Goal: Transaction & Acquisition: Purchase product/service

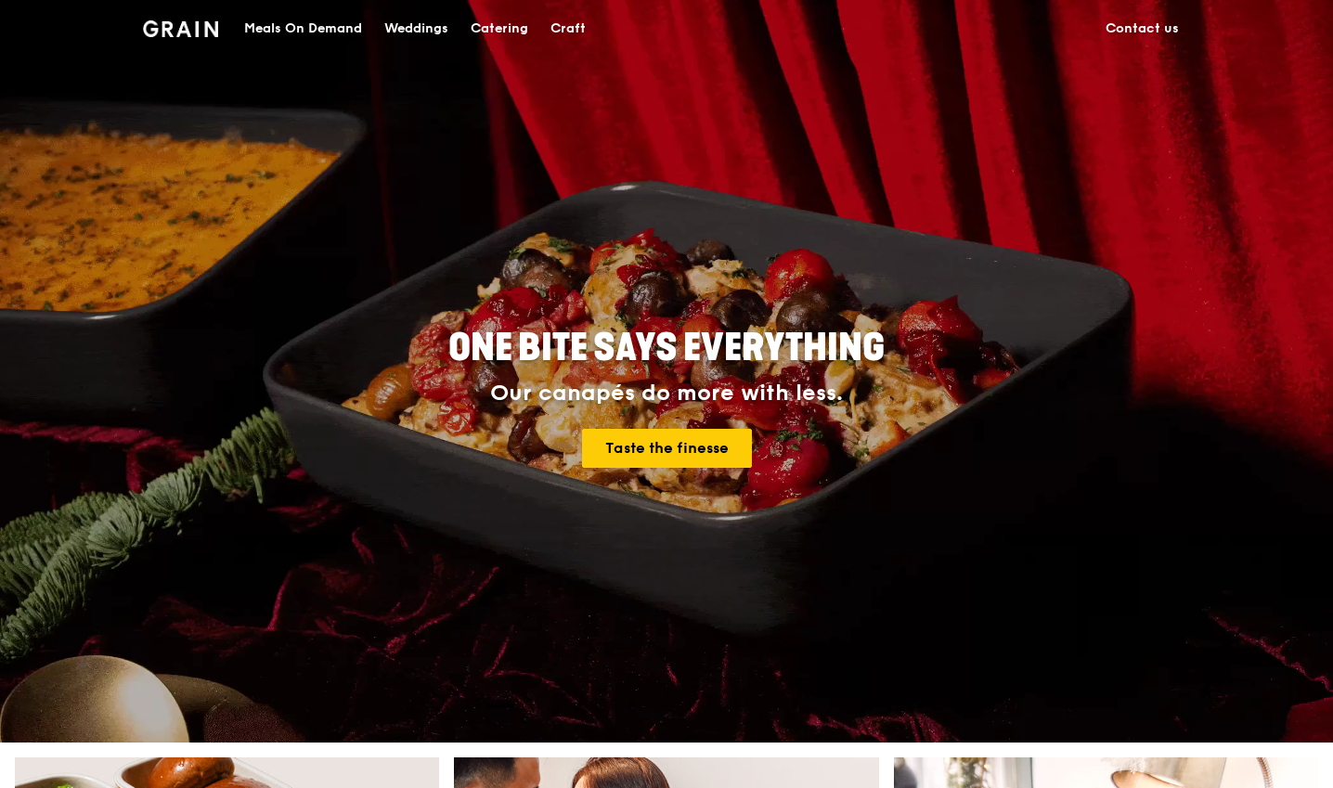
click at [312, 33] on div "Meals On Demand" at bounding box center [303, 29] width 118 height 56
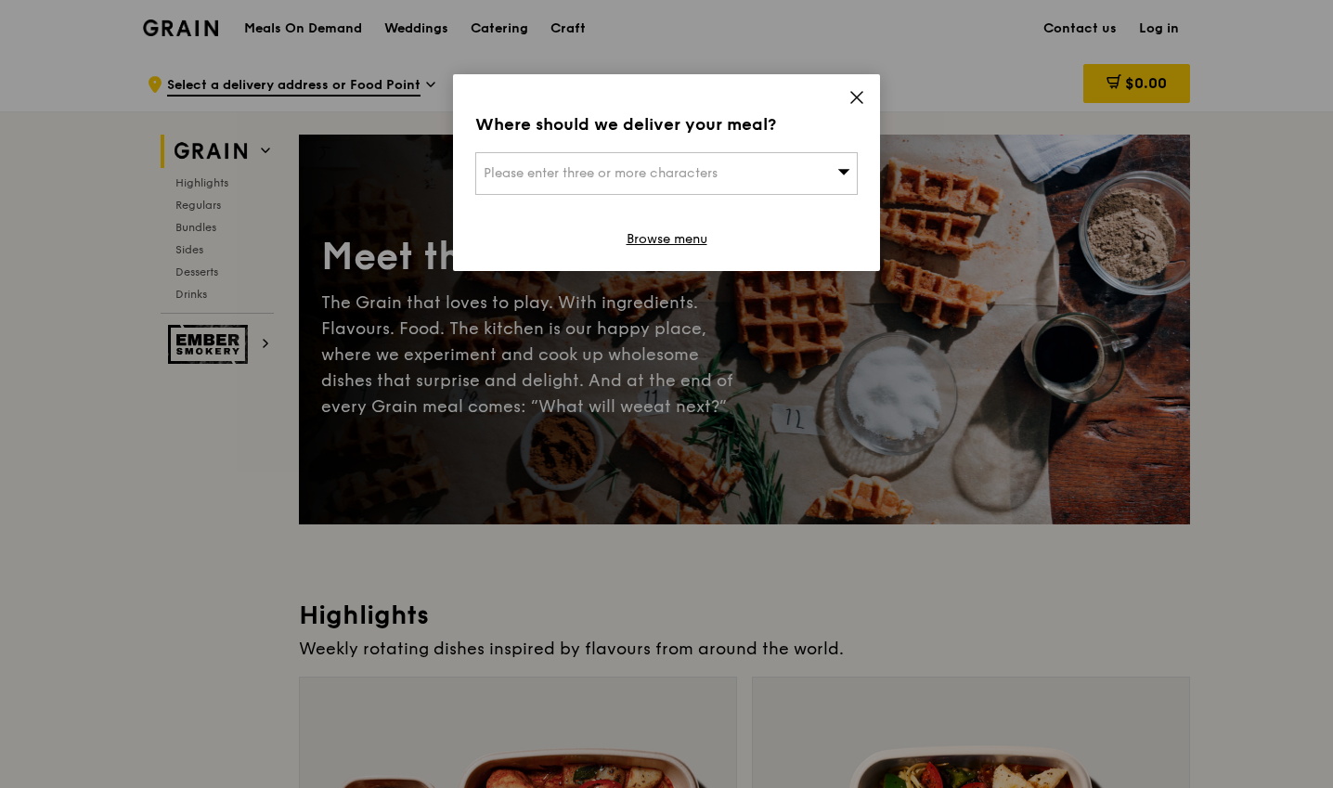
click at [855, 93] on icon at bounding box center [857, 97] width 17 height 17
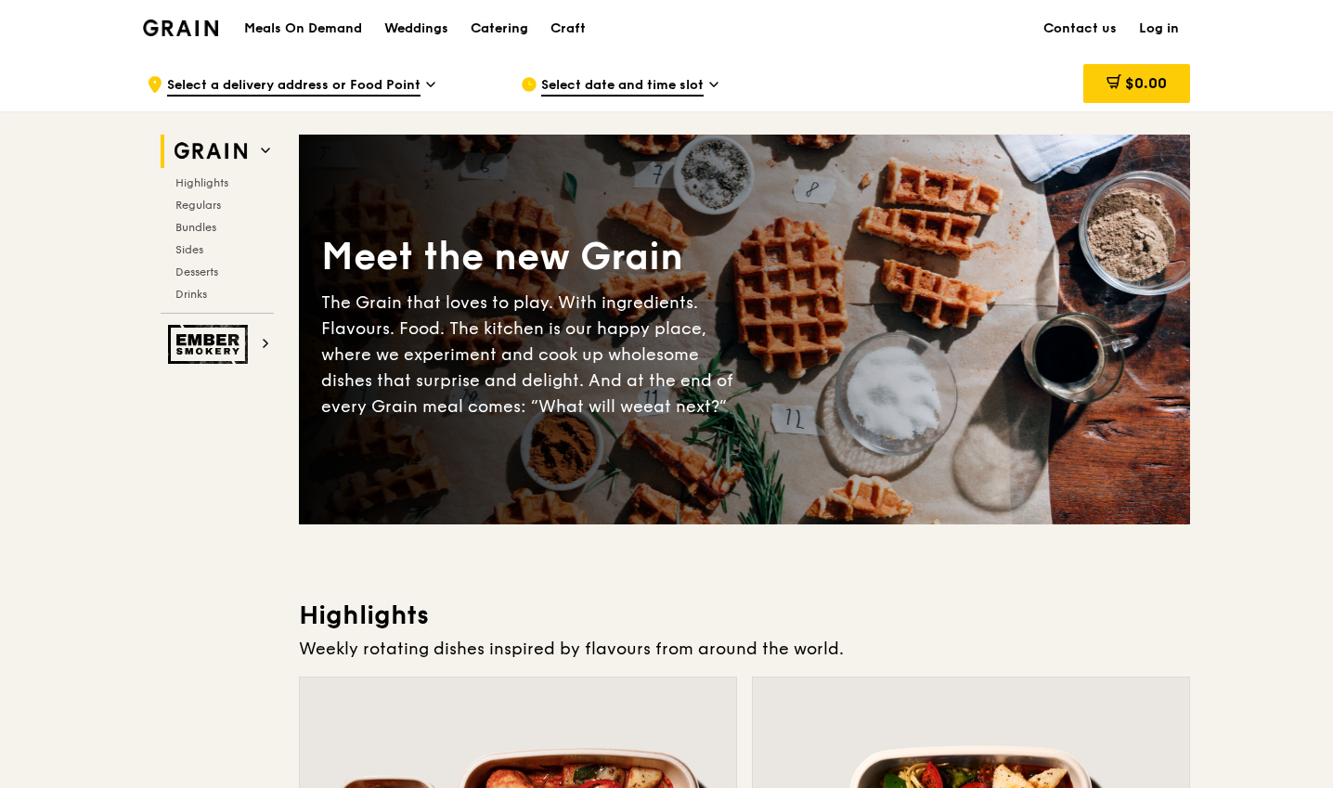
click at [505, 22] on div "Catering" at bounding box center [500, 29] width 58 height 56
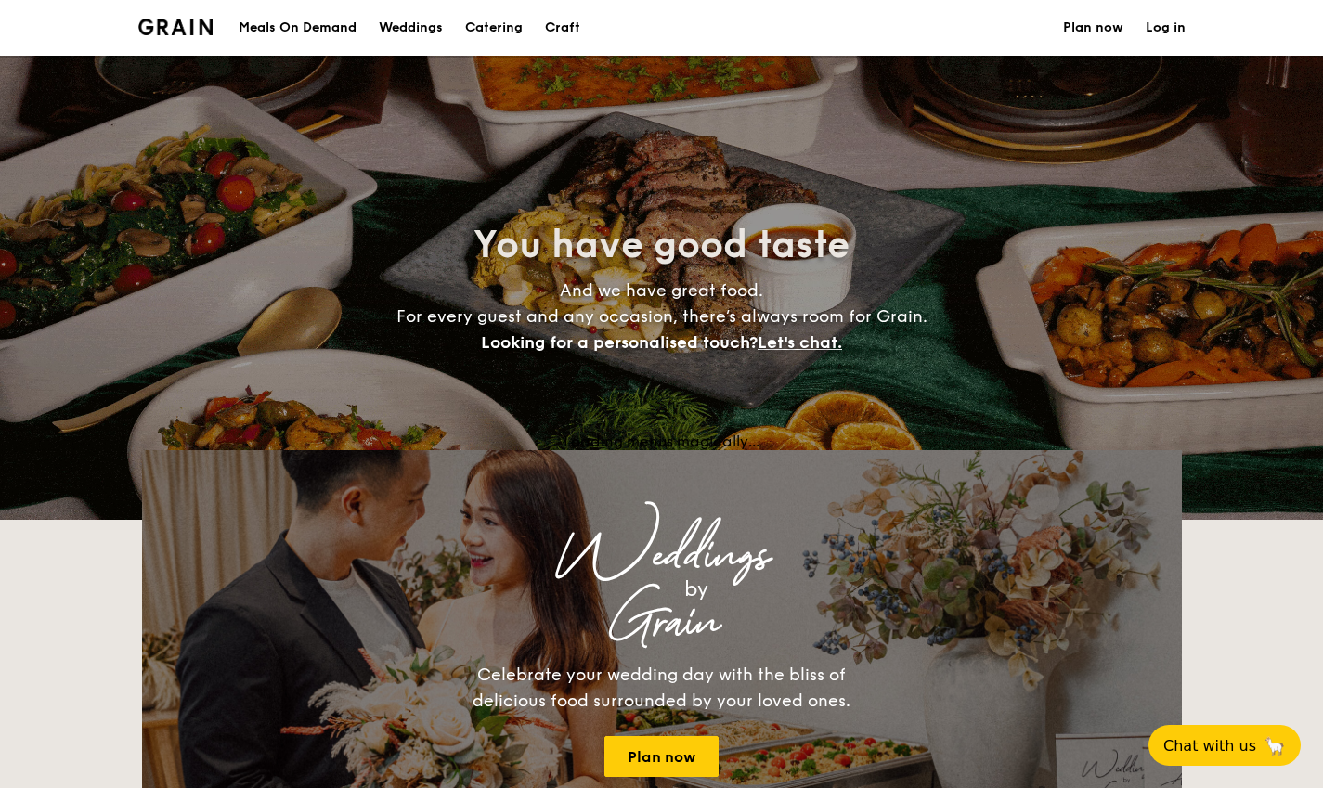
select select
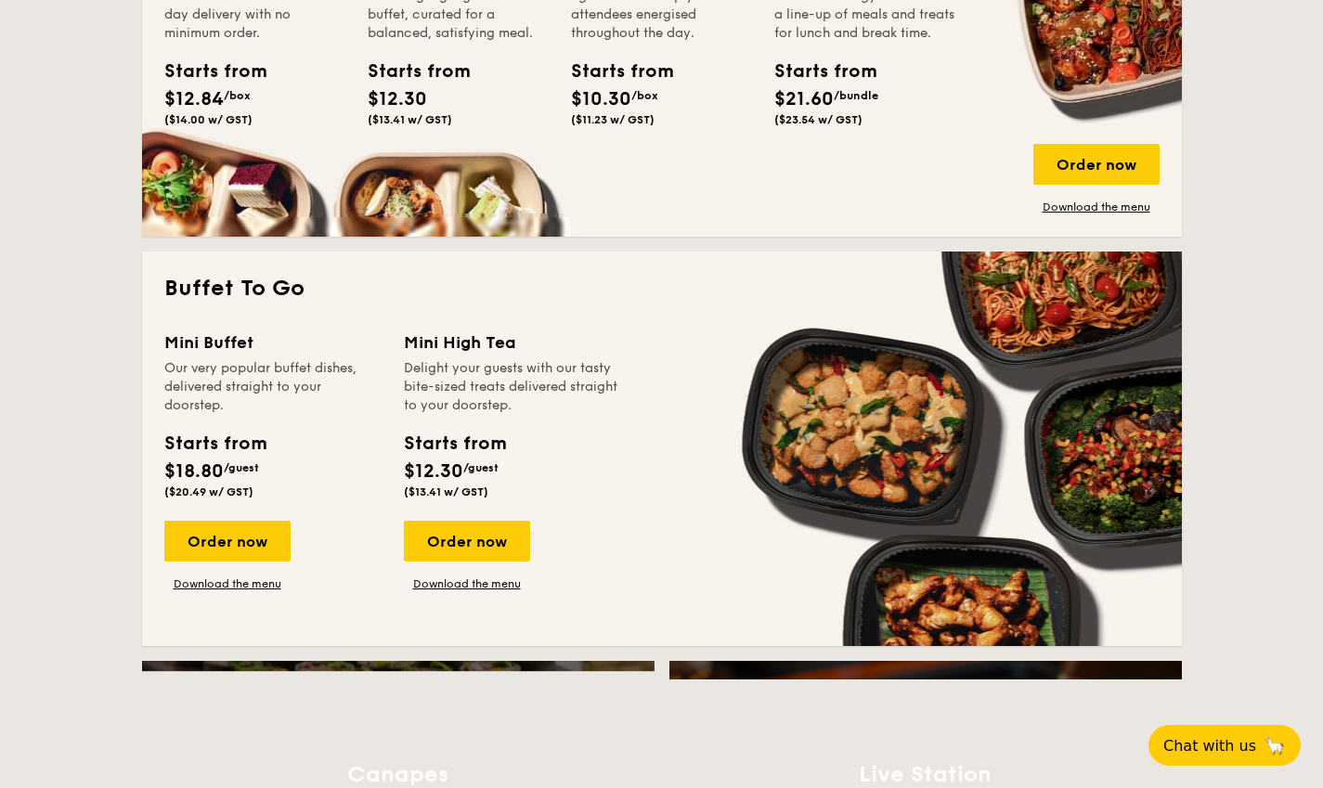
scroll to position [743, 0]
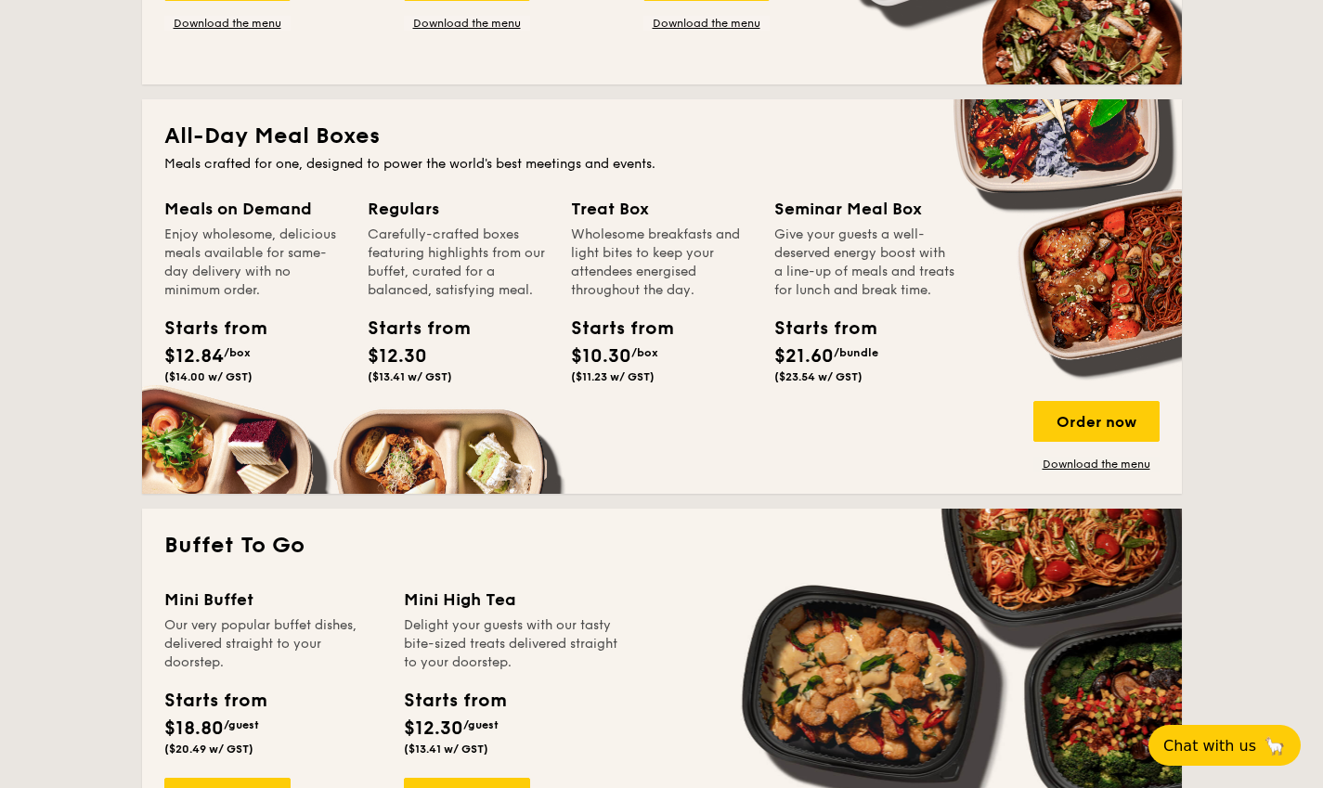
click at [1093, 426] on div "Order now" at bounding box center [1096, 421] width 126 height 41
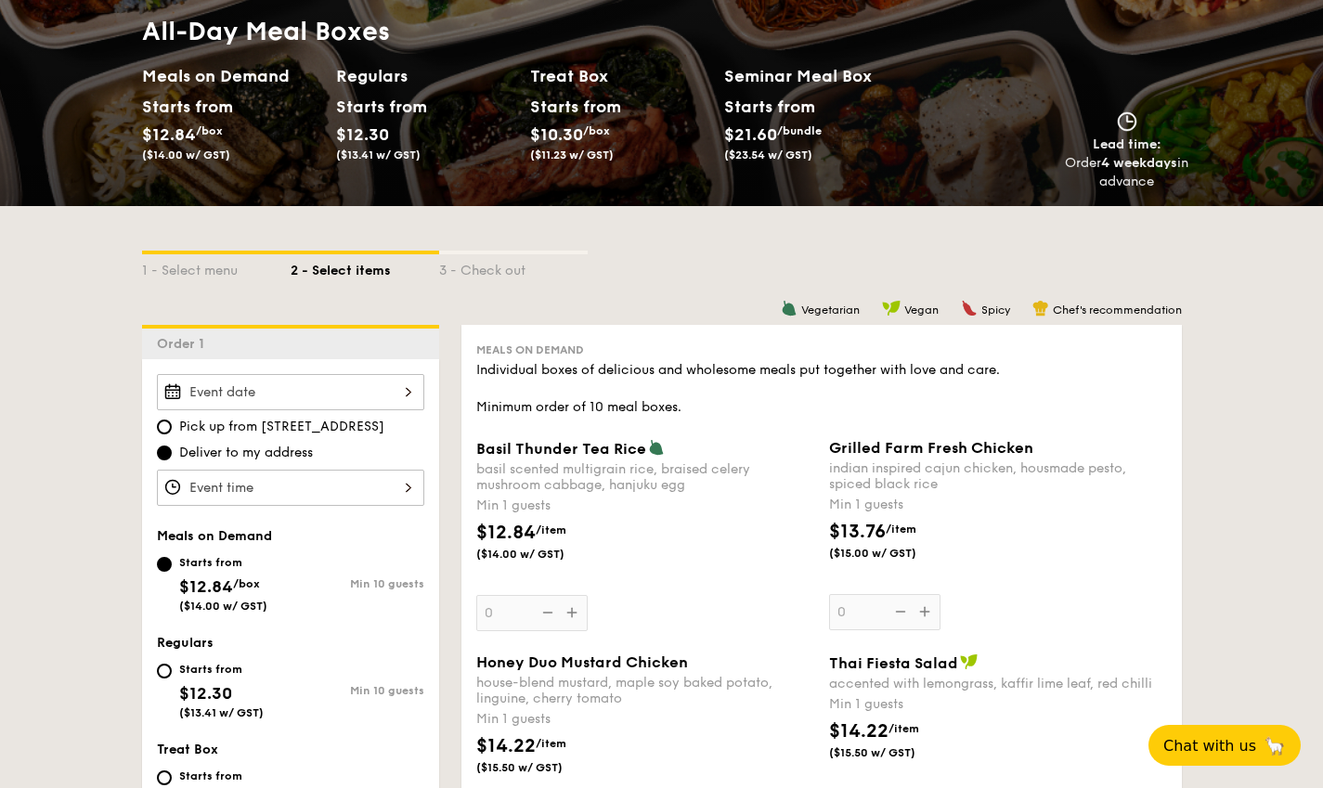
scroll to position [464, 0]
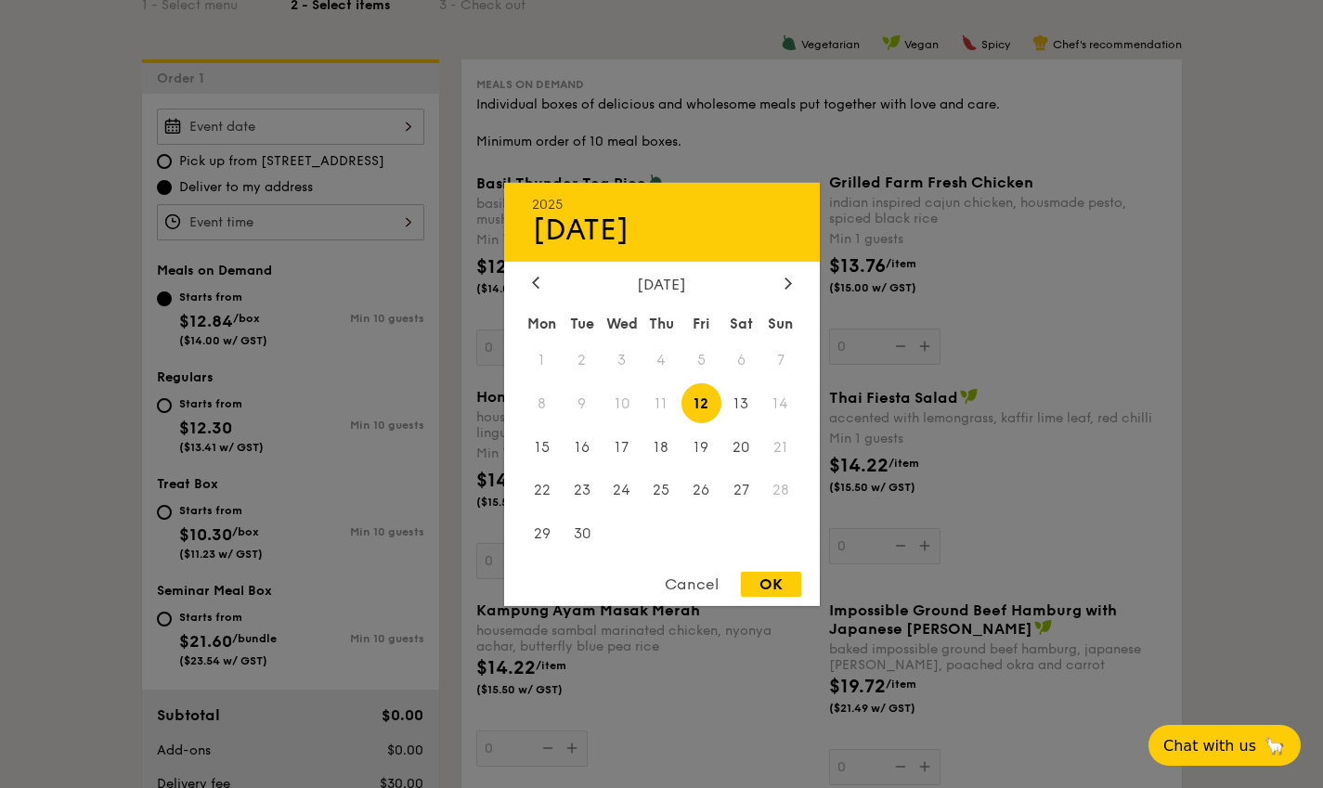
click at [295, 139] on div "2025 Sep 12 September 2025 Mon Tue Wed Thu Fri Sat Sun 1 2 3 4 5 6 7 8 9 10 11 …" at bounding box center [290, 127] width 267 height 36
click at [746, 449] on span "20" at bounding box center [741, 447] width 40 height 40
click at [772, 581] on div "OK" at bounding box center [771, 584] width 60 height 25
type input "Sep 20, 2025"
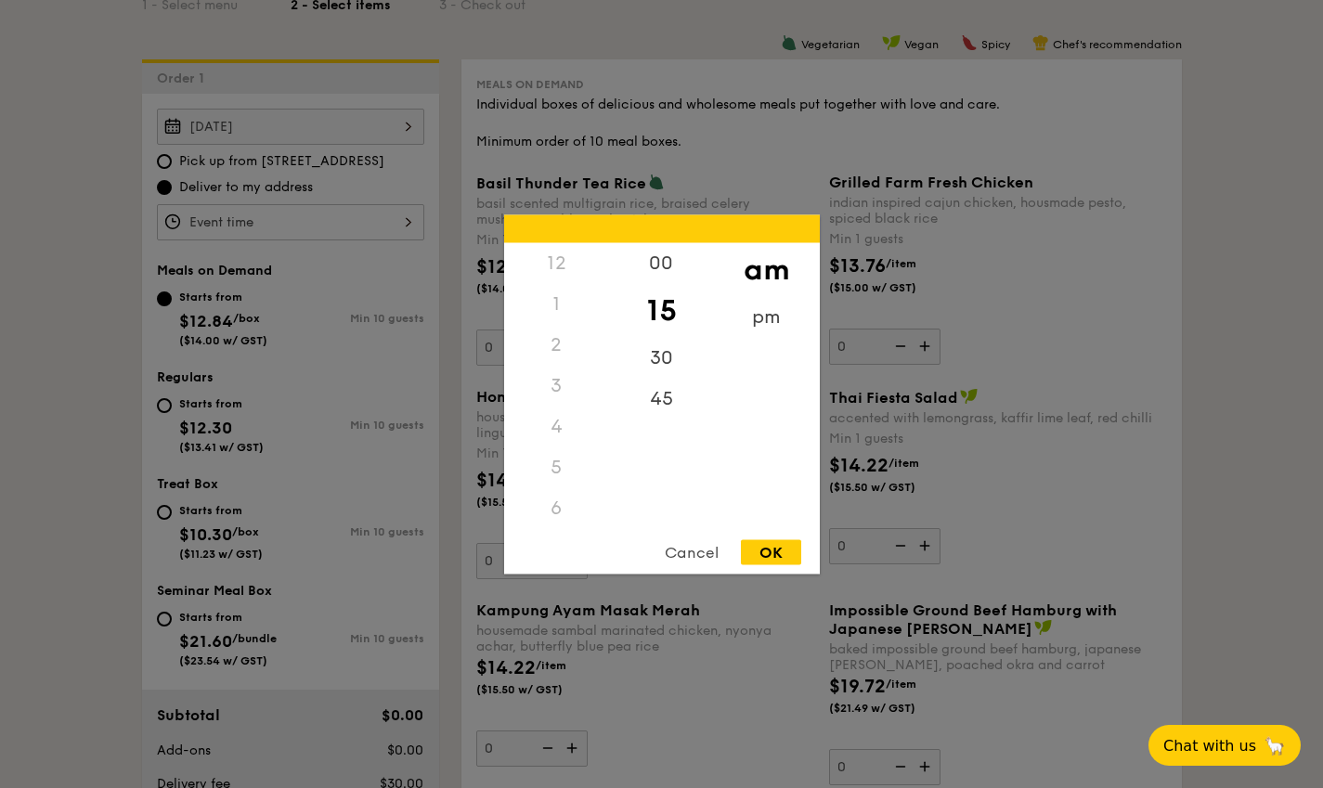
click at [190, 214] on div "12 1 2 3 4 5 6 7 8 9 10 11 00 15 30 45 am pm Cancel OK" at bounding box center [290, 222] width 267 height 36
click at [758, 306] on div "pm" at bounding box center [766, 316] width 105 height 41
click at [553, 333] on div "7" at bounding box center [556, 341] width 105 height 41
click at [662, 359] on div "30" at bounding box center [661, 357] width 105 height 41
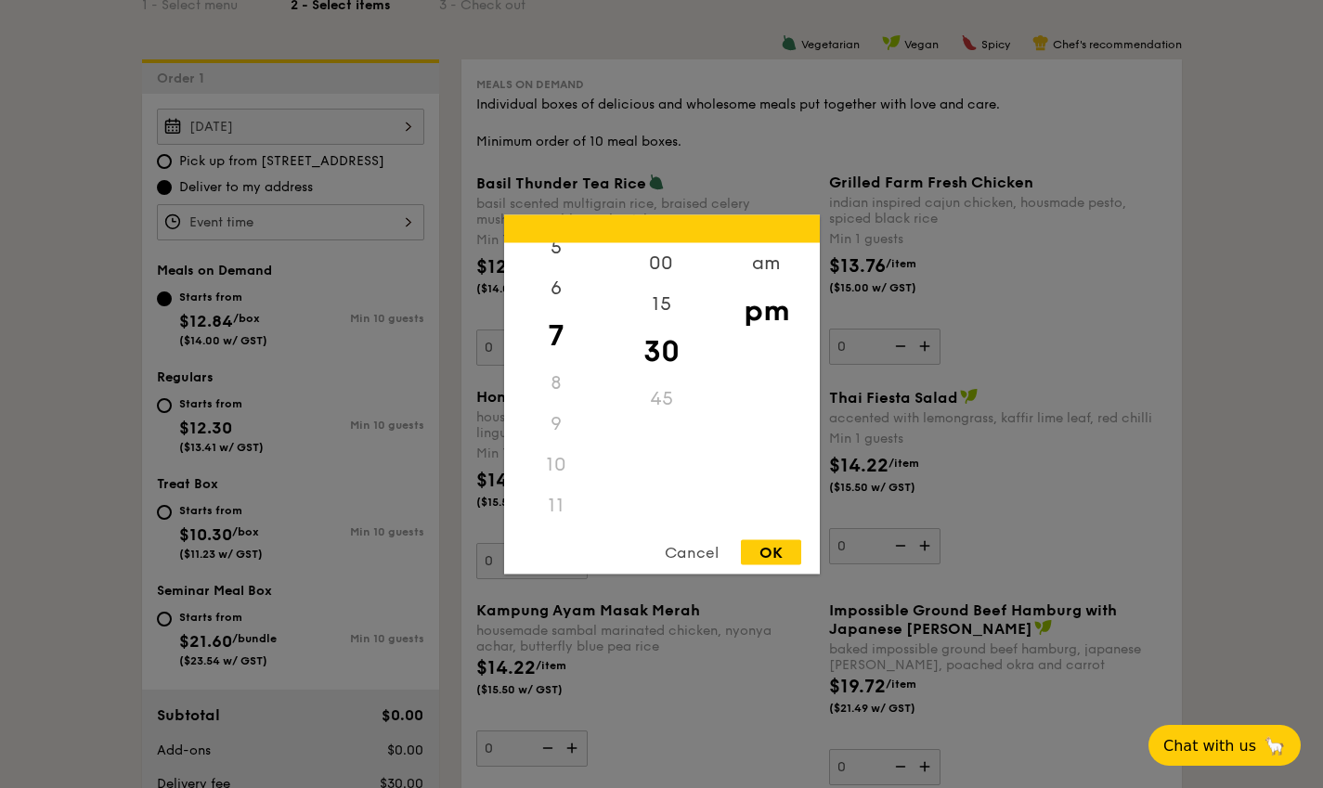
click at [681, 306] on div "15" at bounding box center [661, 303] width 105 height 41
click at [782, 546] on div "OK" at bounding box center [771, 551] width 60 height 25
type input "7:15PM"
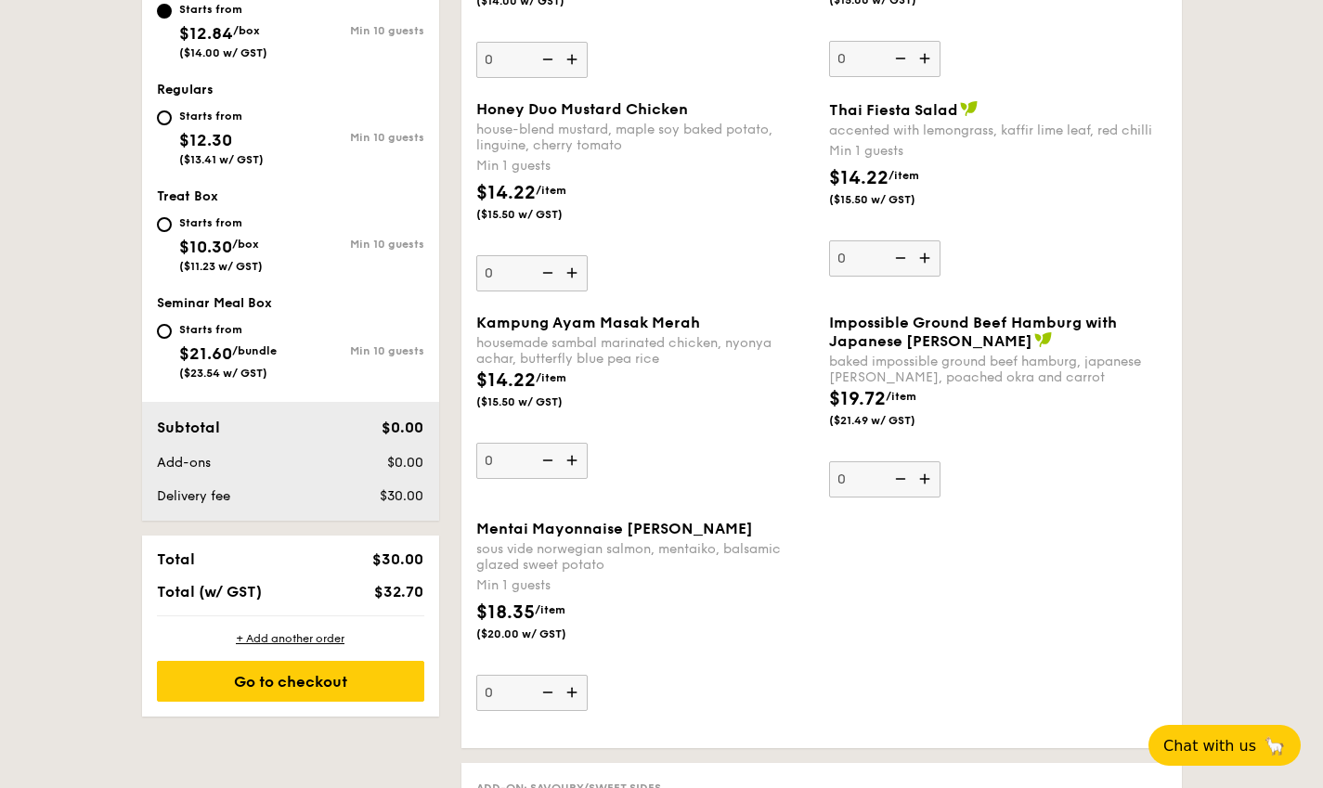
scroll to position [928, 0]
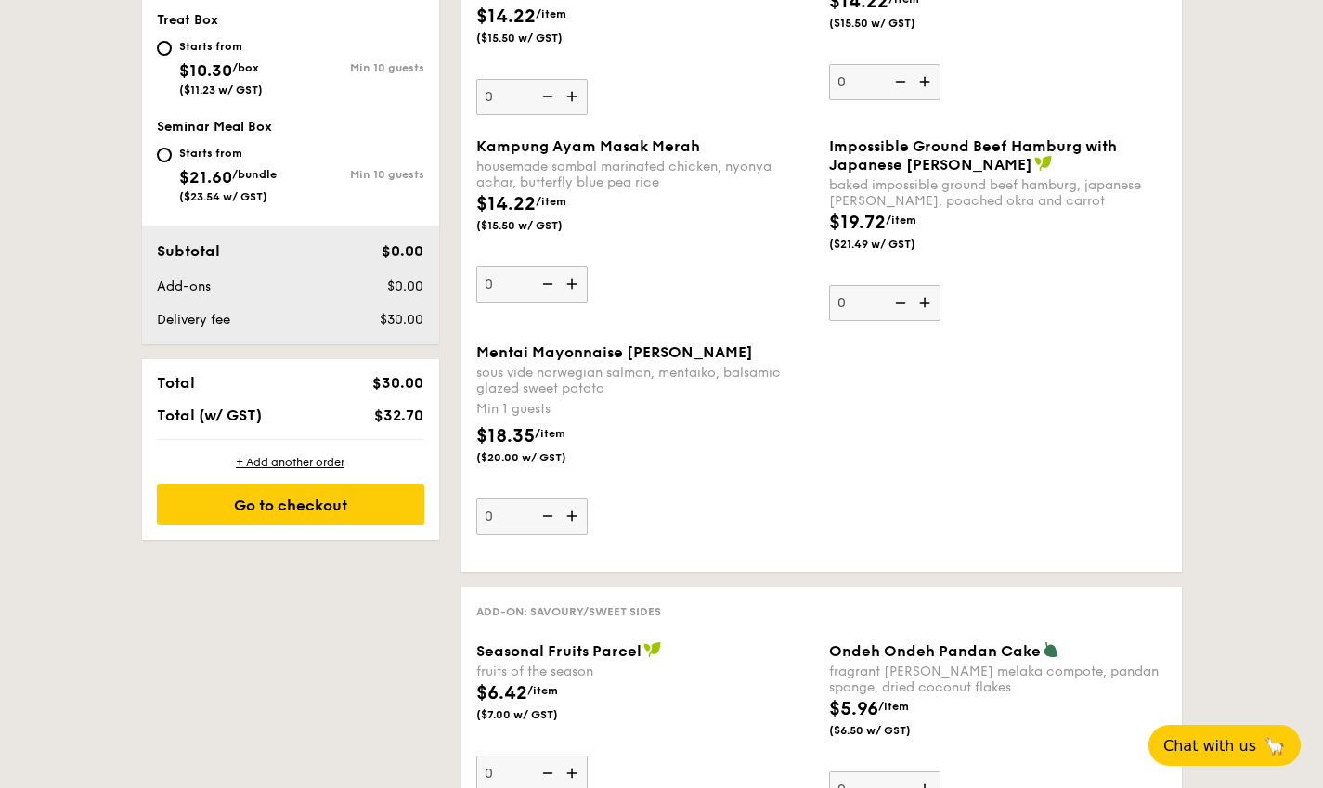
click at [574, 517] on img at bounding box center [574, 516] width 28 height 35
click at [574, 517] on input "0" at bounding box center [531, 517] width 111 height 36
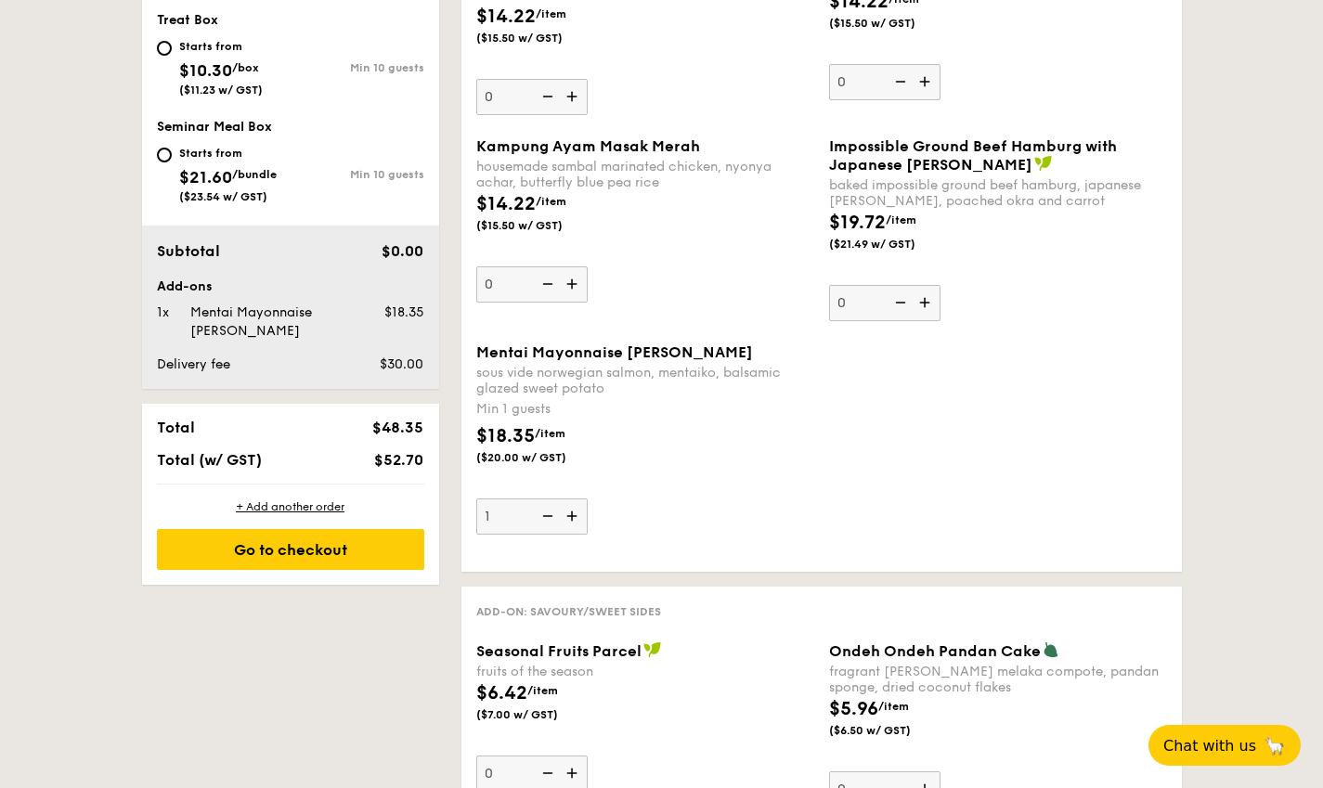
click at [573, 517] on img at bounding box center [574, 516] width 28 height 35
click at [573, 517] on input "1" at bounding box center [531, 517] width 111 height 36
click at [573, 517] on img at bounding box center [574, 516] width 28 height 35
click at [573, 517] on input "2" at bounding box center [531, 517] width 111 height 36
click at [573, 517] on img at bounding box center [574, 516] width 28 height 35
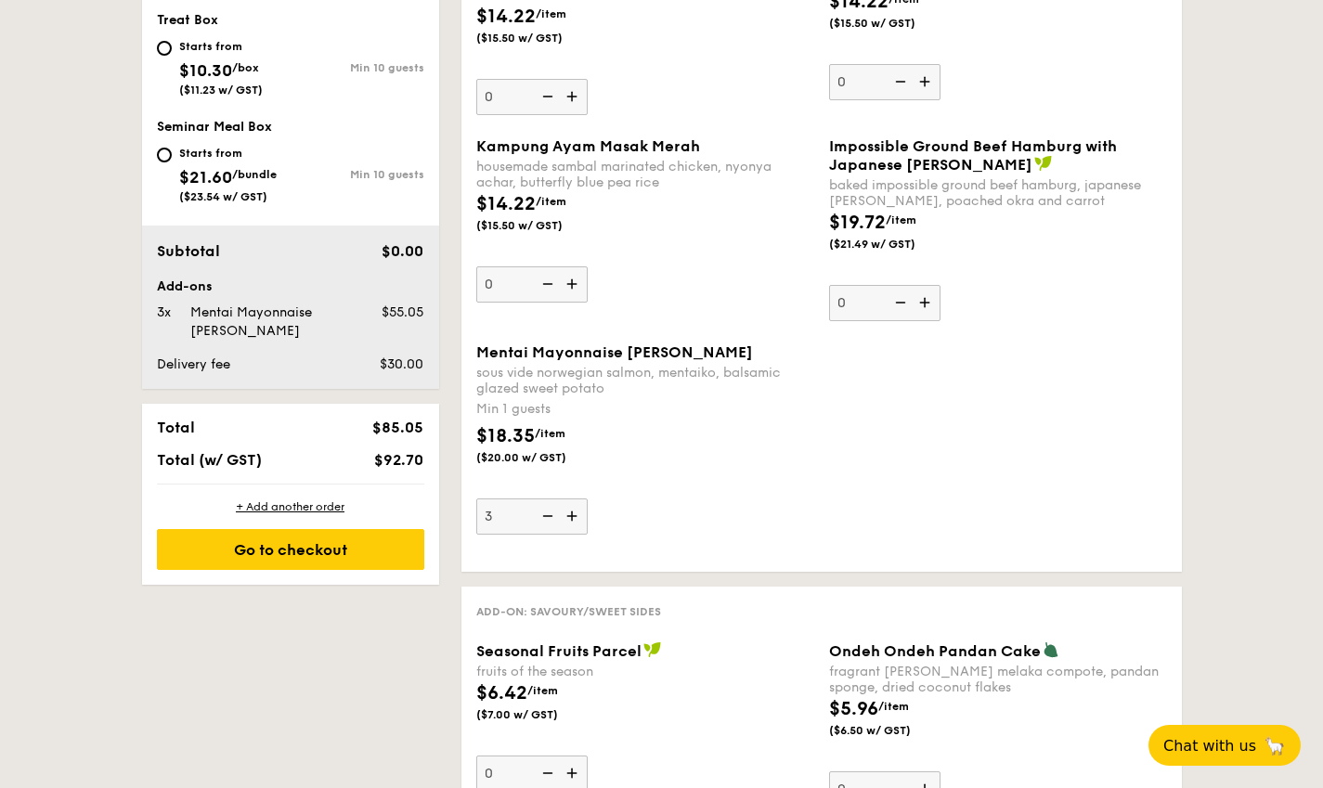
click at [573, 517] on input "3" at bounding box center [531, 517] width 111 height 36
click at [573, 517] on img at bounding box center [574, 516] width 28 height 35
click at [573, 517] on input "4" at bounding box center [531, 517] width 111 height 36
click at [573, 517] on img at bounding box center [574, 516] width 28 height 35
click at [573, 517] on input "5" at bounding box center [531, 517] width 111 height 36
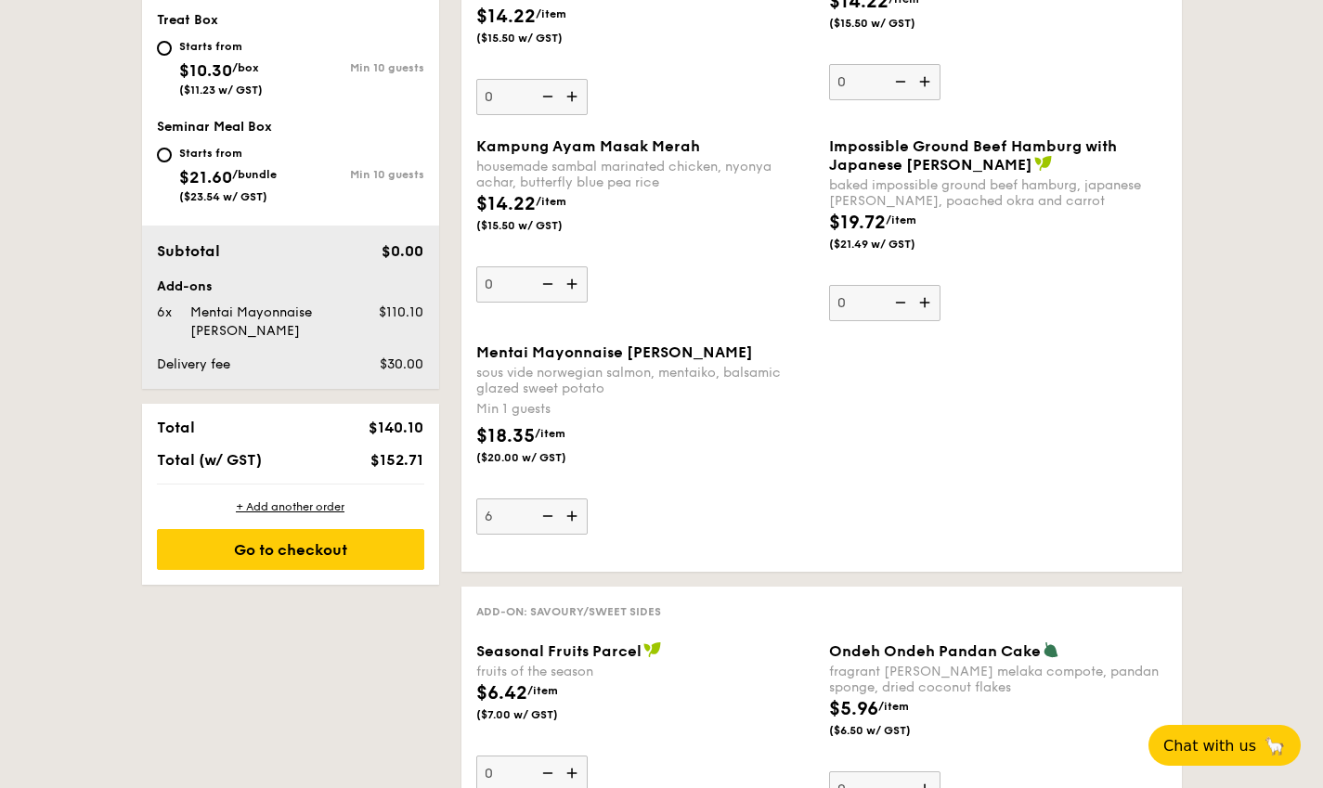
click at [573, 517] on img at bounding box center [574, 516] width 28 height 35
click at [573, 517] on input "6" at bounding box center [531, 517] width 111 height 36
click at [573, 517] on img at bounding box center [574, 516] width 28 height 35
click at [573, 517] on input "7" at bounding box center [531, 517] width 111 height 36
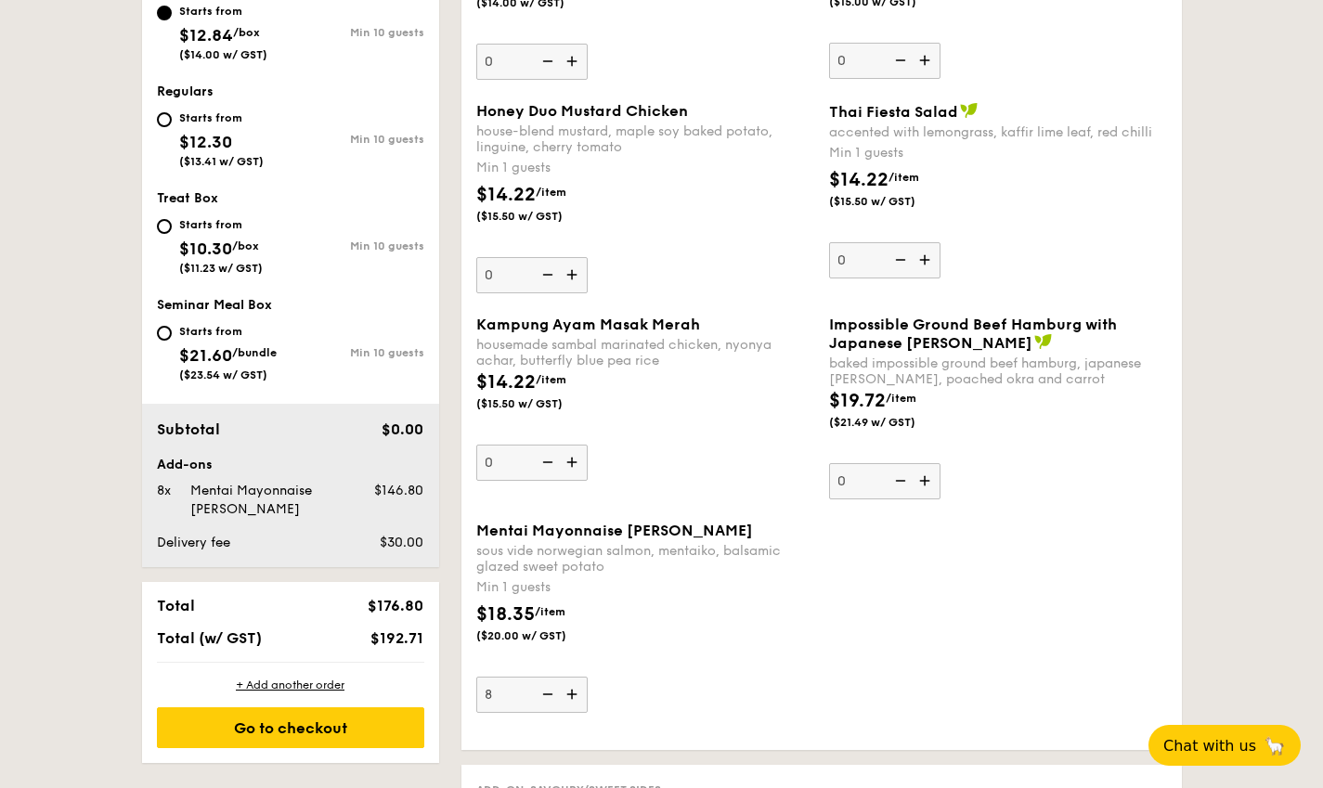
scroll to position [743, 0]
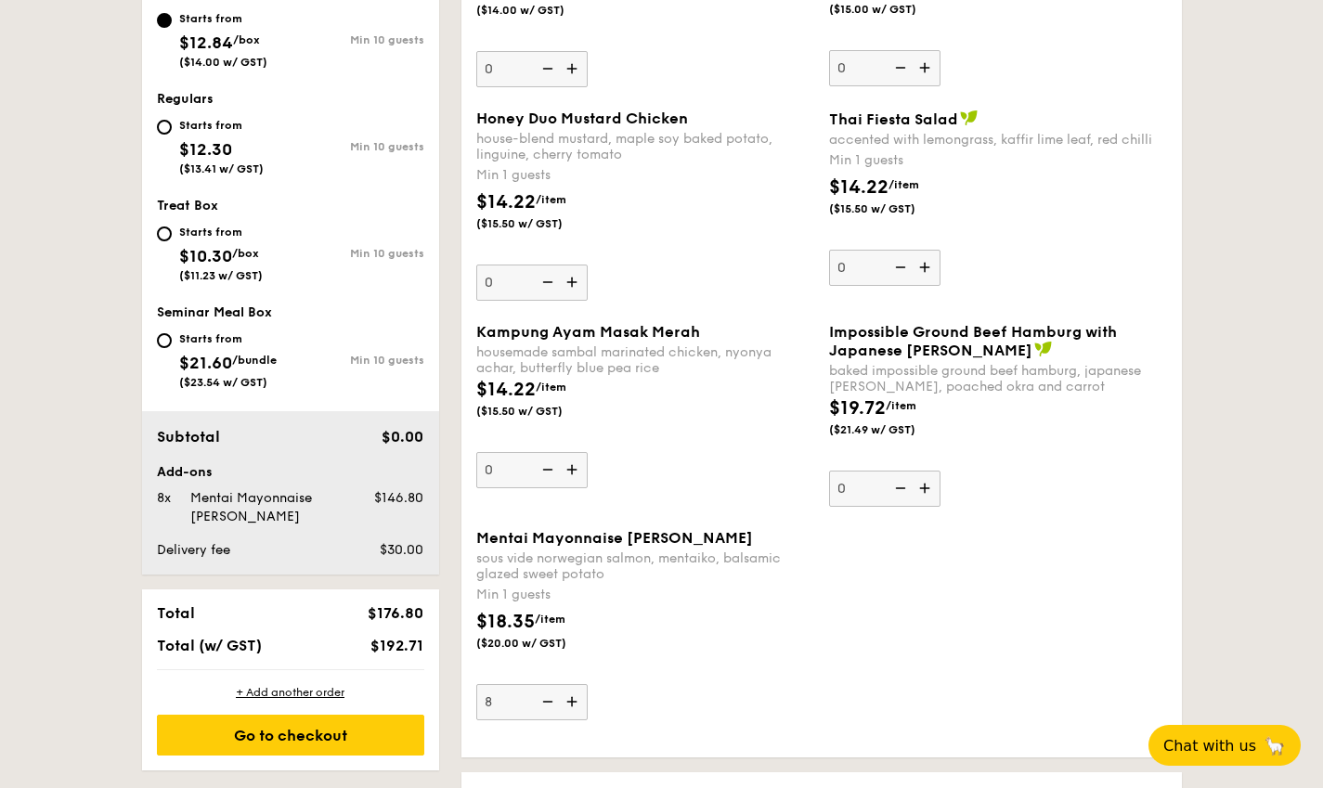
click at [547, 701] on img at bounding box center [546, 701] width 28 height 35
click at [547, 701] on input "8" at bounding box center [531, 702] width 111 height 36
click at [547, 701] on img at bounding box center [546, 701] width 28 height 35
click at [547, 701] on input "7" at bounding box center [531, 702] width 111 height 36
click at [547, 701] on img at bounding box center [546, 701] width 28 height 35
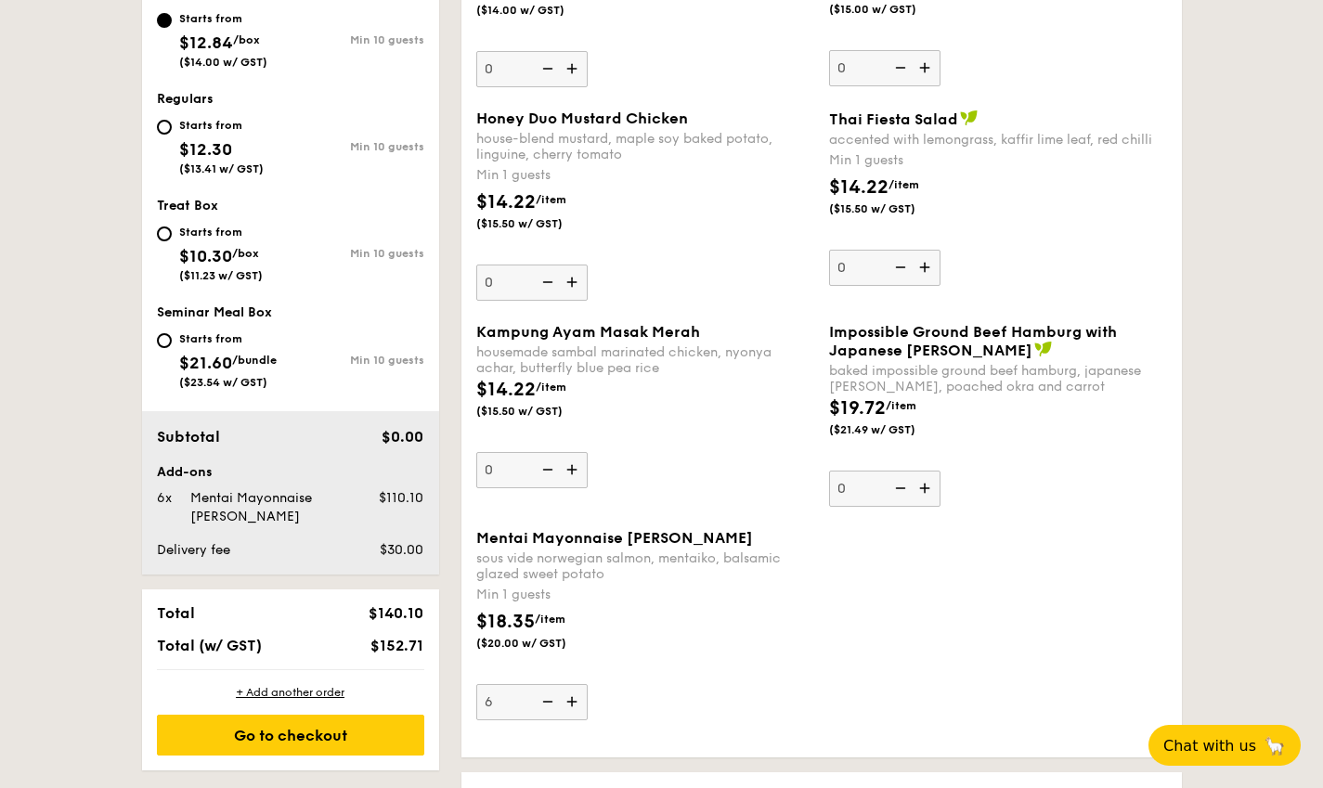
click at [547, 701] on input "6" at bounding box center [531, 702] width 111 height 36
type input "5"
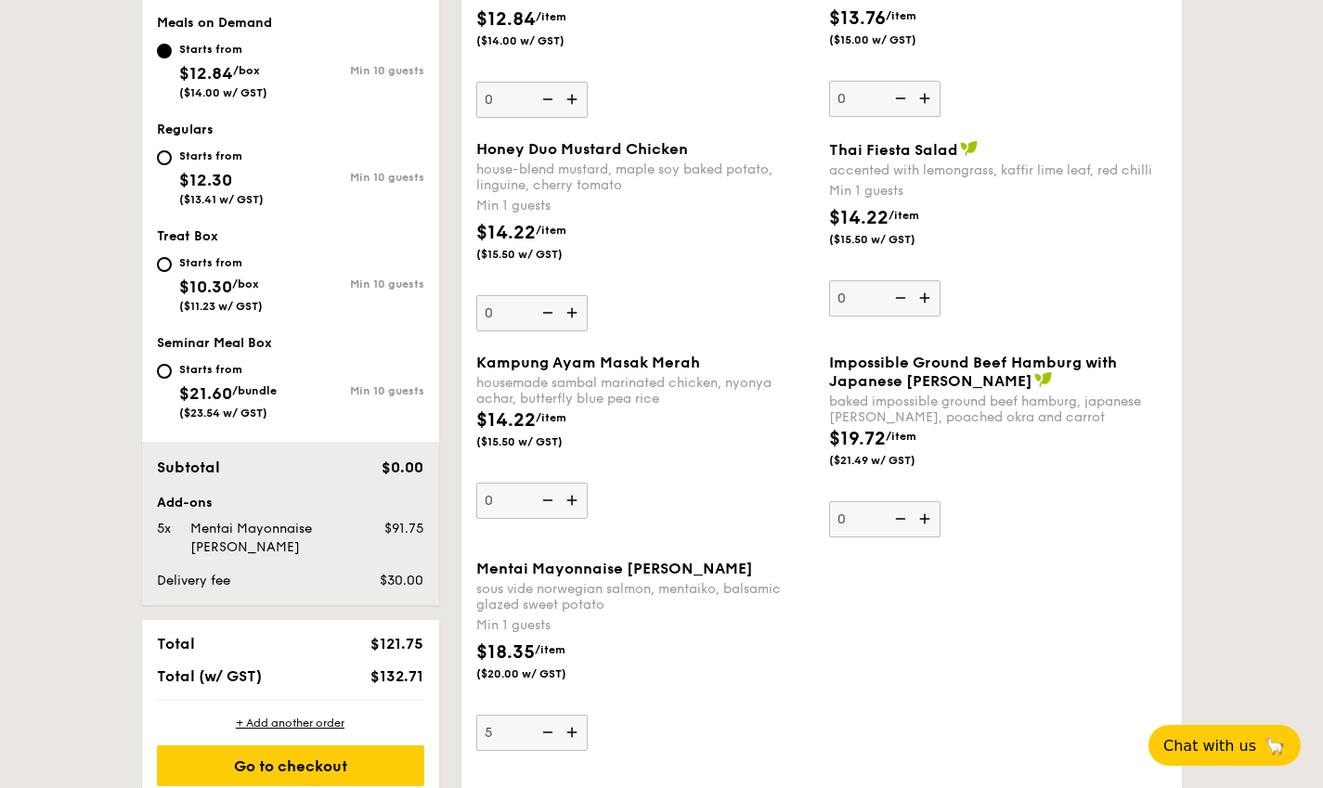
scroll to position [650, 0]
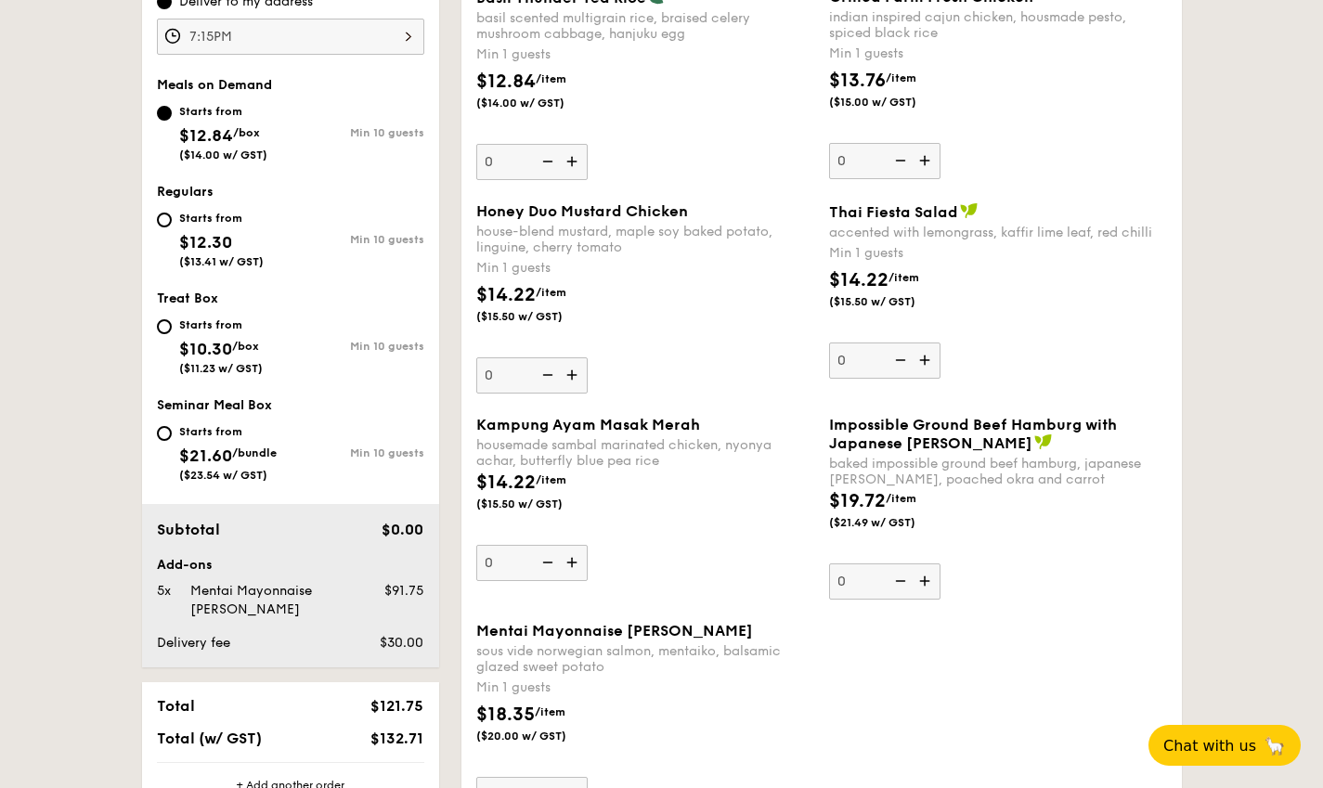
click at [177, 211] on div "Starts from $12.30 ($13.41 w/ GST)" at bounding box center [224, 237] width 134 height 61
click at [172, 213] on input "Starts from $12.30 ($13.41 w/ GST) Min 10 guests" at bounding box center [164, 220] width 15 height 15
radio input "true"
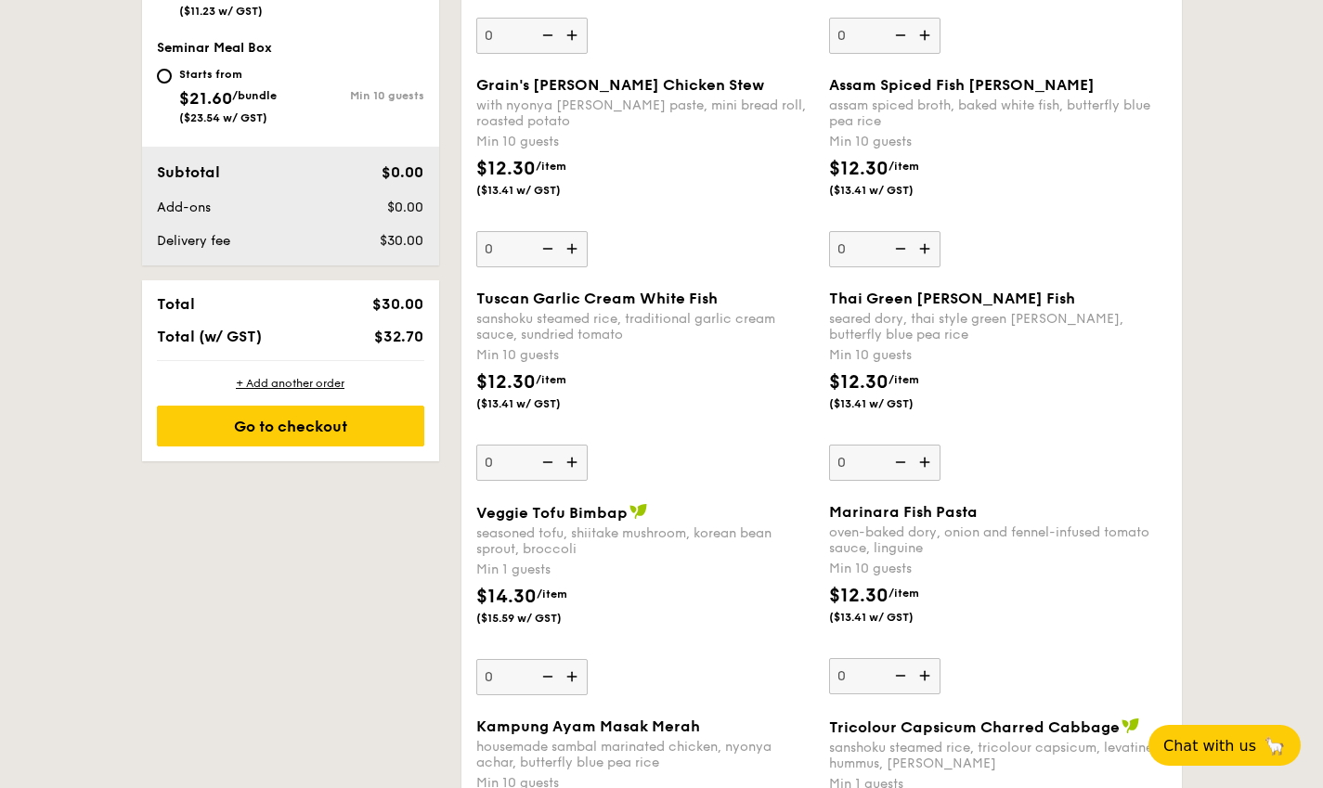
scroll to position [1021, 0]
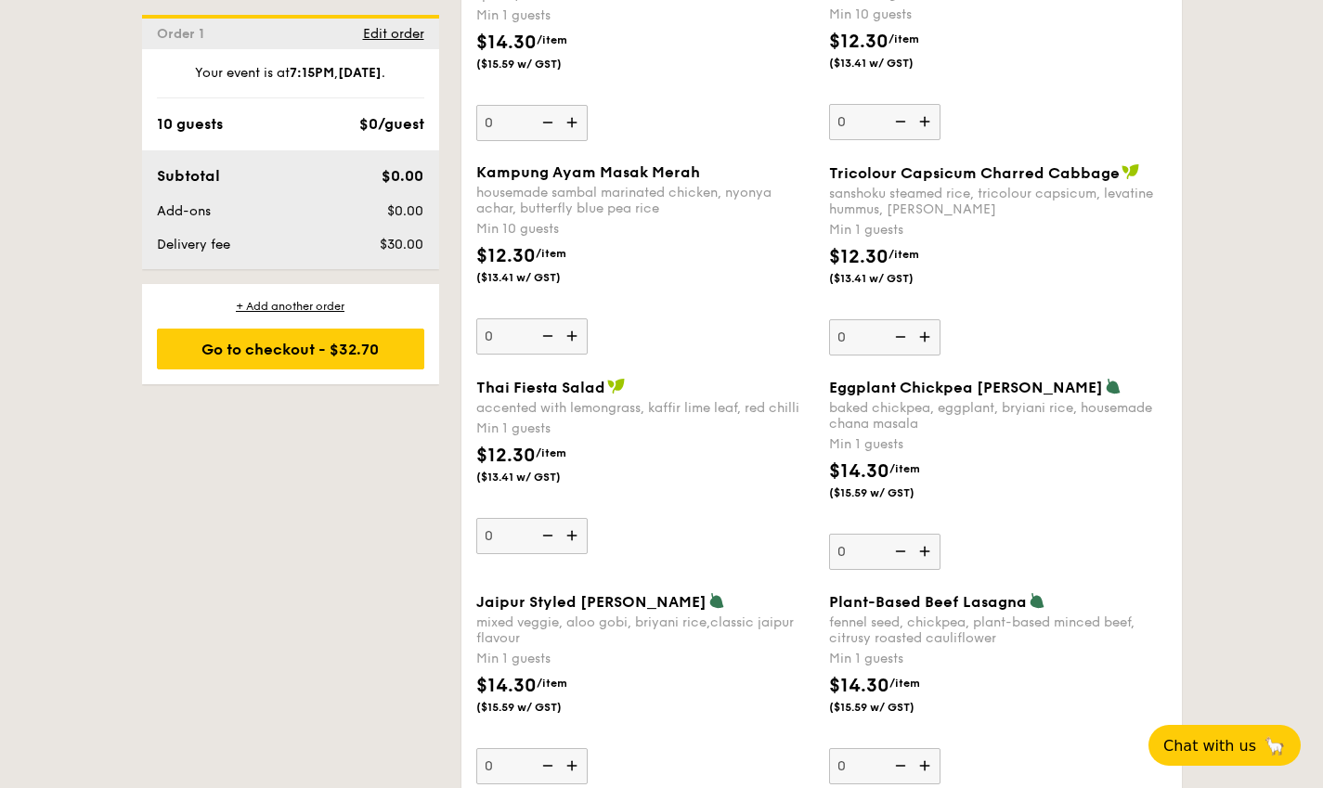
scroll to position [1578, 0]
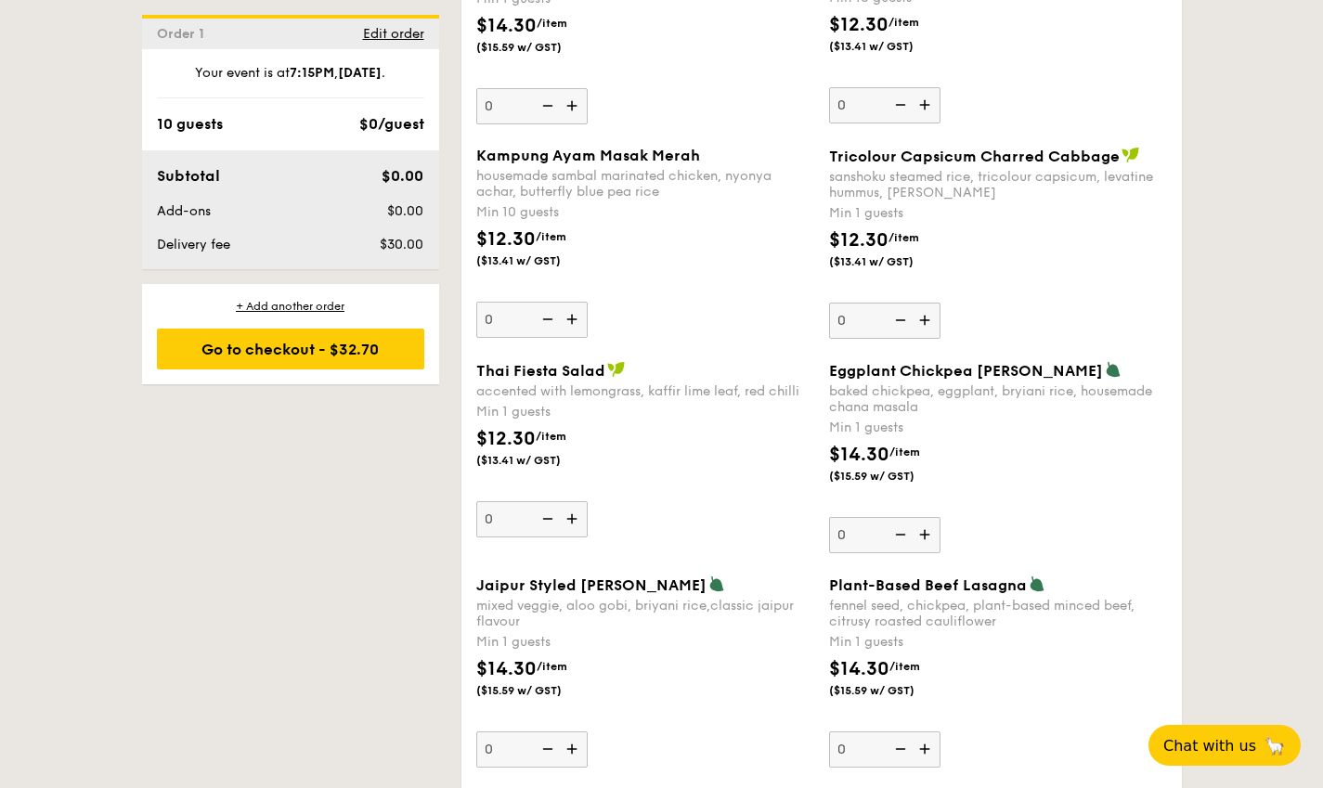
click at [921, 531] on img at bounding box center [927, 534] width 28 height 35
click at [921, 531] on input "0" at bounding box center [884, 535] width 111 height 36
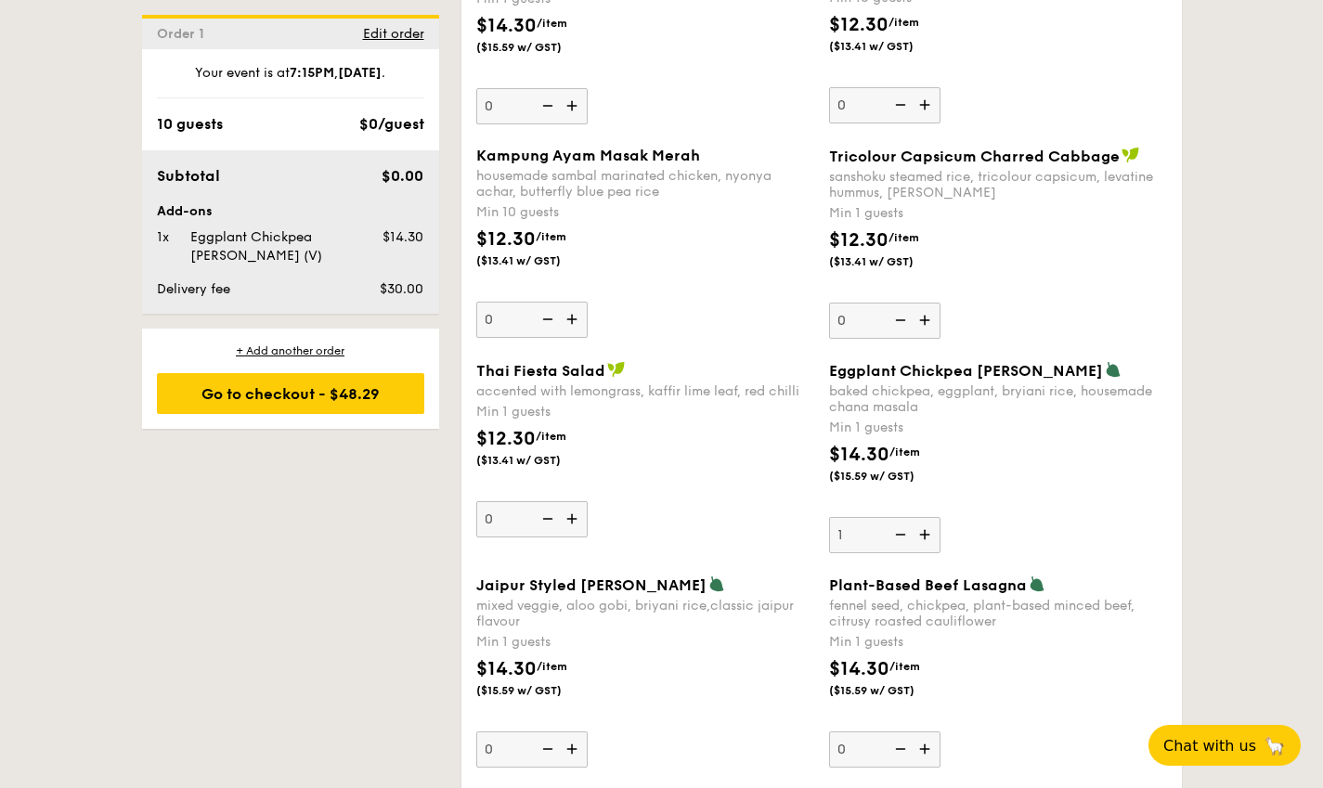
click at [921, 531] on img at bounding box center [927, 534] width 28 height 35
click at [921, 531] on input "1" at bounding box center [884, 535] width 111 height 36
click at [921, 531] on img at bounding box center [927, 534] width 28 height 35
click at [921, 531] on input "2" at bounding box center [884, 535] width 111 height 36
click at [921, 531] on img at bounding box center [927, 534] width 28 height 35
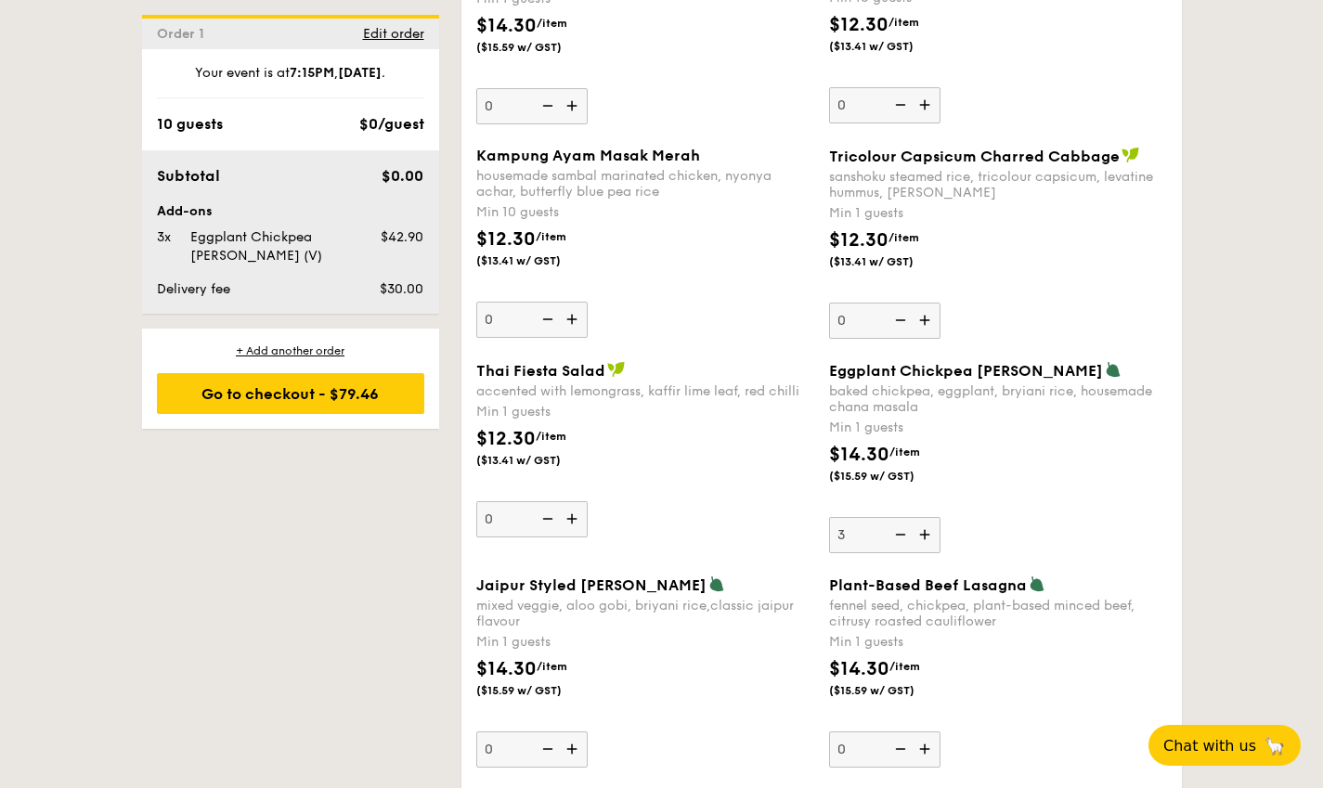
click at [921, 531] on input "3" at bounding box center [884, 535] width 111 height 36
click at [900, 535] on img at bounding box center [899, 534] width 28 height 35
click at [900, 535] on input "4" at bounding box center [884, 535] width 111 height 36
click at [900, 535] on img at bounding box center [899, 534] width 28 height 35
click at [900, 535] on input "3" at bounding box center [884, 535] width 111 height 36
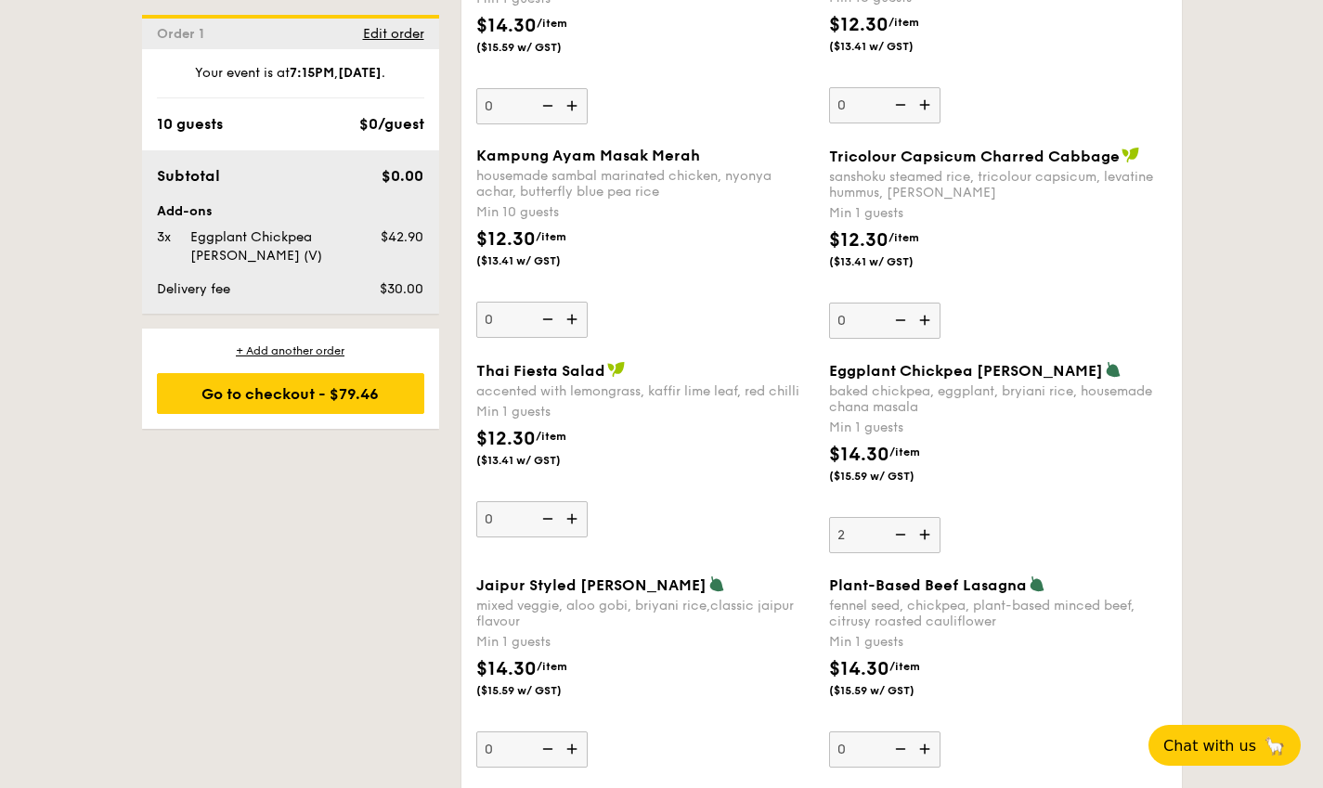
click at [900, 535] on img at bounding box center [899, 534] width 28 height 35
click at [900, 535] on input "2" at bounding box center [884, 535] width 111 height 36
click at [900, 535] on img at bounding box center [899, 534] width 28 height 35
click at [900, 535] on input "1" at bounding box center [884, 535] width 111 height 36
type input "0"
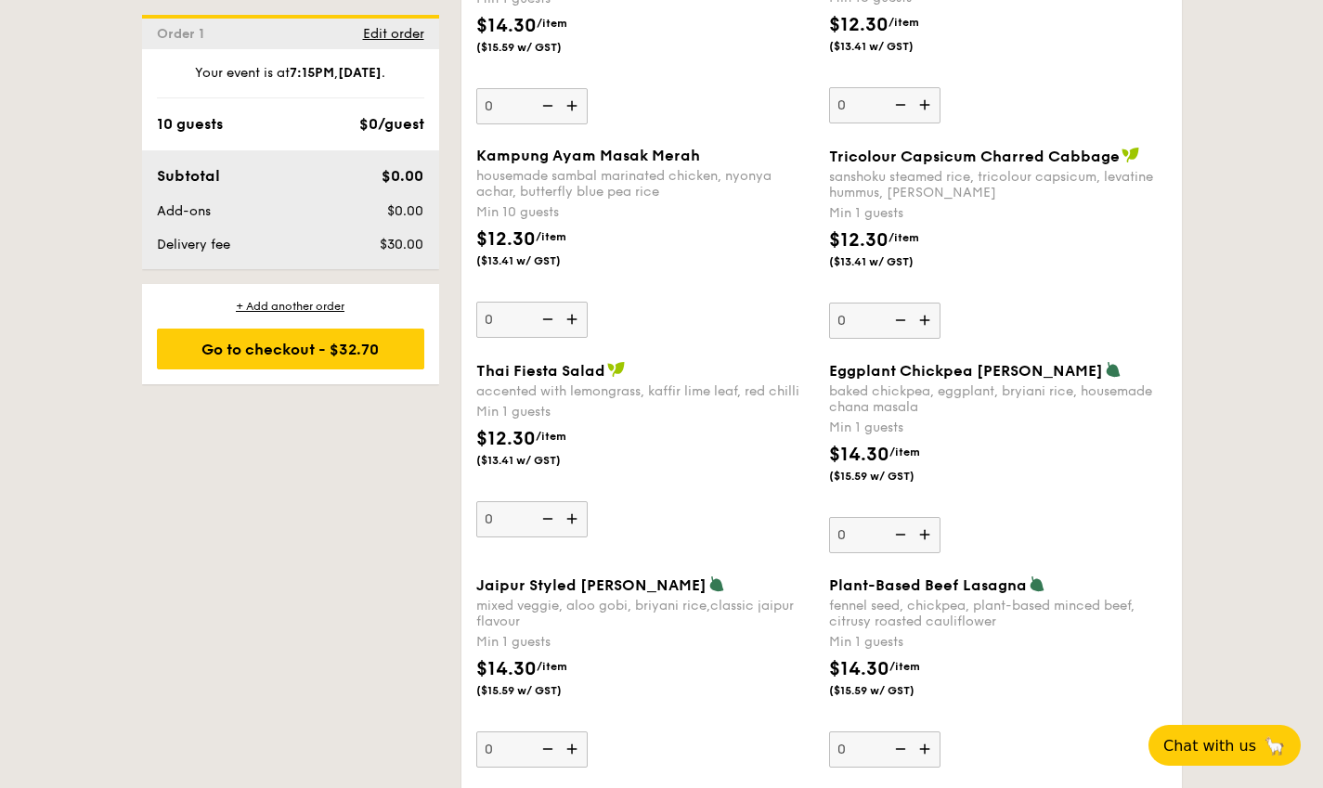
click at [900, 535] on img at bounding box center [899, 534] width 28 height 35
click at [900, 535] on input "0" at bounding box center [884, 535] width 111 height 36
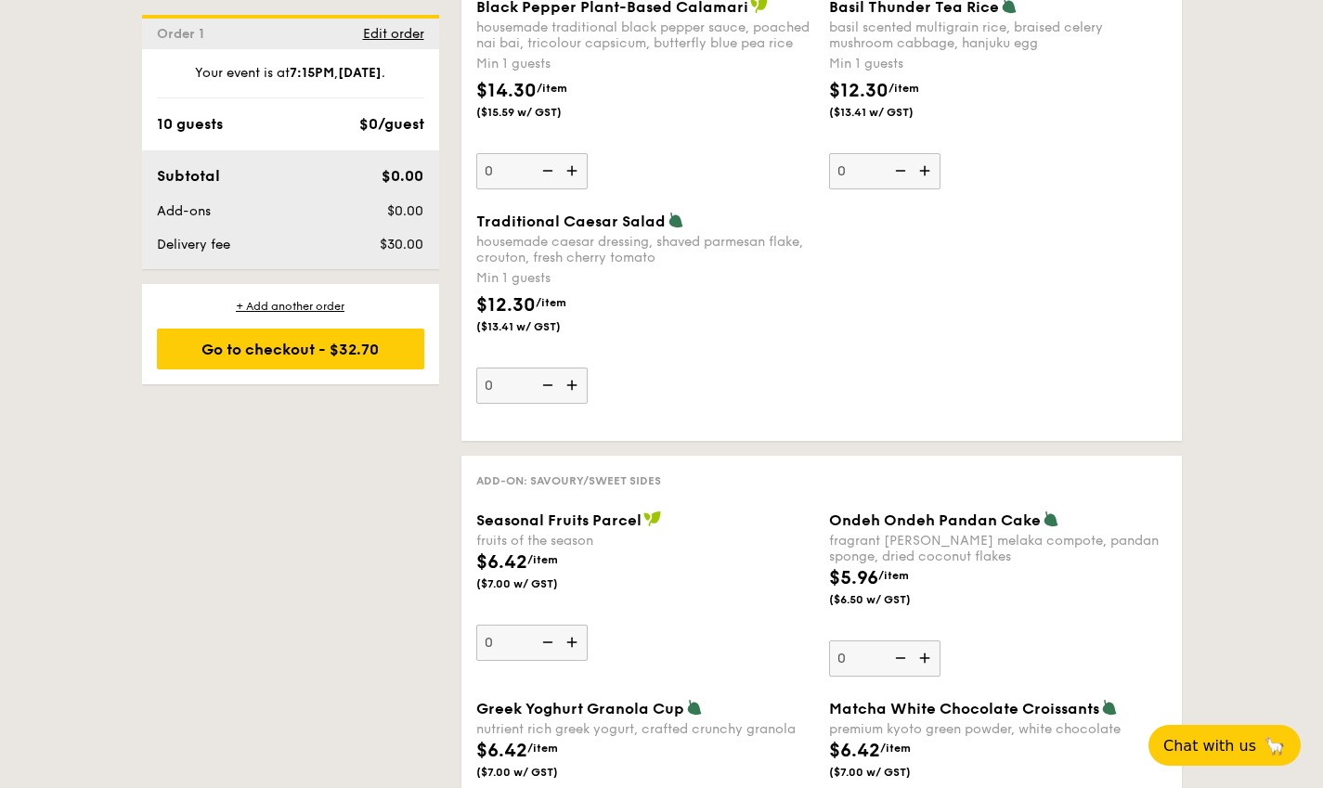
scroll to position [2835, 0]
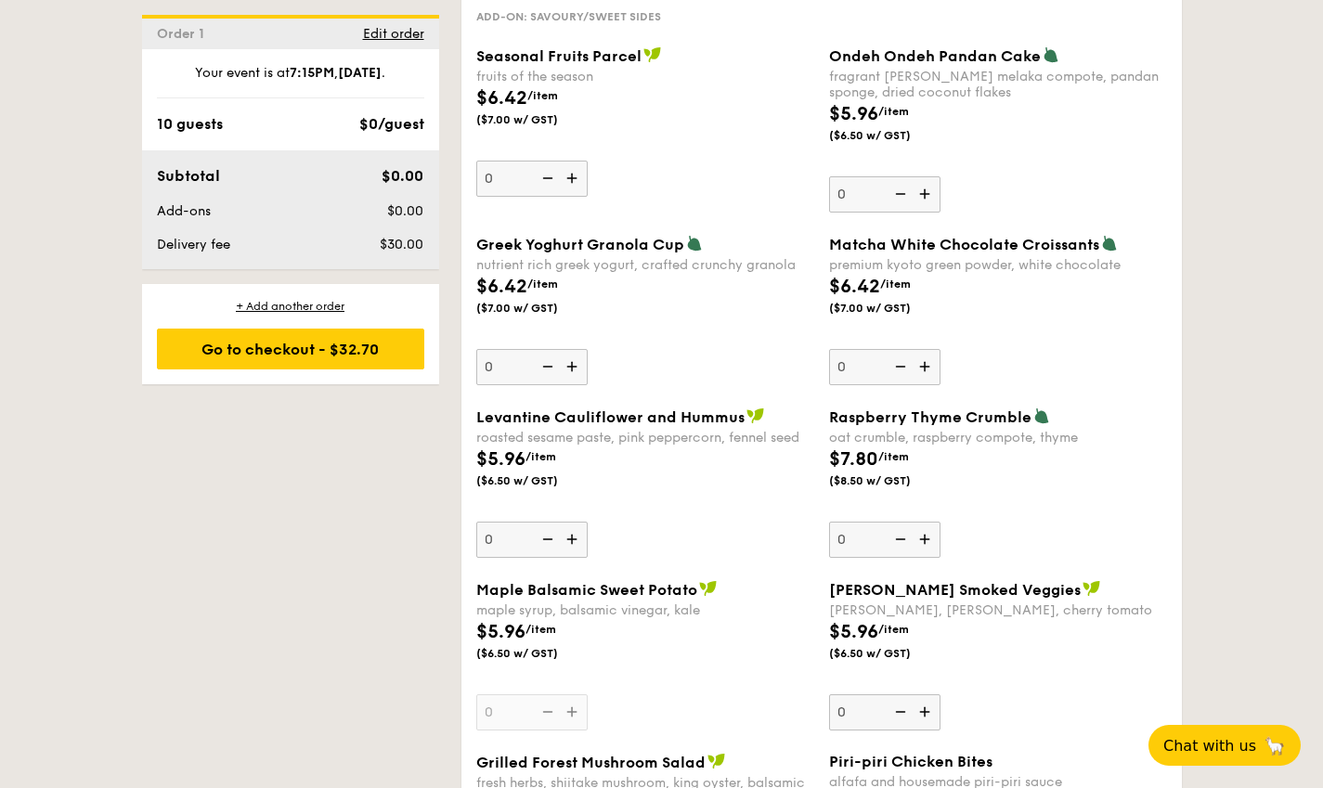
click at [572, 545] on img at bounding box center [574, 539] width 28 height 35
click at [572, 545] on input "0" at bounding box center [531, 540] width 111 height 36
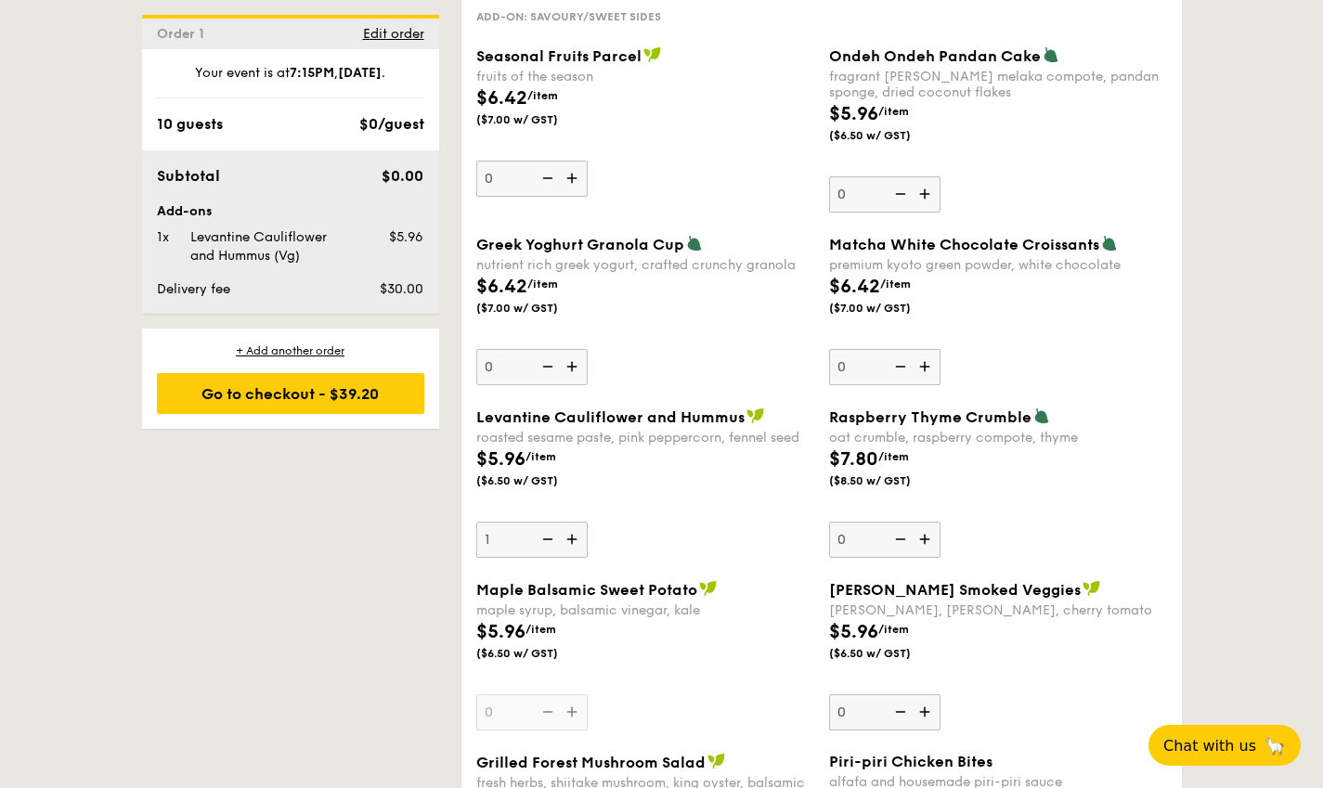
click at [572, 545] on img at bounding box center [574, 539] width 28 height 35
click at [572, 545] on input "1" at bounding box center [531, 540] width 111 height 36
click at [572, 545] on img at bounding box center [574, 539] width 28 height 35
click at [572, 545] on input "2" at bounding box center [531, 540] width 111 height 36
type input "3"
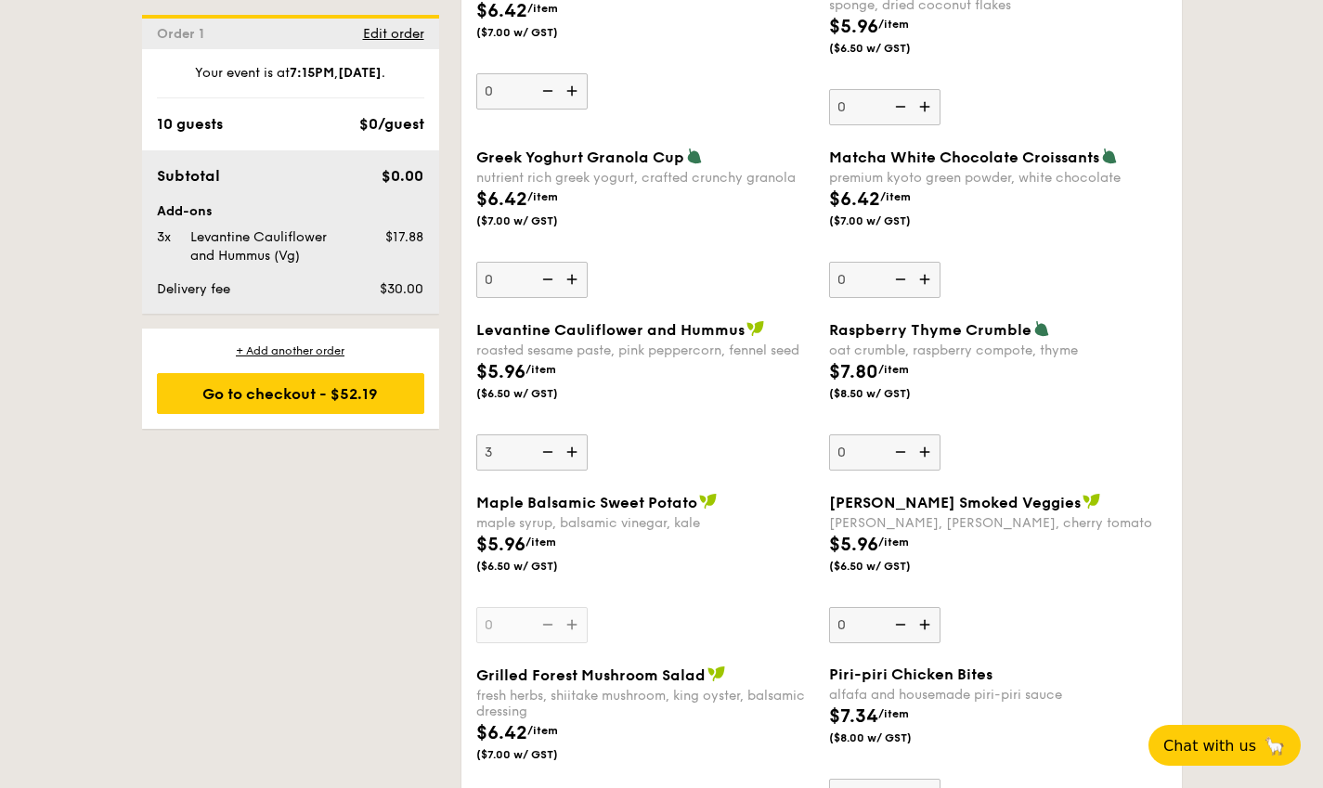
scroll to position [2928, 0]
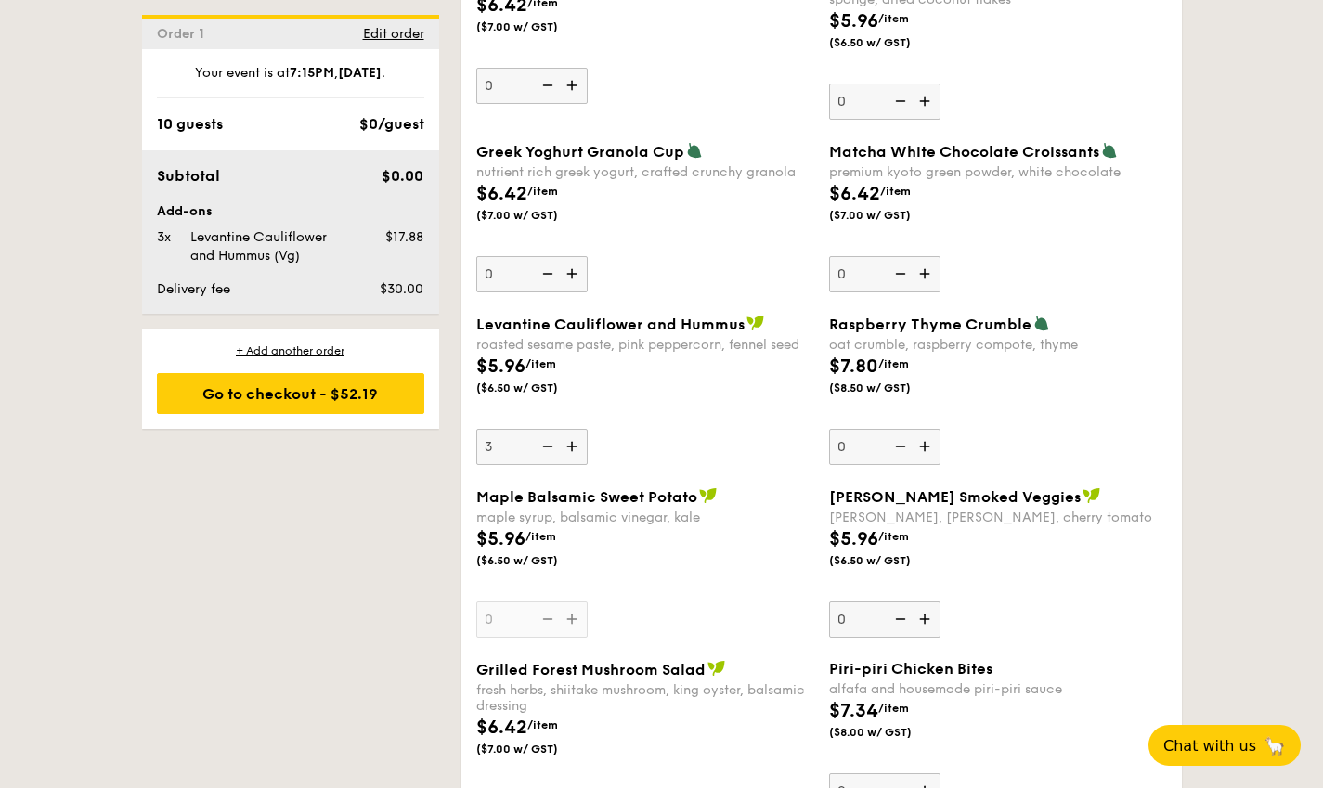
click at [928, 627] on img at bounding box center [927, 619] width 28 height 35
click at [928, 627] on input "0" at bounding box center [884, 620] width 111 height 36
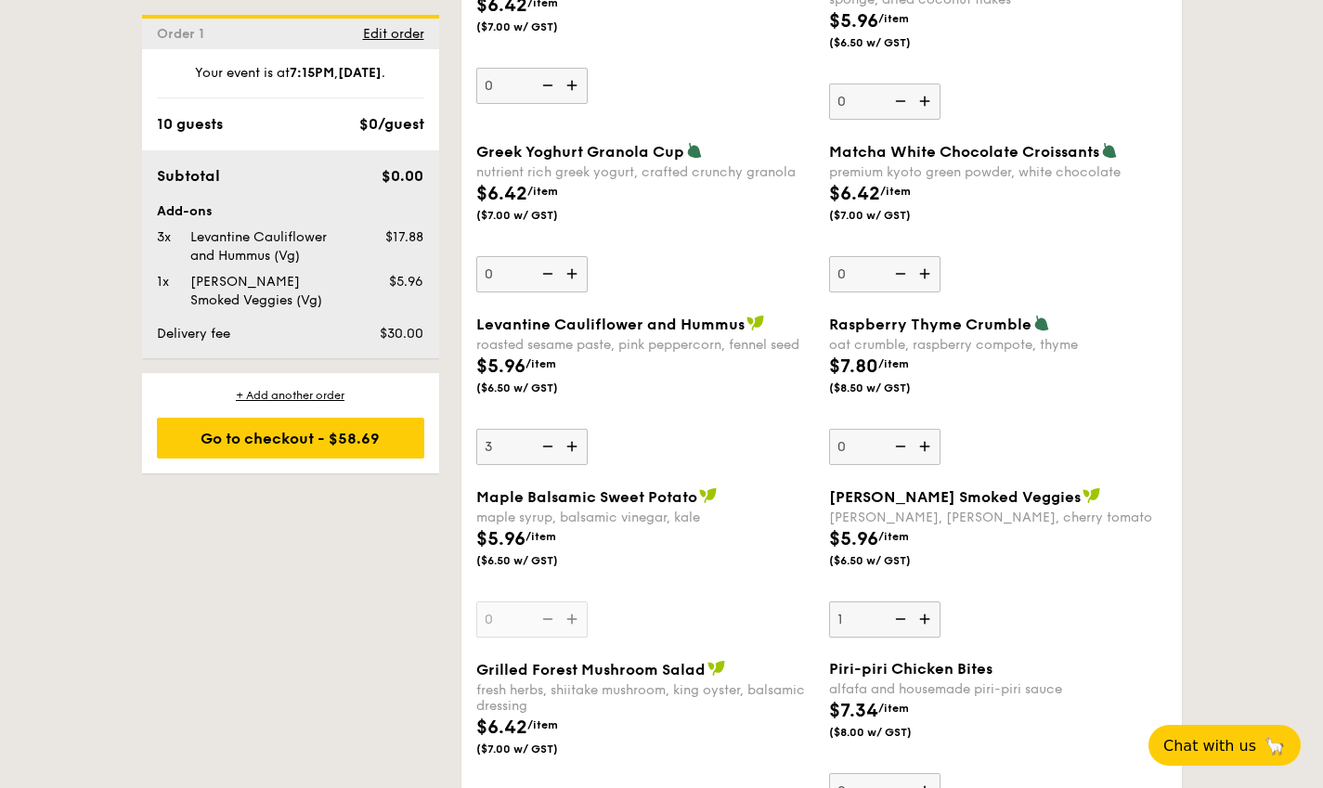
click at [928, 627] on img at bounding box center [927, 619] width 28 height 35
click at [928, 627] on input "1" at bounding box center [884, 620] width 111 height 36
click at [928, 627] on img at bounding box center [927, 619] width 28 height 35
click at [928, 627] on input "2" at bounding box center [884, 620] width 111 height 36
click at [928, 627] on img at bounding box center [927, 619] width 28 height 35
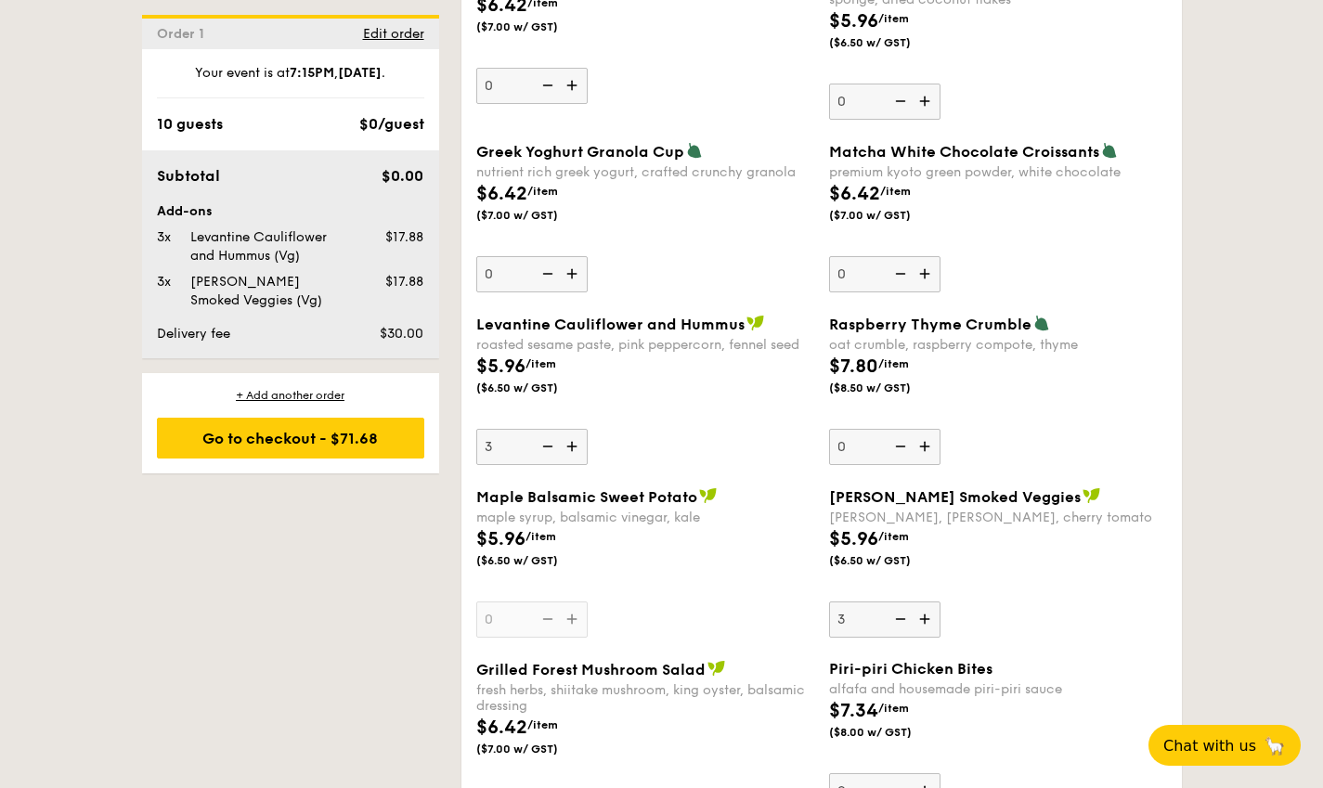
click at [928, 627] on input "3" at bounding box center [884, 620] width 111 height 36
click at [928, 627] on img at bounding box center [927, 619] width 28 height 35
click at [928, 627] on input "4" at bounding box center [884, 620] width 111 height 36
click at [928, 627] on img at bounding box center [927, 619] width 28 height 35
click at [928, 627] on input "5" at bounding box center [884, 620] width 111 height 36
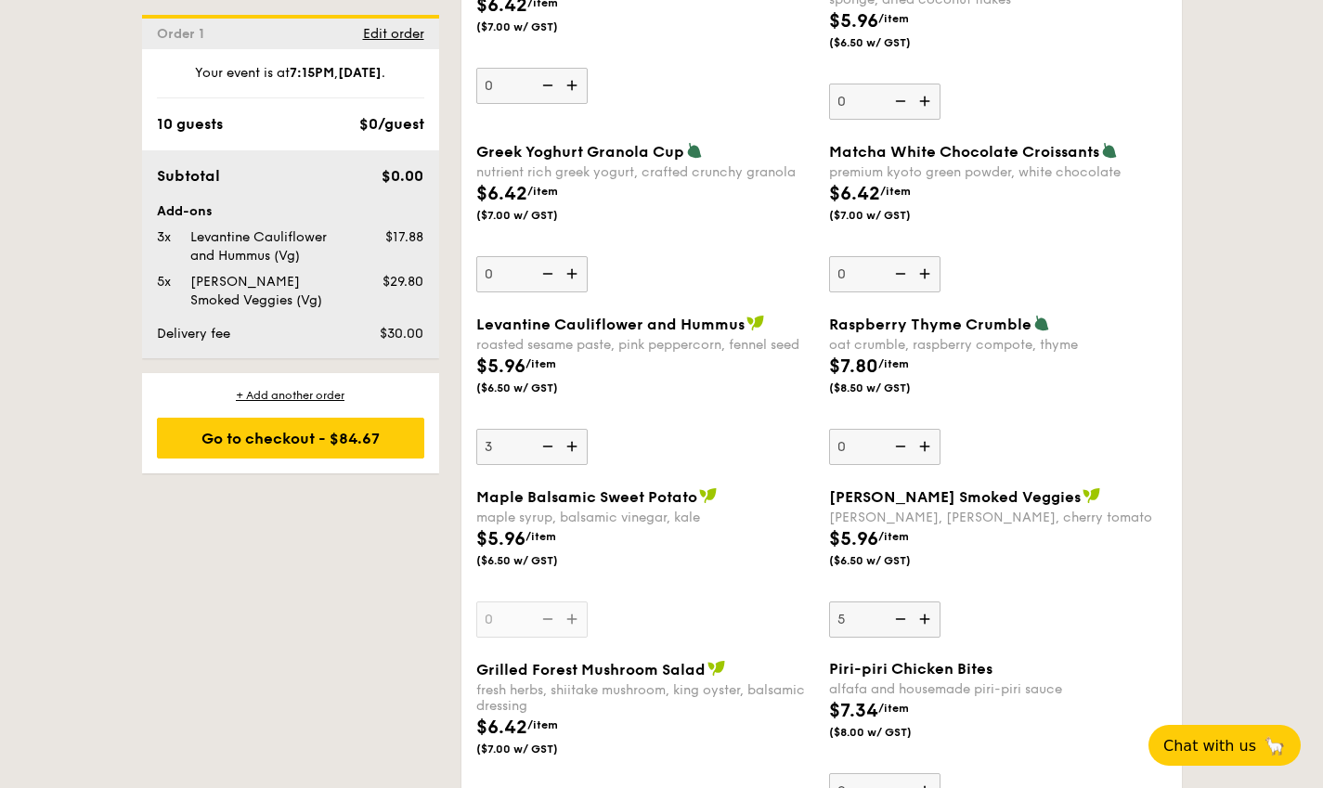
type input "6"
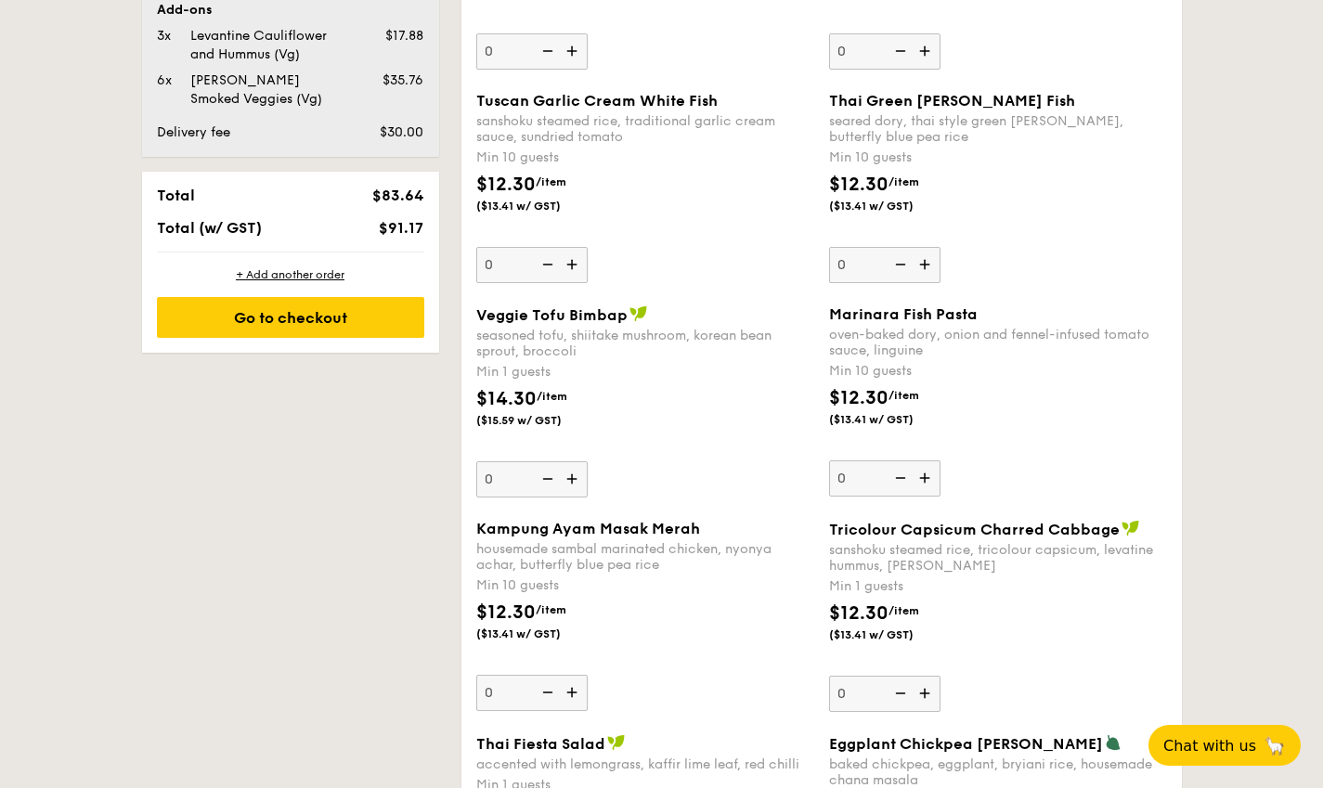
scroll to position [1350, 0]
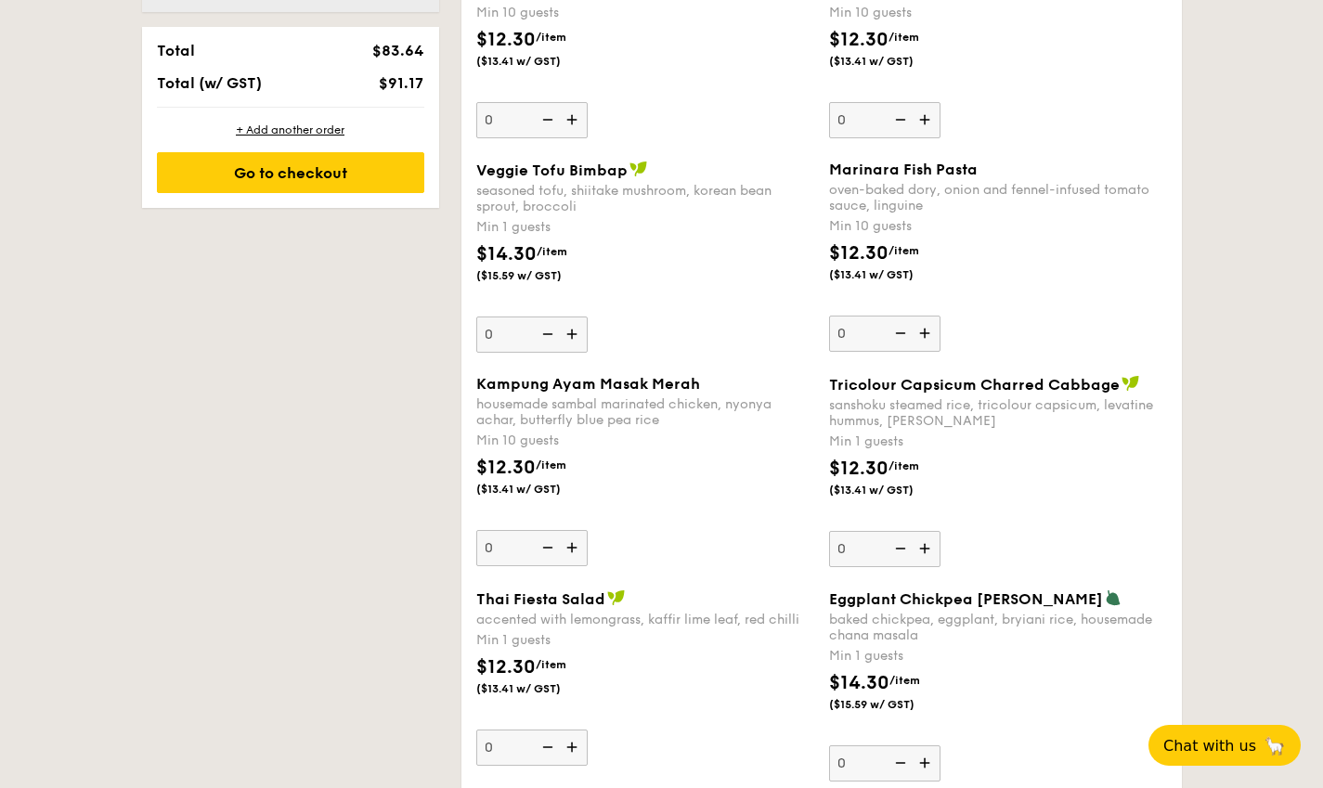
click at [926, 549] on img at bounding box center [927, 548] width 28 height 35
click at [926, 549] on input "0" at bounding box center [884, 549] width 111 height 36
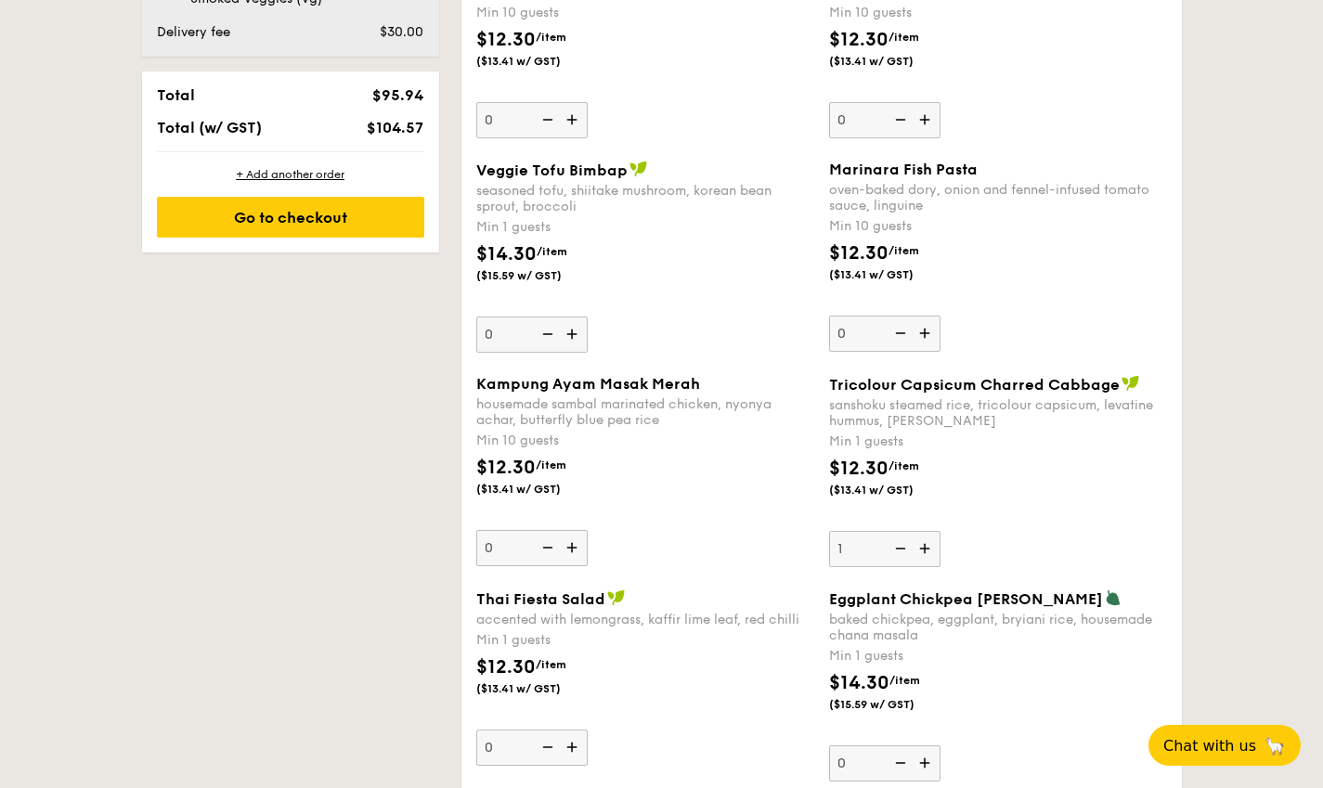
click at [903, 547] on img at bounding box center [899, 548] width 28 height 35
click at [903, 547] on input "1" at bounding box center [884, 549] width 111 height 36
type input "0"
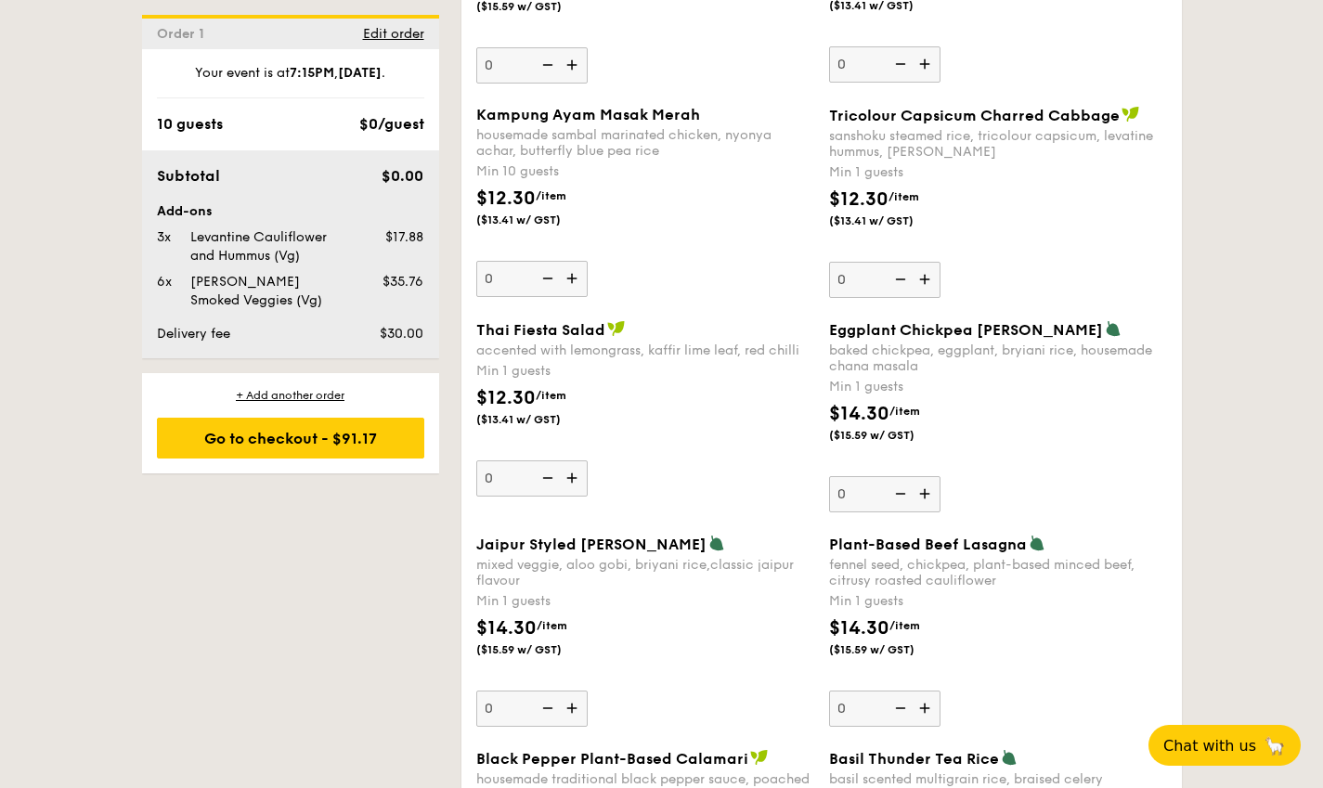
scroll to position [1721, 0]
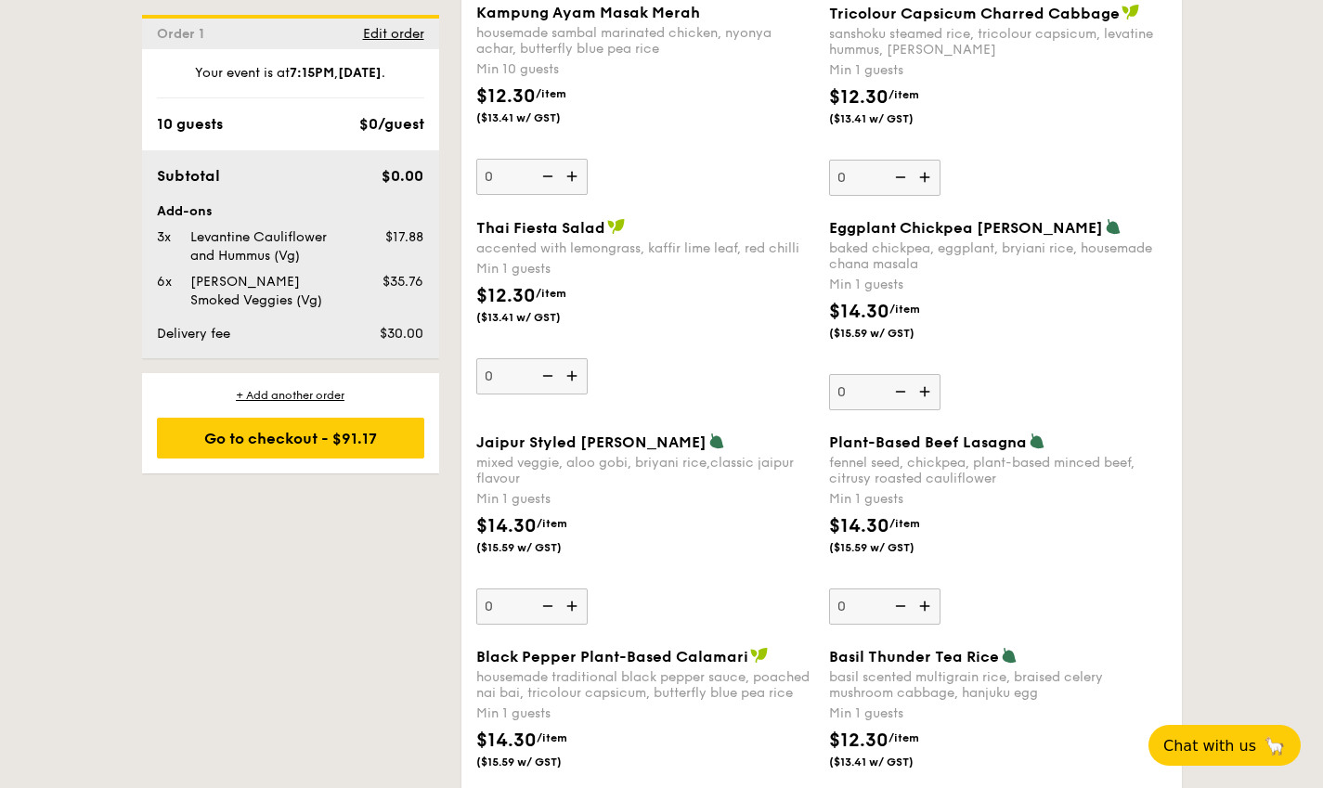
click at [921, 603] on img at bounding box center [927, 606] width 28 height 35
click at [921, 603] on input "0" at bounding box center [884, 607] width 111 height 36
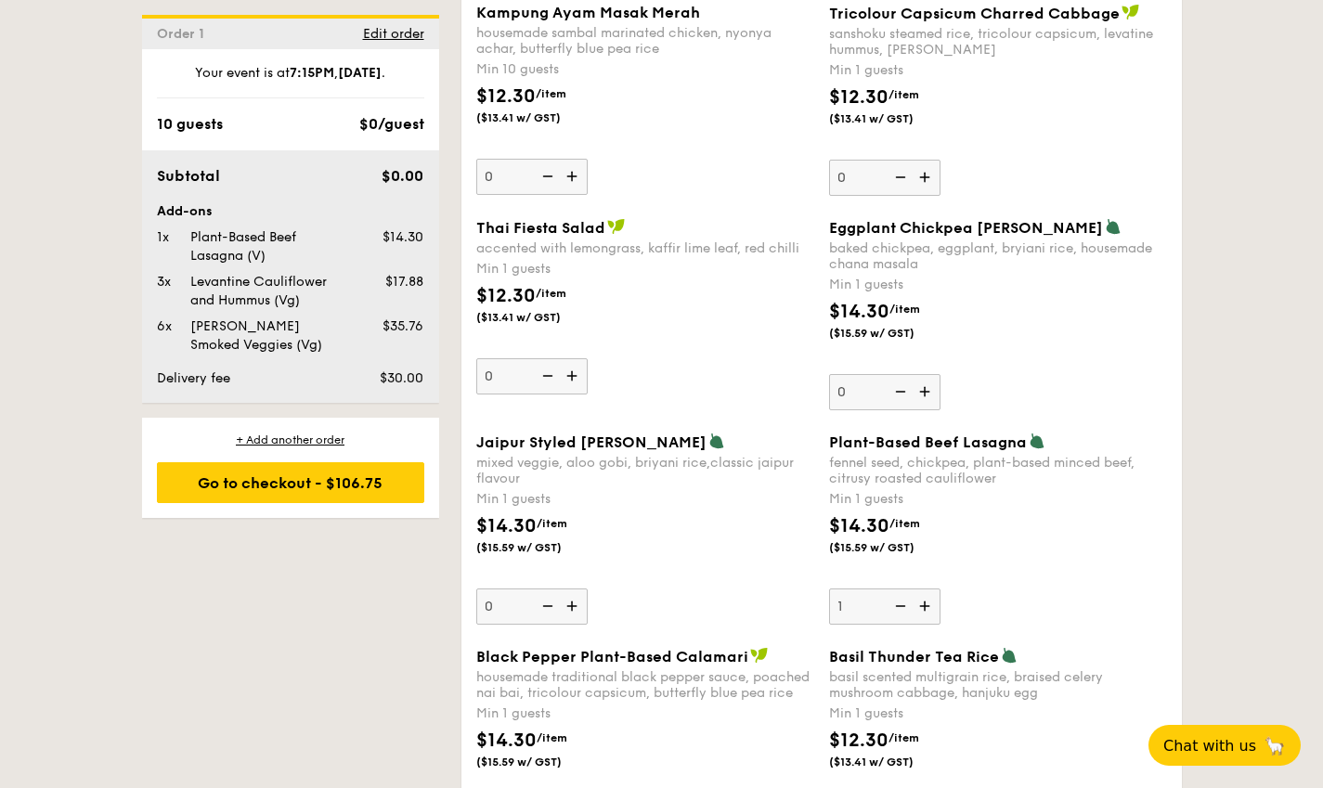
click at [921, 603] on img at bounding box center [927, 606] width 28 height 35
click at [921, 603] on input "1" at bounding box center [884, 607] width 111 height 36
click at [921, 603] on img at bounding box center [927, 606] width 28 height 35
click at [921, 603] on input "2" at bounding box center [884, 607] width 111 height 36
type input "3"
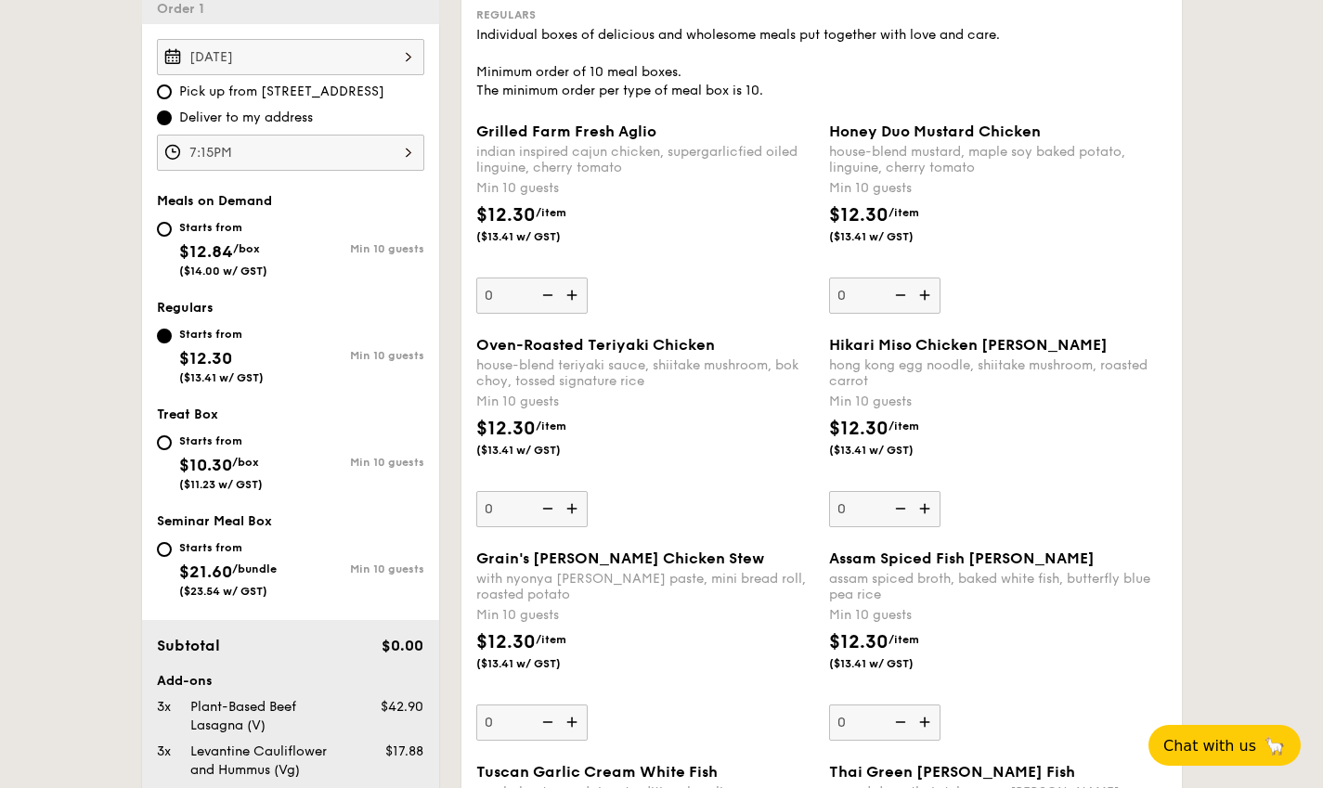
scroll to position [514, 0]
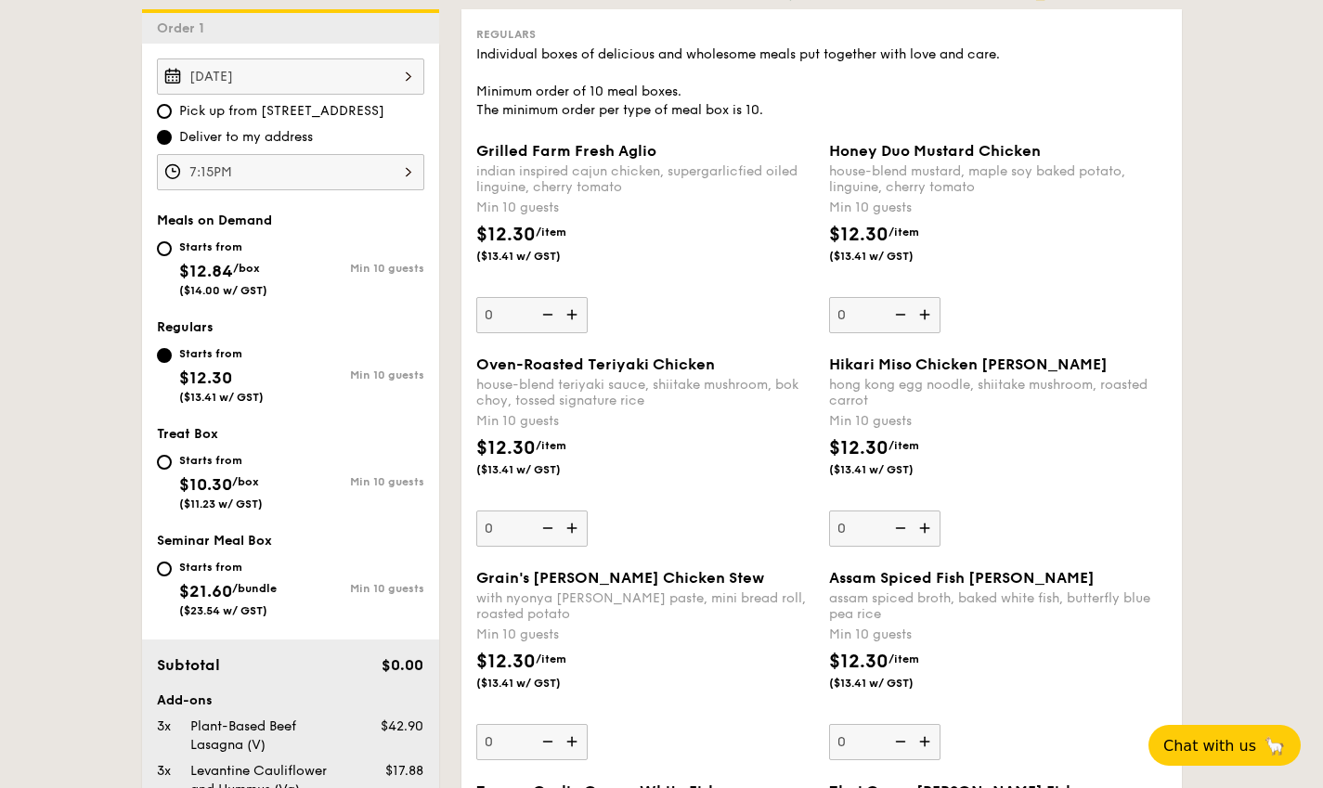
click at [577, 525] on img at bounding box center [574, 528] width 28 height 35
click at [577, 525] on input "0" at bounding box center [531, 529] width 111 height 36
click at [575, 525] on img at bounding box center [574, 528] width 28 height 35
click at [575, 525] on input "10" at bounding box center [531, 529] width 111 height 36
click at [548, 526] on img at bounding box center [546, 528] width 28 height 35
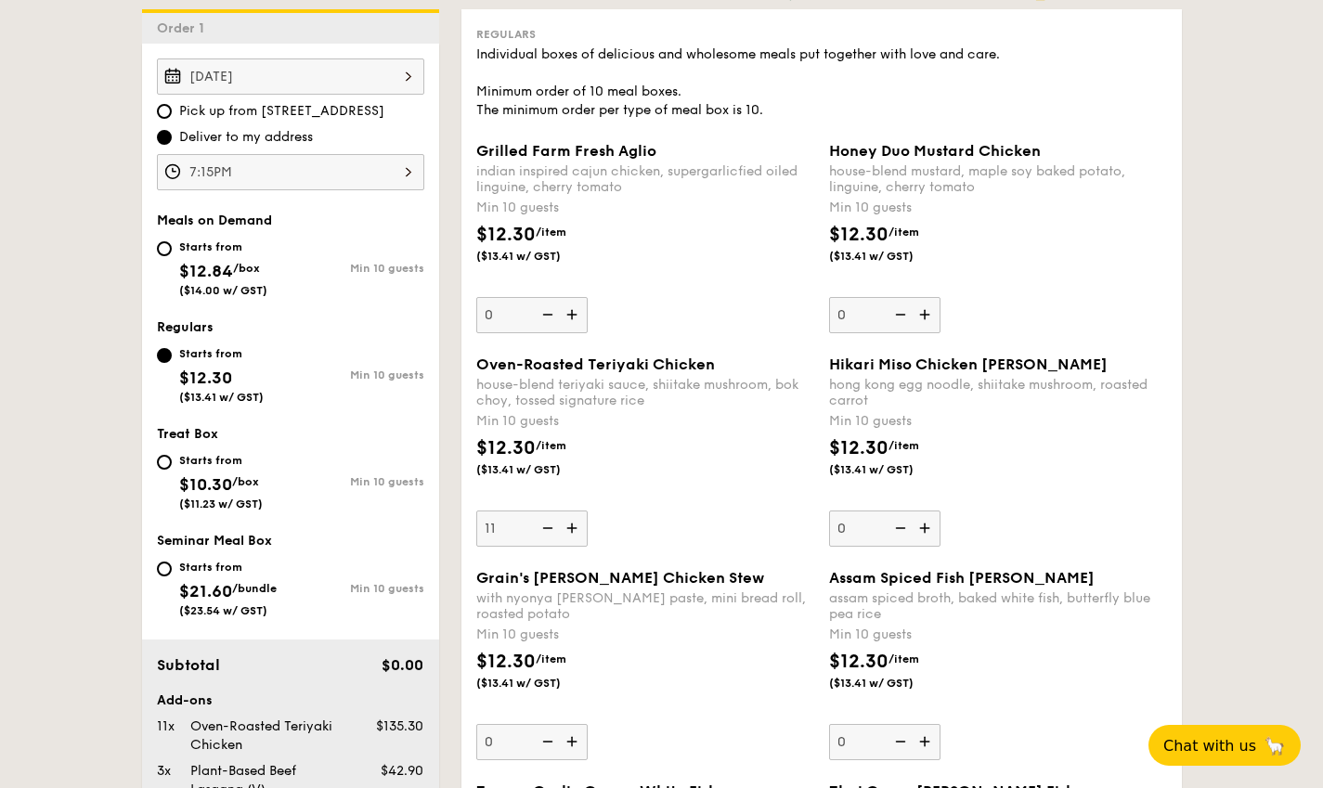
click at [548, 526] on input "11" at bounding box center [531, 529] width 111 height 36
click at [548, 526] on img at bounding box center [546, 528] width 28 height 35
click at [548, 526] on input "10" at bounding box center [531, 529] width 111 height 36
type input "0"
click at [548, 526] on img at bounding box center [546, 528] width 28 height 35
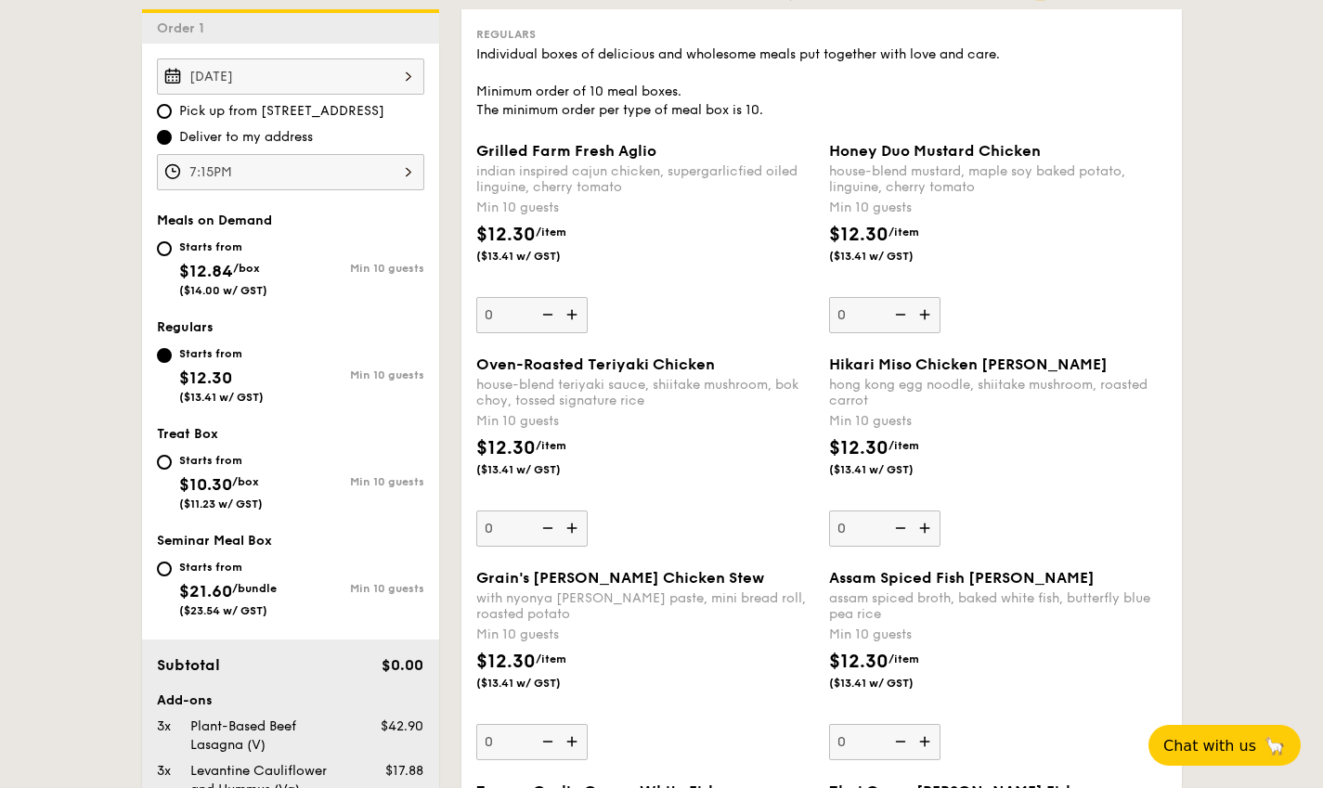
click at [548, 526] on input "0" at bounding box center [531, 529] width 111 height 36
click at [548, 526] on img at bounding box center [546, 528] width 28 height 35
click at [548, 526] on input "0" at bounding box center [531, 529] width 111 height 36
click at [548, 526] on img at bounding box center [546, 528] width 28 height 35
click at [548, 526] on input "0" at bounding box center [531, 529] width 111 height 36
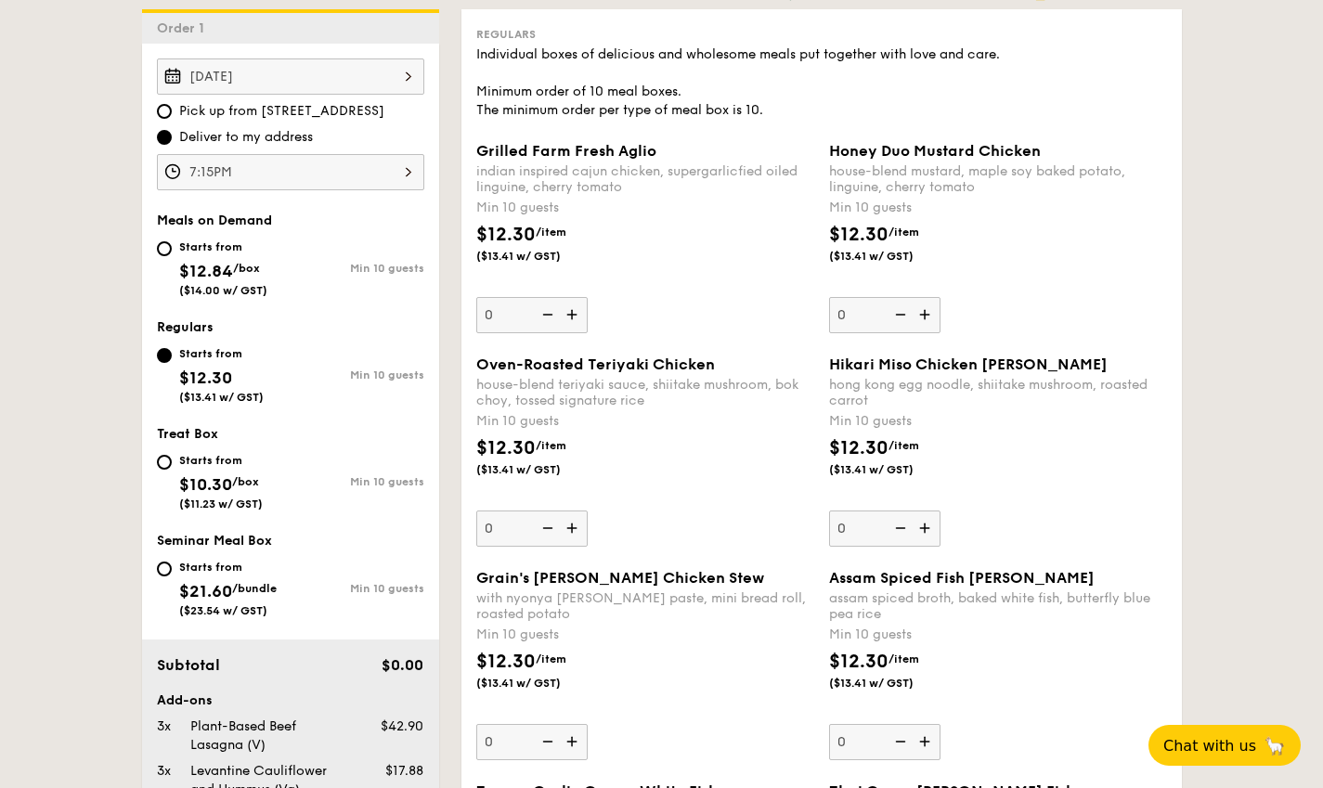
click at [548, 526] on img at bounding box center [546, 528] width 28 height 35
click at [548, 526] on input "0" at bounding box center [531, 529] width 111 height 36
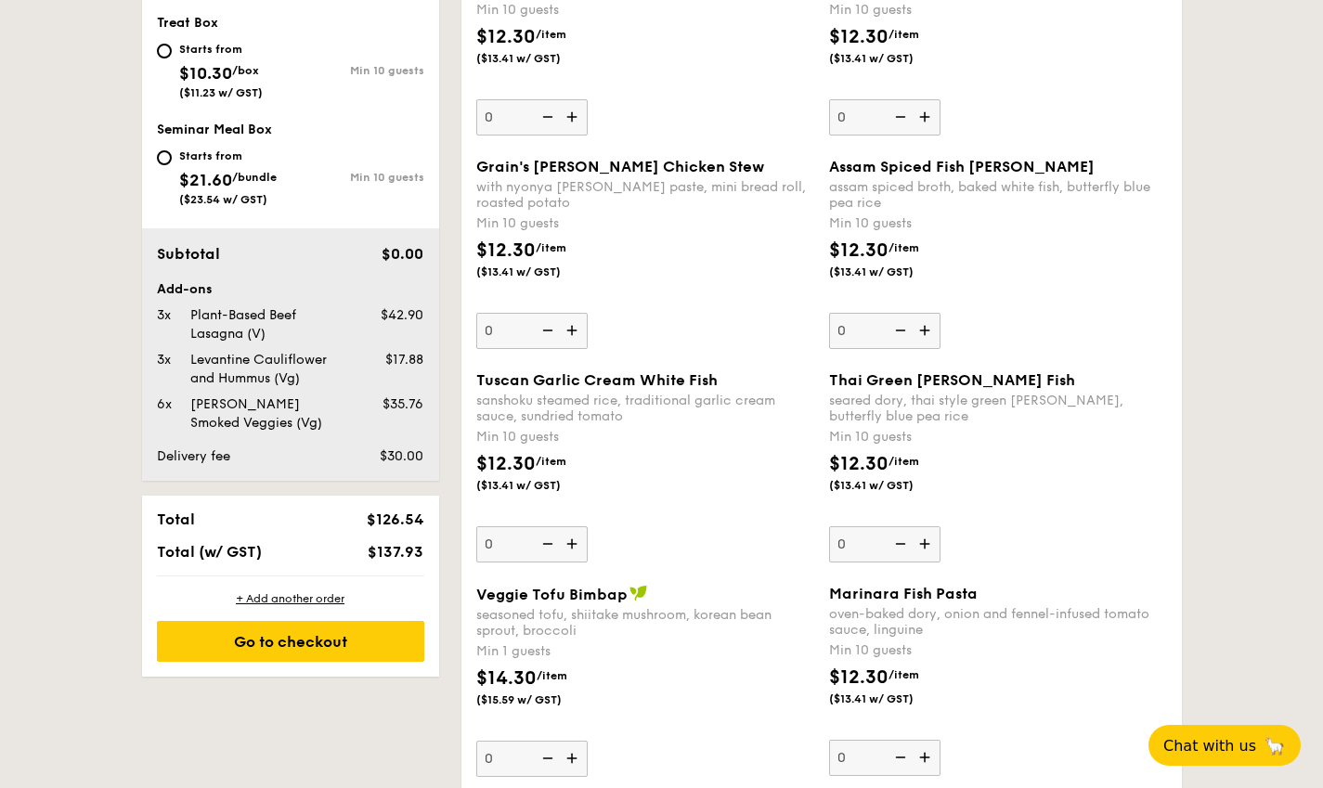
scroll to position [928, 0]
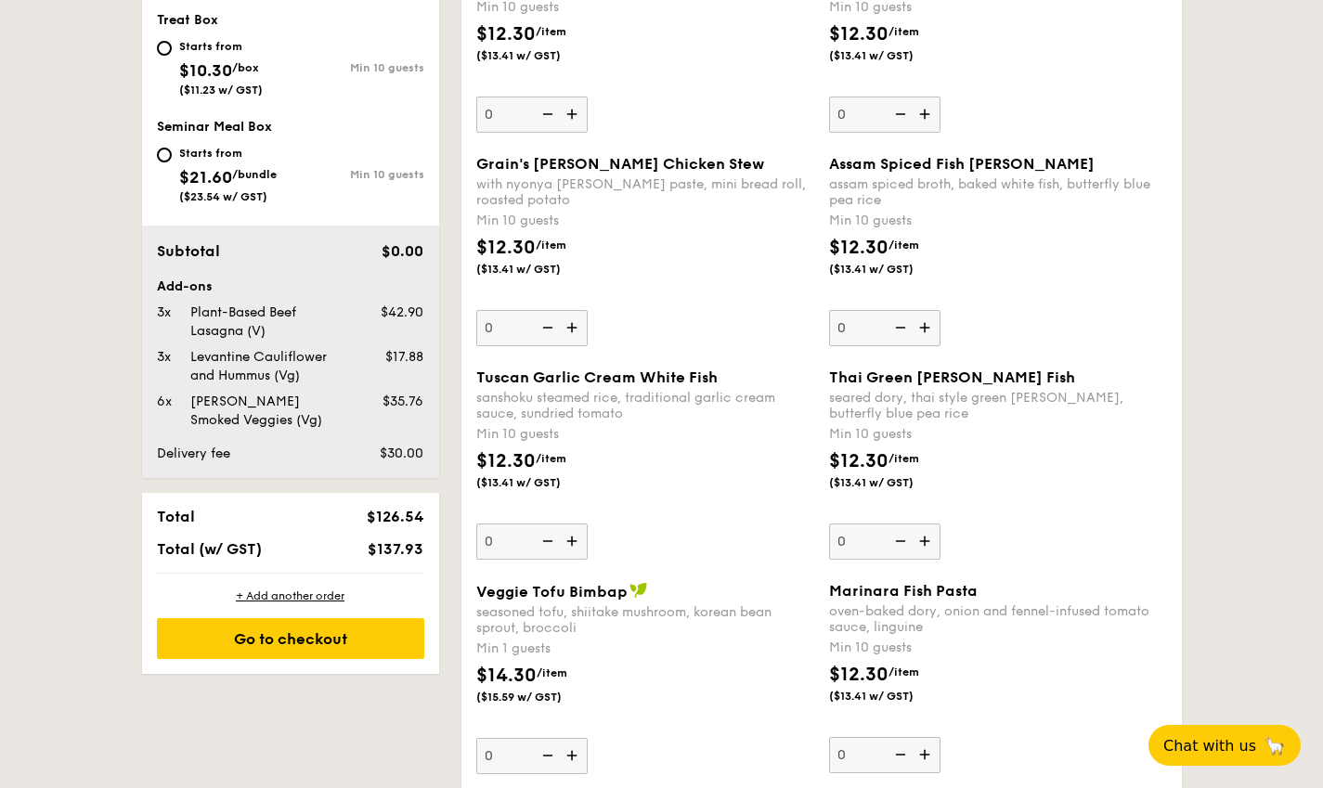
click at [577, 535] on img at bounding box center [574, 541] width 28 height 35
click at [577, 535] on input "0" at bounding box center [531, 542] width 111 height 36
type input "10"
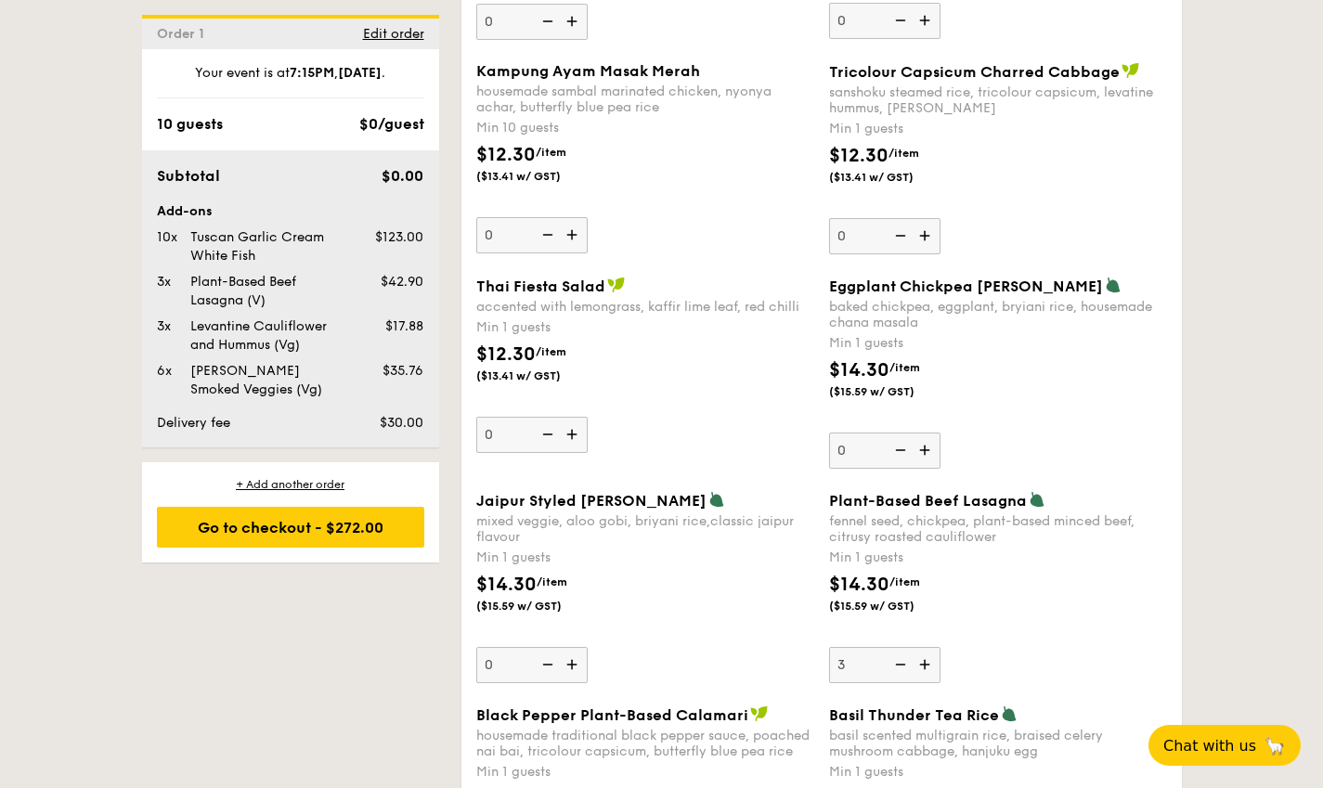
scroll to position [1857, 0]
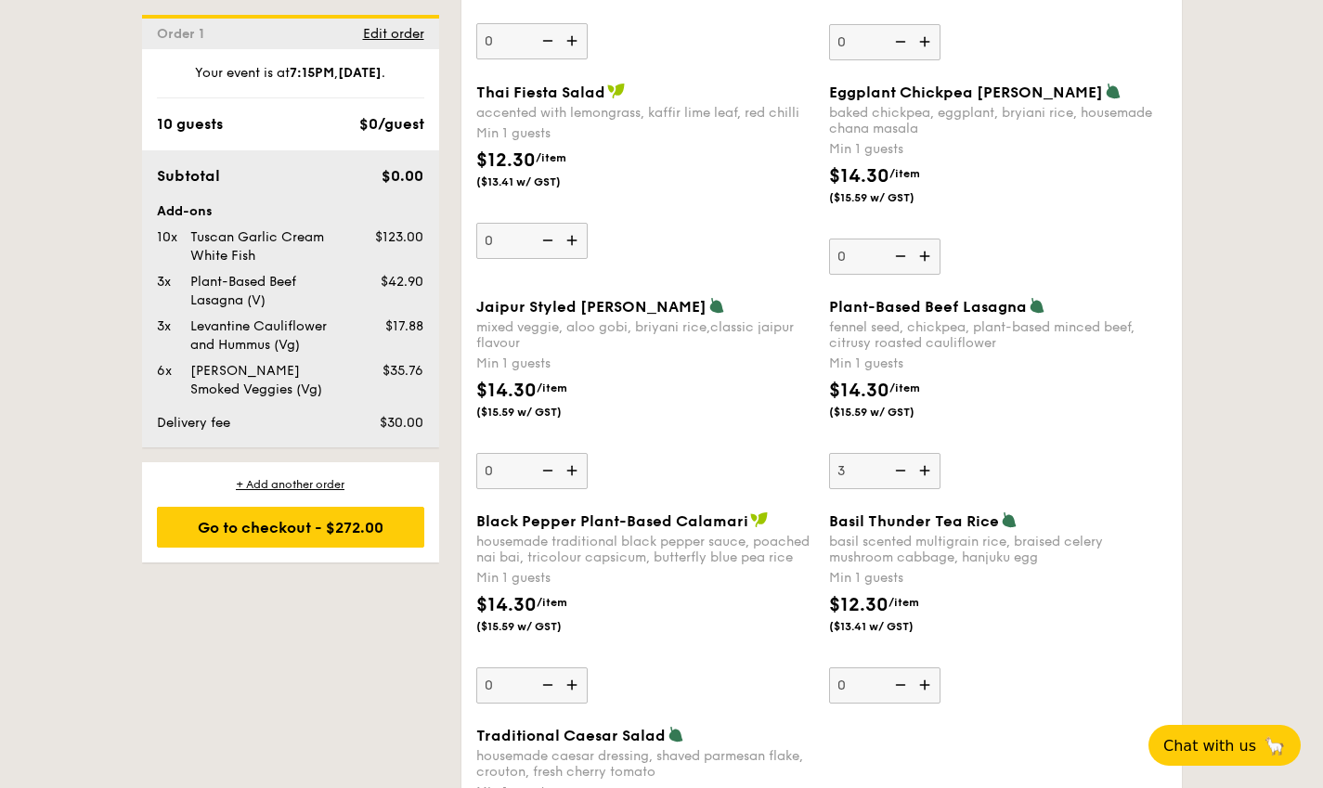
click at [898, 471] on img at bounding box center [899, 470] width 28 height 35
click at [898, 471] on input "3" at bounding box center [884, 471] width 111 height 36
type input "2"
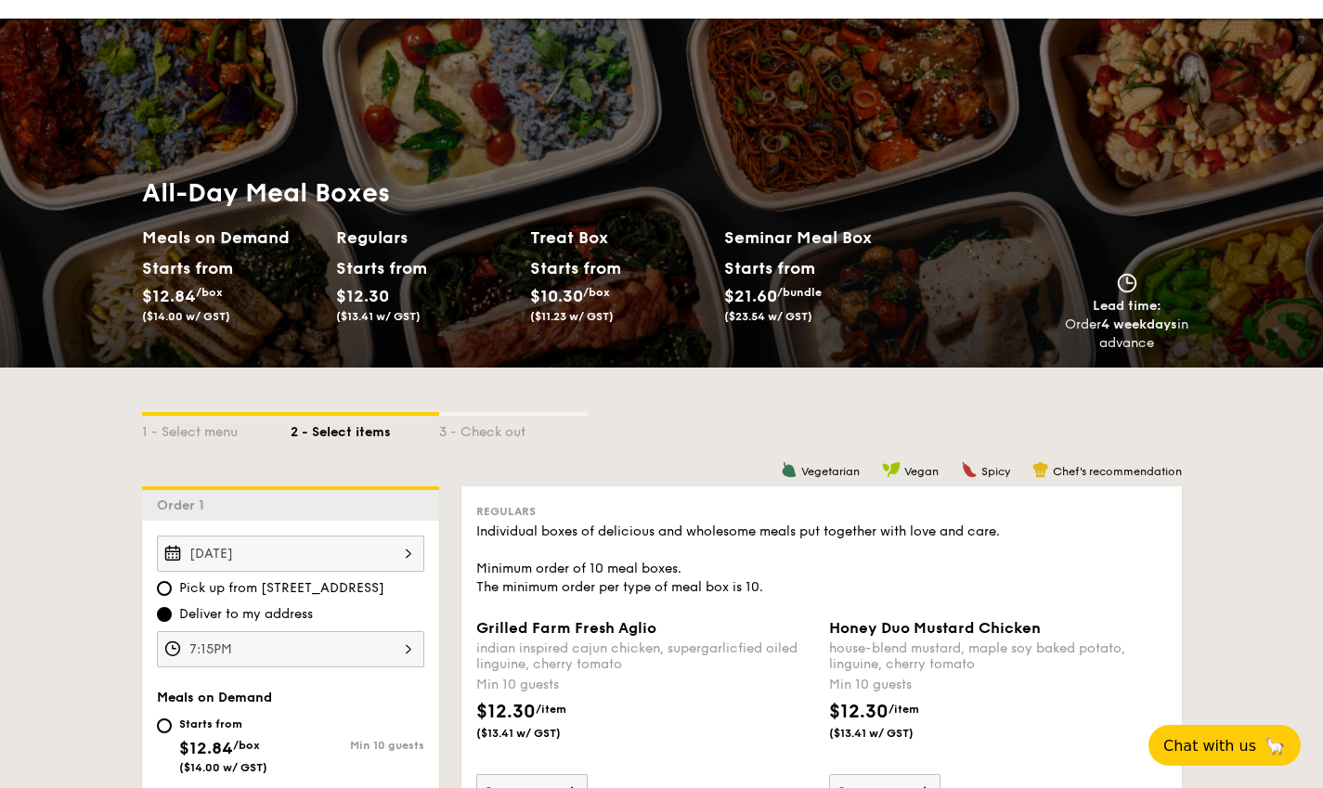
scroll to position [0, 0]
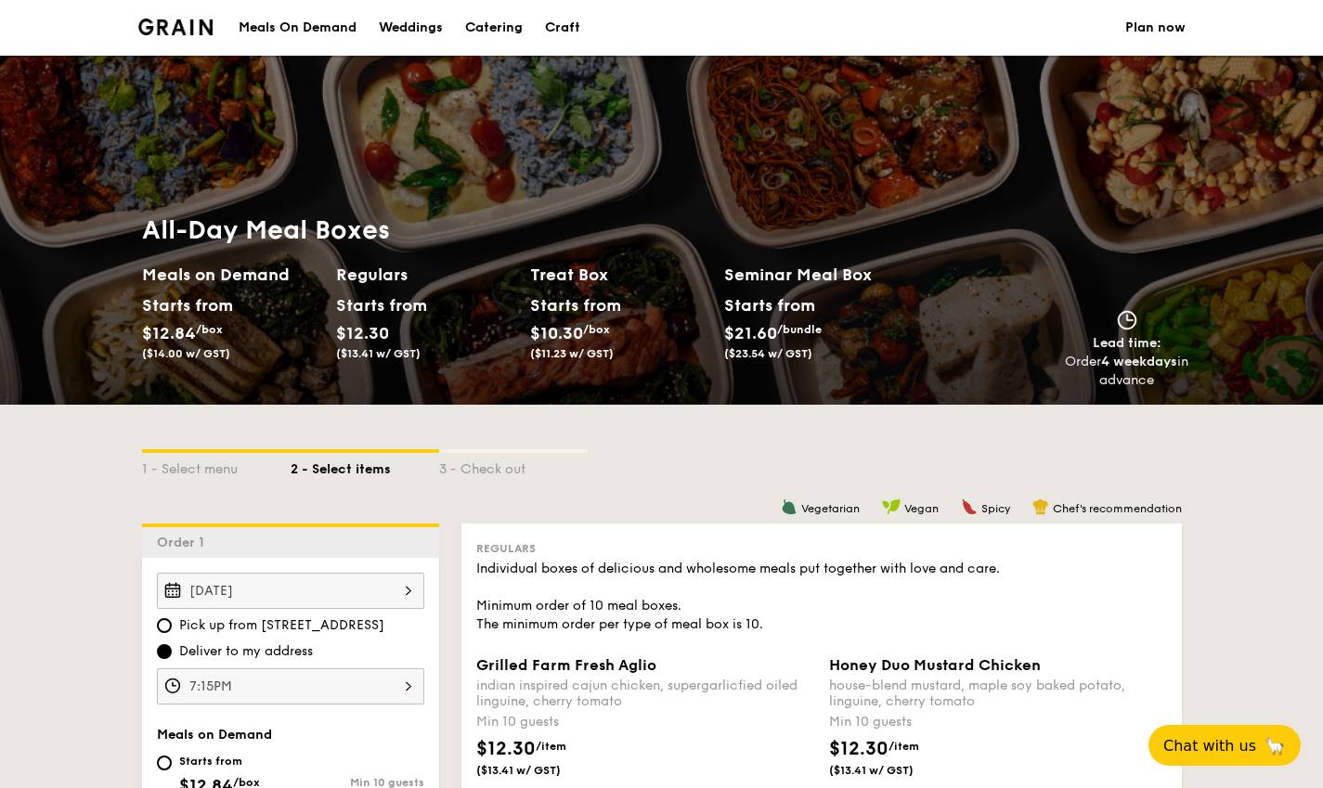
click at [315, 29] on div "Meals On Demand" at bounding box center [298, 28] width 118 height 56
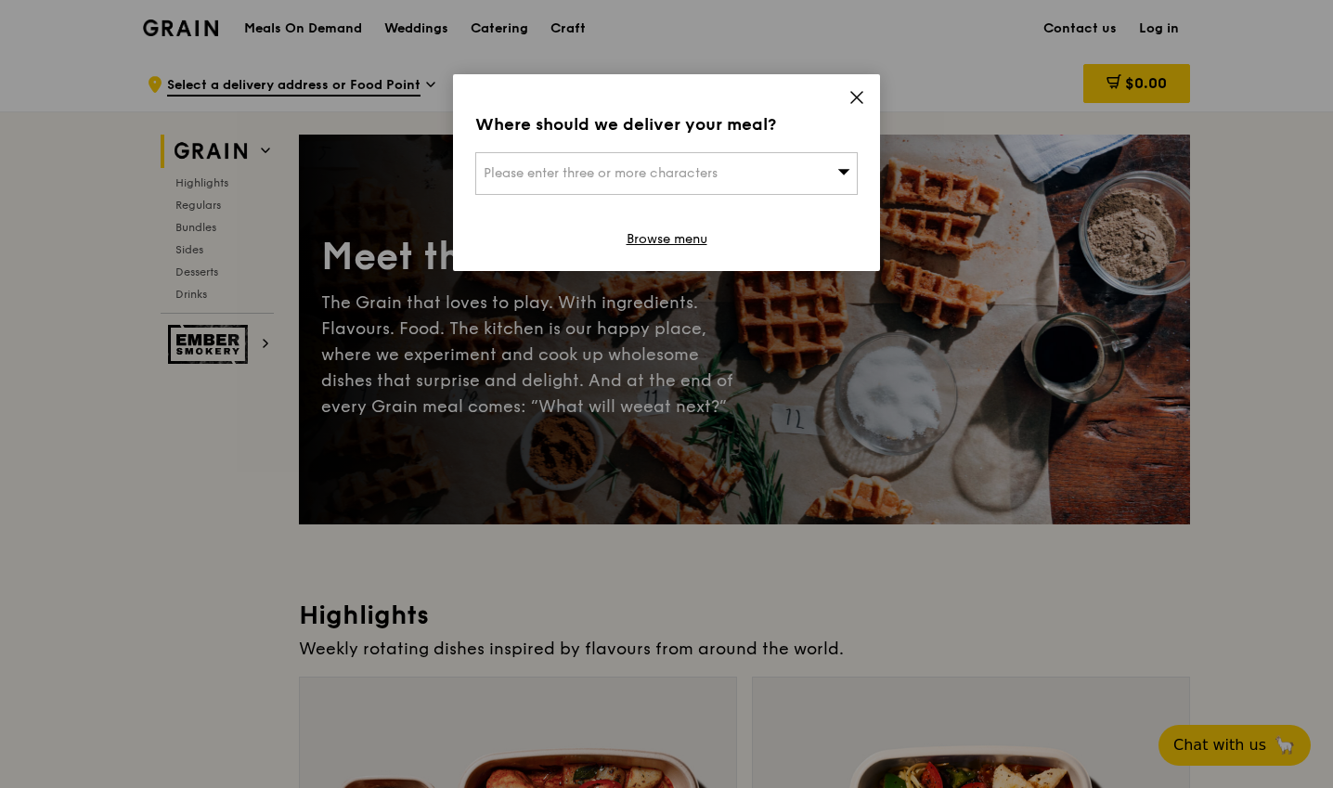
click at [861, 93] on icon at bounding box center [856, 97] width 11 height 11
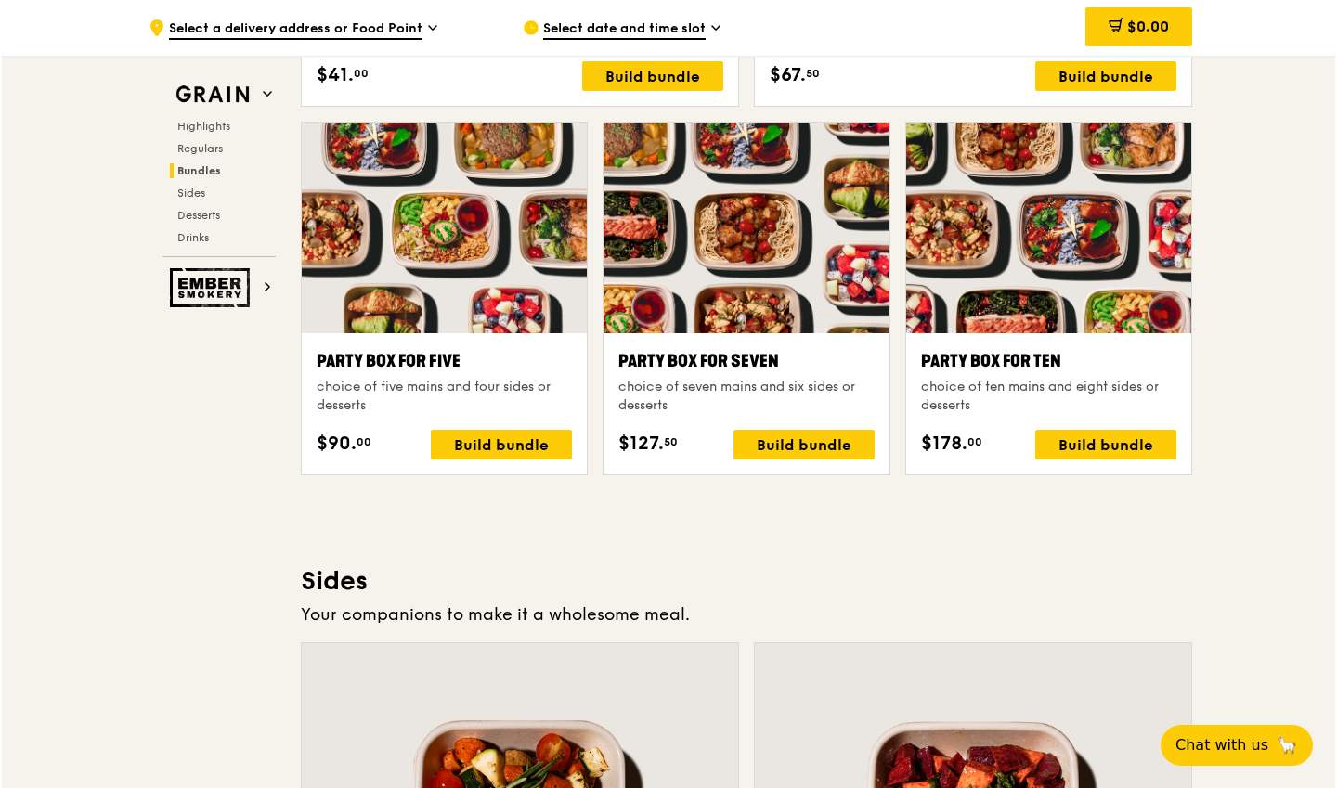
scroll to position [3645, 0]
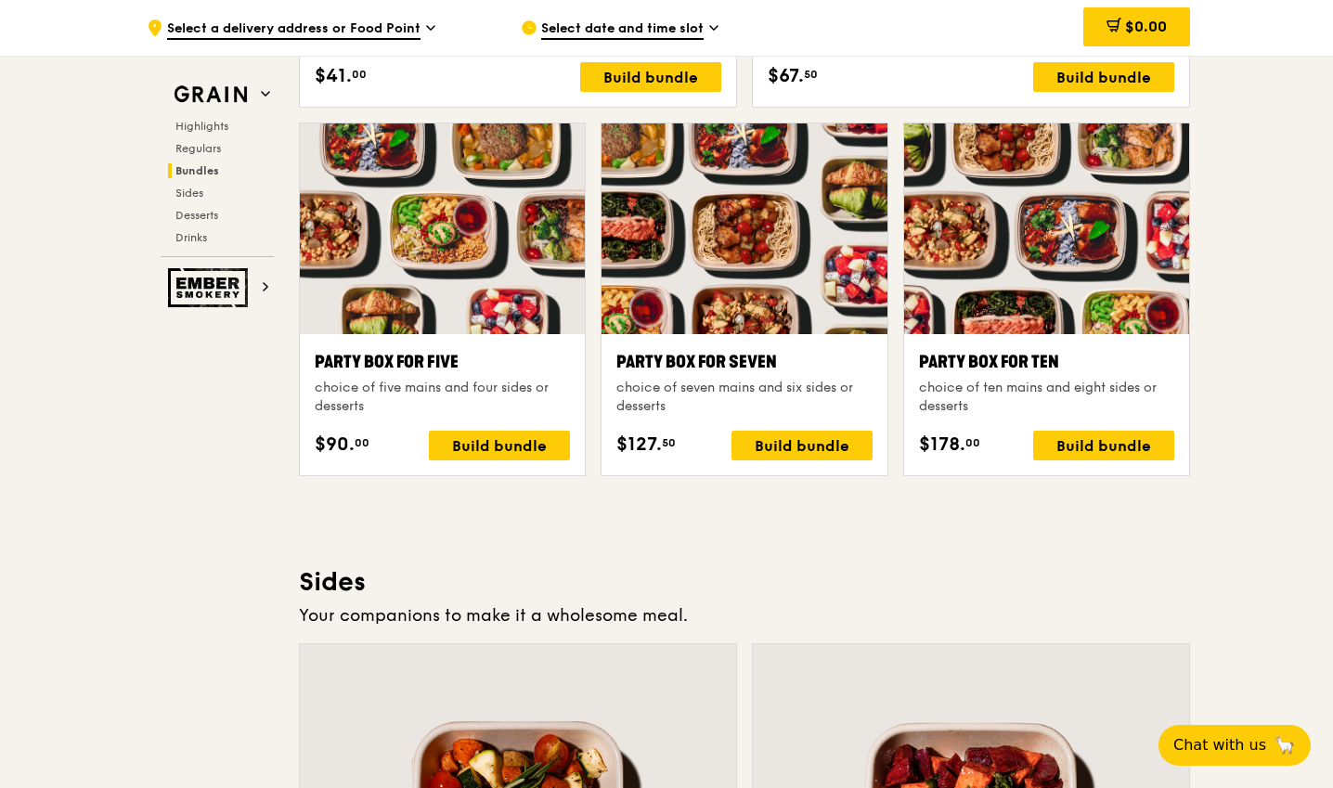
click at [1071, 346] on div "Party Box for Ten choice of ten mains and eight sides or desserts $178. 00 Buil…" at bounding box center [1046, 404] width 285 height 141
click at [1095, 461] on div "Build bundle" at bounding box center [1103, 446] width 141 height 30
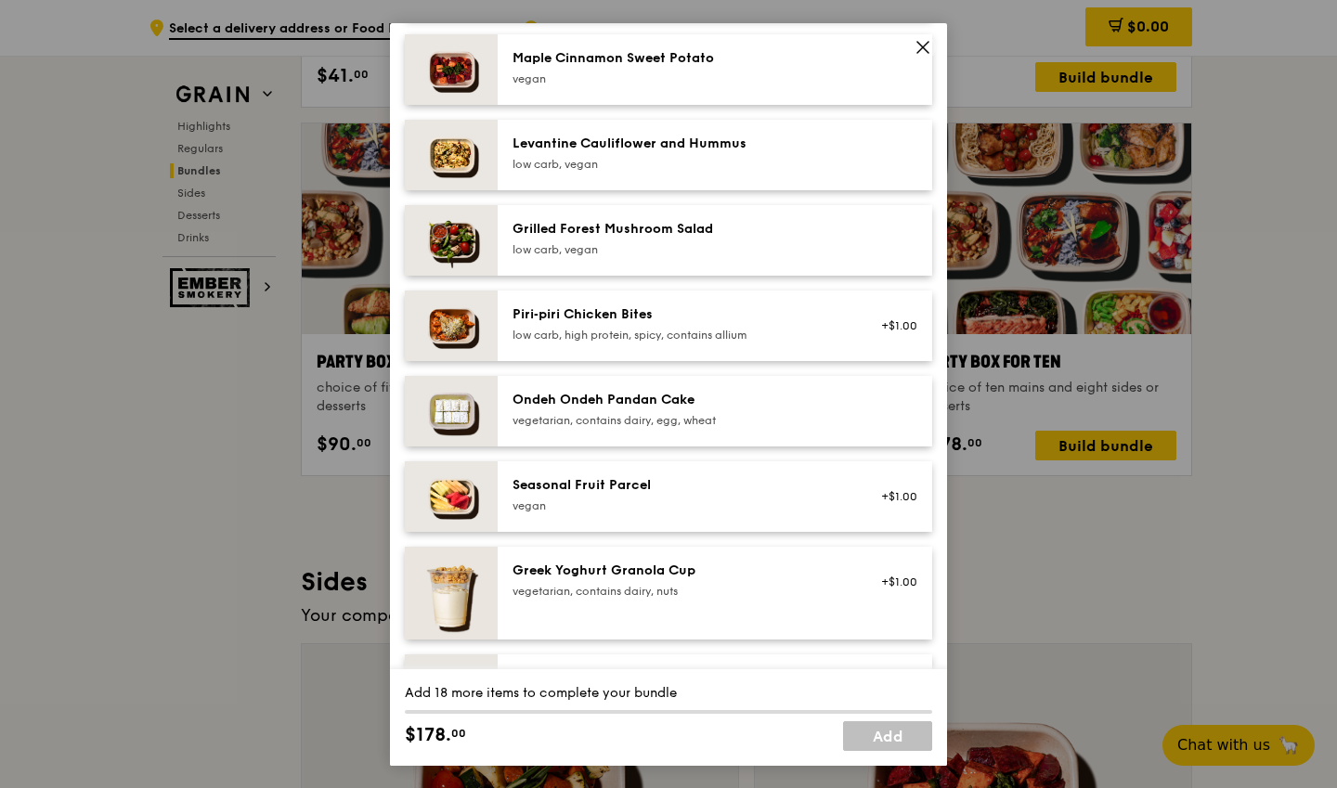
scroll to position [928, 0]
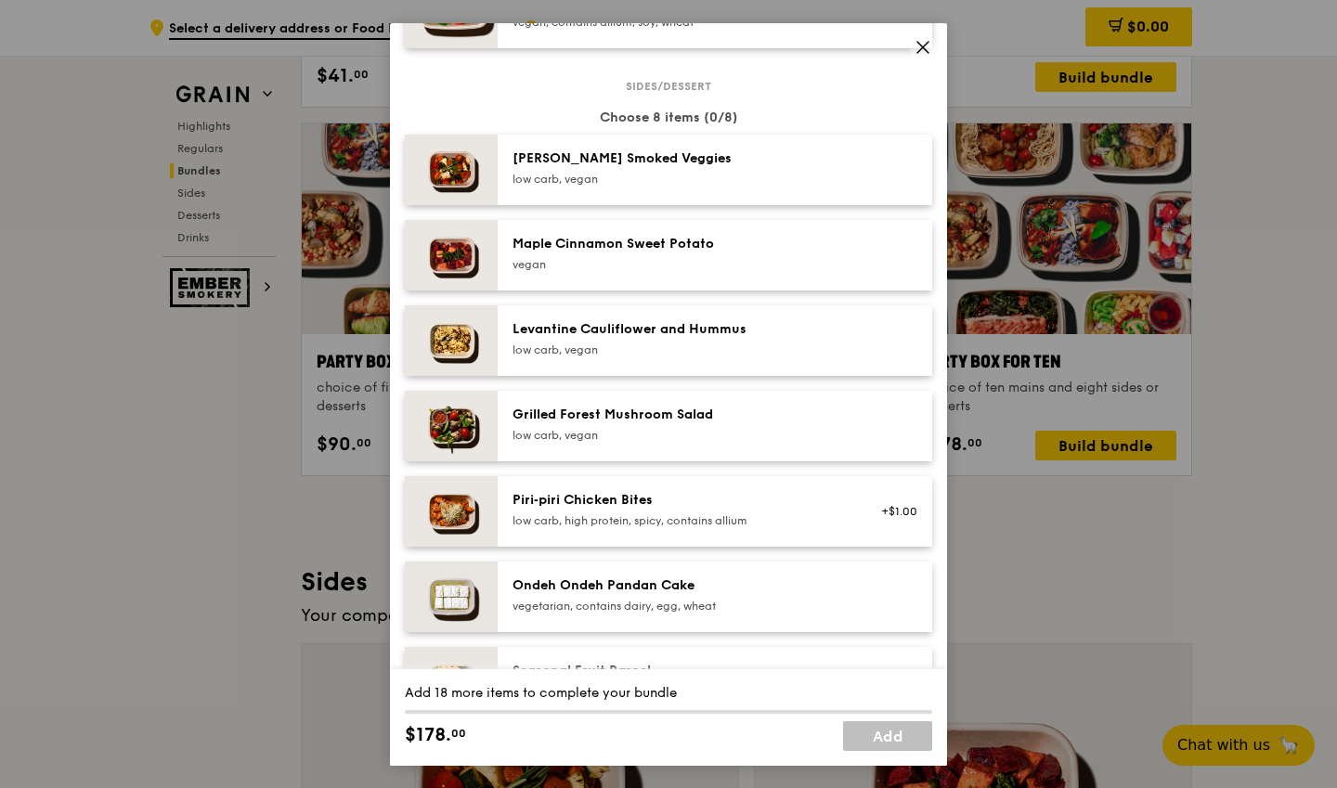
click at [671, 338] on div "Levantine Cauliflower and Hummus" at bounding box center [679, 329] width 333 height 19
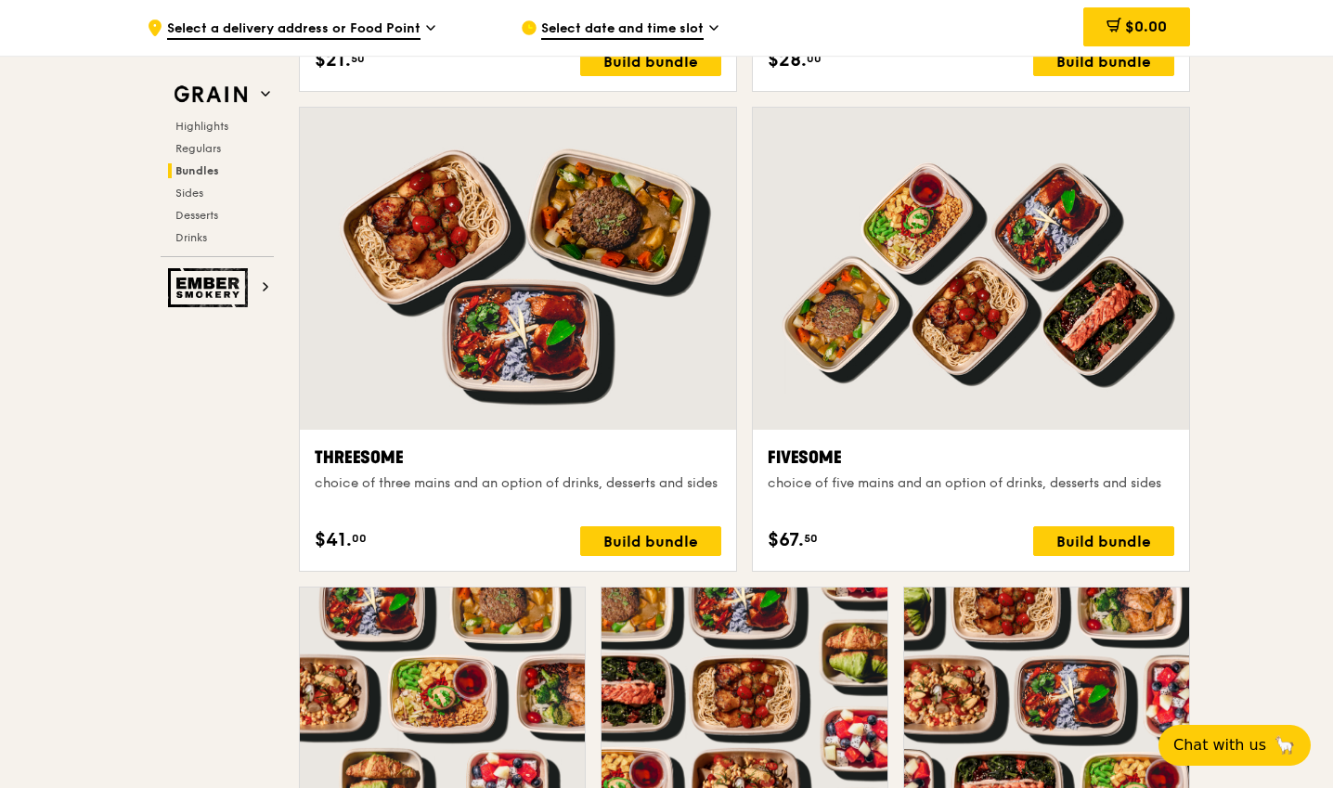
scroll to position [2624, 0]
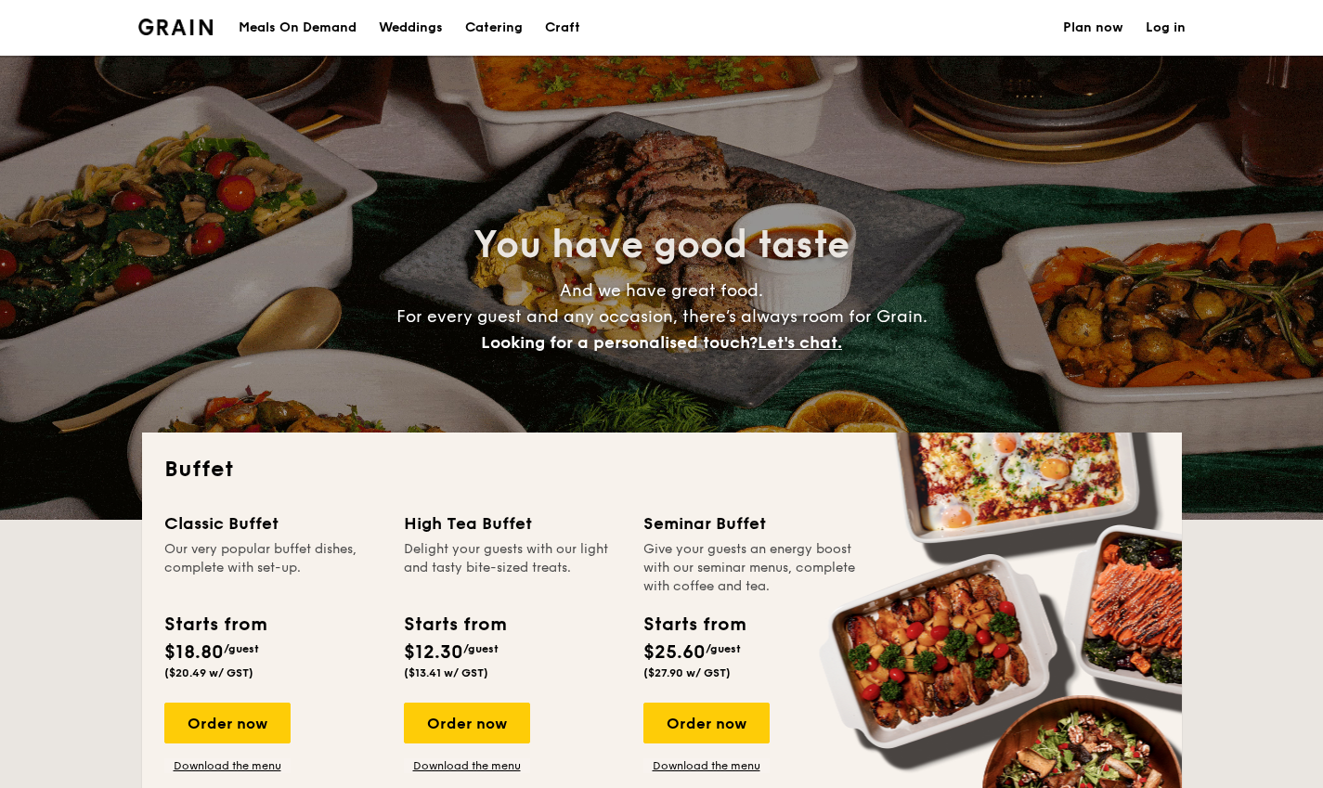
select select
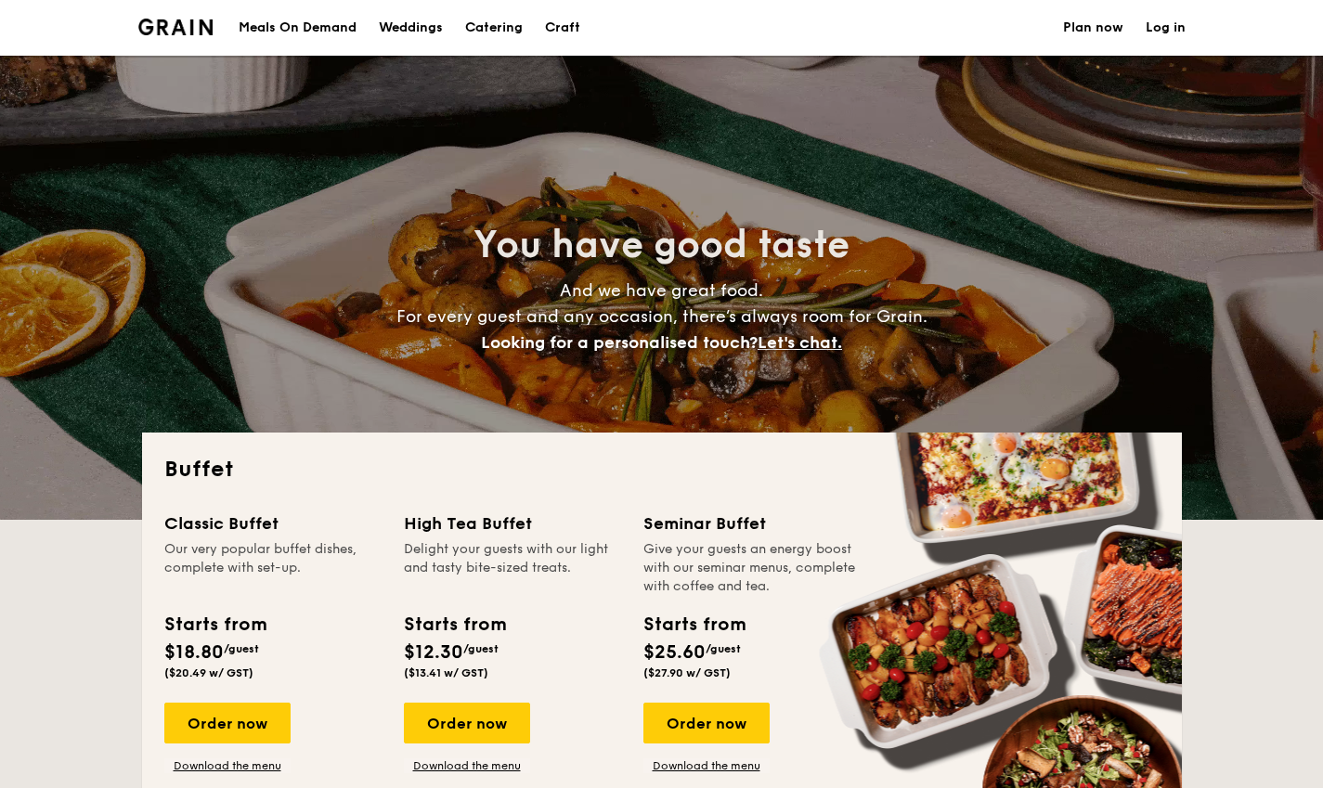
click at [553, 26] on div "Craft" at bounding box center [562, 28] width 35 height 56
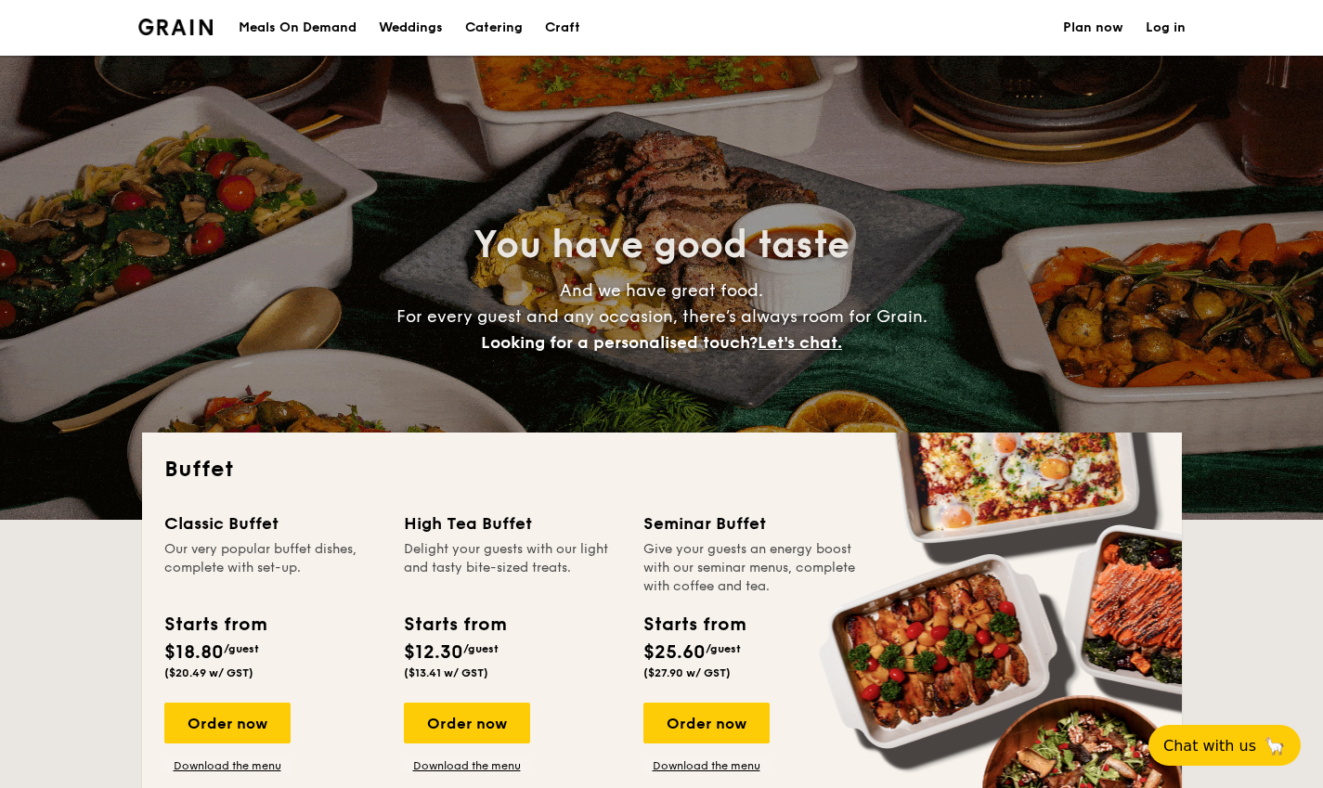
select select
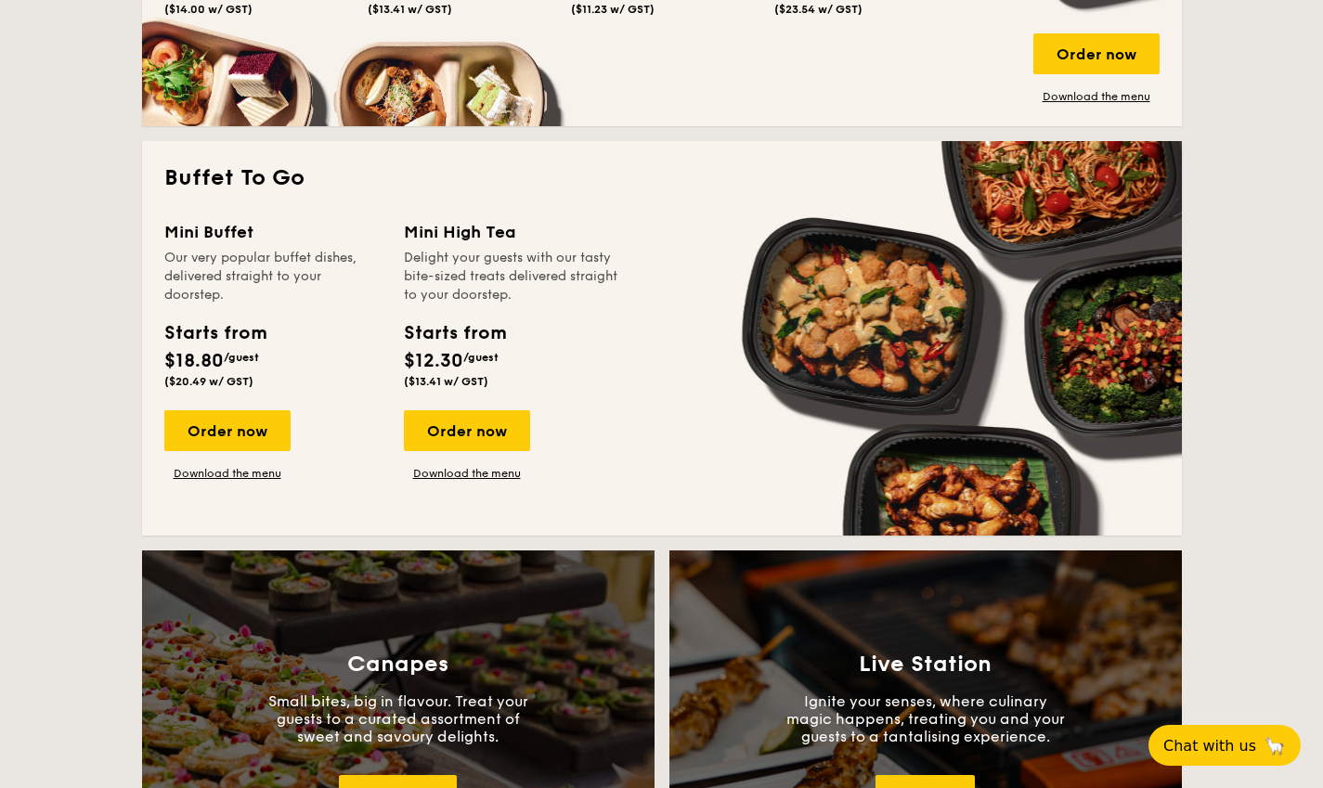
scroll to position [1114, 0]
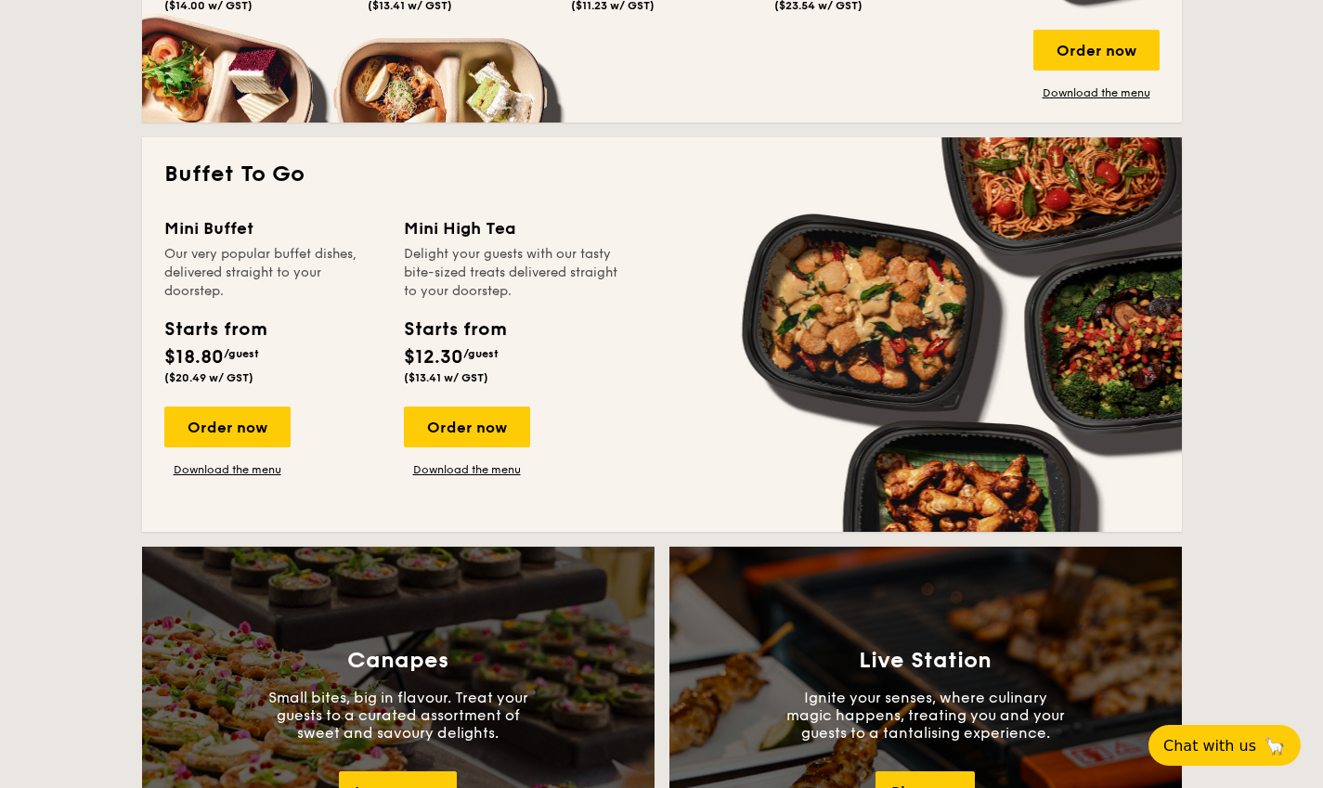
click at [278, 426] on div "Order now" at bounding box center [227, 427] width 126 height 41
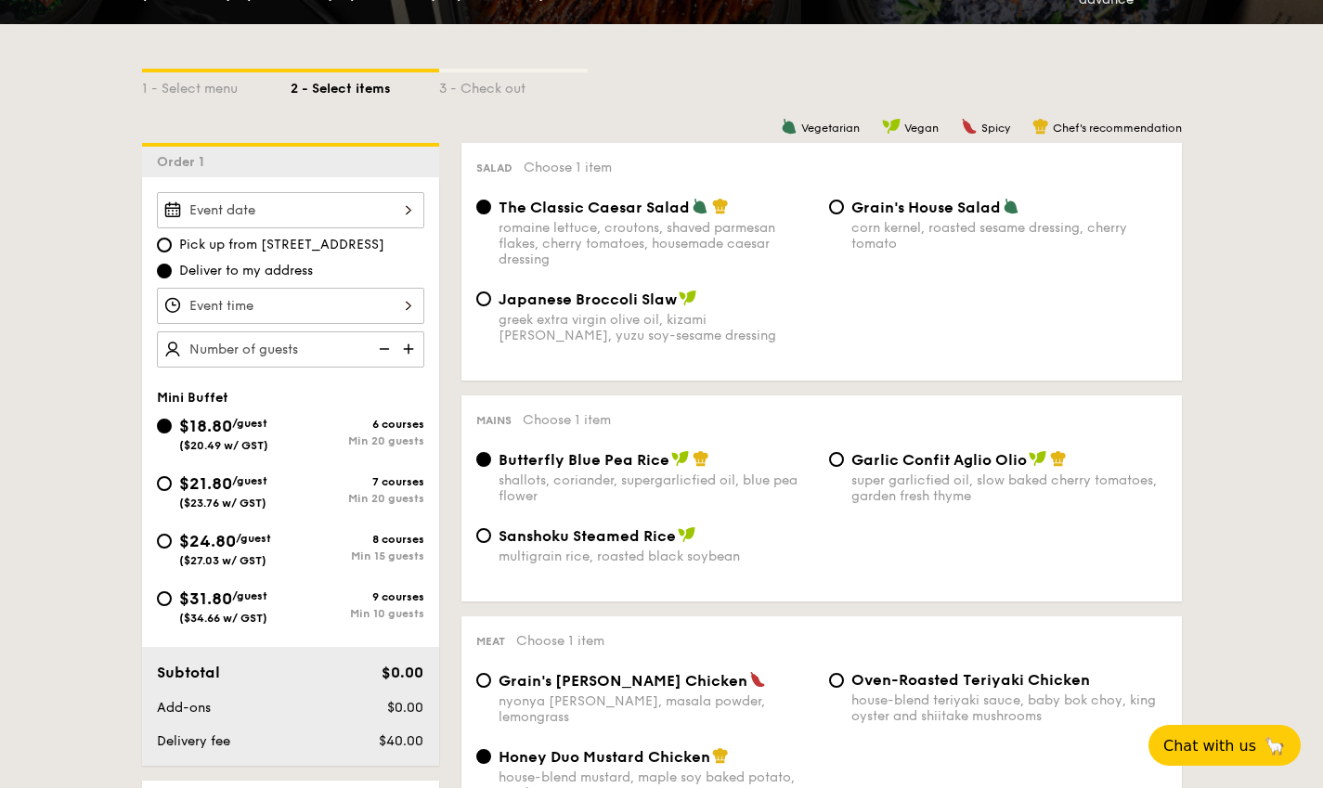
scroll to position [557, 0]
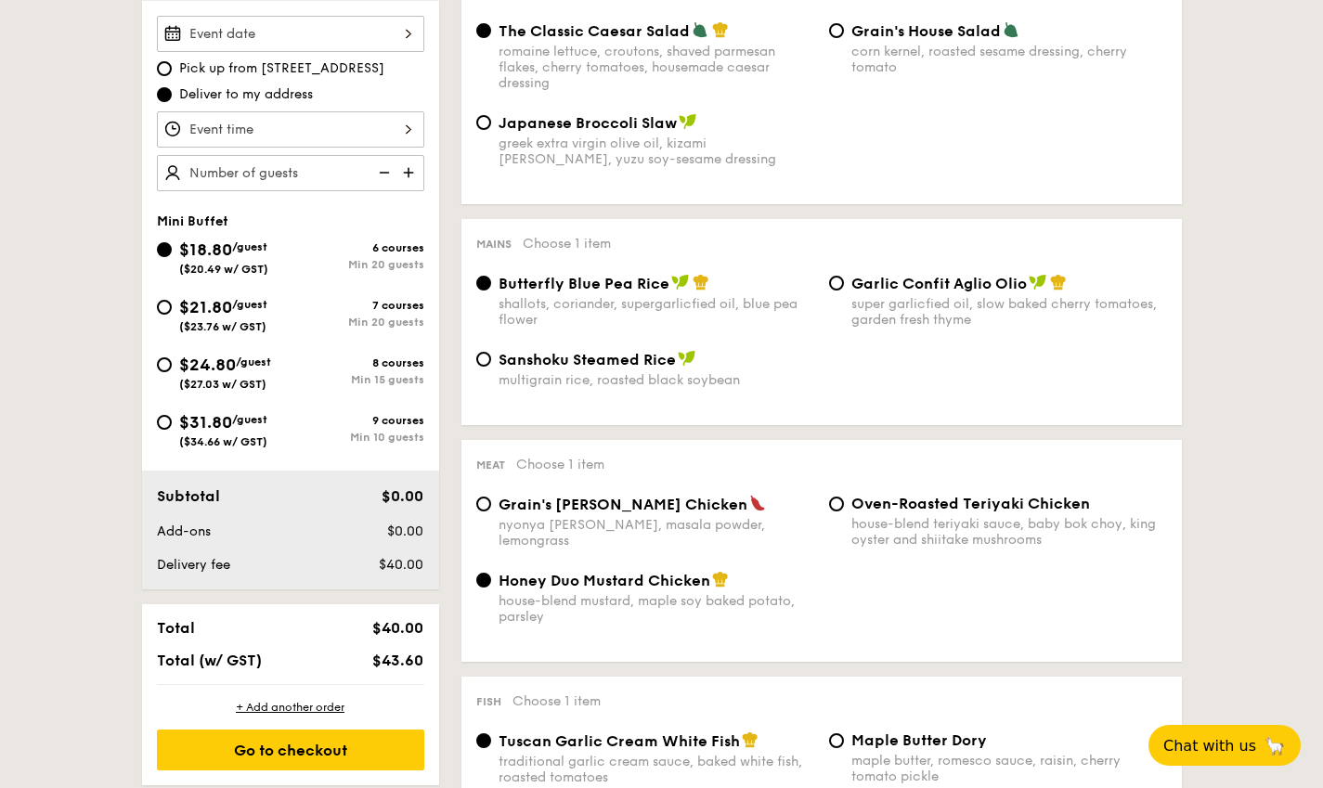
click at [338, 35] on div at bounding box center [290, 34] width 267 height 36
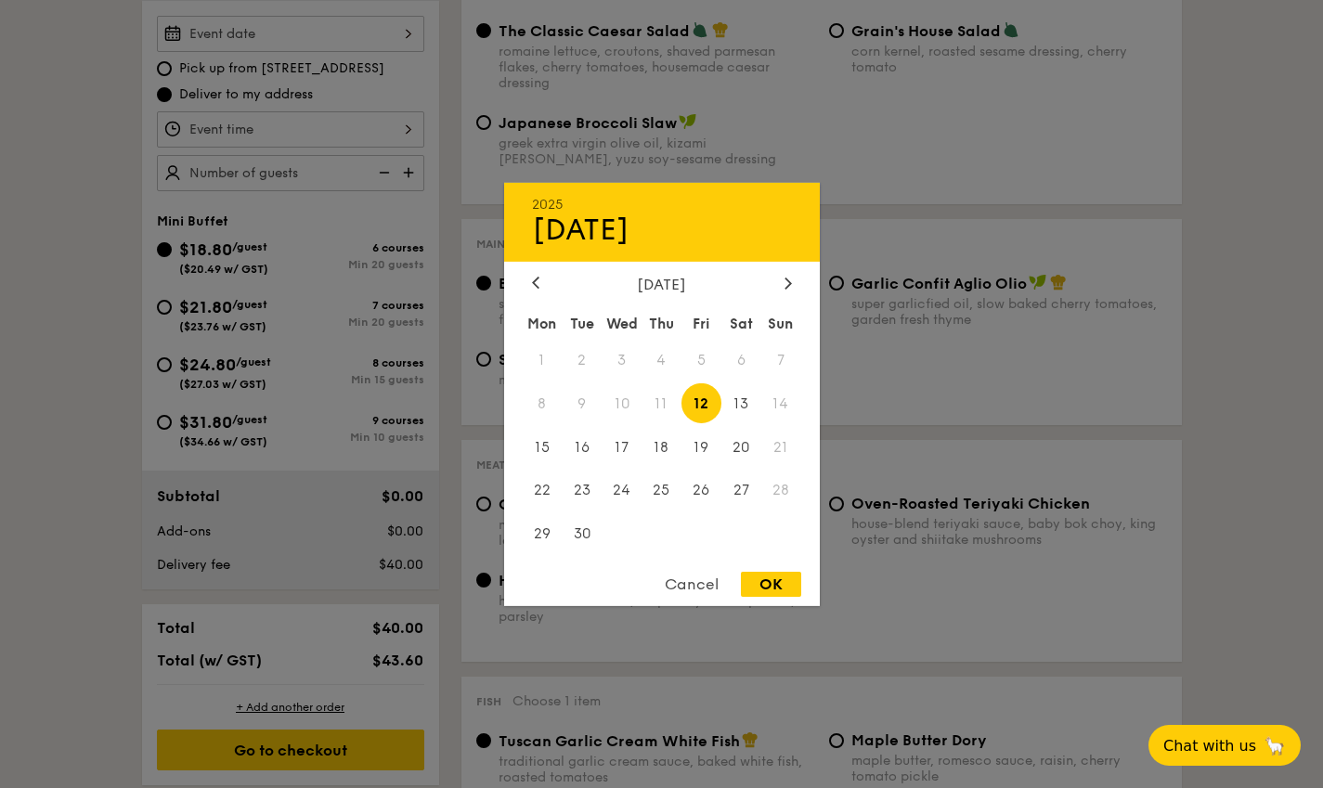
drag, startPoint x: 750, startPoint y: 447, endPoint x: 740, endPoint y: 443, distance: 10.9
click at [749, 447] on span "20" at bounding box center [741, 447] width 40 height 40
click at [778, 579] on div "OK" at bounding box center [771, 584] width 60 height 25
type input "[DATE]"
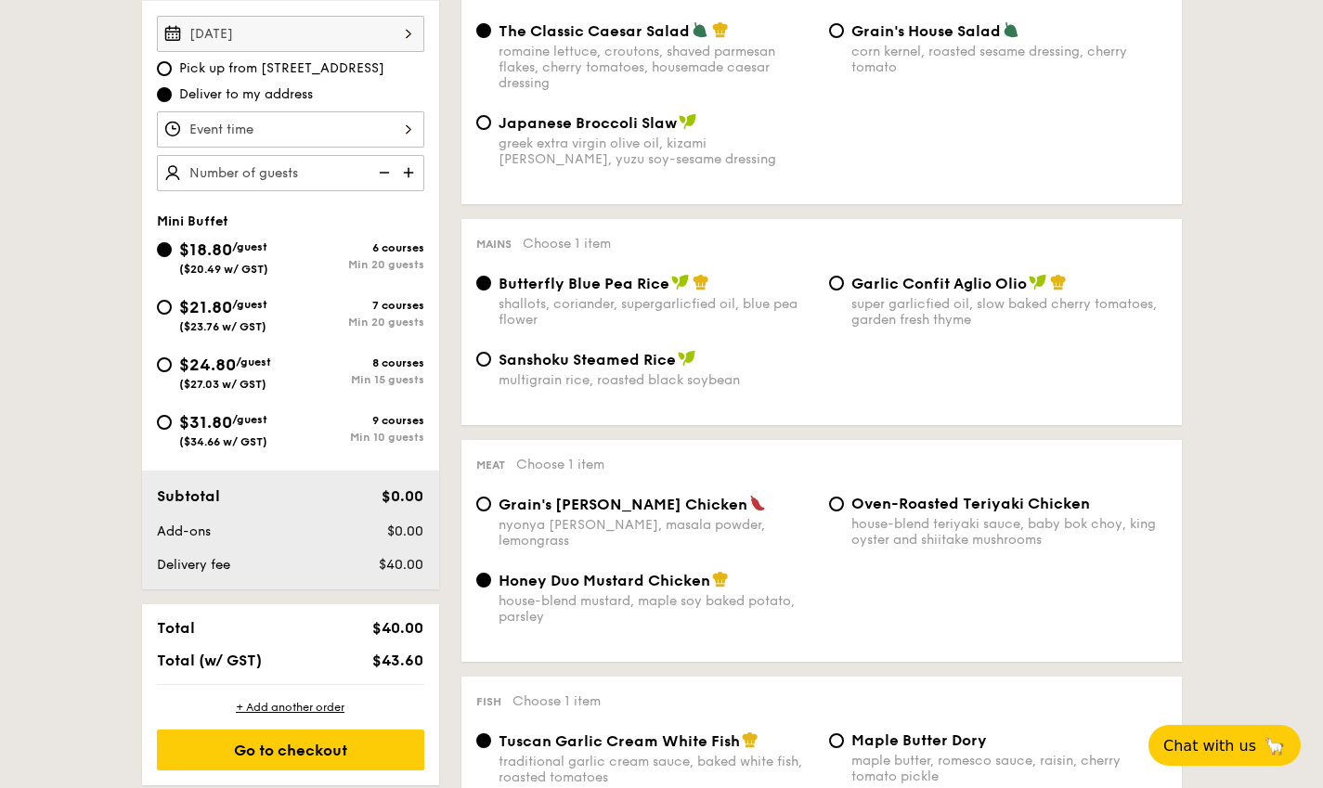
click at [263, 134] on div at bounding box center [290, 129] width 267 height 36
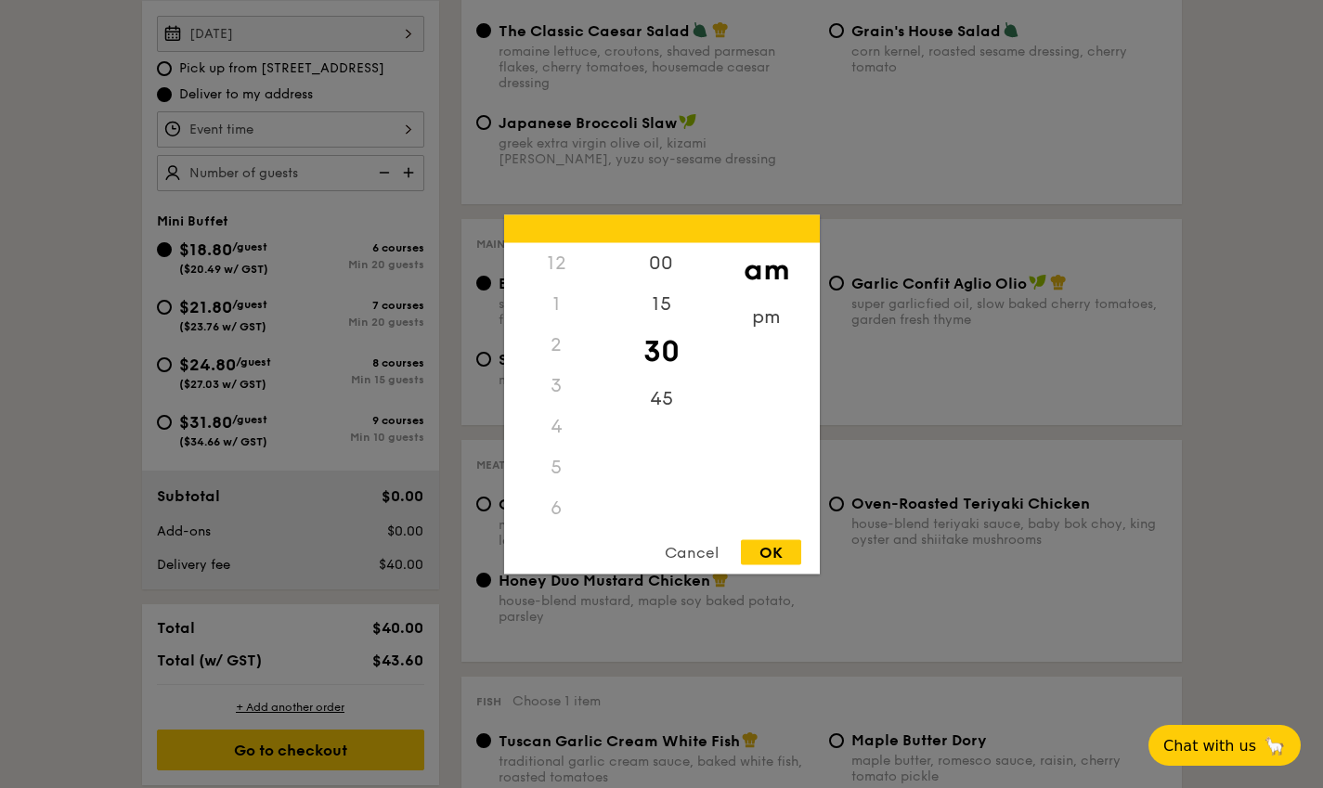
scroll to position [220, 0]
click at [787, 320] on div "pm" at bounding box center [766, 316] width 105 height 41
click at [561, 337] on div "7" at bounding box center [556, 341] width 105 height 41
click at [668, 270] on div "00" at bounding box center [661, 262] width 105 height 41
click at [767, 542] on div "OK" at bounding box center [771, 551] width 60 height 25
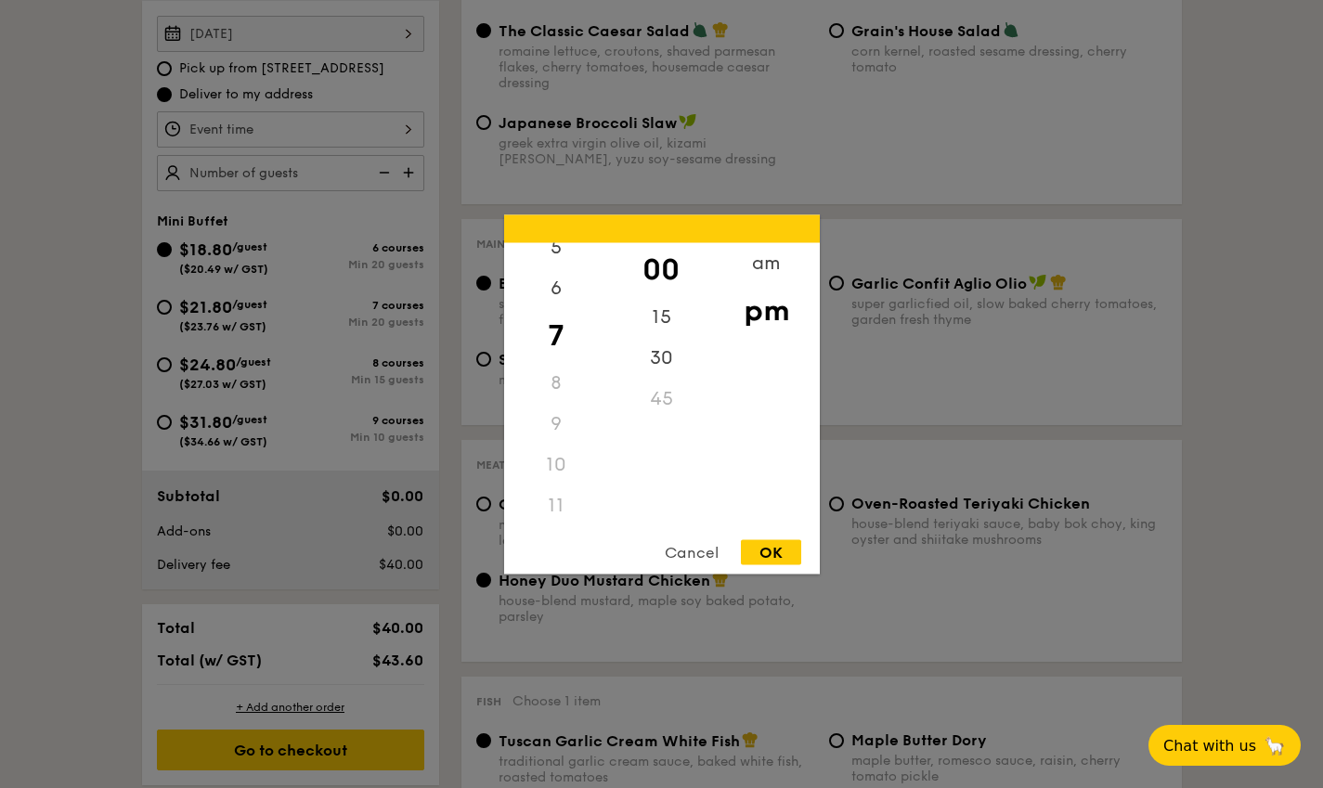
type input "7:00PM"
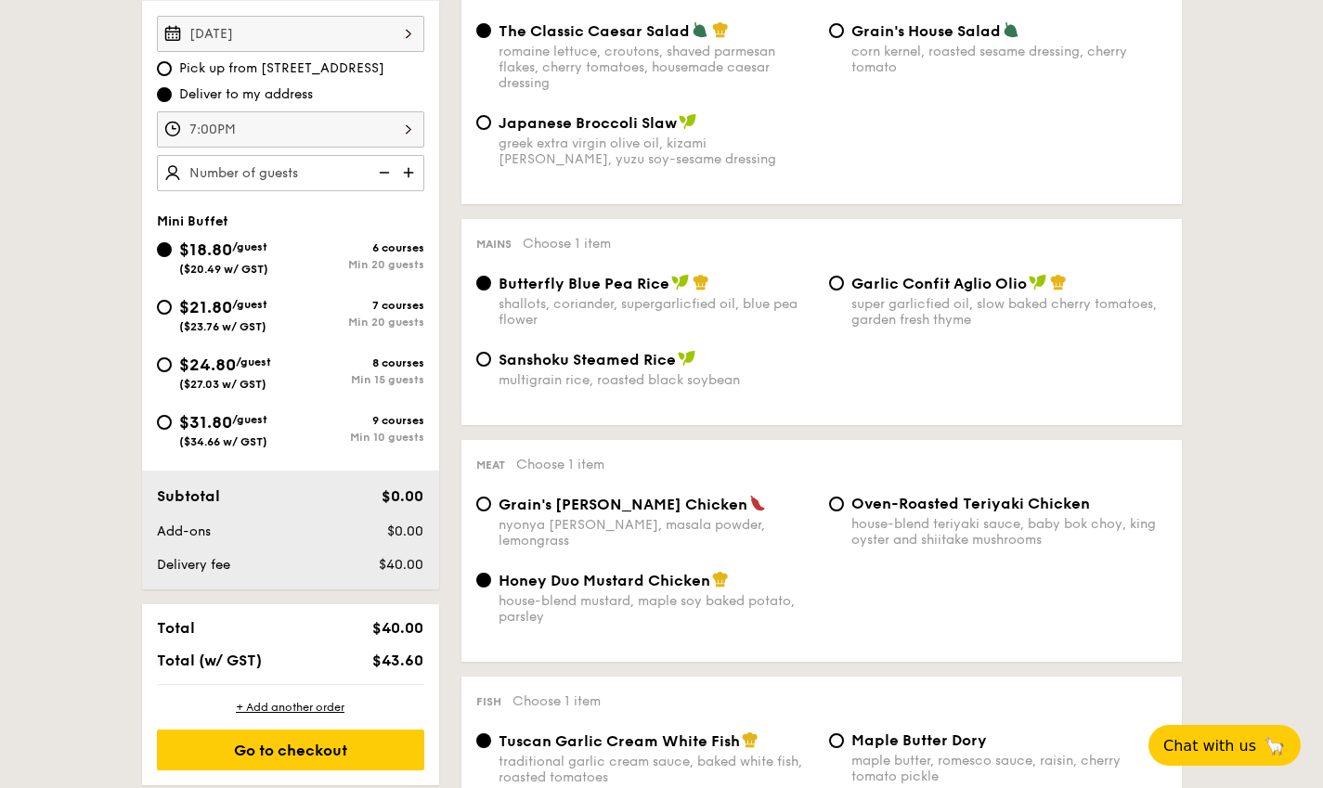
click at [403, 171] on img at bounding box center [410, 172] width 28 height 35
click at [383, 173] on img at bounding box center [383, 172] width 28 height 35
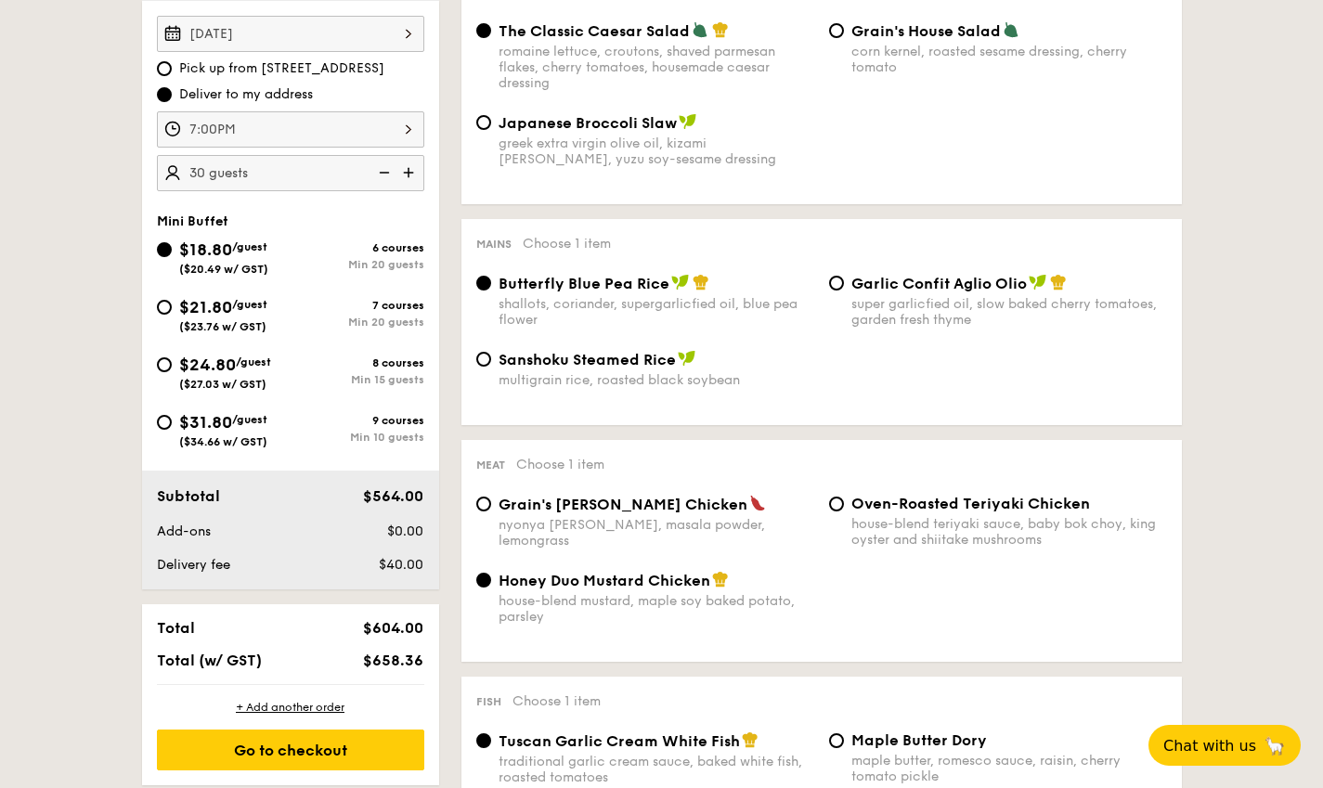
click at [383, 173] on img at bounding box center [383, 172] width 28 height 35
type input "20 guests"
click at [383, 173] on img at bounding box center [383, 172] width 28 height 35
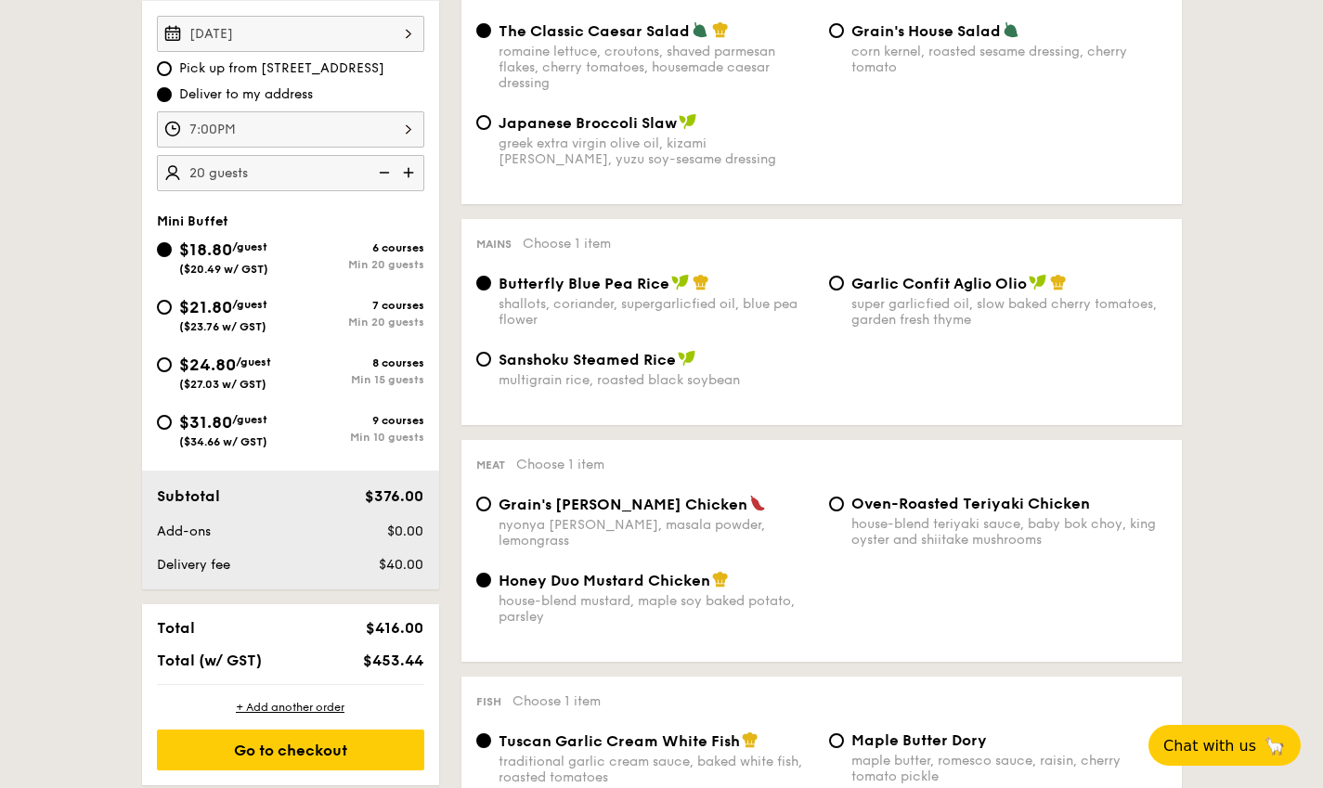
click at [383, 173] on img at bounding box center [383, 172] width 28 height 35
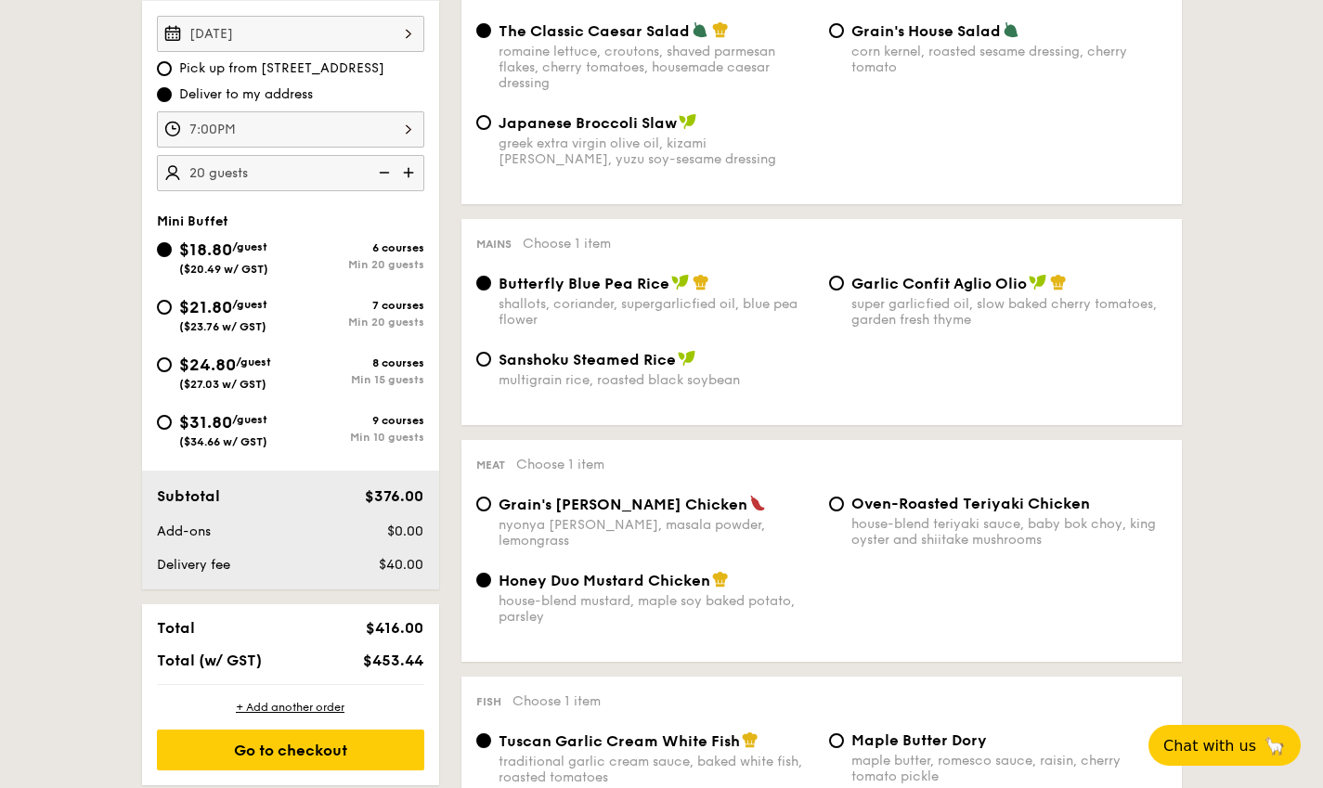
click at [383, 173] on img at bounding box center [383, 172] width 28 height 35
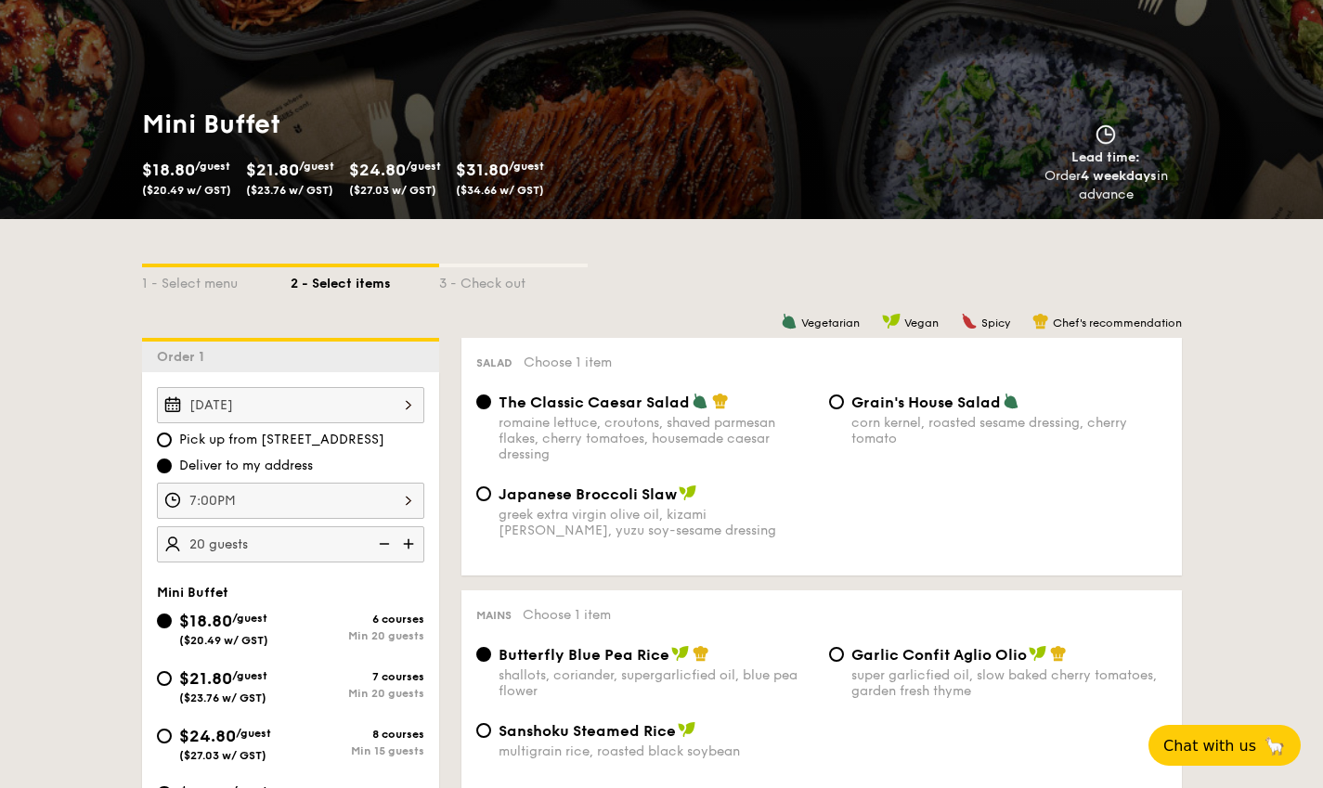
scroll to position [0, 0]
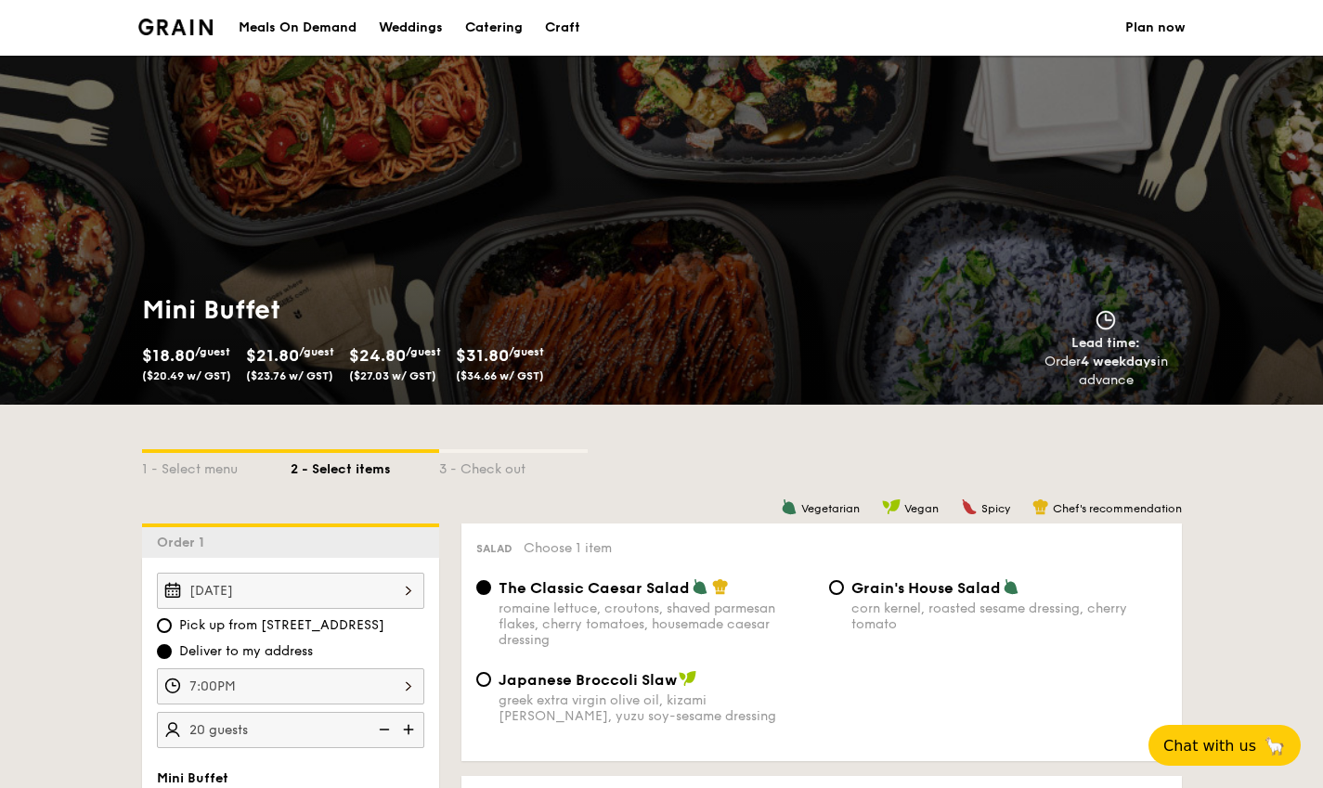
click at [487, 31] on div "Catering" at bounding box center [494, 28] width 58 height 56
select select
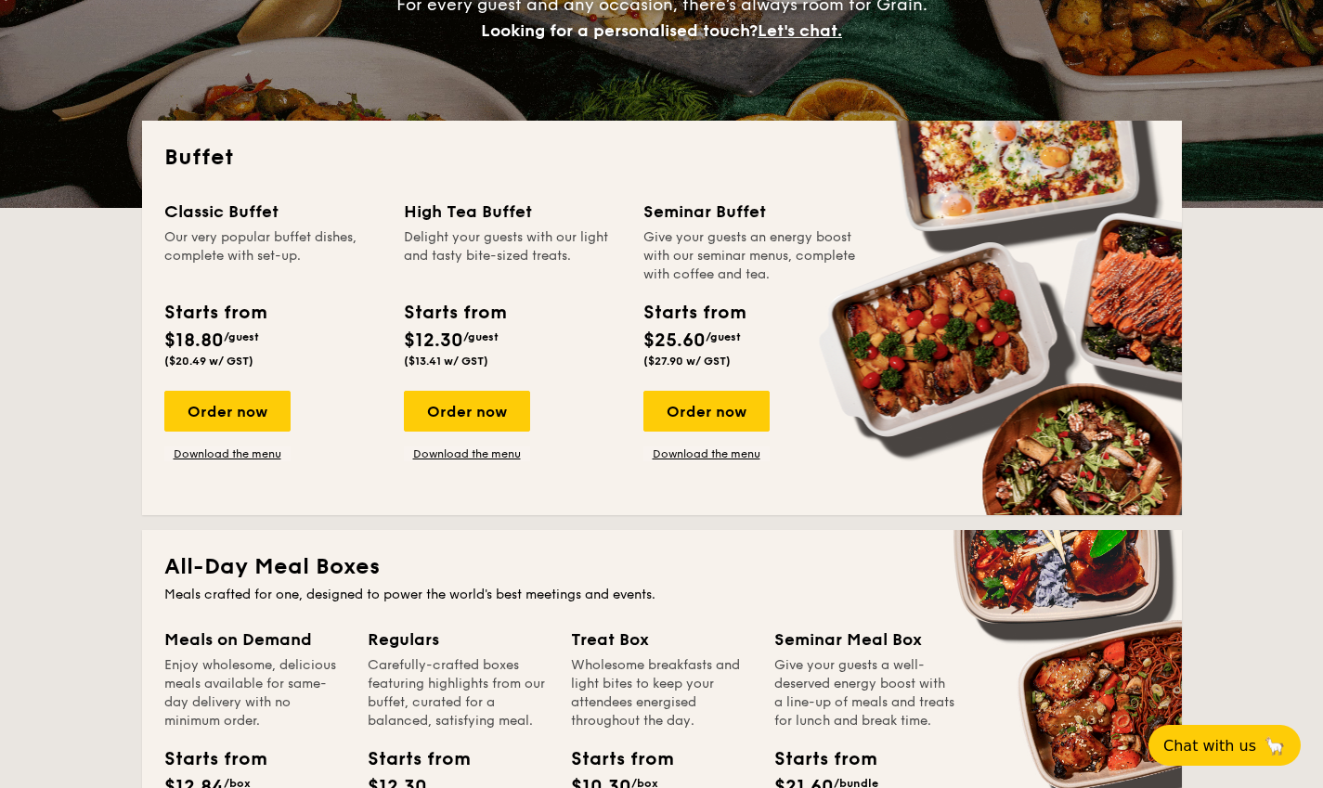
scroll to position [371, 0]
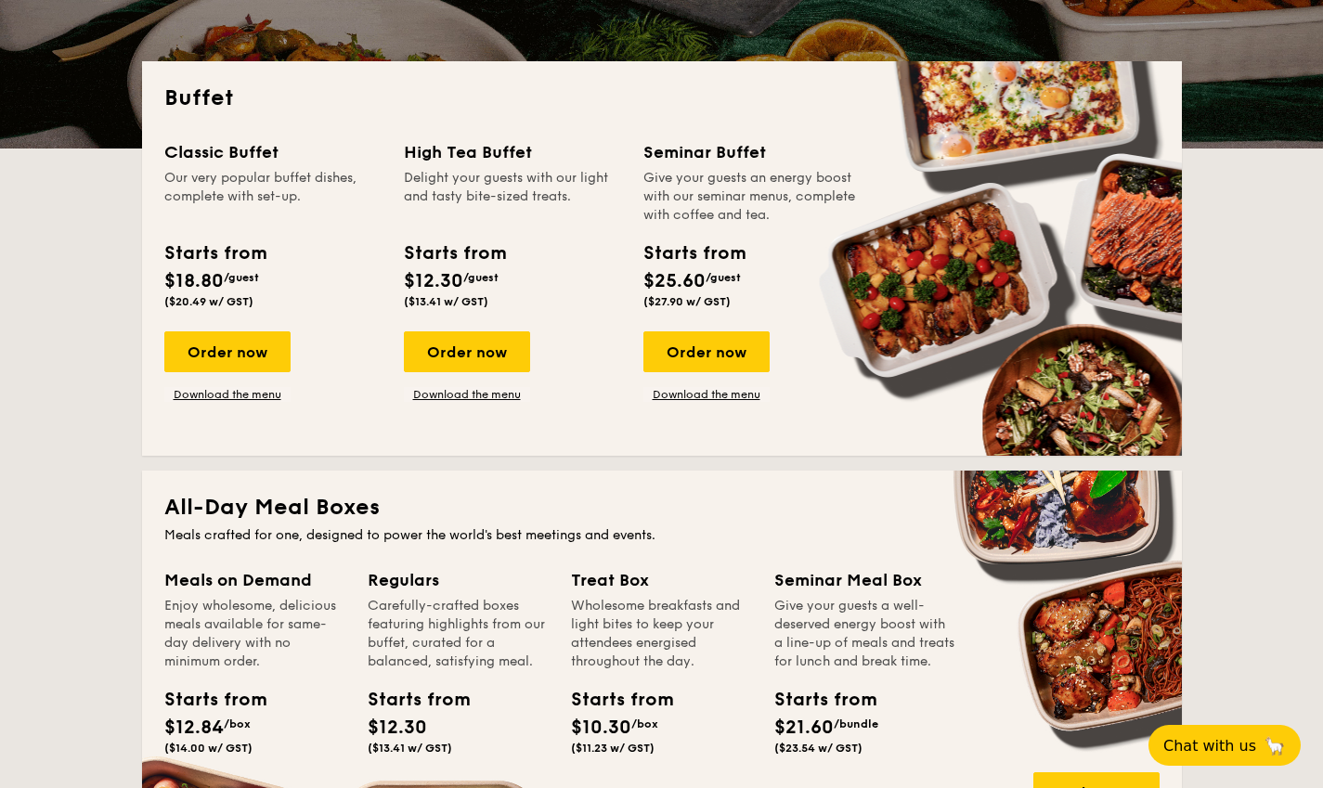
click at [693, 336] on div "Order now" at bounding box center [706, 351] width 126 height 41
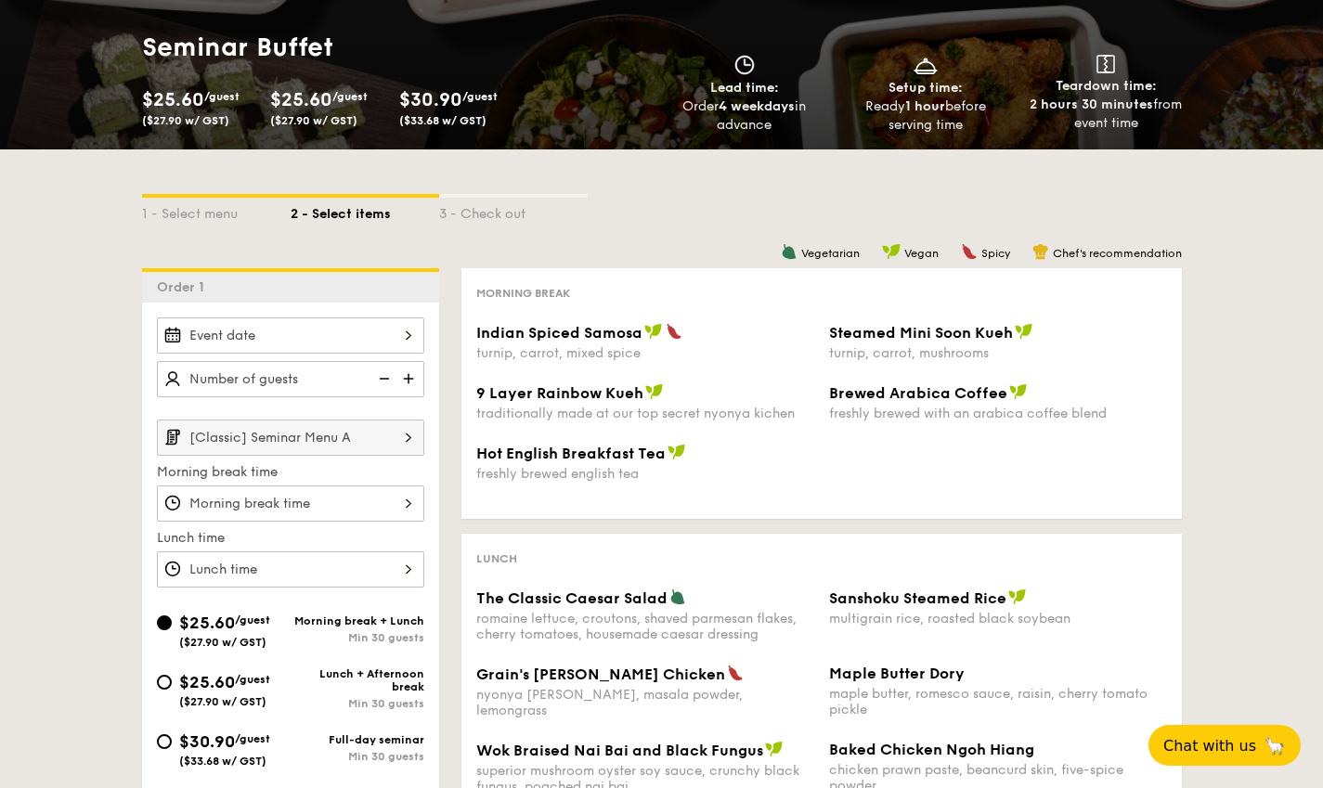
scroll to position [371, 0]
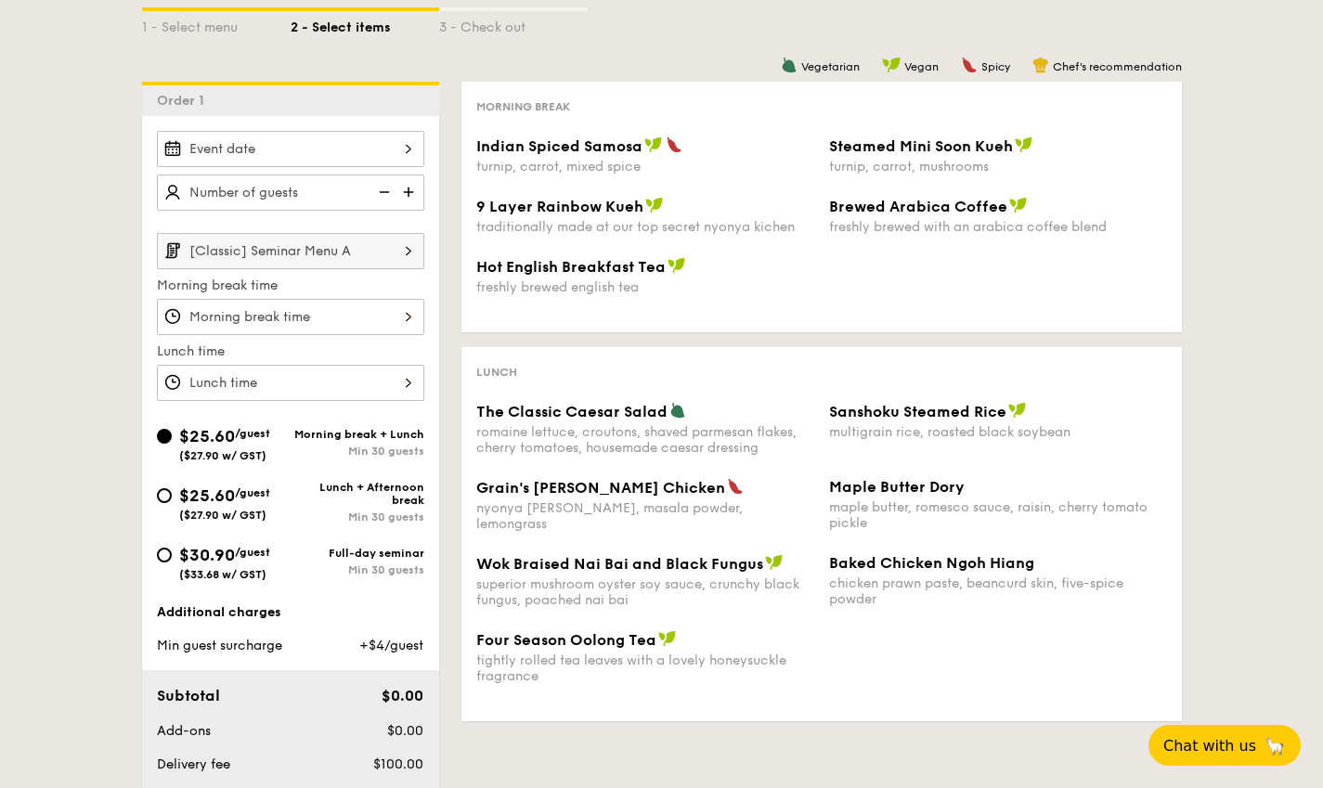
click at [409, 189] on img at bounding box center [410, 192] width 28 height 35
click at [379, 188] on img at bounding box center [383, 192] width 28 height 35
type input "20 guests"
click at [250, 149] on div at bounding box center [290, 149] width 267 height 36
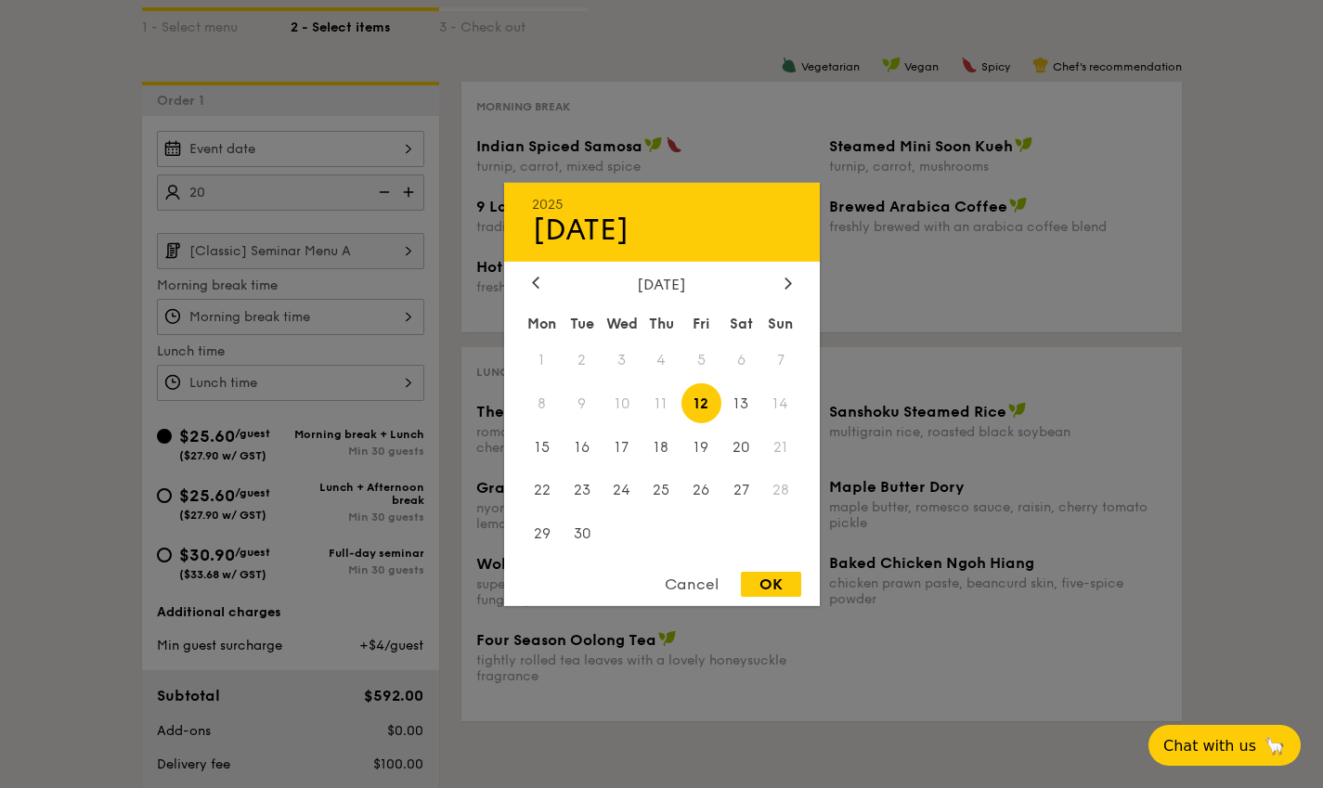
click at [11, 219] on div at bounding box center [661, 394] width 1323 height 788
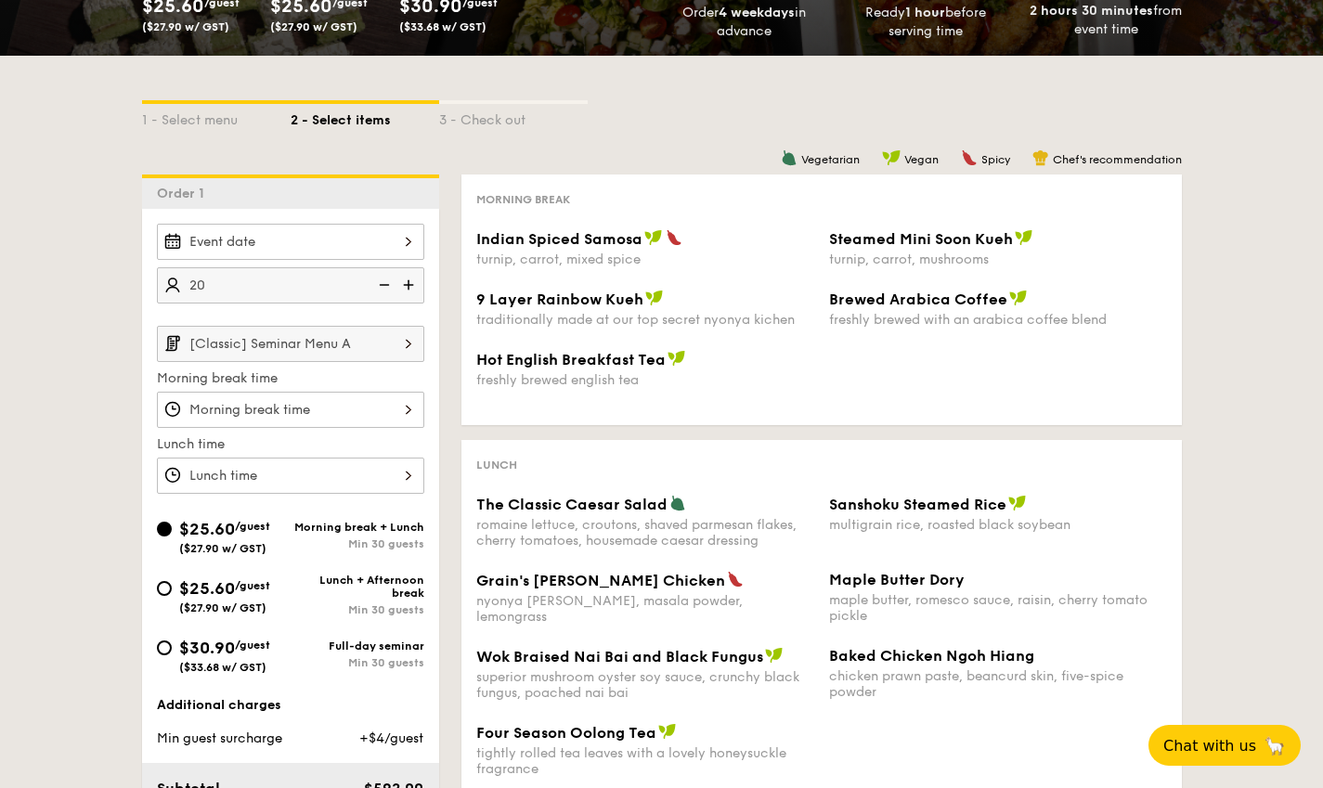
scroll to position [0, 0]
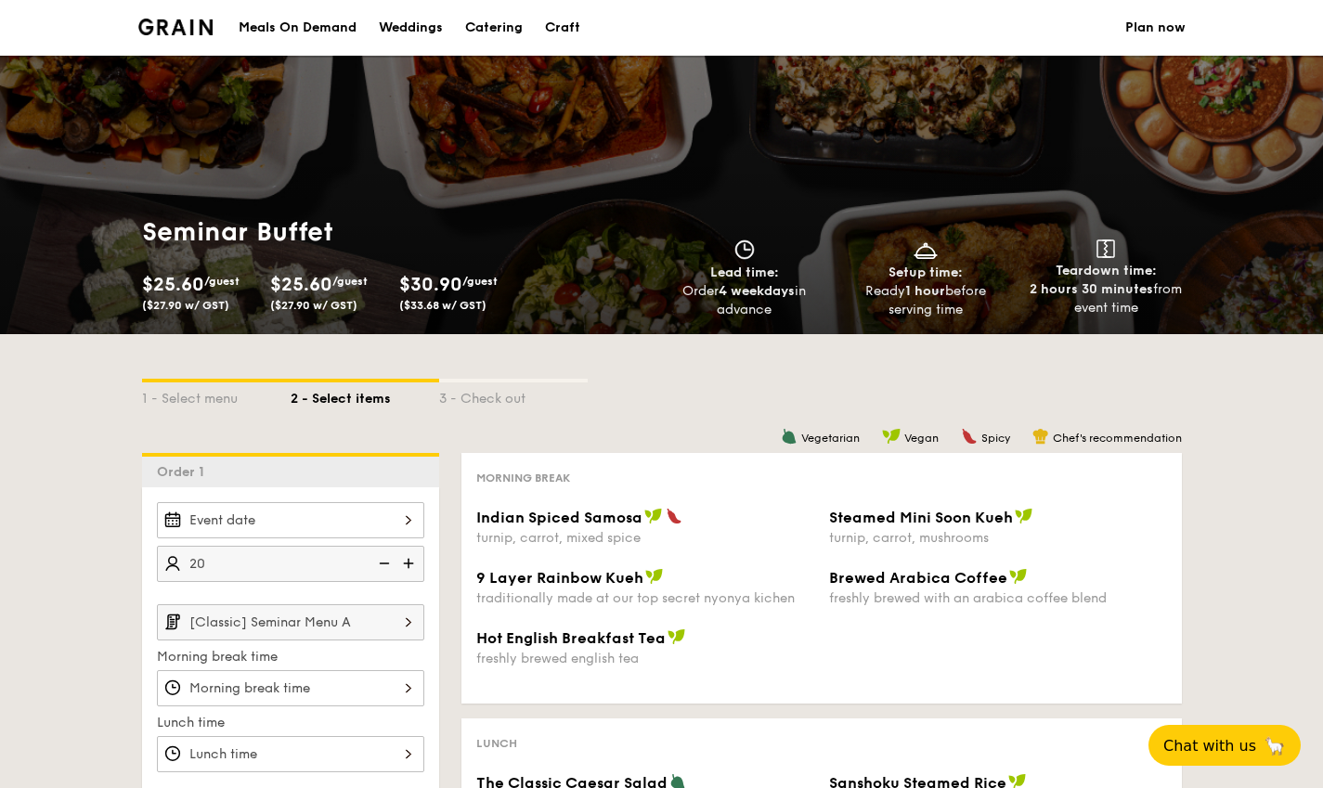
click at [481, 30] on div "Catering" at bounding box center [494, 28] width 58 height 56
select select
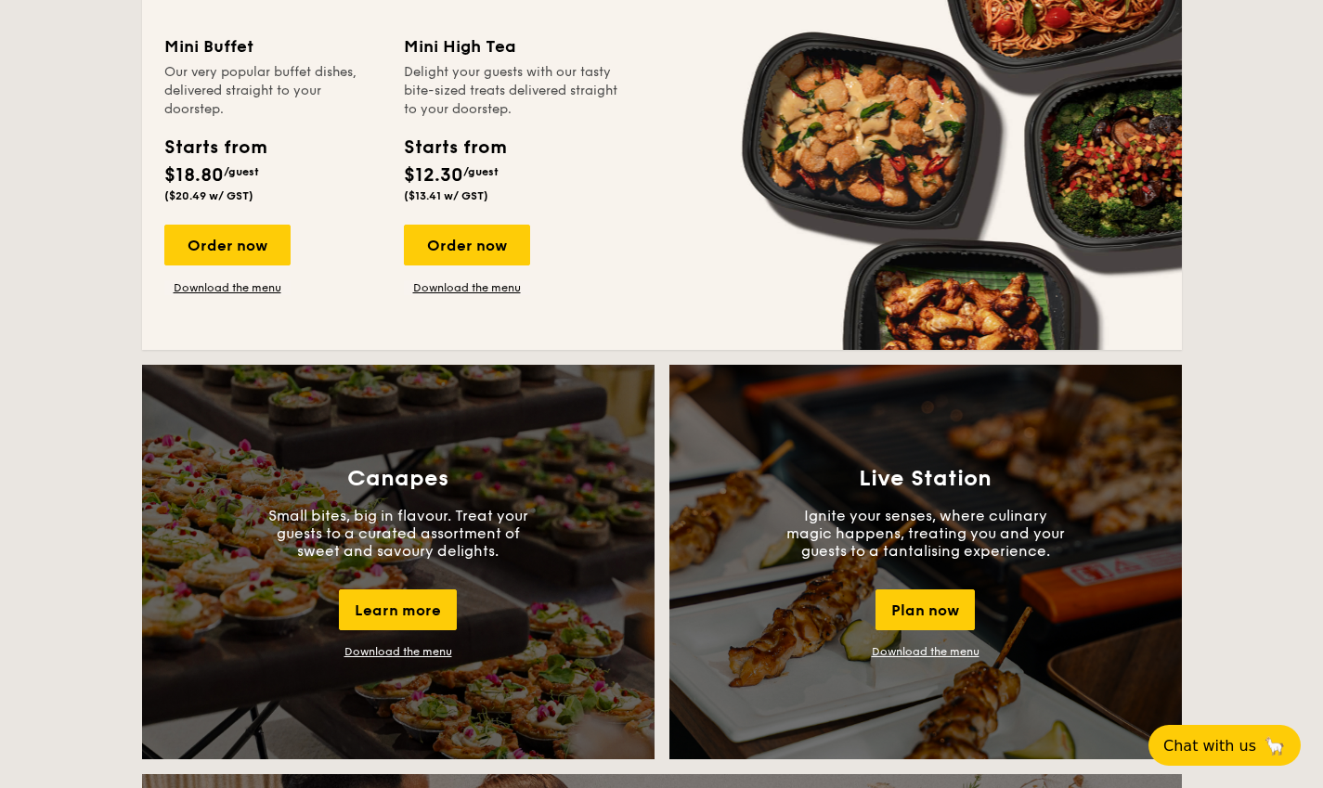
scroll to position [1300, 0]
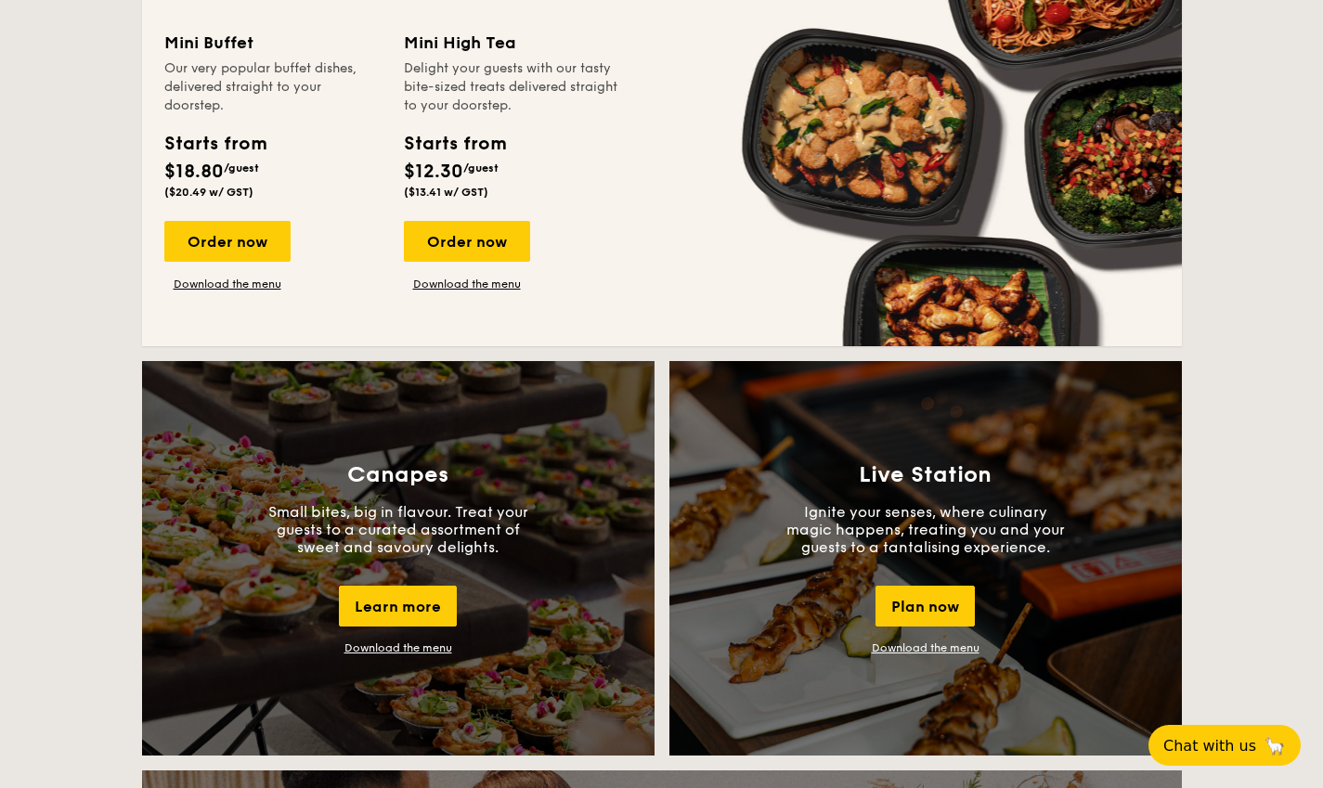
click at [208, 244] on div "Order now" at bounding box center [227, 241] width 126 height 41
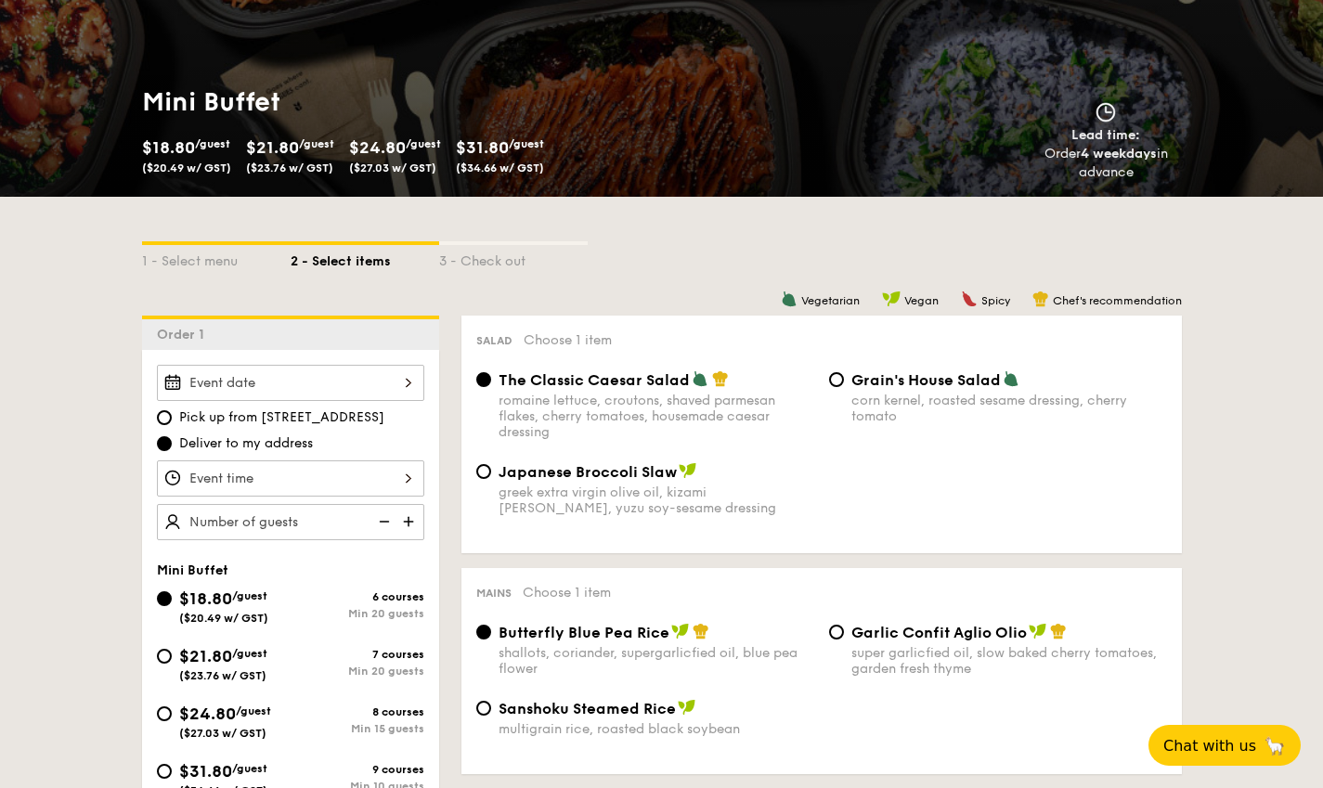
scroll to position [279, 0]
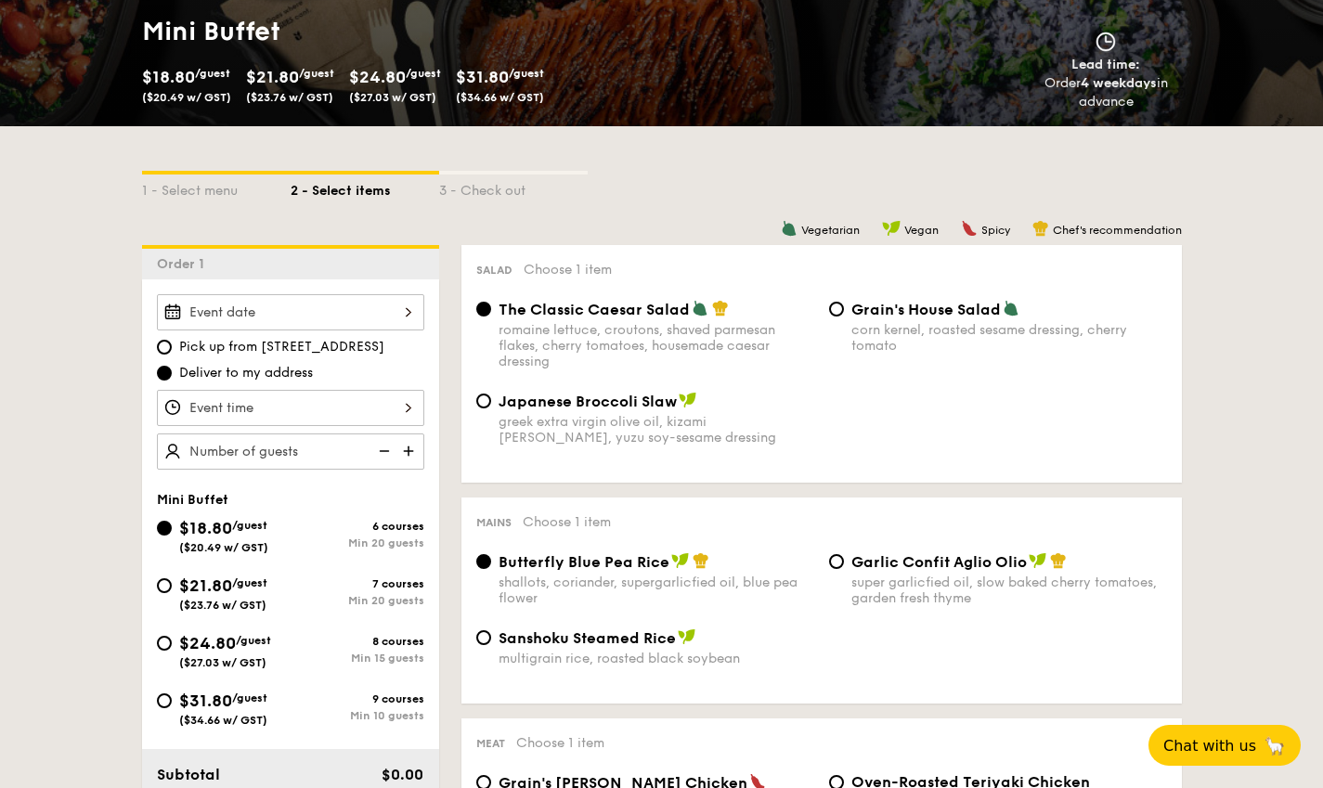
click at [409, 450] on img at bounding box center [410, 451] width 28 height 35
type input "20 guests"
click at [388, 449] on img at bounding box center [383, 451] width 28 height 35
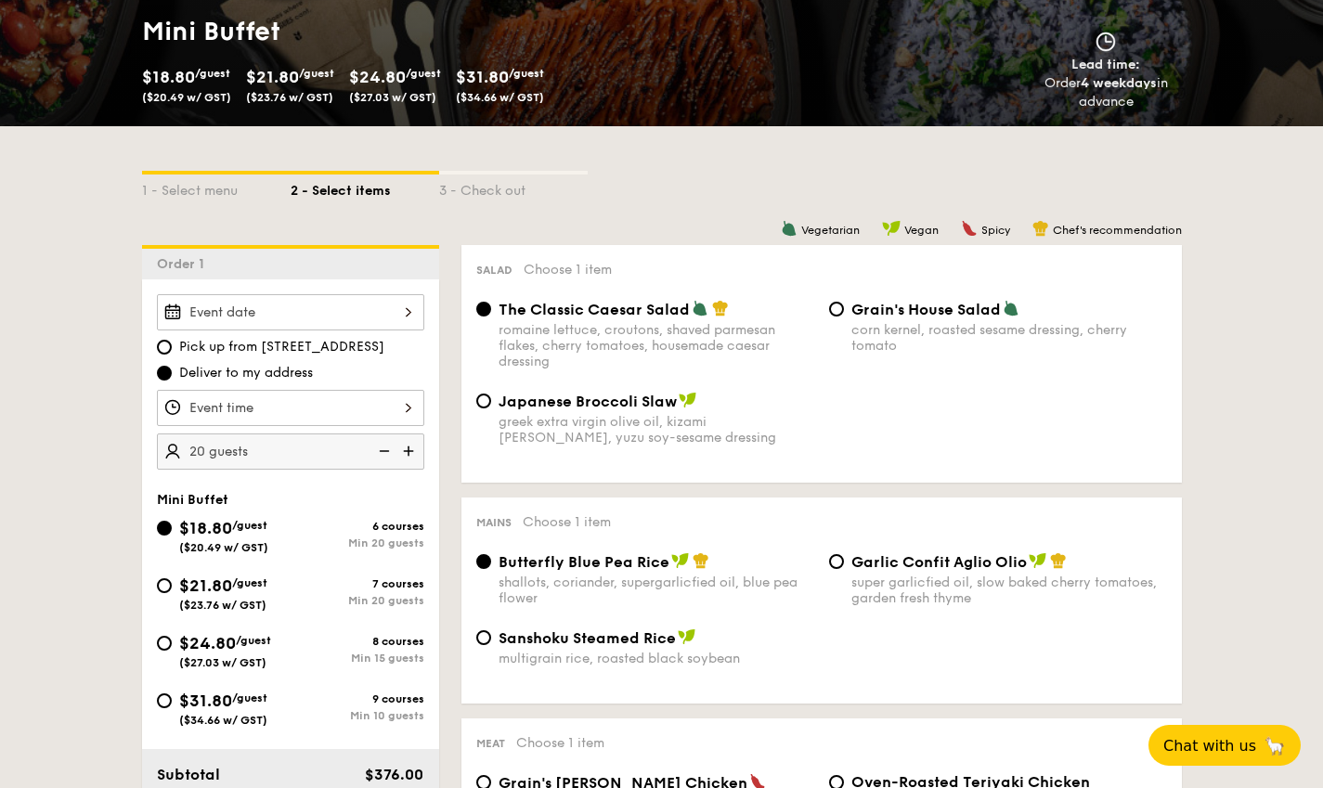
scroll to position [557, 0]
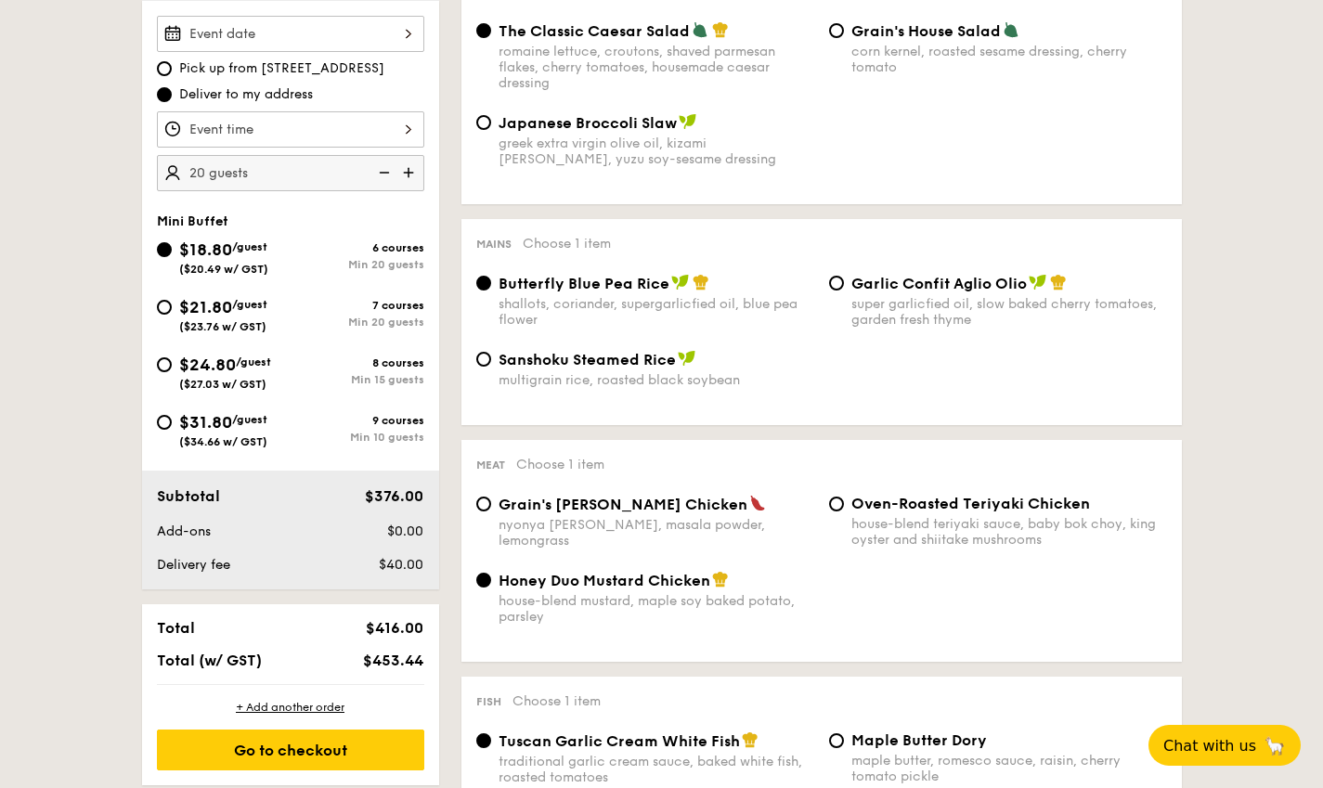
click at [231, 428] on span "$31.80" at bounding box center [205, 422] width 53 height 20
click at [172, 428] on input "$31.80 /guest ($34.66 w/ GST) 9 courses Min 10 guests" at bounding box center [164, 422] width 15 height 15
radio input "true"
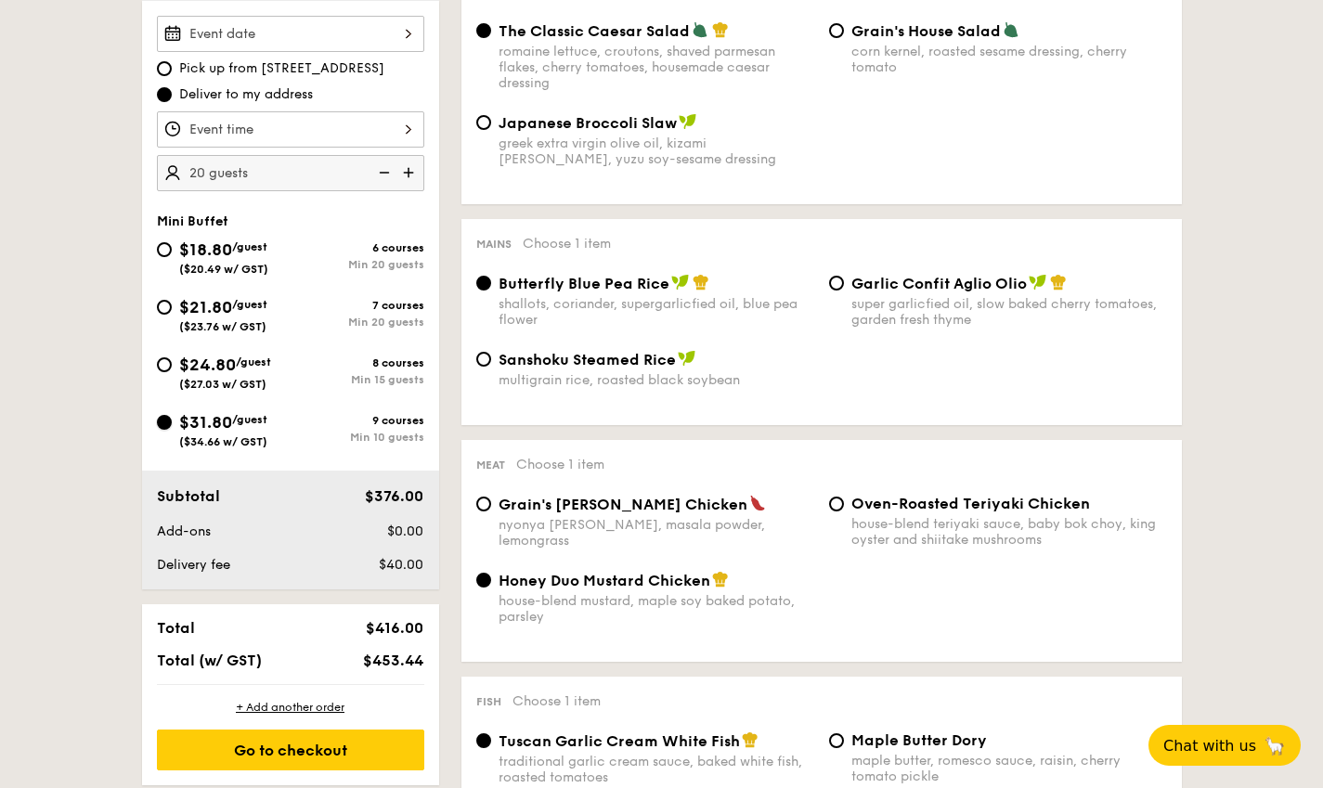
radio input "false"
radio input "true"
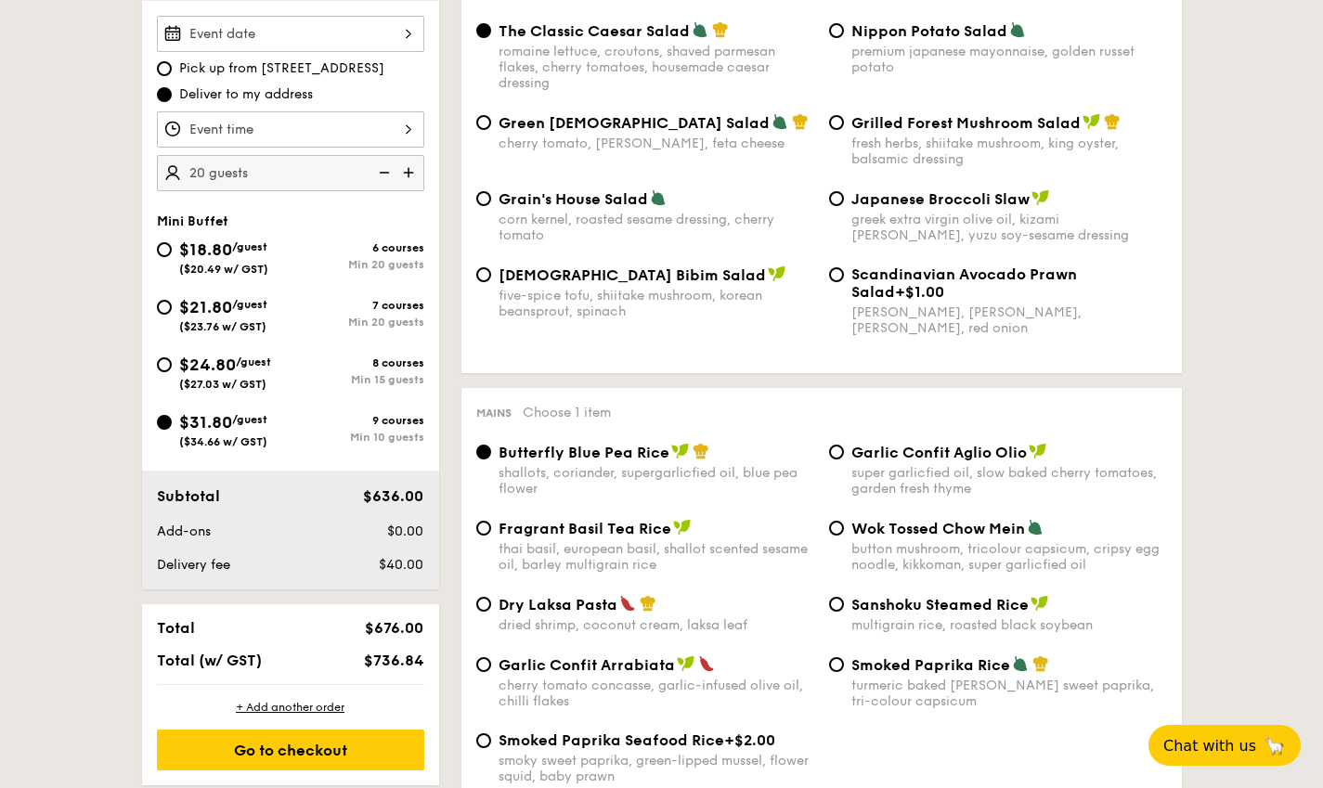
click at [385, 172] on img at bounding box center [383, 172] width 28 height 35
type input "10 guests"
click at [385, 172] on img at bounding box center [383, 172] width 28 height 35
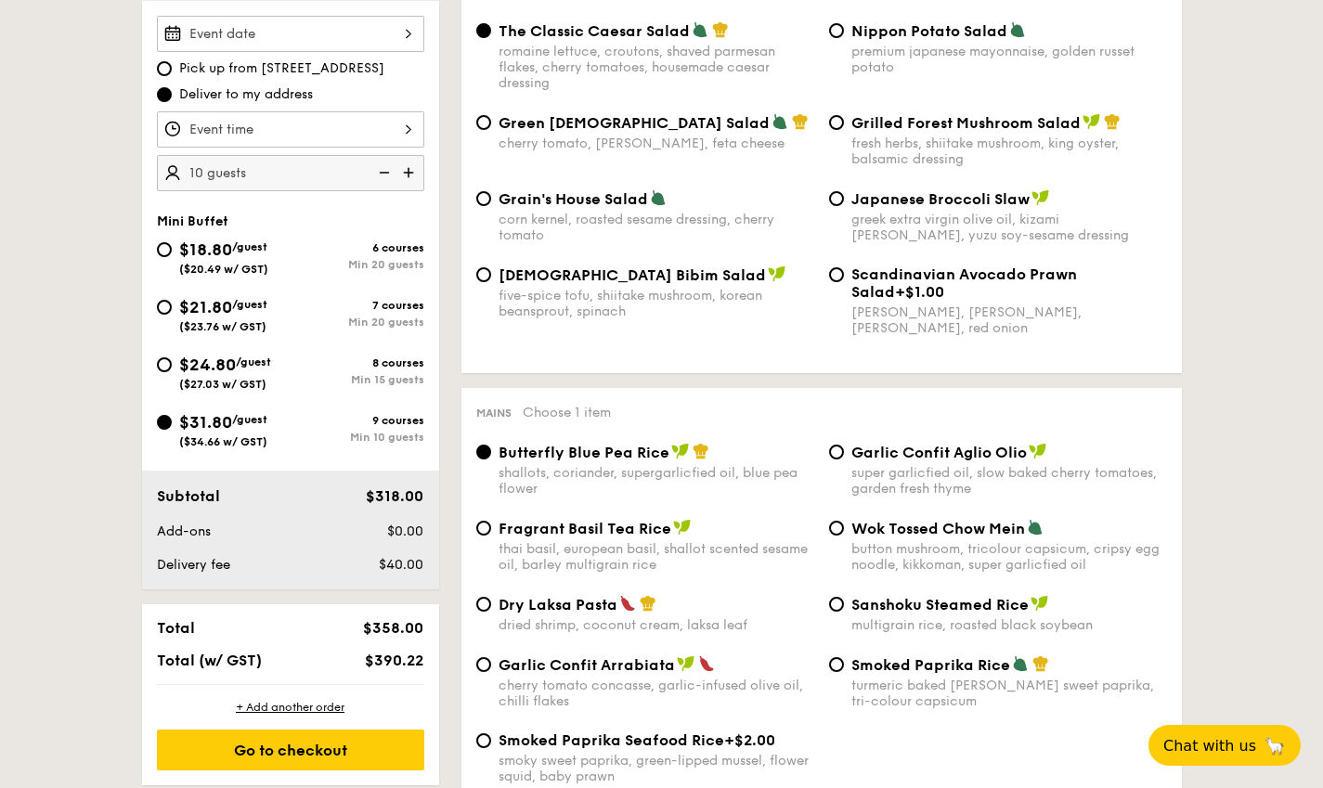
click at [385, 172] on img at bounding box center [383, 172] width 28 height 35
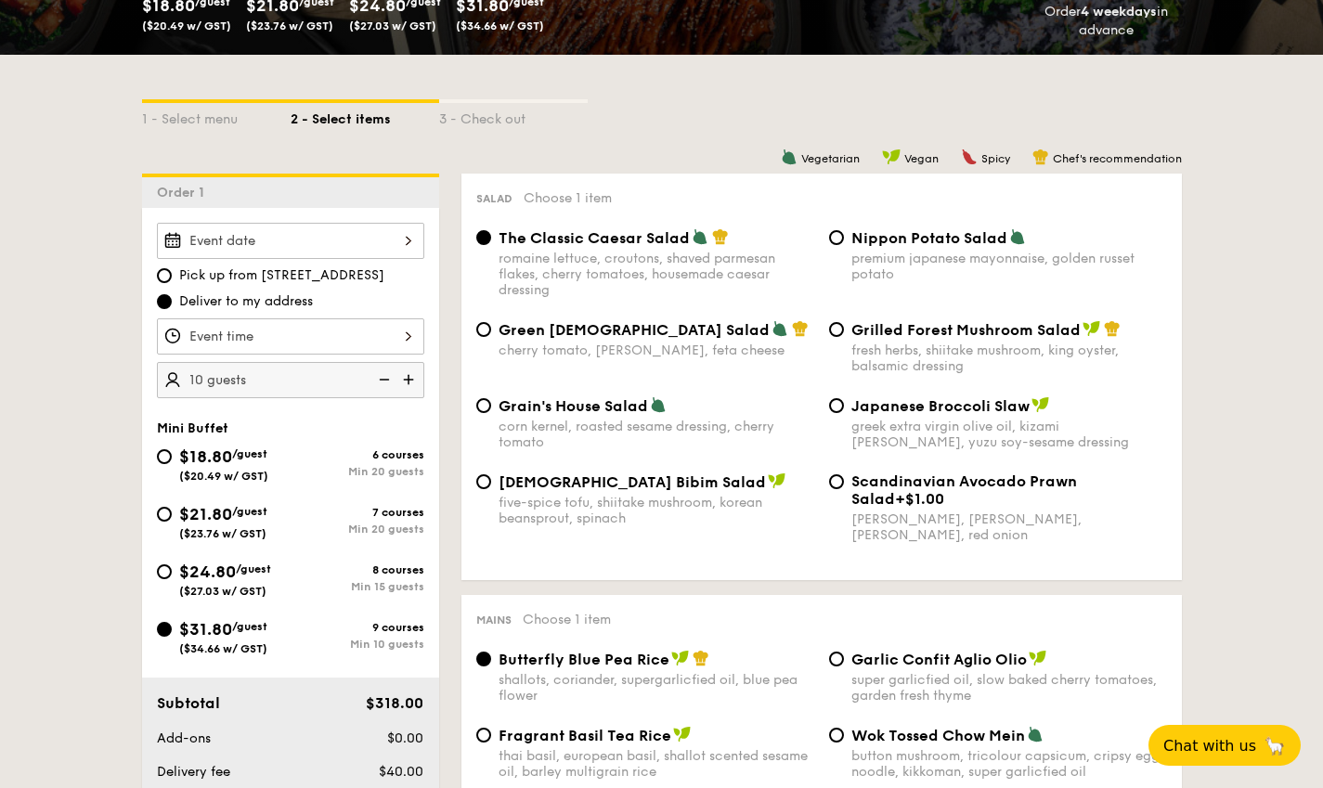
scroll to position [371, 0]
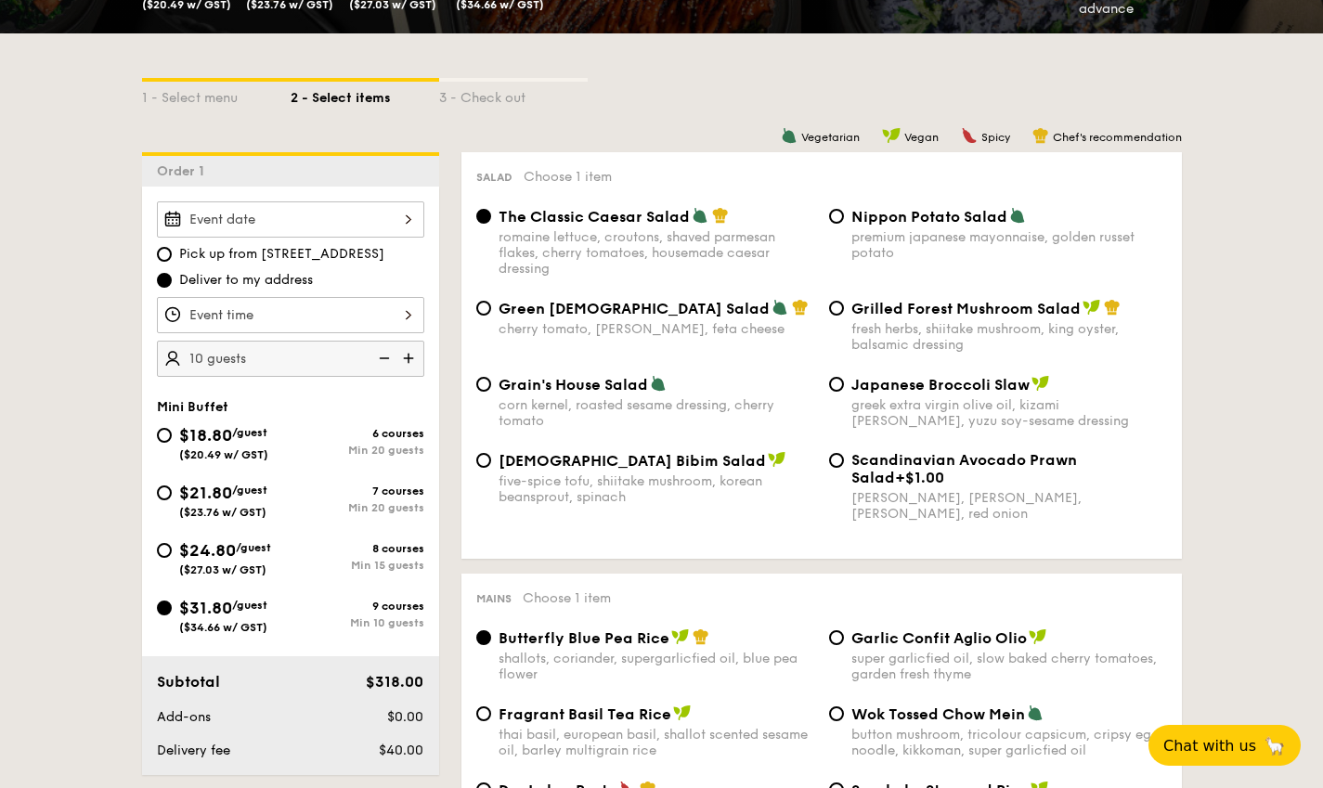
click at [283, 212] on div at bounding box center [290, 219] width 267 height 36
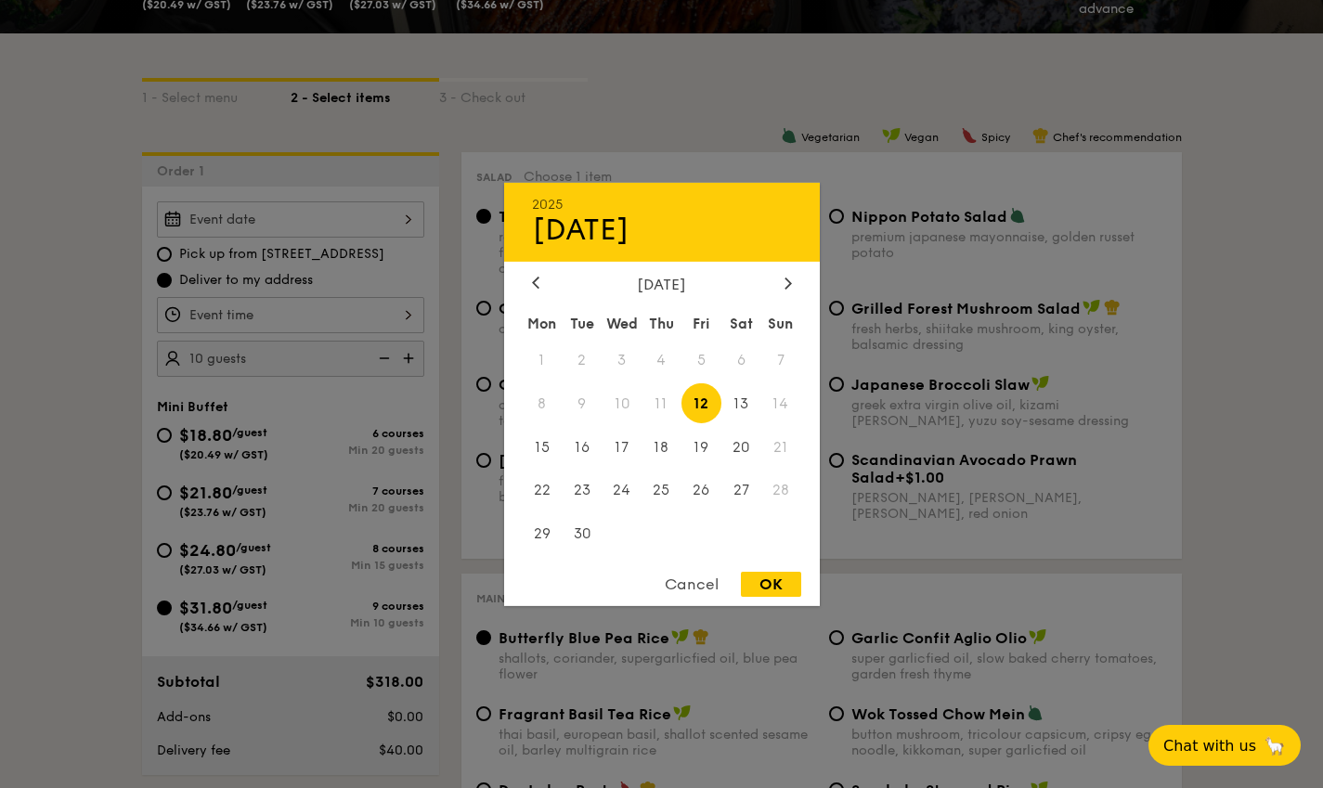
click at [739, 446] on span "20" at bounding box center [741, 447] width 40 height 40
click at [750, 577] on div "OK" at bounding box center [771, 584] width 60 height 25
type input "[DATE]"
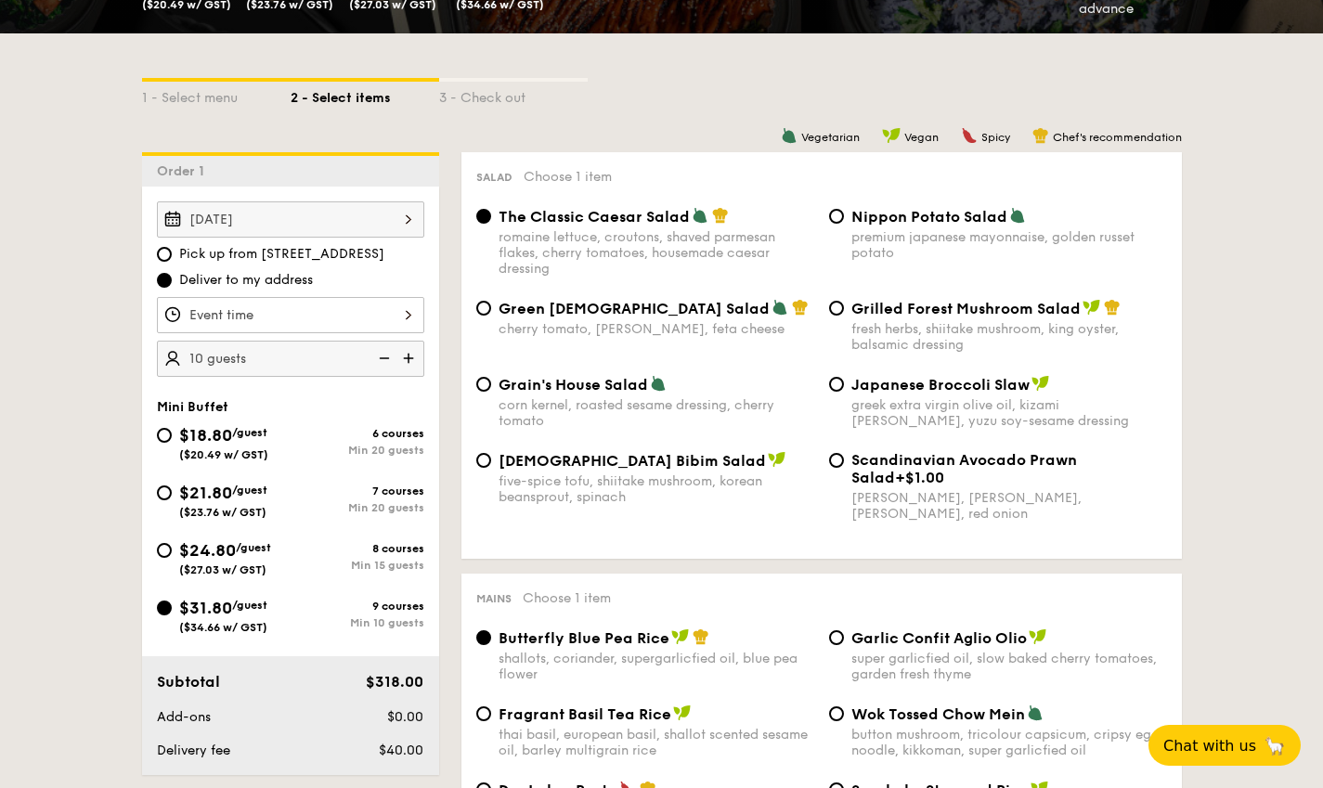
click at [246, 309] on div at bounding box center [290, 315] width 267 height 36
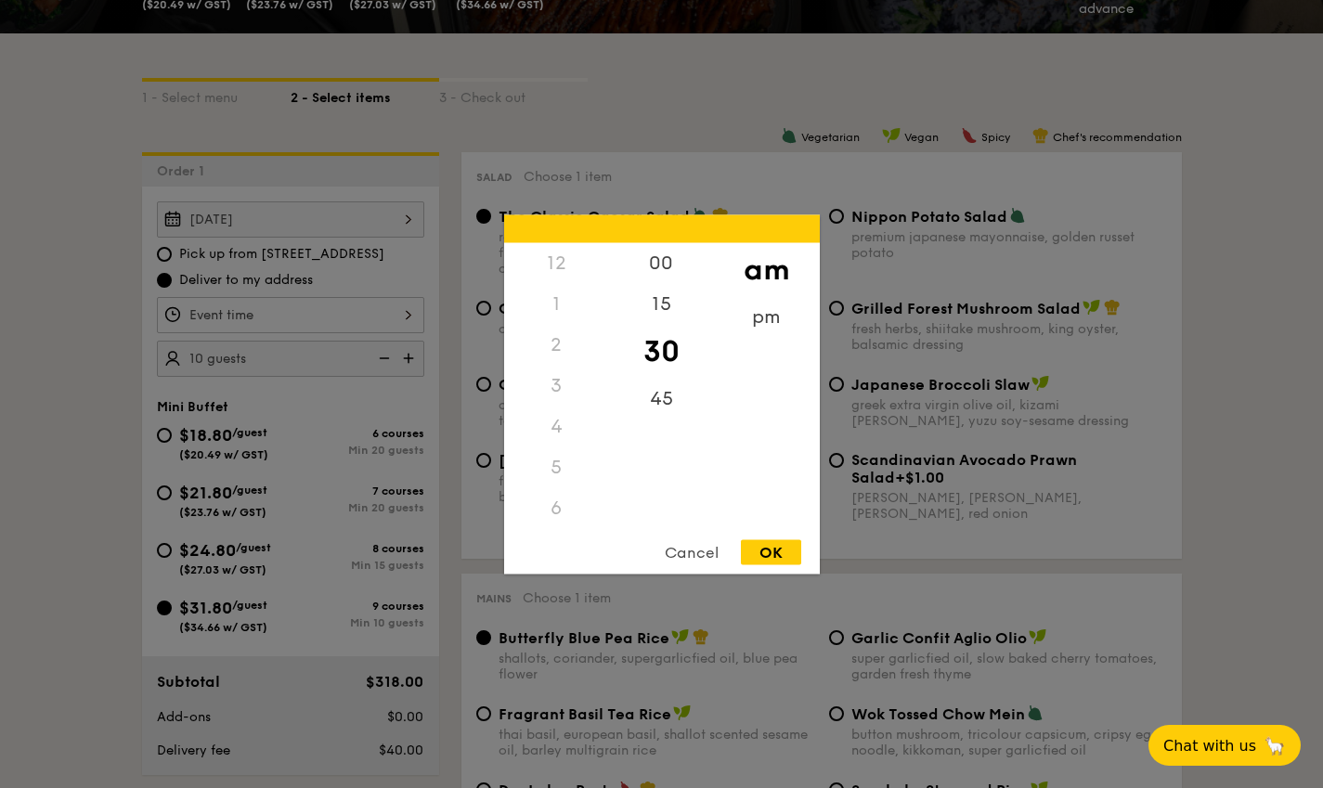
scroll to position [220, 0]
click at [754, 324] on div "pm" at bounding box center [766, 316] width 105 height 41
click at [553, 338] on div "7" at bounding box center [556, 341] width 105 height 41
click at [671, 268] on div "00" at bounding box center [661, 262] width 105 height 41
click at [782, 560] on div "OK" at bounding box center [771, 551] width 60 height 25
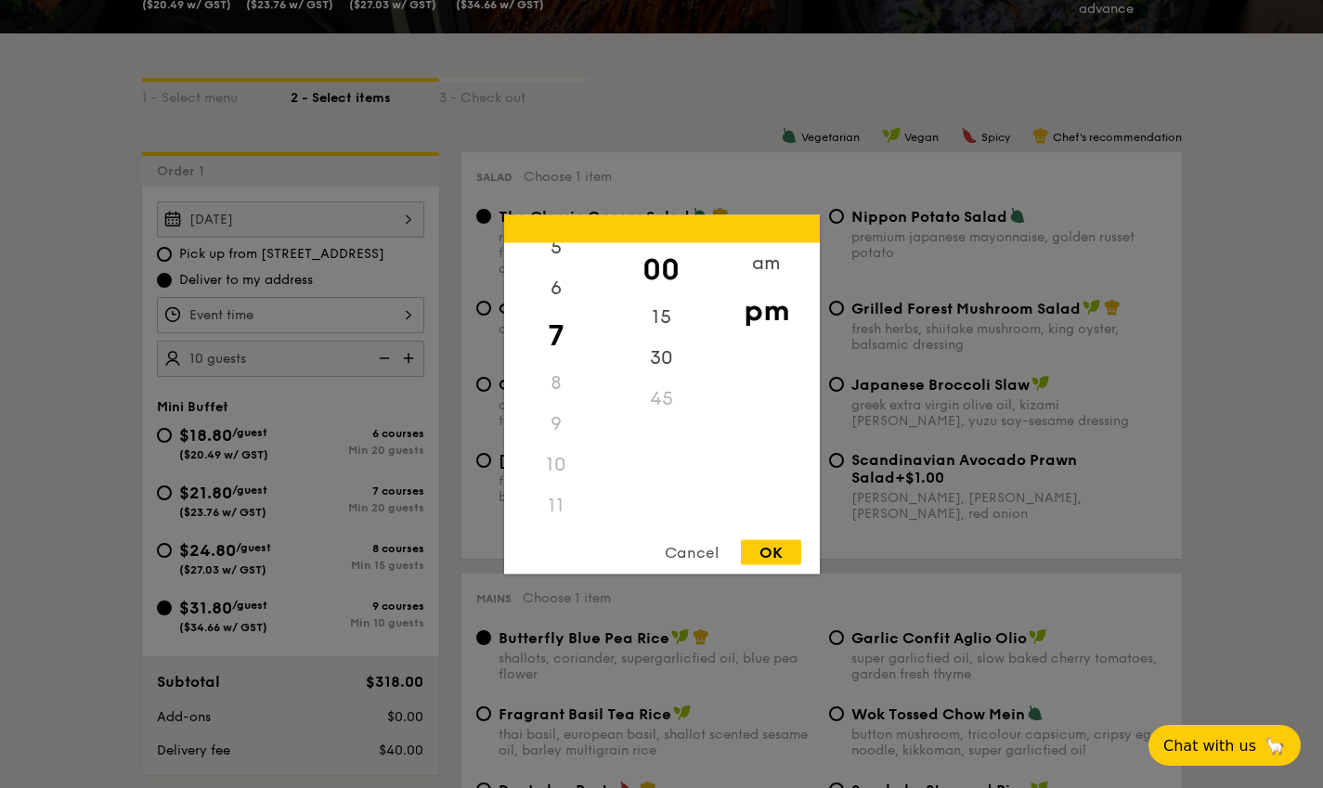
type input "7:00PM"
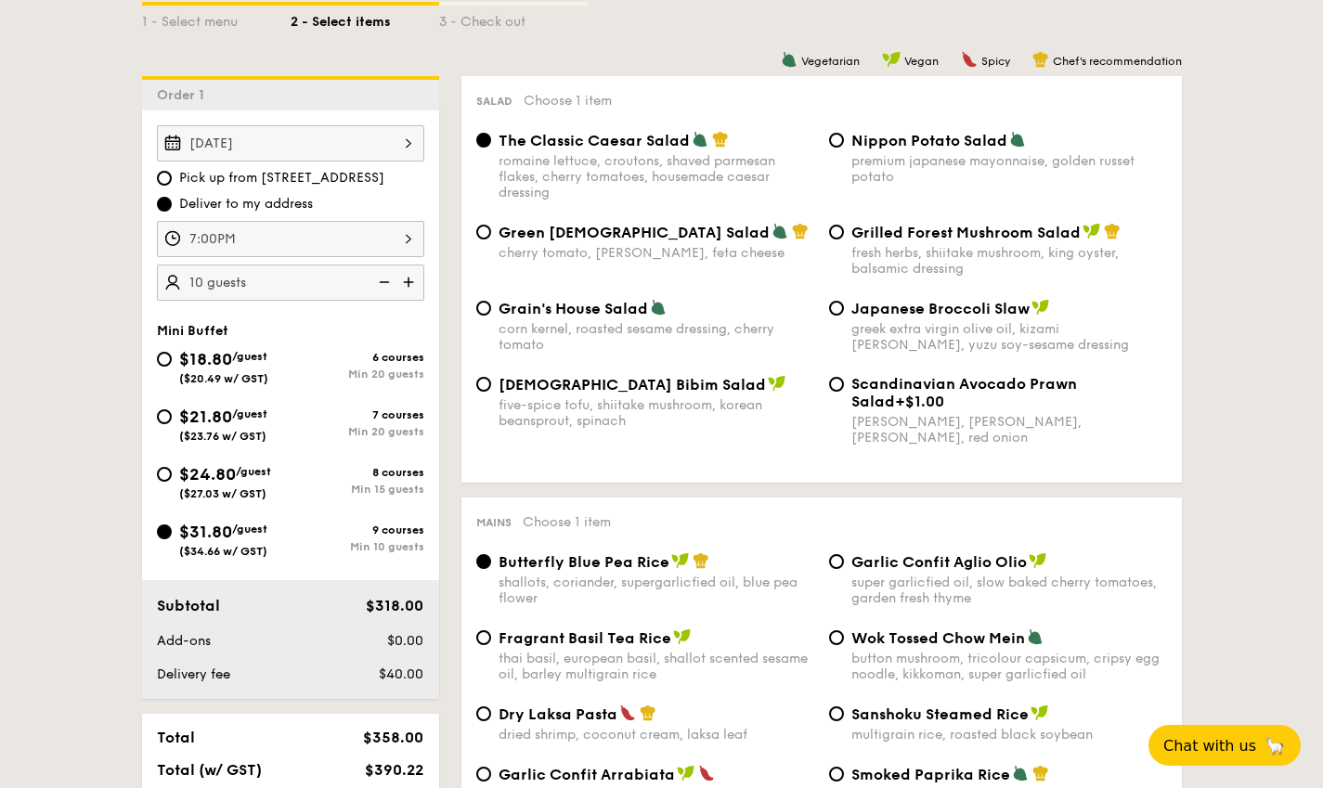
scroll to position [464, 0]
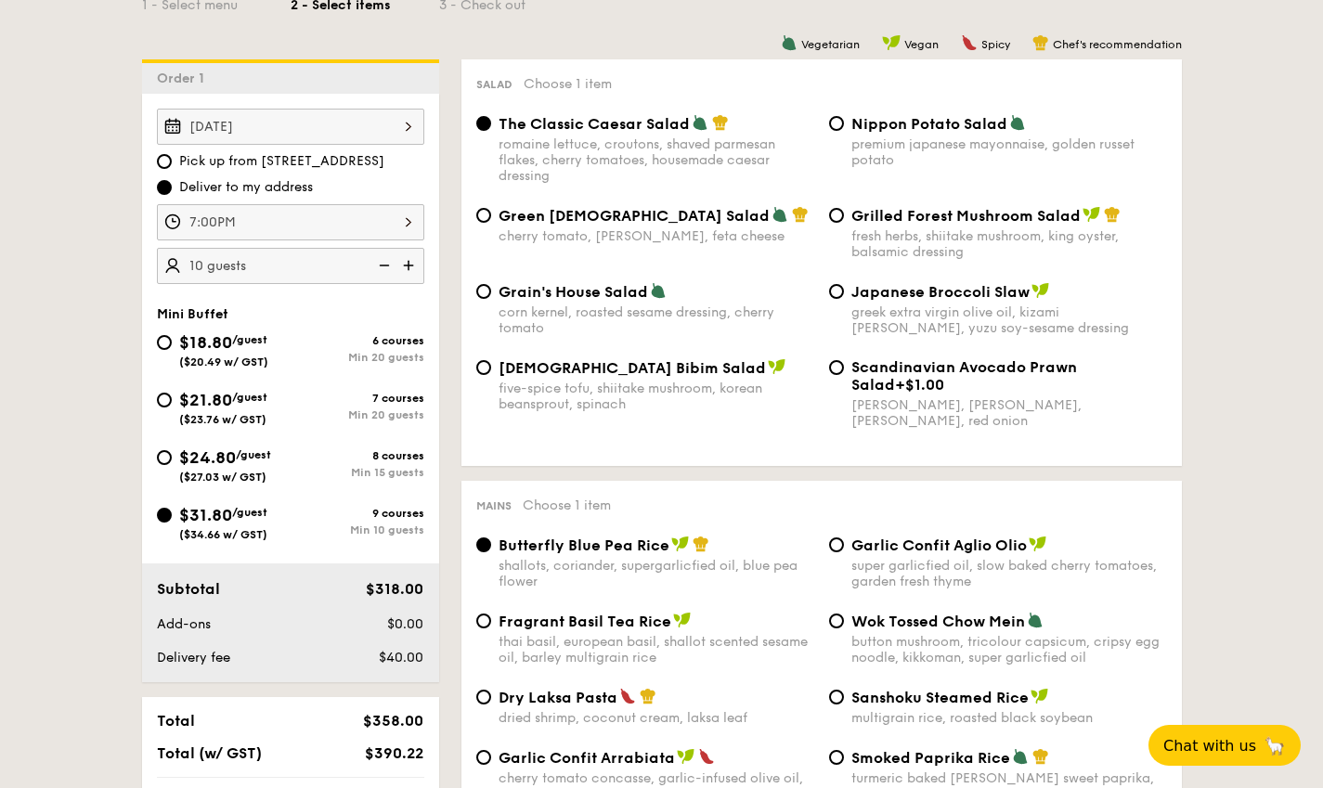
click at [612, 212] on span "Green [DEMOGRAPHIC_DATA] Salad" at bounding box center [634, 216] width 271 height 18
click at [491, 212] on input "Green Goddess Salad cherry tomato, [PERSON_NAME], feta cheese" at bounding box center [483, 215] width 15 height 15
radio input "true"
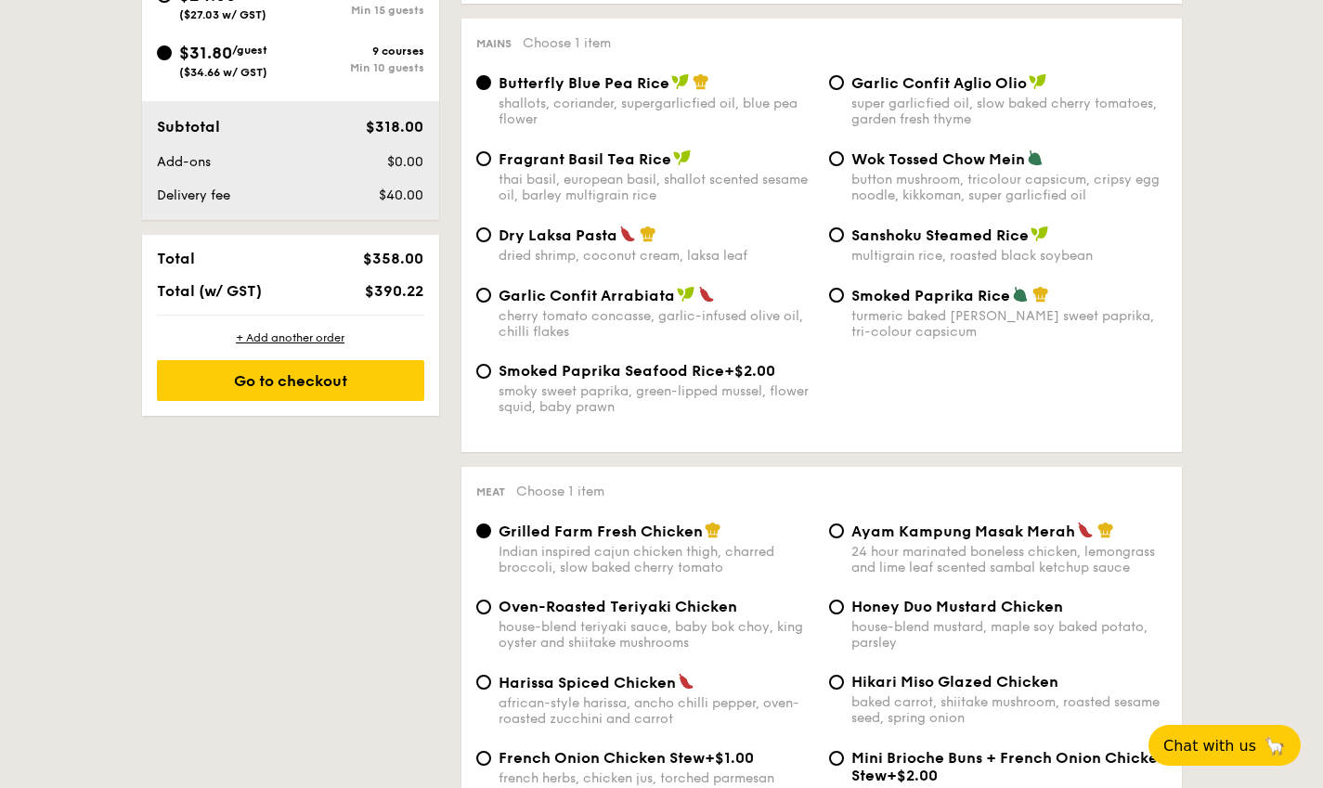
scroll to position [928, 0]
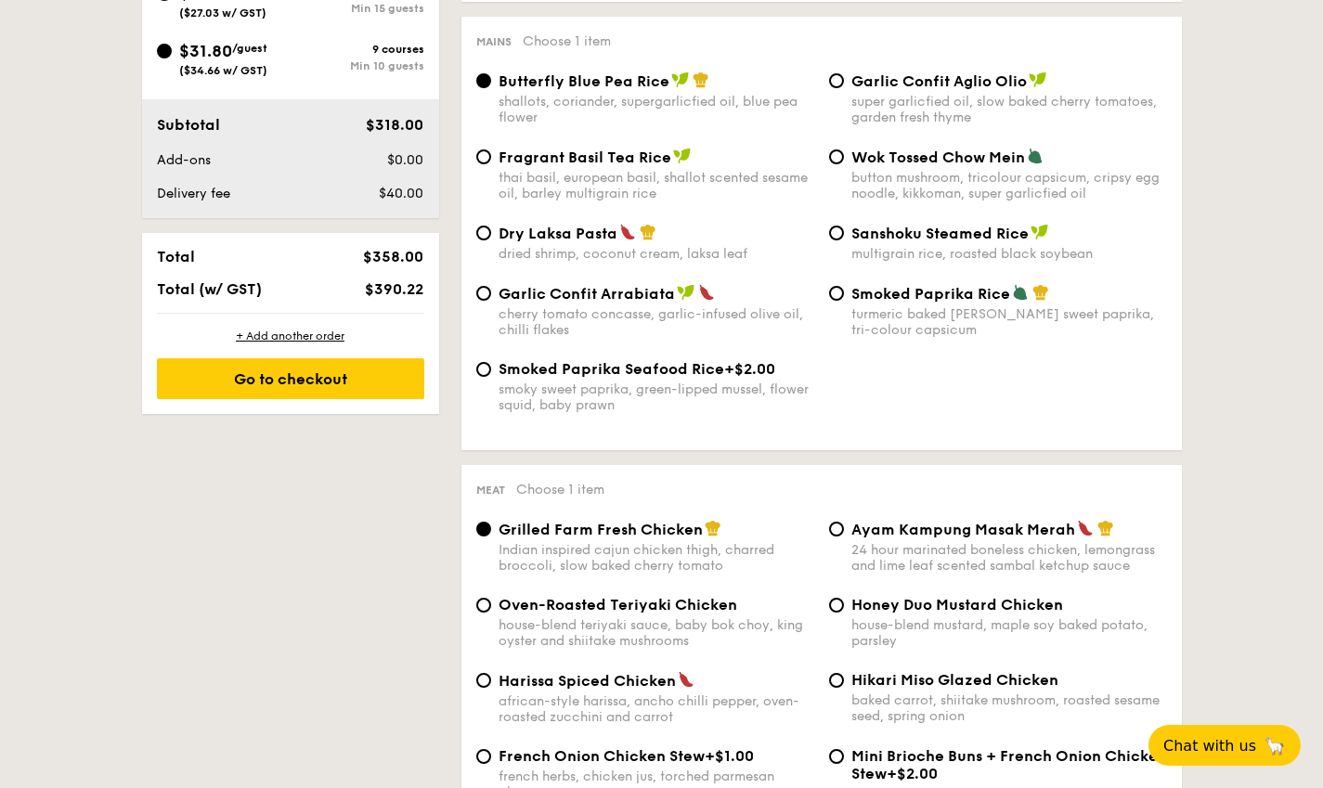
click at [602, 258] on div "dried shrimp, coconut cream, laksa leaf" at bounding box center [657, 254] width 316 height 16
click at [491, 240] on input "Dry Laksa Pasta dried shrimp, coconut cream, laksa leaf" at bounding box center [483, 233] width 15 height 15
radio input "true"
click at [683, 301] on img at bounding box center [686, 292] width 19 height 17
click at [491, 301] on input "Garlic Confit Arrabiata cherry tomato concasse, garlic-infused olive oil, chill…" at bounding box center [483, 293] width 15 height 15
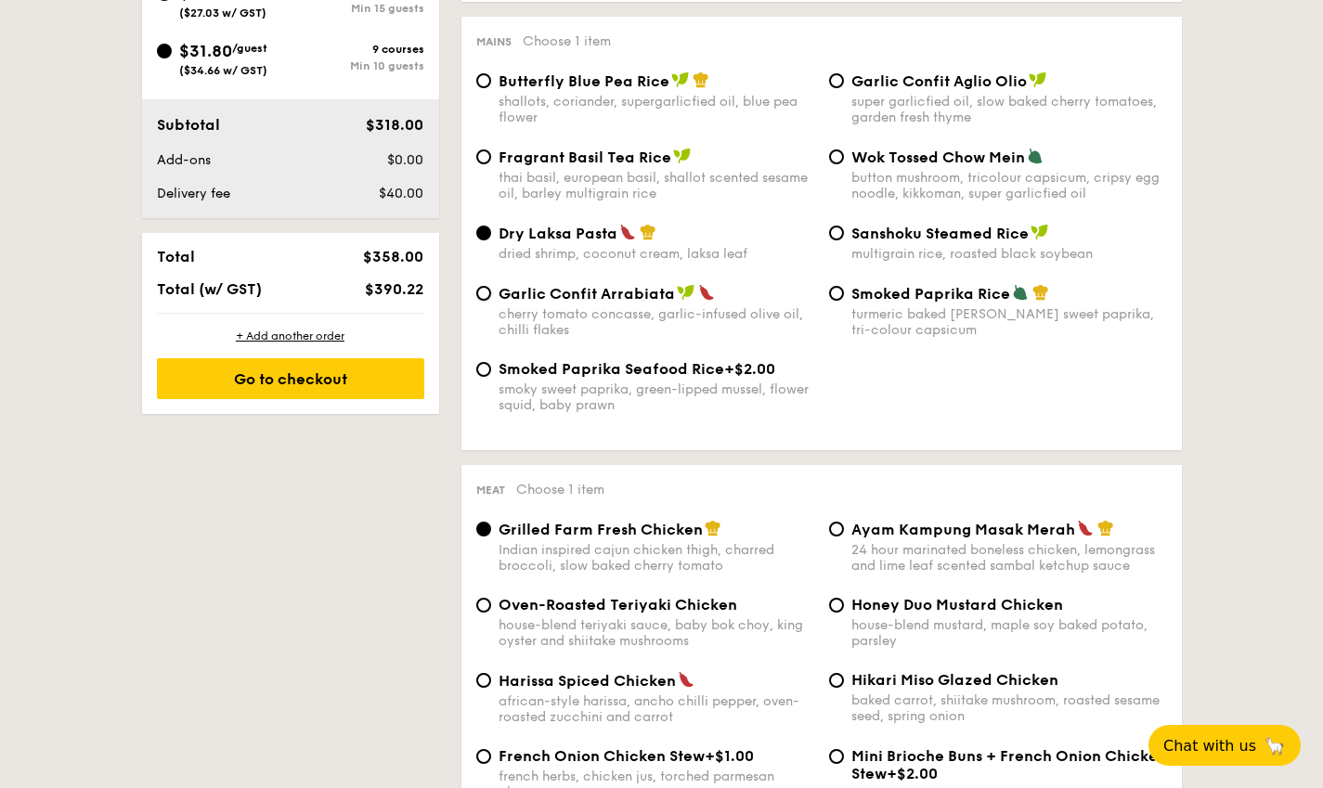
radio input "true"
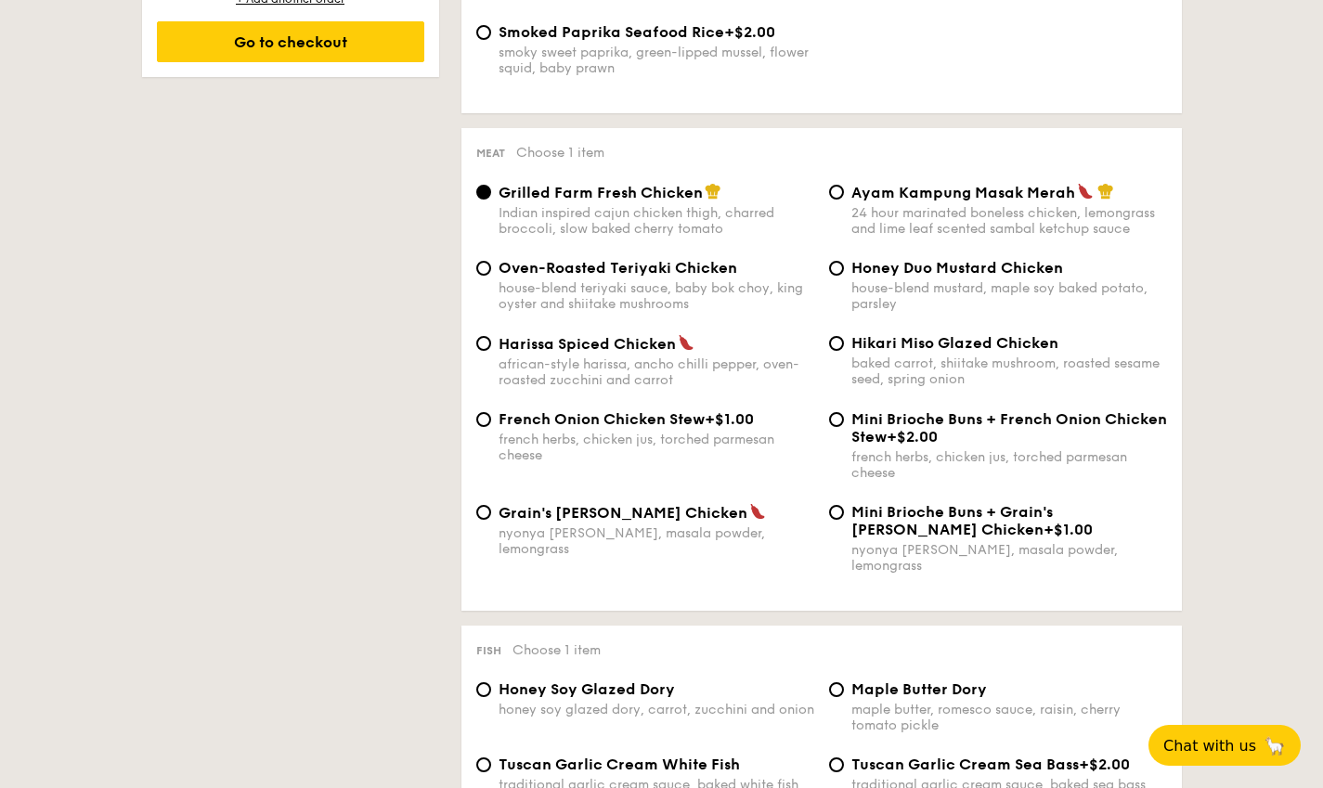
scroll to position [1300, 0]
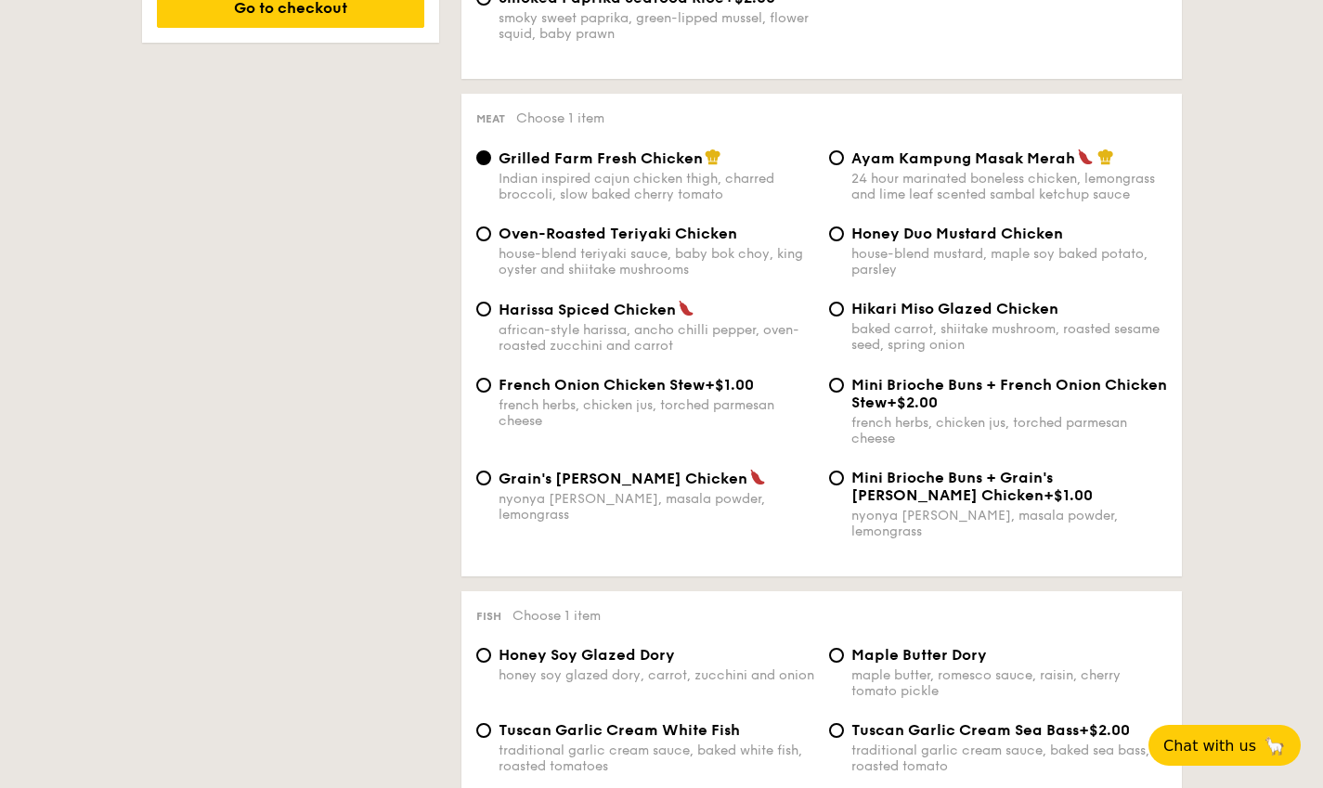
click at [949, 318] on span "Hikari Miso Glazed Chicken" at bounding box center [954, 309] width 207 height 18
click at [844, 317] on input "Hikari Miso Glazed Chicken baked carrot, shiitake mushroom, roasted sesame seed…" at bounding box center [836, 309] width 15 height 15
radio input "true"
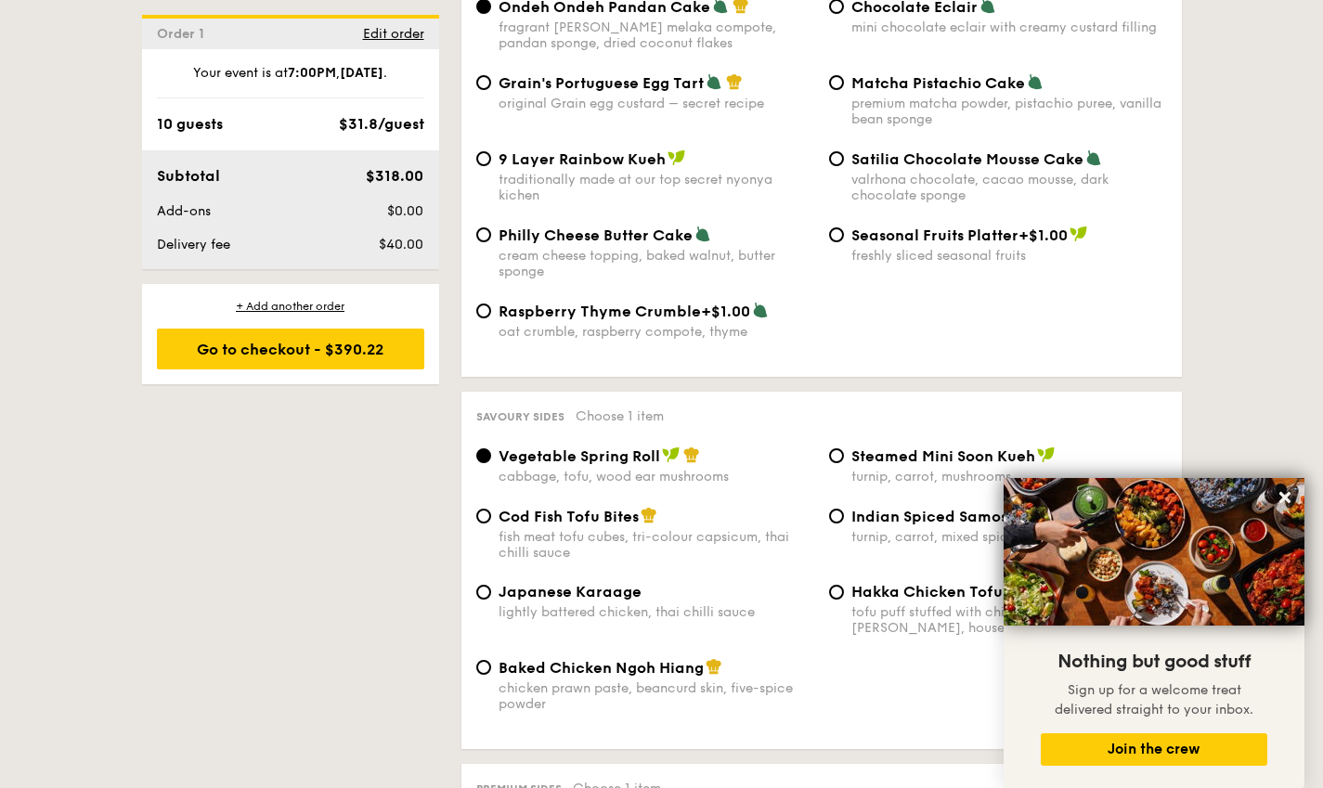
scroll to position [2693, 0]
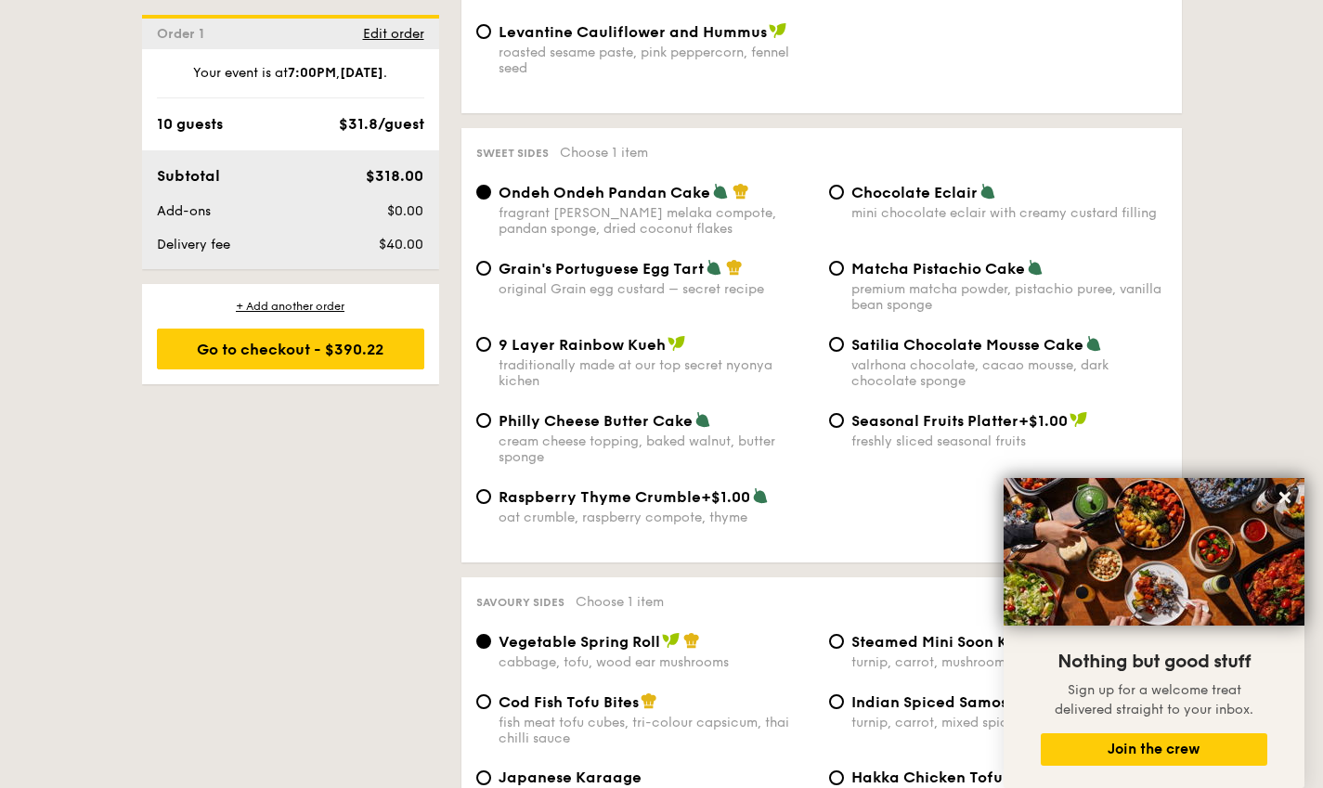
click at [608, 434] on div "cream cheese topping, baked walnut, butter sponge" at bounding box center [657, 450] width 316 height 32
click at [491, 427] on input "Philly Cheese Butter Cake cream cheese topping, baked walnut, butter sponge" at bounding box center [483, 420] width 15 height 15
radio input "true"
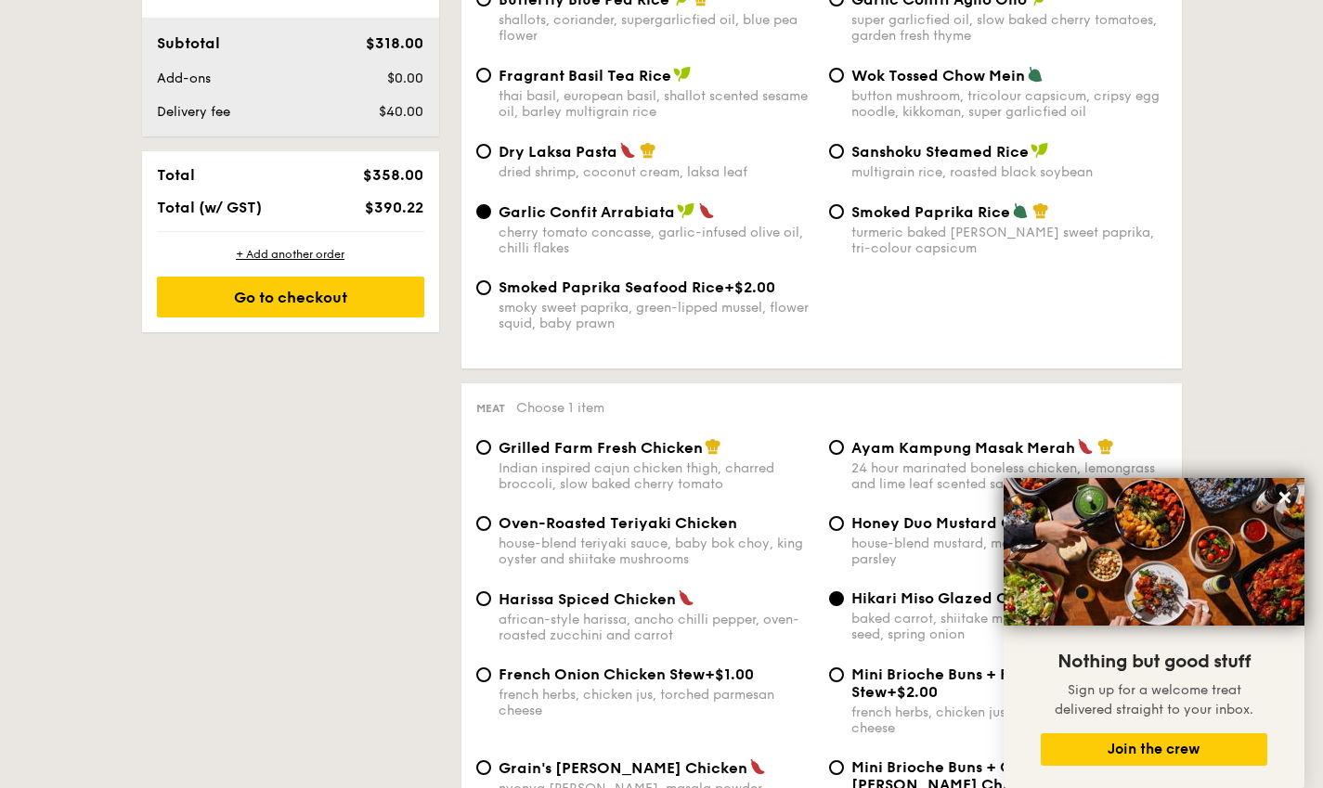
scroll to position [928, 0]
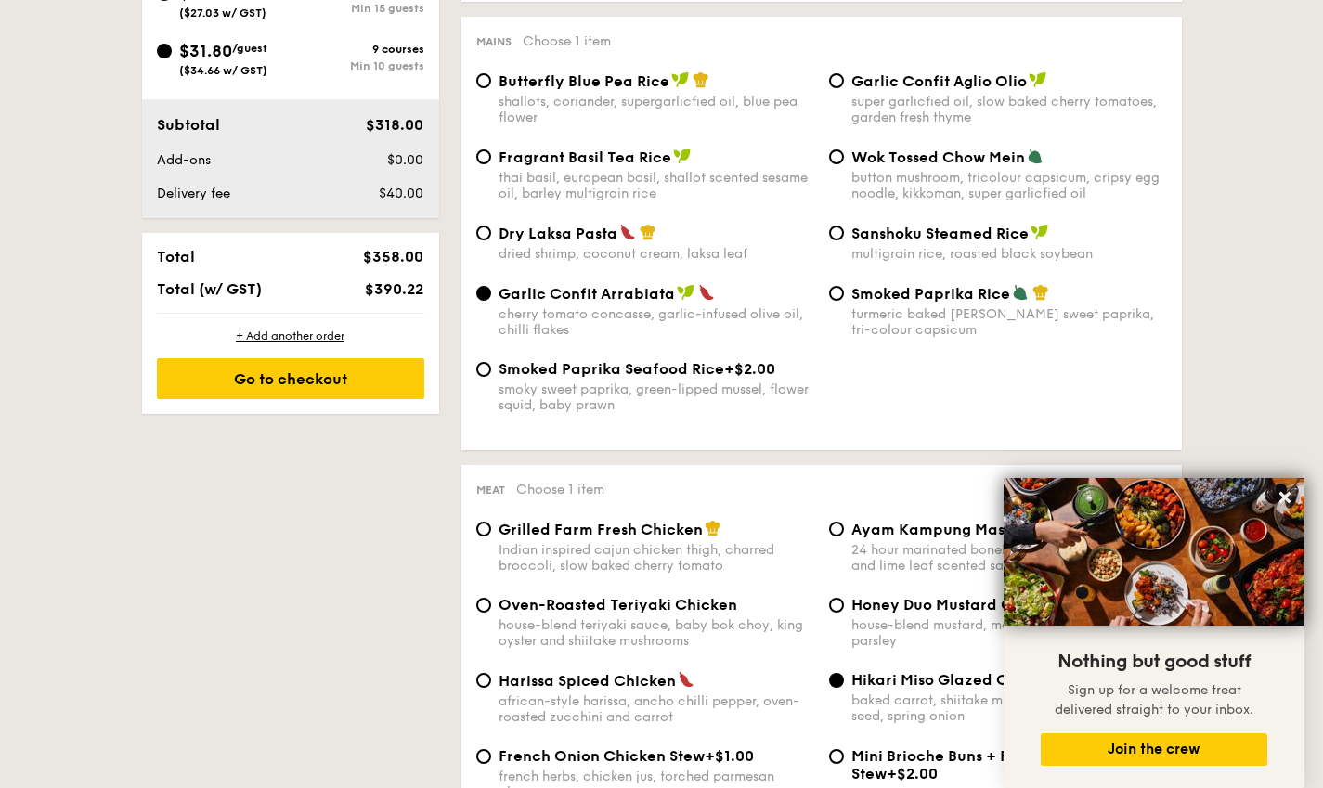
click at [527, 166] on span "Fragrant Basil Tea Rice" at bounding box center [585, 158] width 173 height 18
click at [491, 164] on input "Fragrant Basil Tea Rice thai basil, european basil, shallot scented sesame oil,…" at bounding box center [483, 156] width 15 height 15
radio input "true"
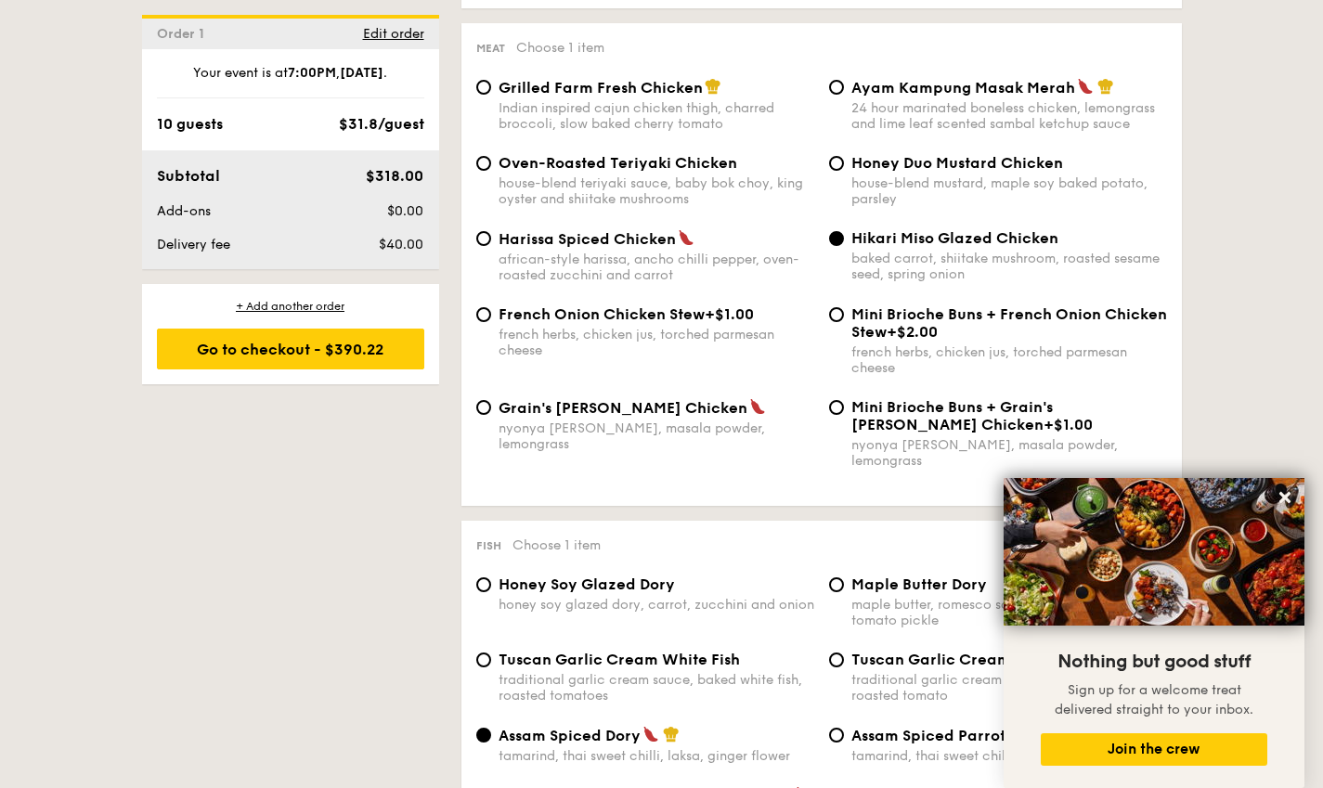
scroll to position [1393, 0]
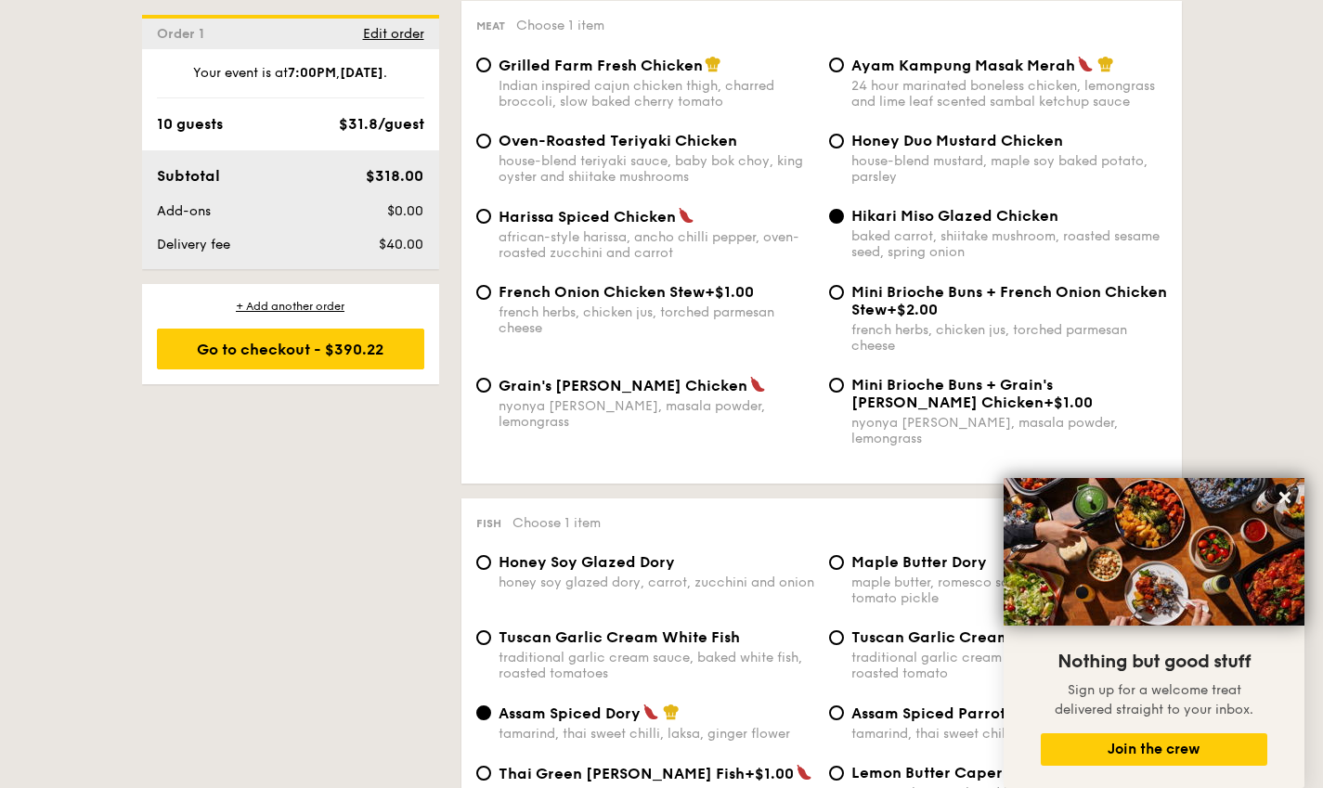
click at [724, 320] on div "french herbs, chicken jus, torched parmesan cheese" at bounding box center [657, 321] width 316 height 32
click at [491, 300] on input "French Onion Chicken Stew +$1.00 french herbs, chicken jus, torched parmesan ch…" at bounding box center [483, 292] width 15 height 15
radio input "true"
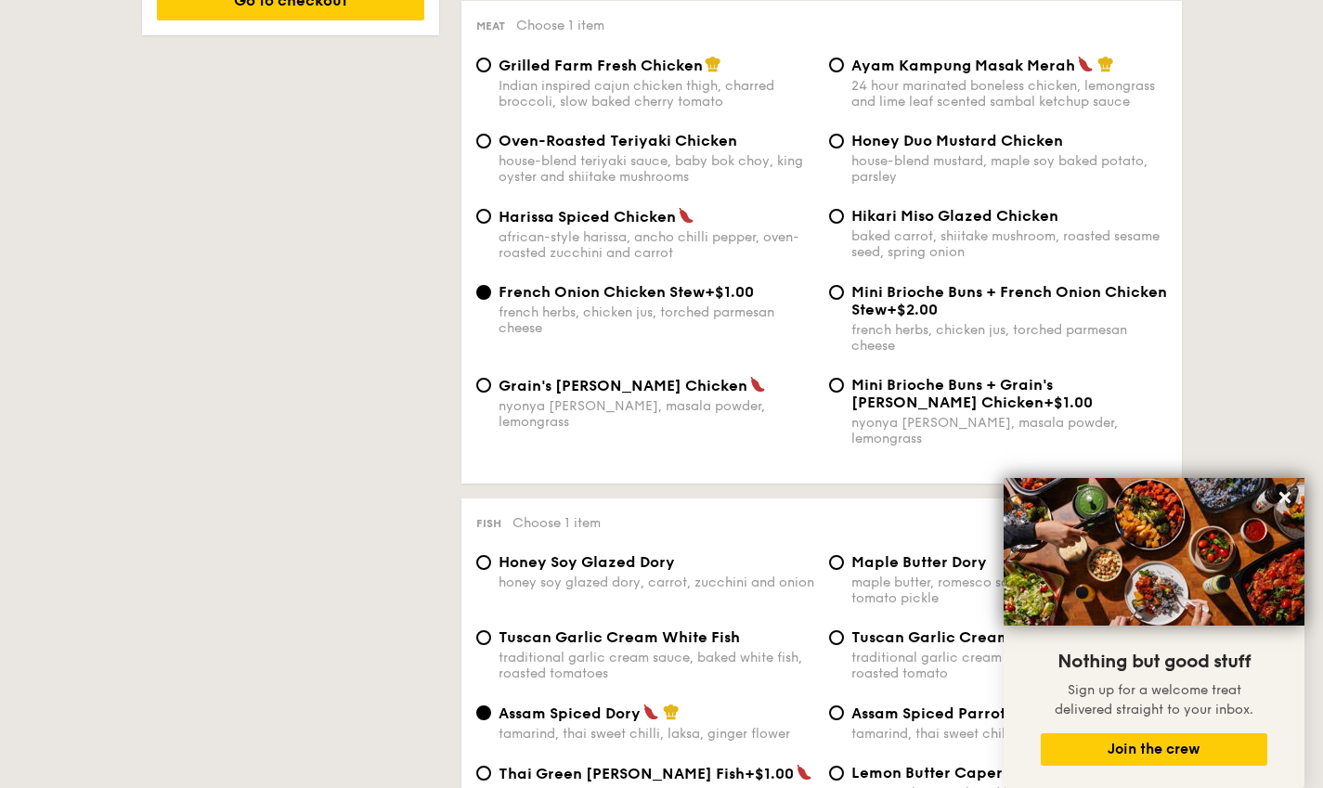
click at [682, 84] on div "Grilled Farm Fresh Chicken Indian inspired cajun chicken thigh, charred broccol…" at bounding box center [657, 83] width 316 height 54
click at [491, 72] on input "Grilled Farm Fresh Chicken Indian inspired cajun chicken thigh, charred broccol…" at bounding box center [483, 65] width 15 height 15
radio input "true"
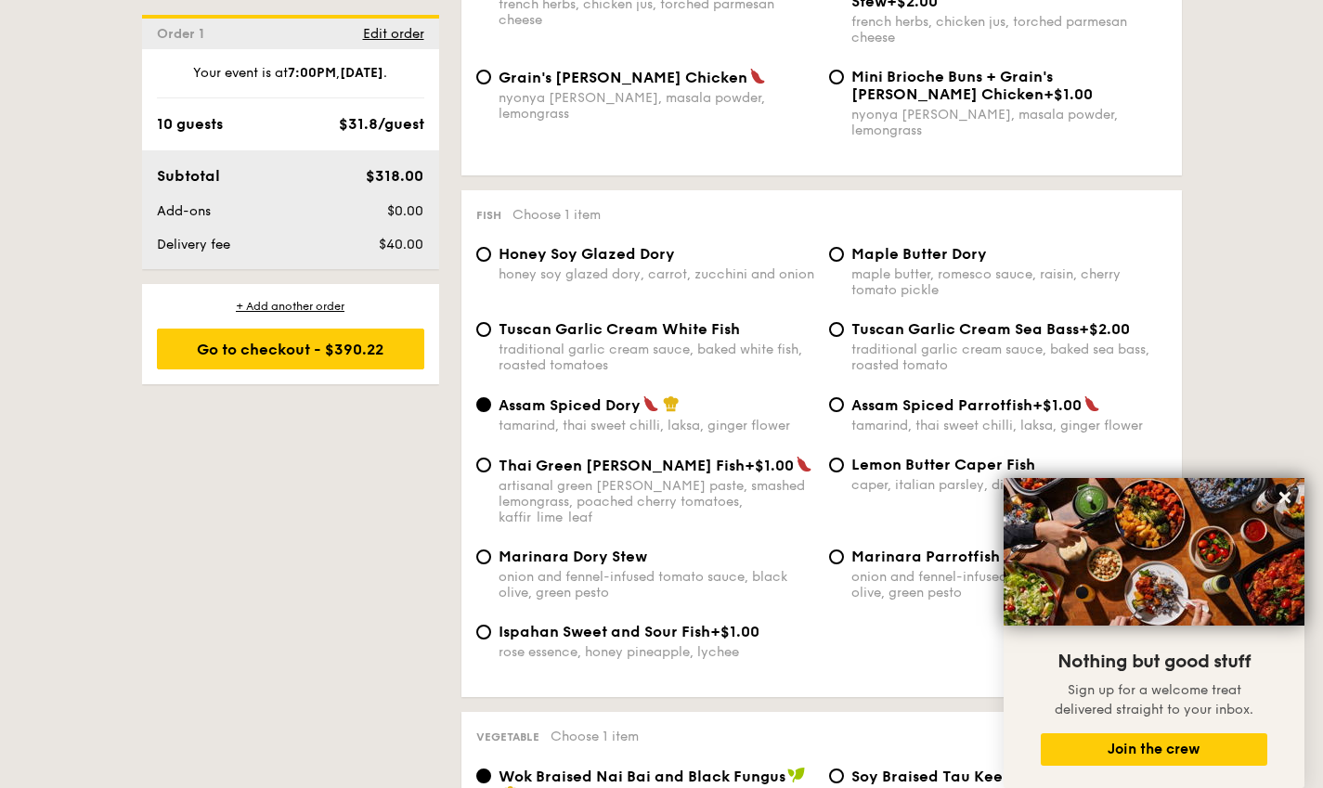
scroll to position [1586, 0]
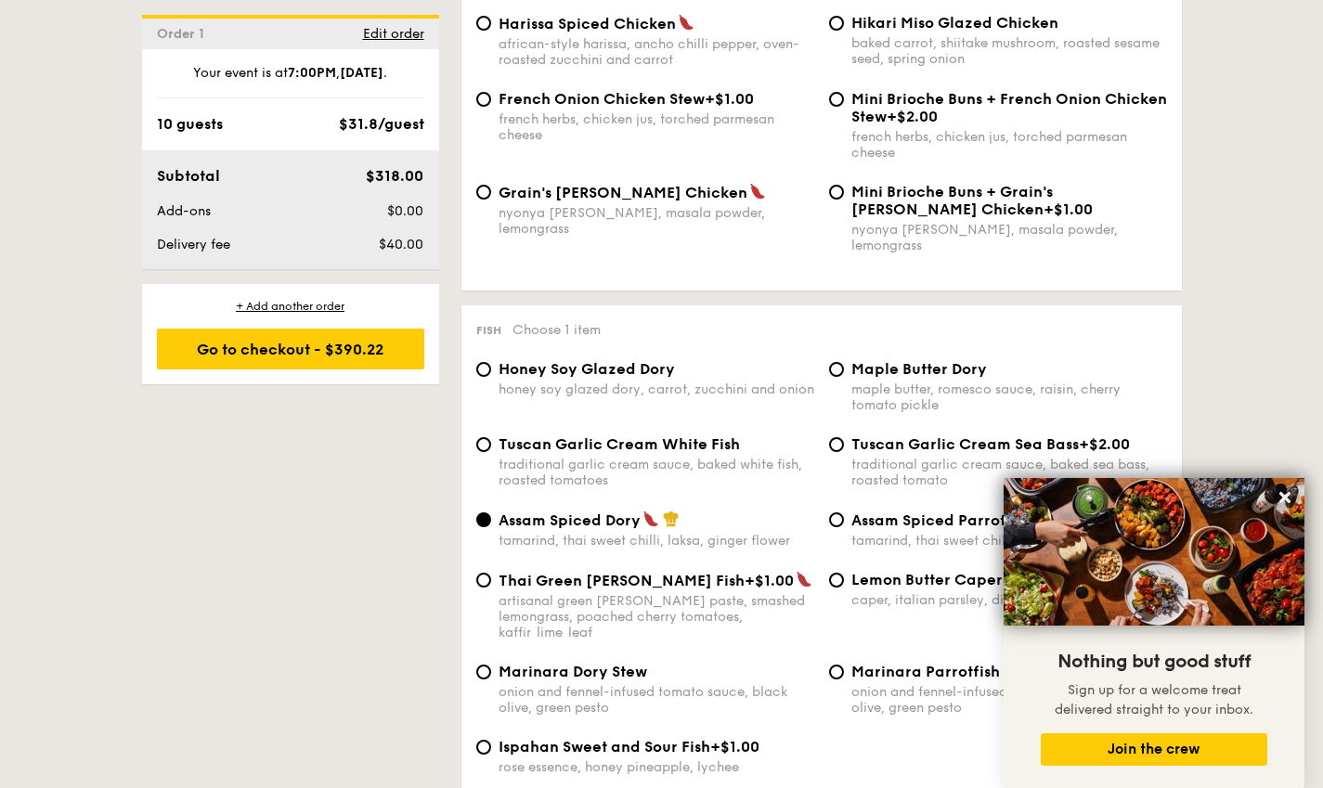
click at [682, 131] on div "french herbs, chicken jus, torched parmesan cheese" at bounding box center [657, 127] width 316 height 32
click at [491, 107] on input "French Onion Chicken Stew +$1.00 french herbs, chicken jus, torched parmesan ch…" at bounding box center [483, 99] width 15 height 15
radio input "true"
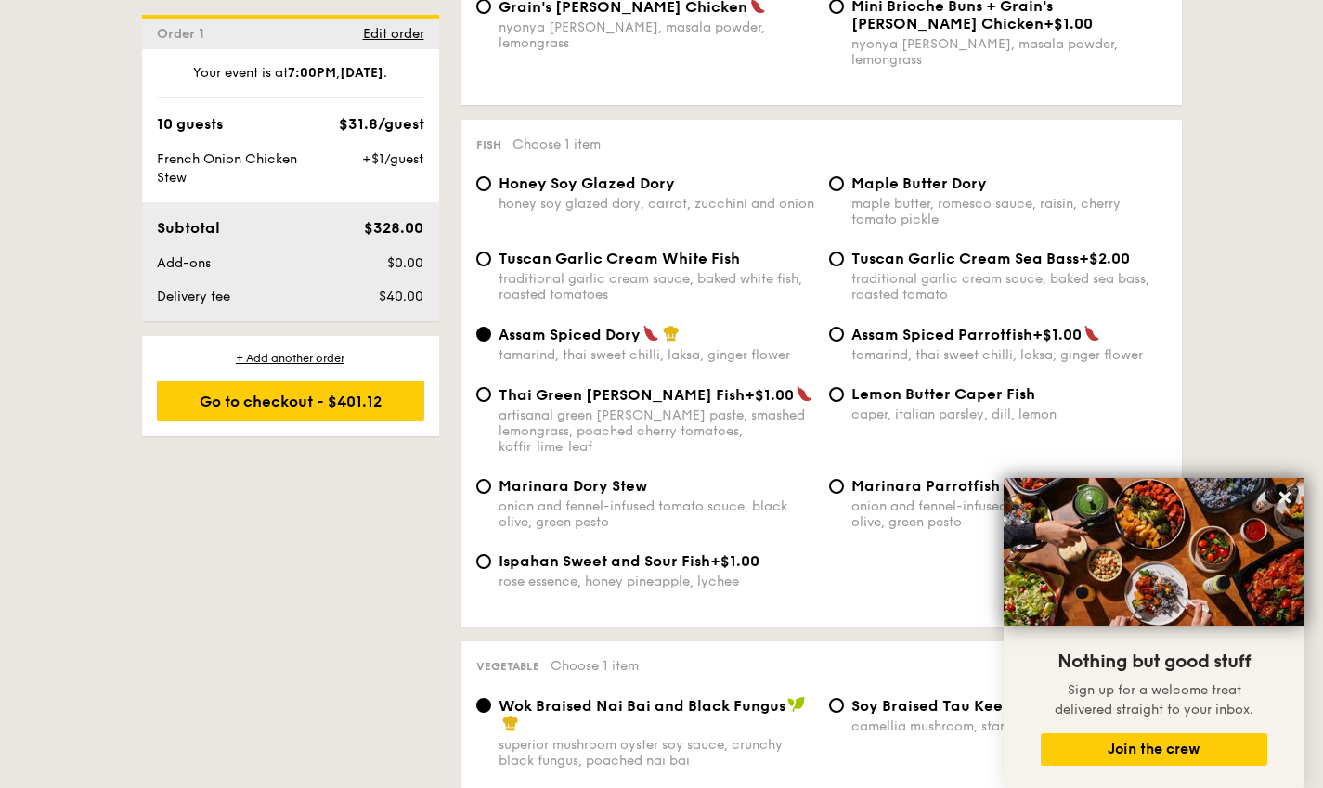
scroll to position [1864, 0]
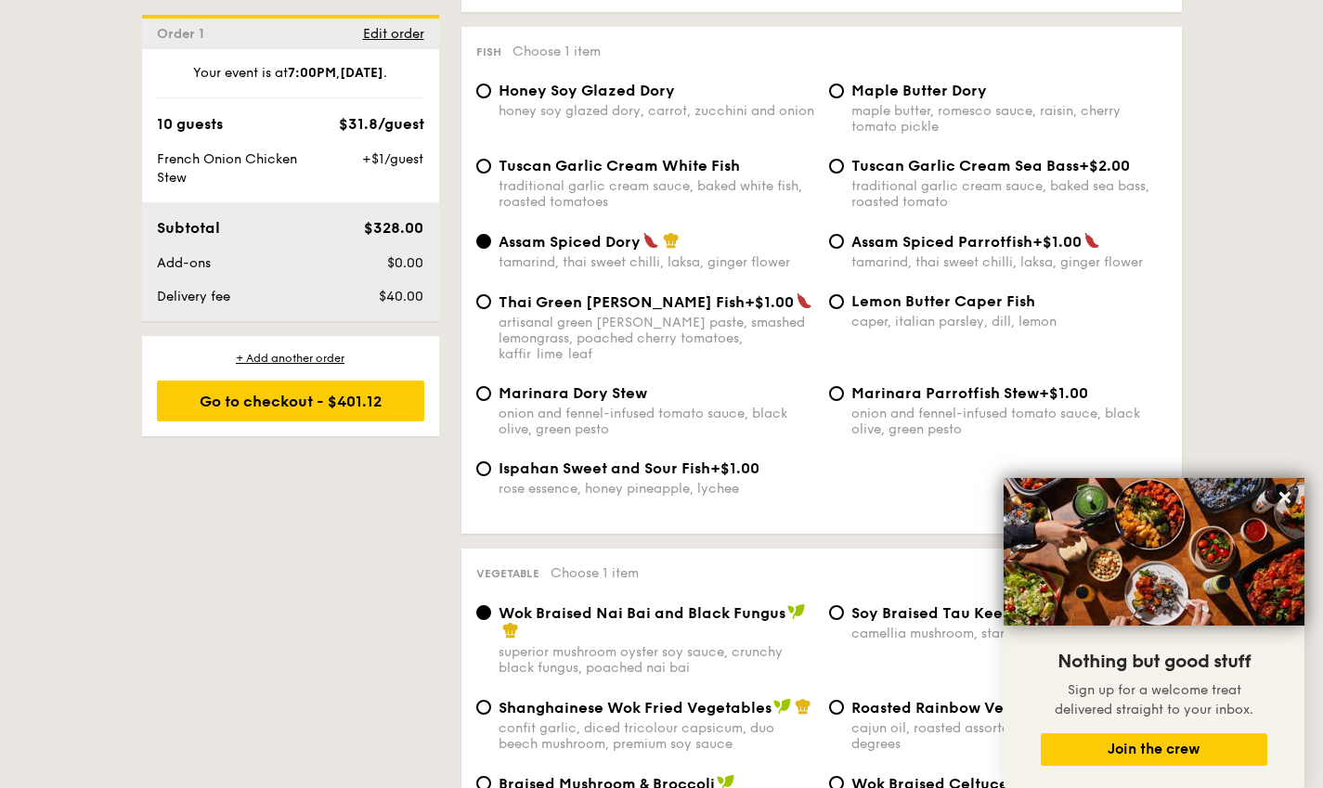
click at [913, 202] on div "traditional garlic cream sauce, baked sea bass, roasted tomato" at bounding box center [1009, 194] width 316 height 32
click at [844, 174] on input "Tuscan Garlic Cream Sea Bass +$2.00 traditional garlic cream sauce, baked sea b…" at bounding box center [836, 166] width 15 height 15
radio input "true"
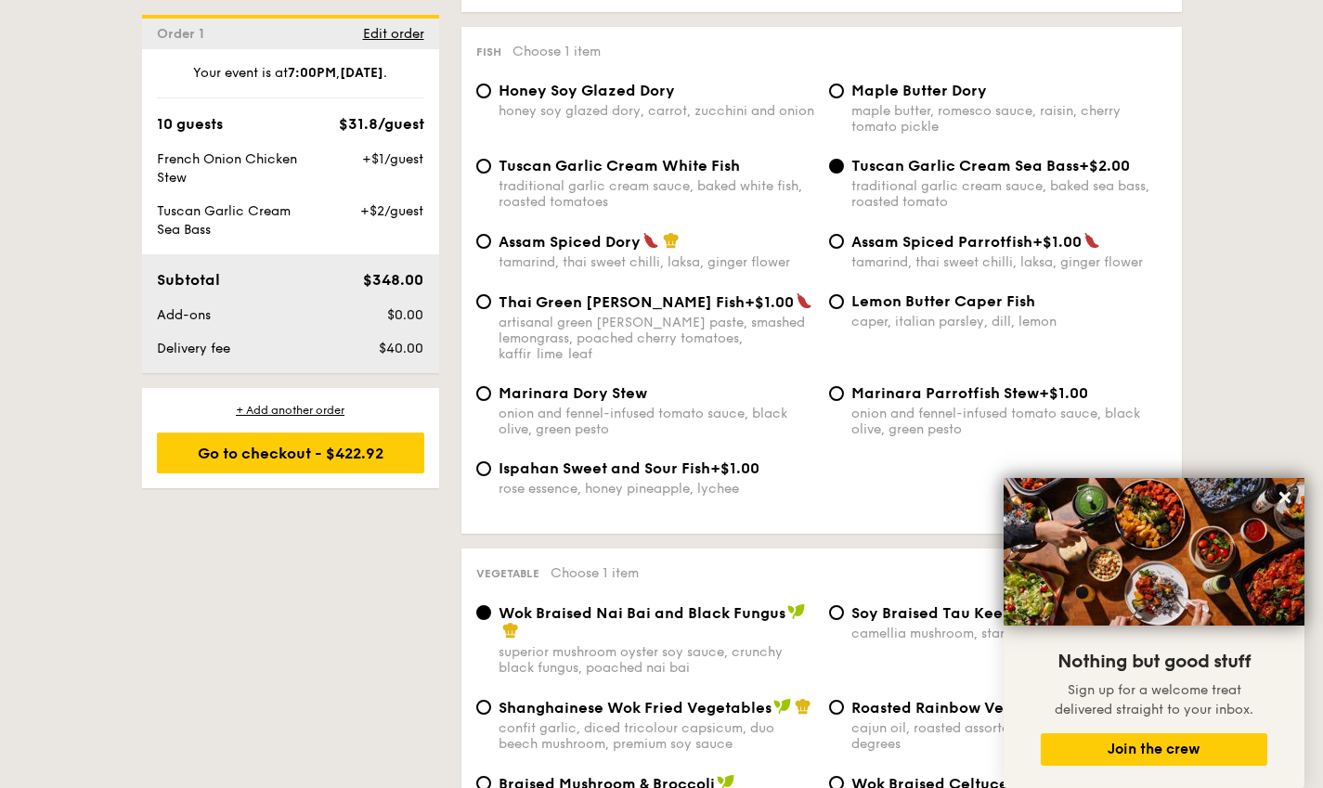
click at [565, 103] on div "honey soy glazed dory, carrot, zucchini and onion" at bounding box center [657, 111] width 316 height 16
click at [491, 98] on input "Honey Soy Glazed Dory honey soy glazed dory, carrot, zucchini and onion" at bounding box center [483, 91] width 15 height 15
radio input "true"
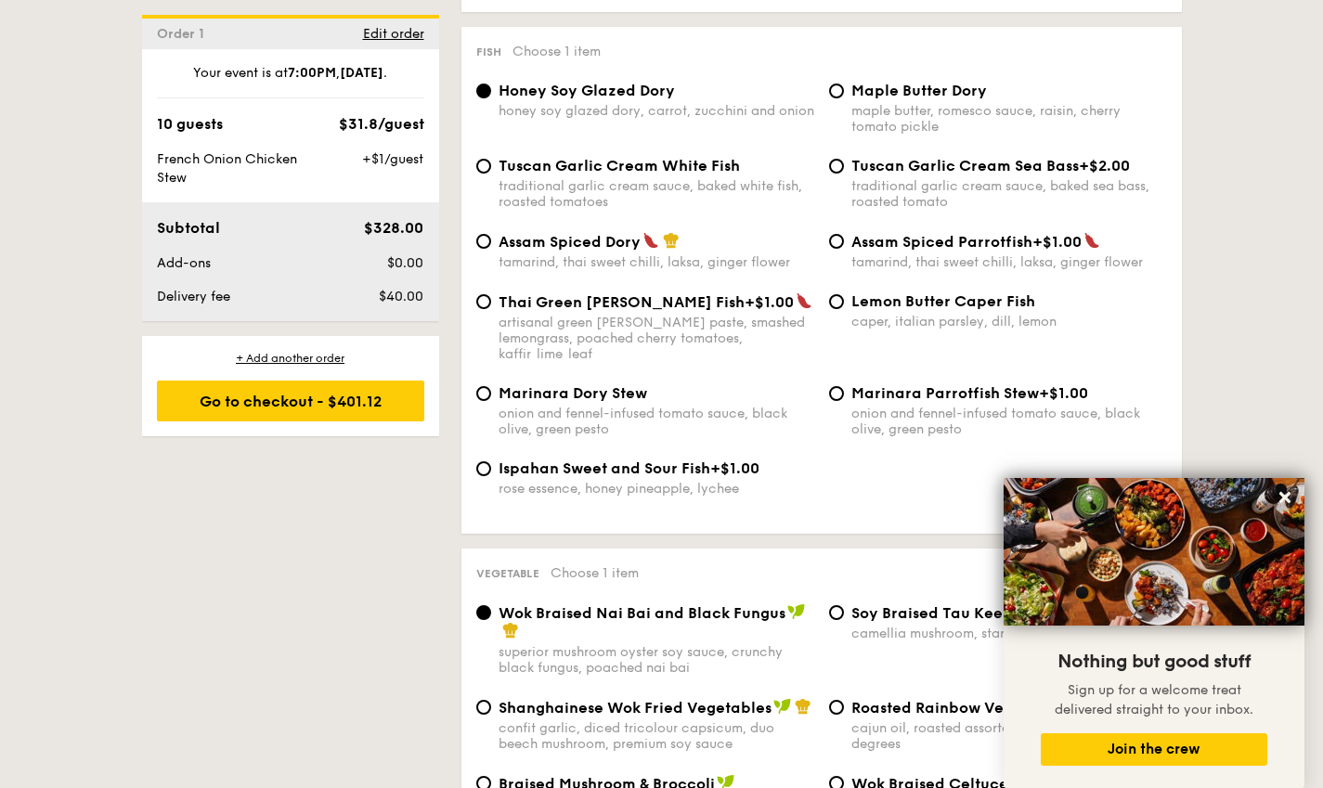
click at [466, 171] on div "Fish Choose 1 item Honey Soy Glazed Dory honey soy glazed dory, carrot, zucchin…" at bounding box center [821, 280] width 720 height 507
click at [532, 163] on span "Tuscan Garlic Cream White Fish" at bounding box center [619, 166] width 241 height 18
click at [491, 163] on input "Tuscan Garlic Cream White Fish traditional garlic cream sauce, baked white fish…" at bounding box center [483, 166] width 15 height 15
radio input "true"
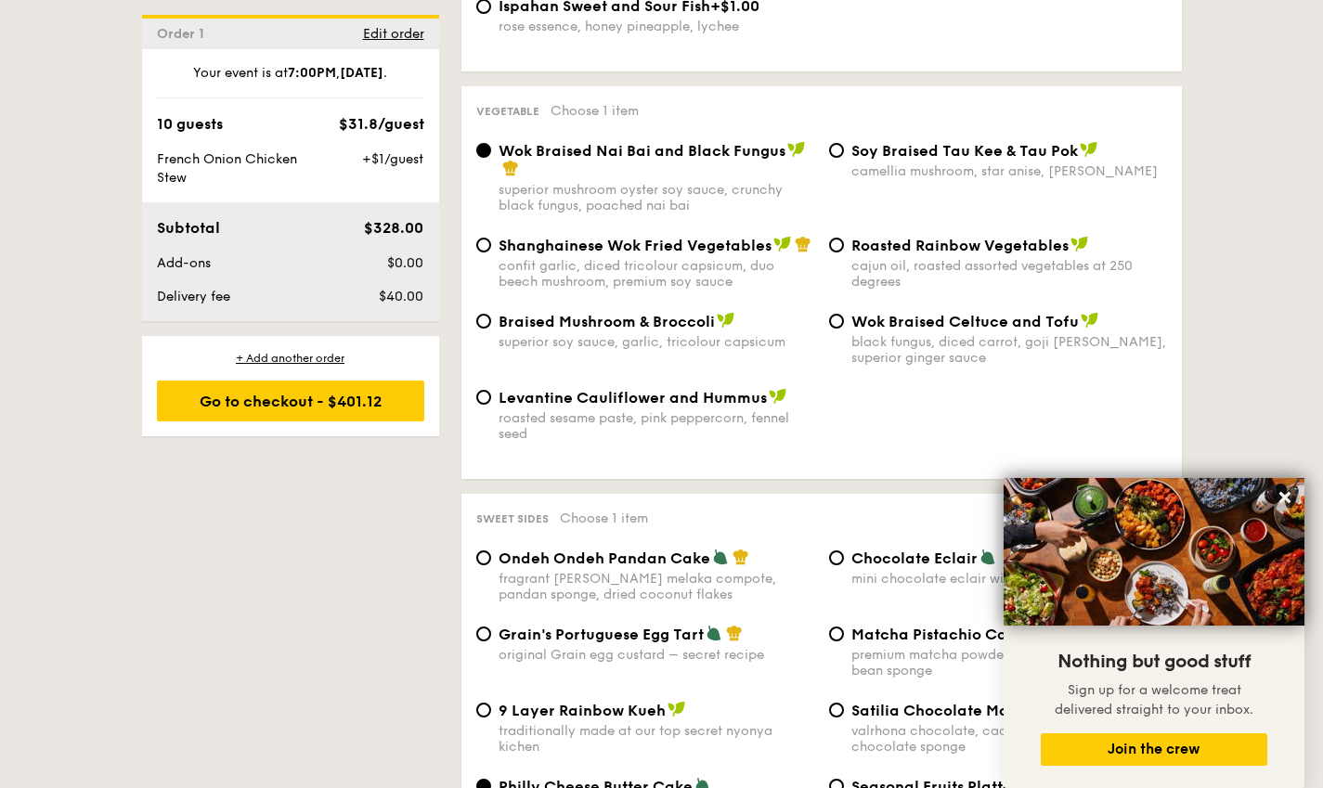
scroll to position [2329, 0]
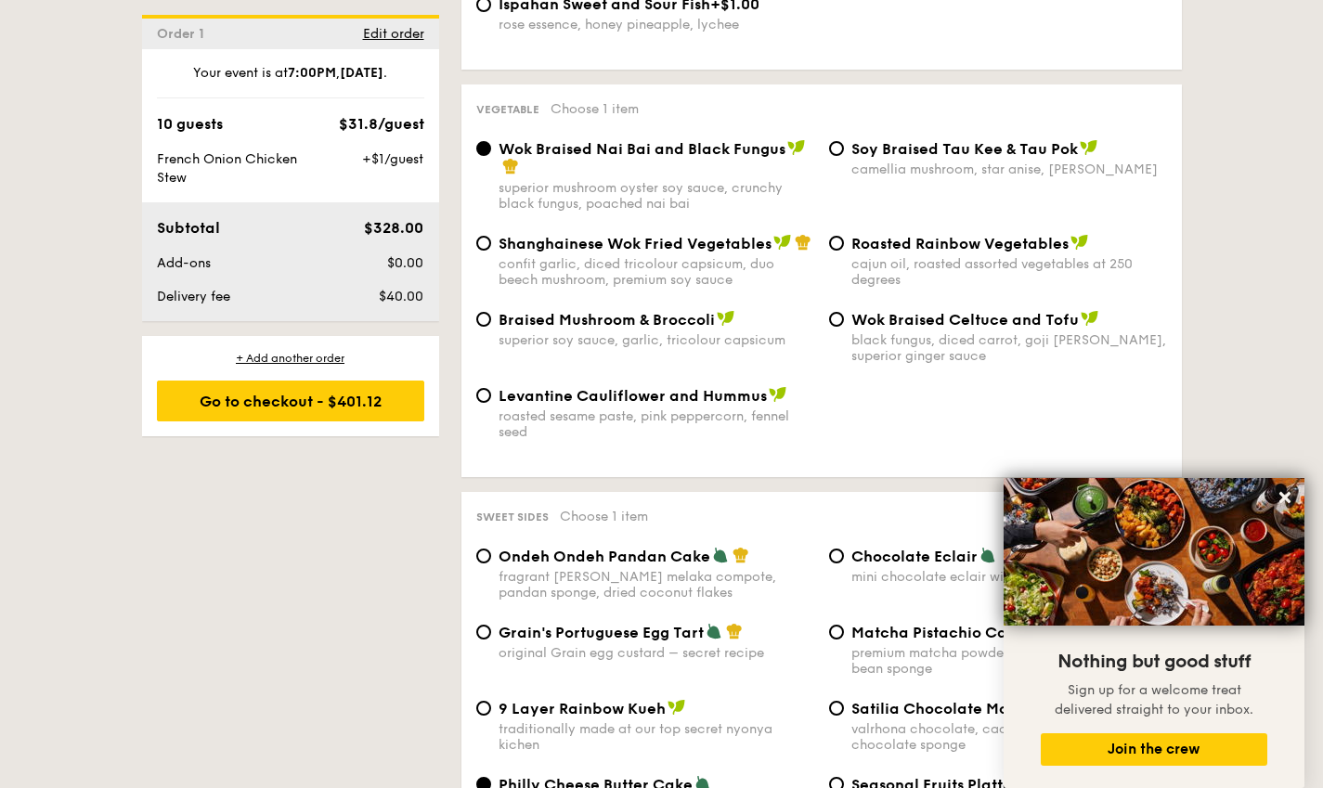
click at [667, 332] on div "superior soy sauce, garlic, tricolour capsicum" at bounding box center [657, 340] width 316 height 16
click at [491, 324] on input "Braised Mushroom & Broccoli superior soy sauce, garlic, tricolour capsicum" at bounding box center [483, 319] width 15 height 15
radio input "true"
click at [937, 256] on div "cajun oil, roasted assorted vegetables at 250 degrees" at bounding box center [1009, 272] width 316 height 32
click at [844, 248] on input "Roasted Rainbow Vegetables cajun oil, roasted assorted vegetables at 250 degrees" at bounding box center [836, 243] width 15 height 15
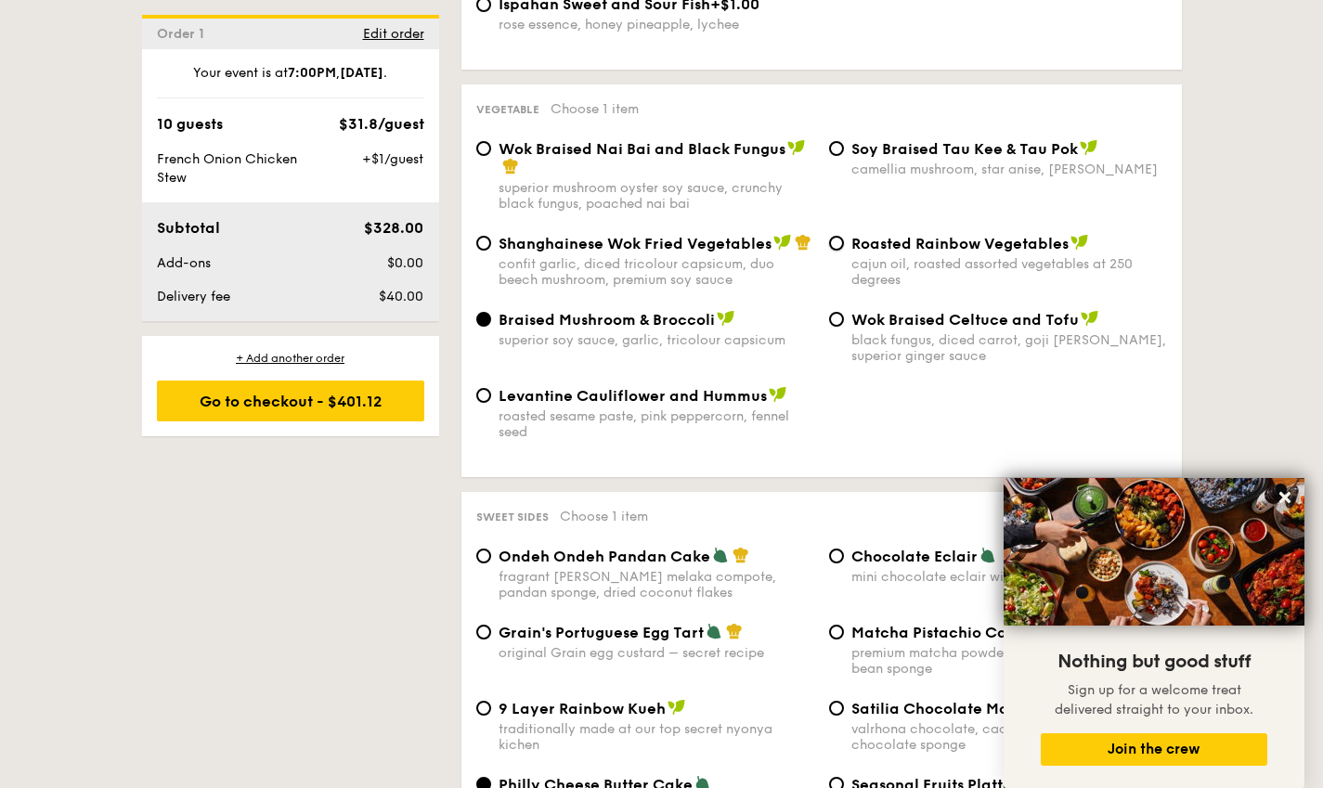
radio input "true"
click at [929, 332] on div "black fungus, diced carrot, goji [PERSON_NAME], superior ginger sauce" at bounding box center [1009, 348] width 316 height 32
click at [844, 327] on input "Wok Braised Celtuce and Tofu black fungus, diced carrot, goji [PERSON_NAME], su…" at bounding box center [836, 319] width 15 height 15
radio input "true"
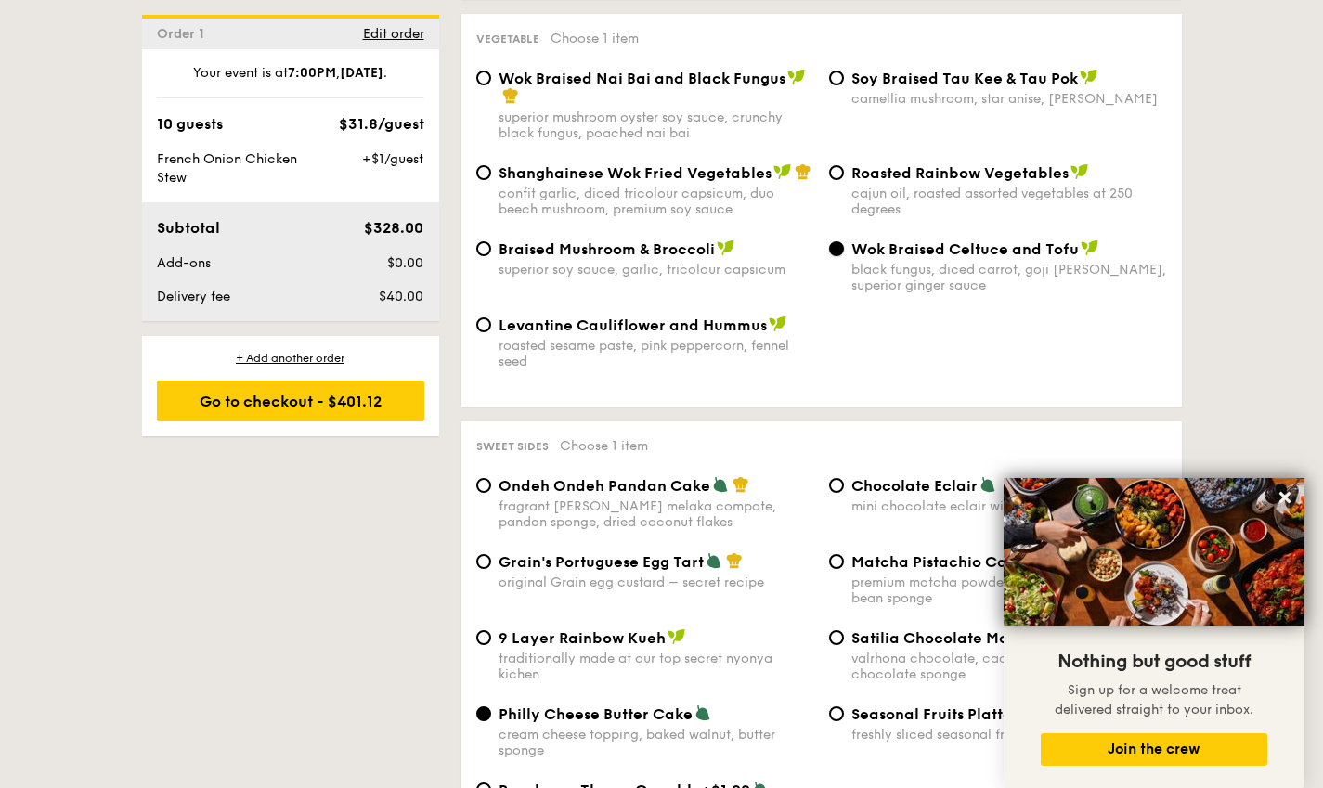
scroll to position [2421, 0]
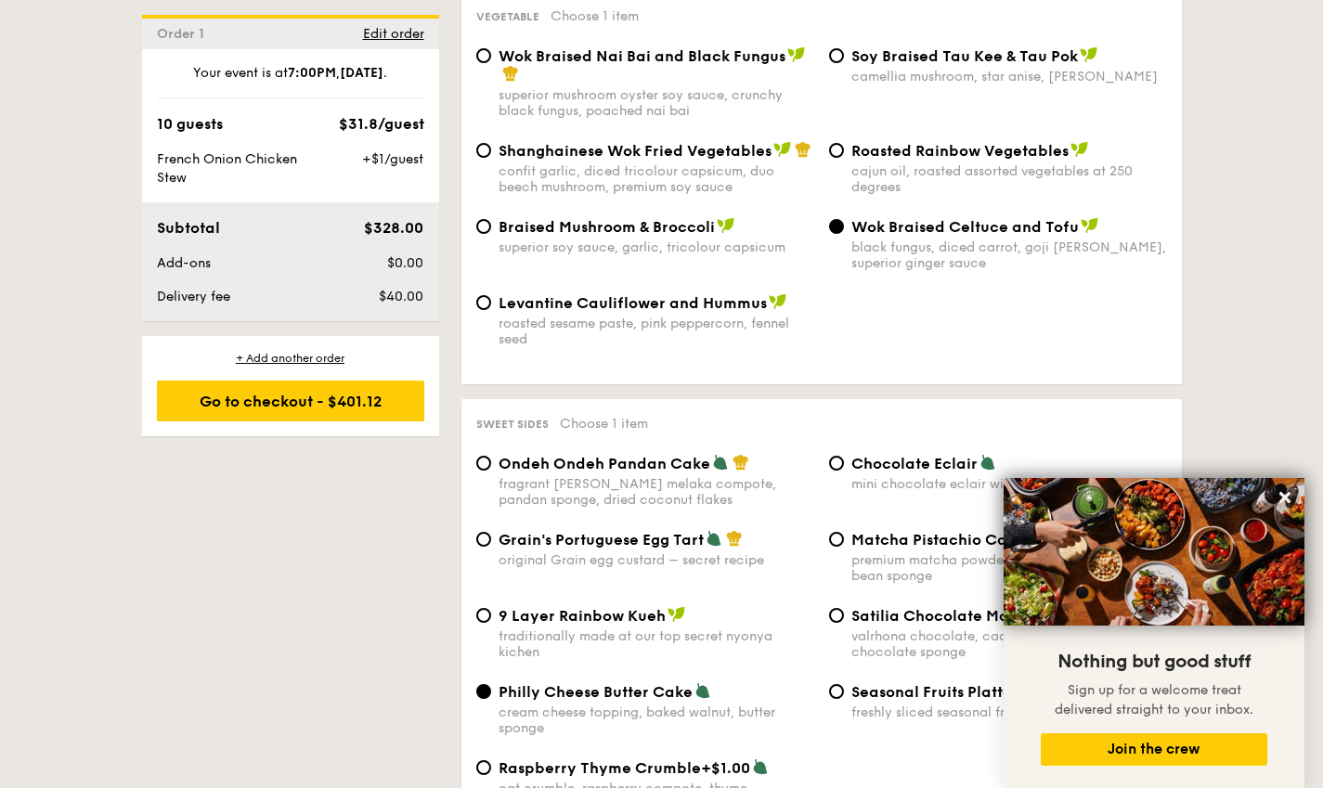
click at [717, 316] on div "roasted sesame paste, pink peppercorn, fennel seed" at bounding box center [657, 332] width 316 height 32
click at [491, 303] on input "Levantine Cauliflower and Hummus roasted sesame paste, pink peppercorn, fennel …" at bounding box center [483, 302] width 15 height 15
radio input "true"
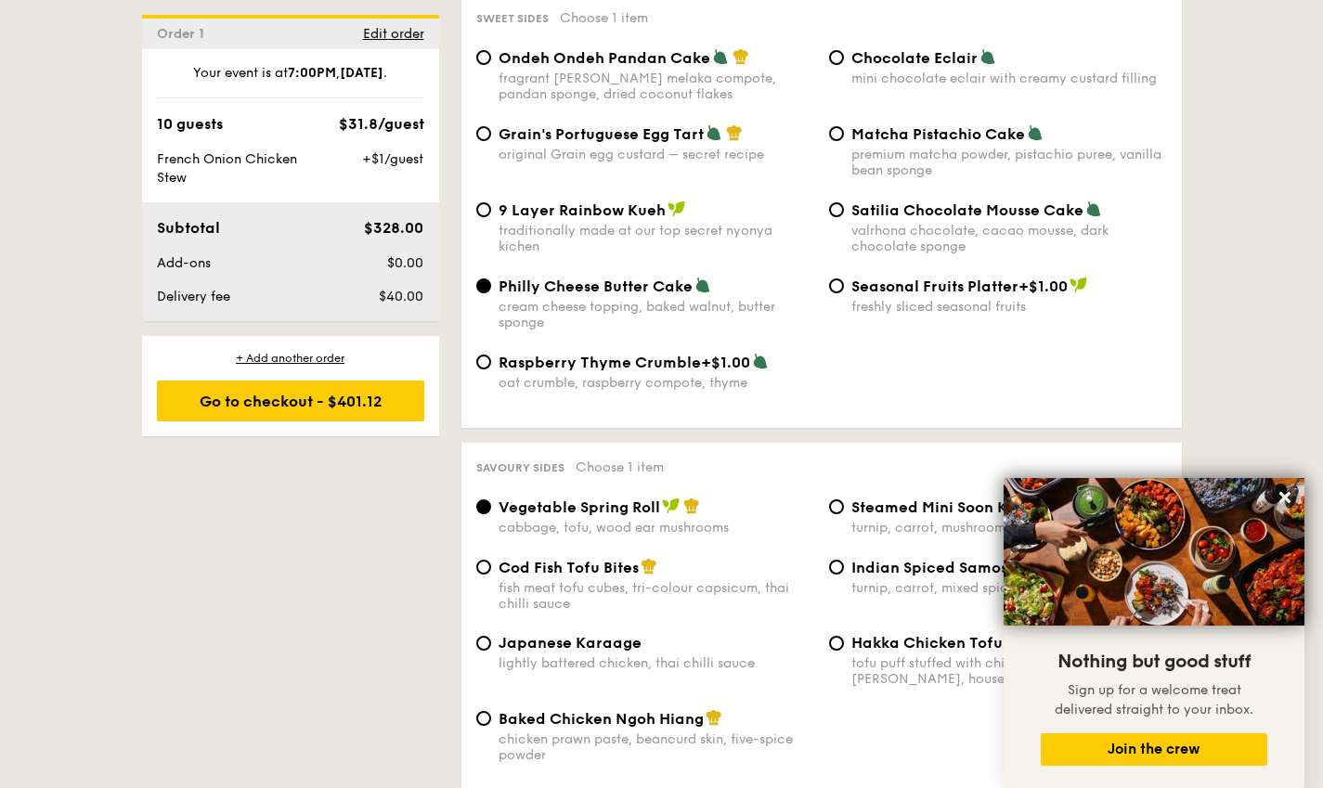
scroll to position [2793, 0]
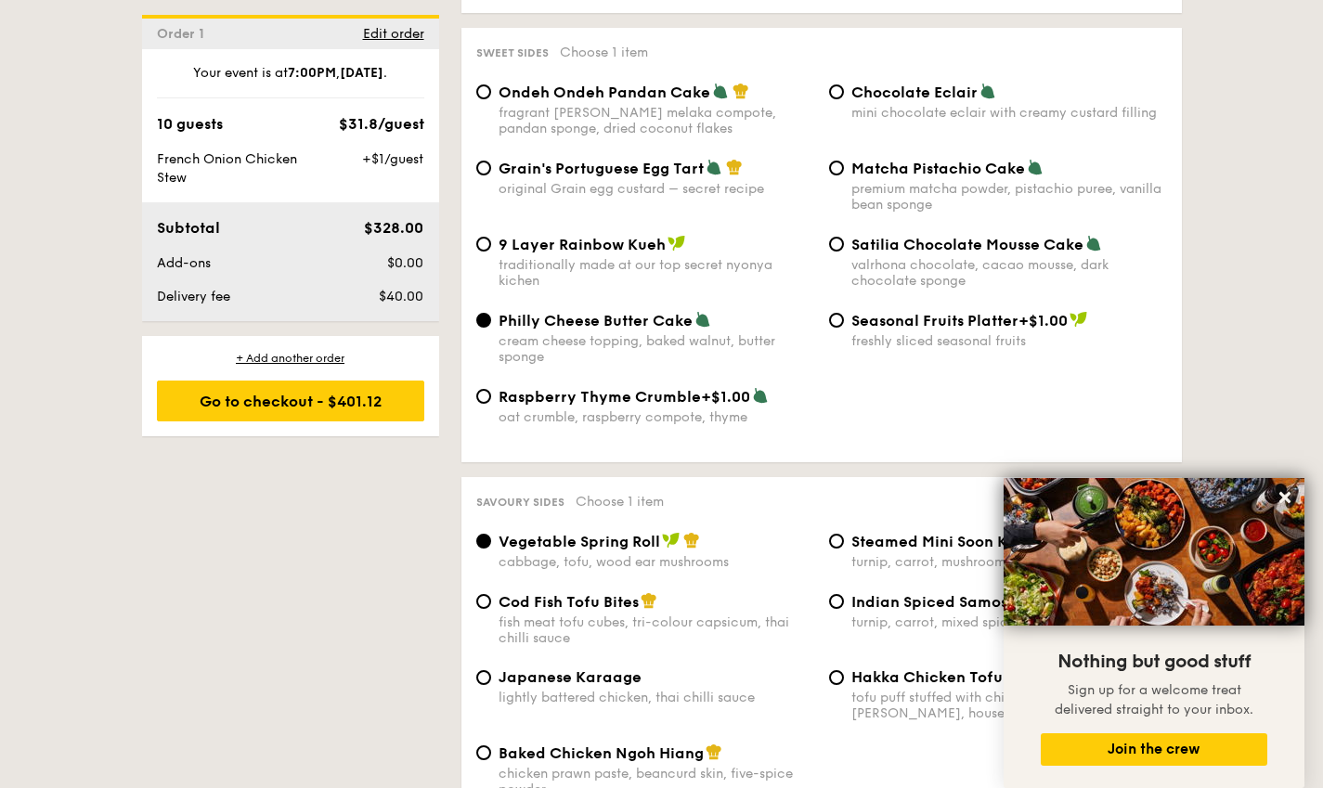
click at [929, 181] on div "premium matcha powder, pistachio puree, vanilla bean sponge" at bounding box center [1009, 197] width 316 height 32
click at [844, 175] on input "Matcha Pistachio Cake premium matcha powder, pistachio puree, vanilla bean spon…" at bounding box center [836, 168] width 15 height 15
radio input "true"
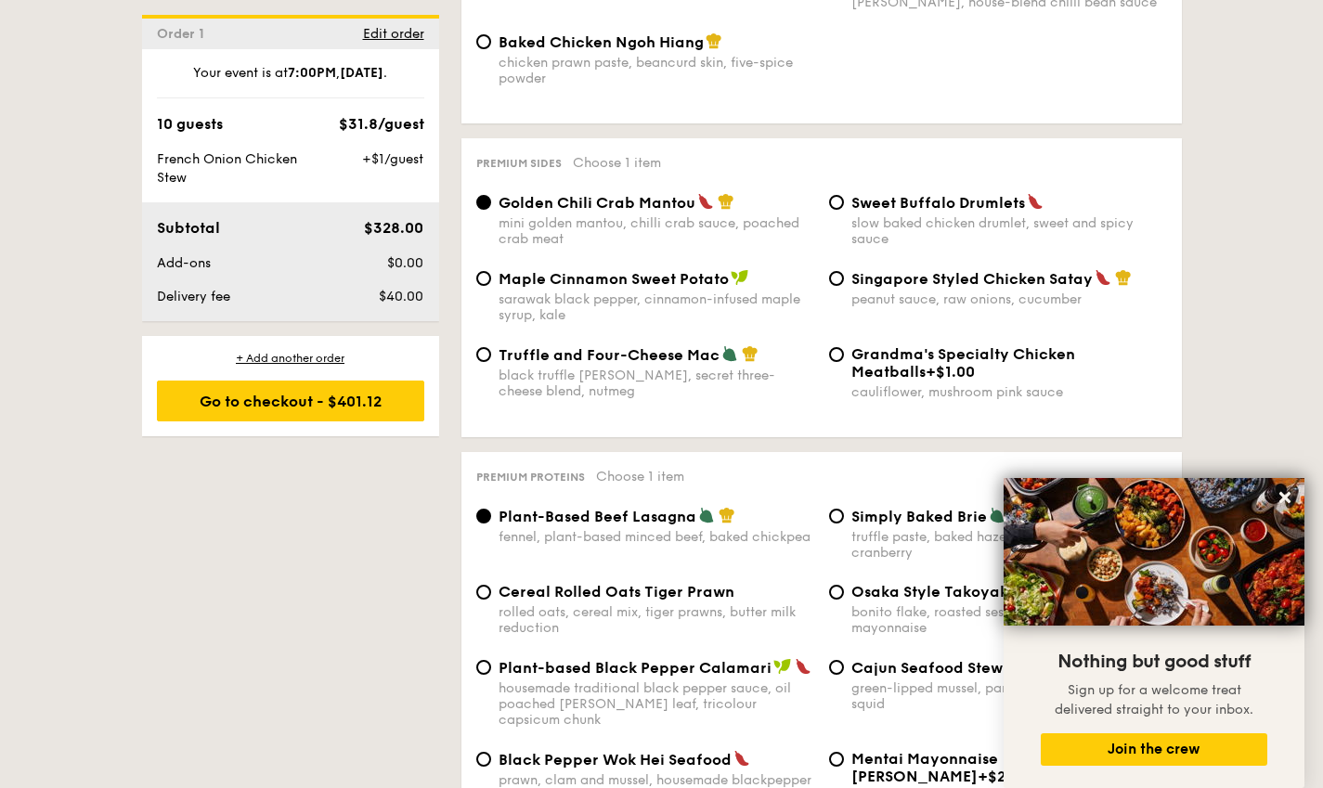
scroll to position [3536, 0]
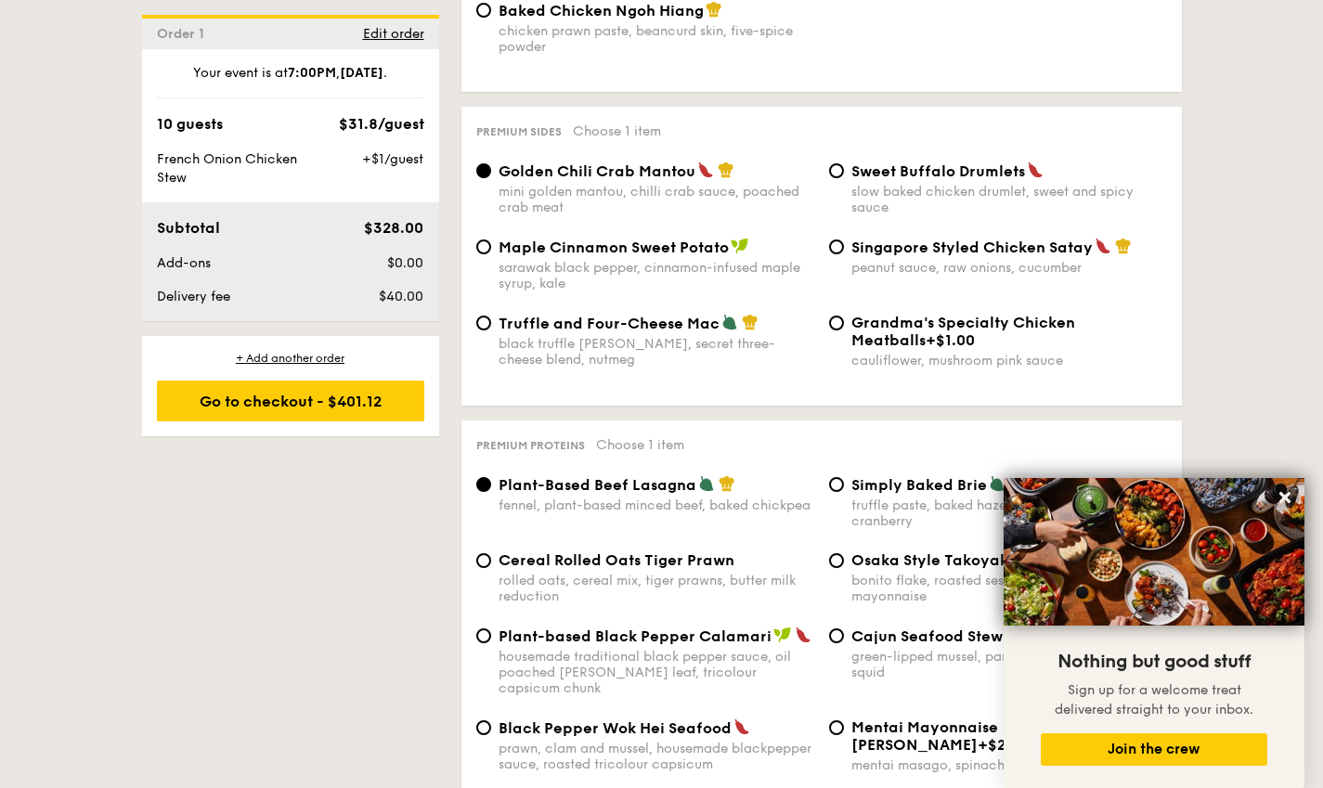
click at [651, 265] on div "sarawak black pepper, cinnamon-infused maple syrup, kale" at bounding box center [657, 276] width 316 height 32
click at [491, 254] on input "Maple Cinnamon Sweet Potato sarawak black pepper, cinnamon-infused maple syrup,…" at bounding box center [483, 247] width 15 height 15
radio input "true"
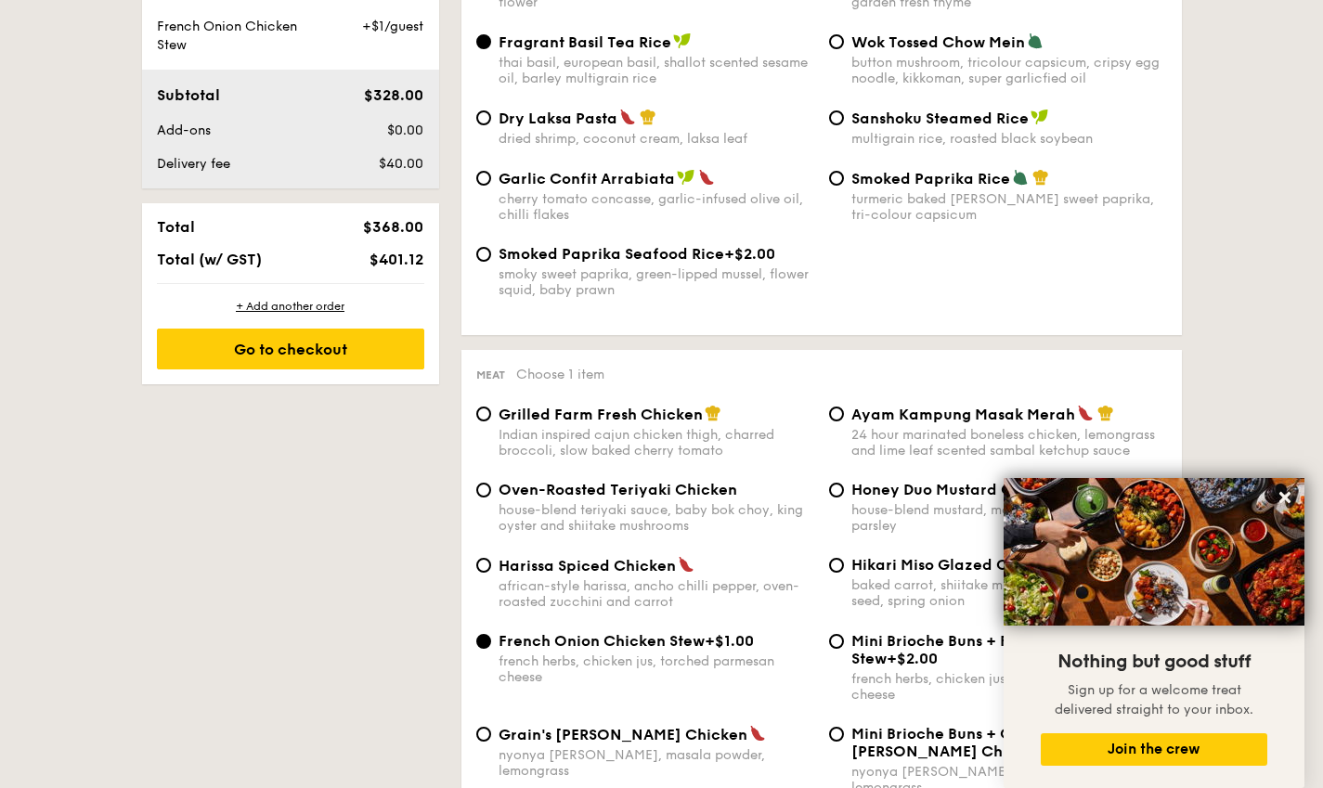
scroll to position [1214, 0]
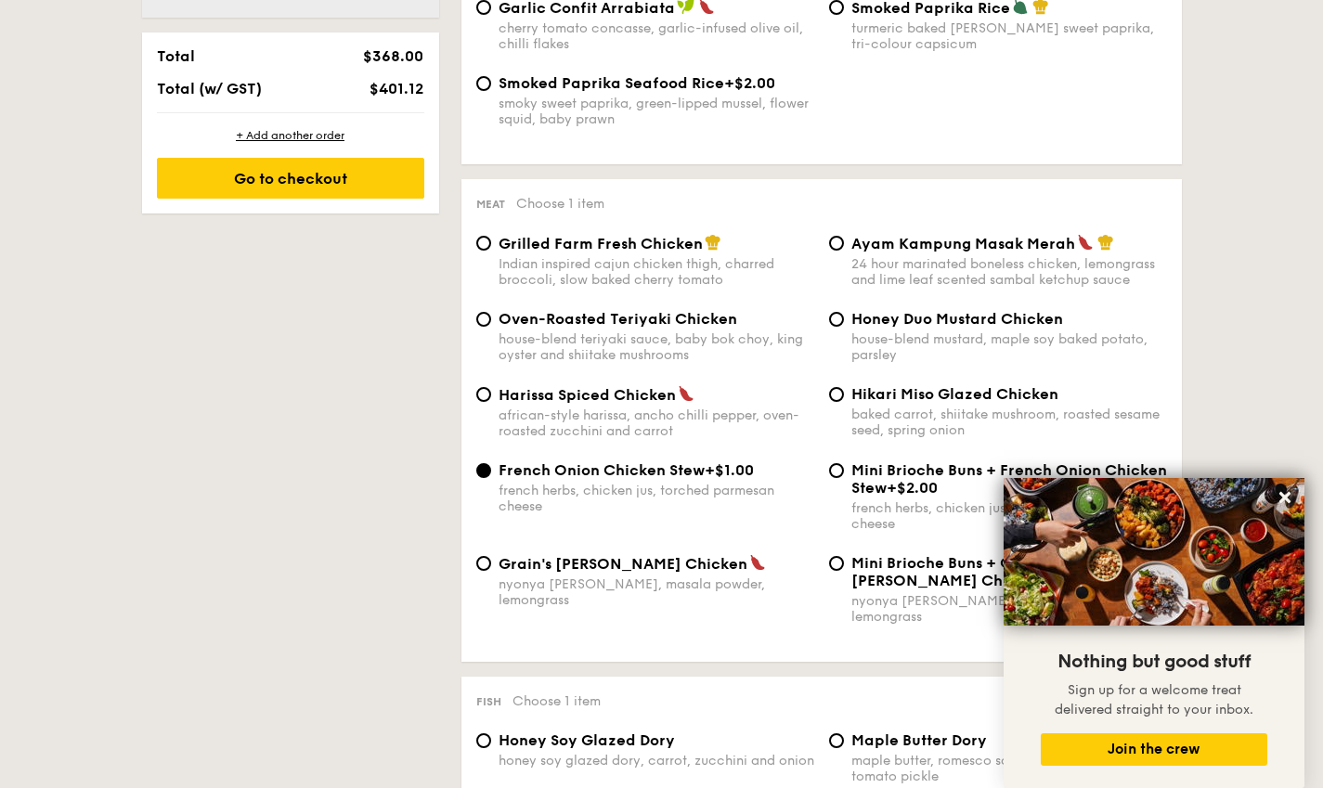
click at [632, 253] on span "Grilled Farm Fresh Chicken" at bounding box center [601, 244] width 204 height 18
click at [491, 251] on input "Grilled Farm Fresh Chicken Indian inspired cajun chicken thigh, charred broccol…" at bounding box center [483, 243] width 15 height 15
radio input "true"
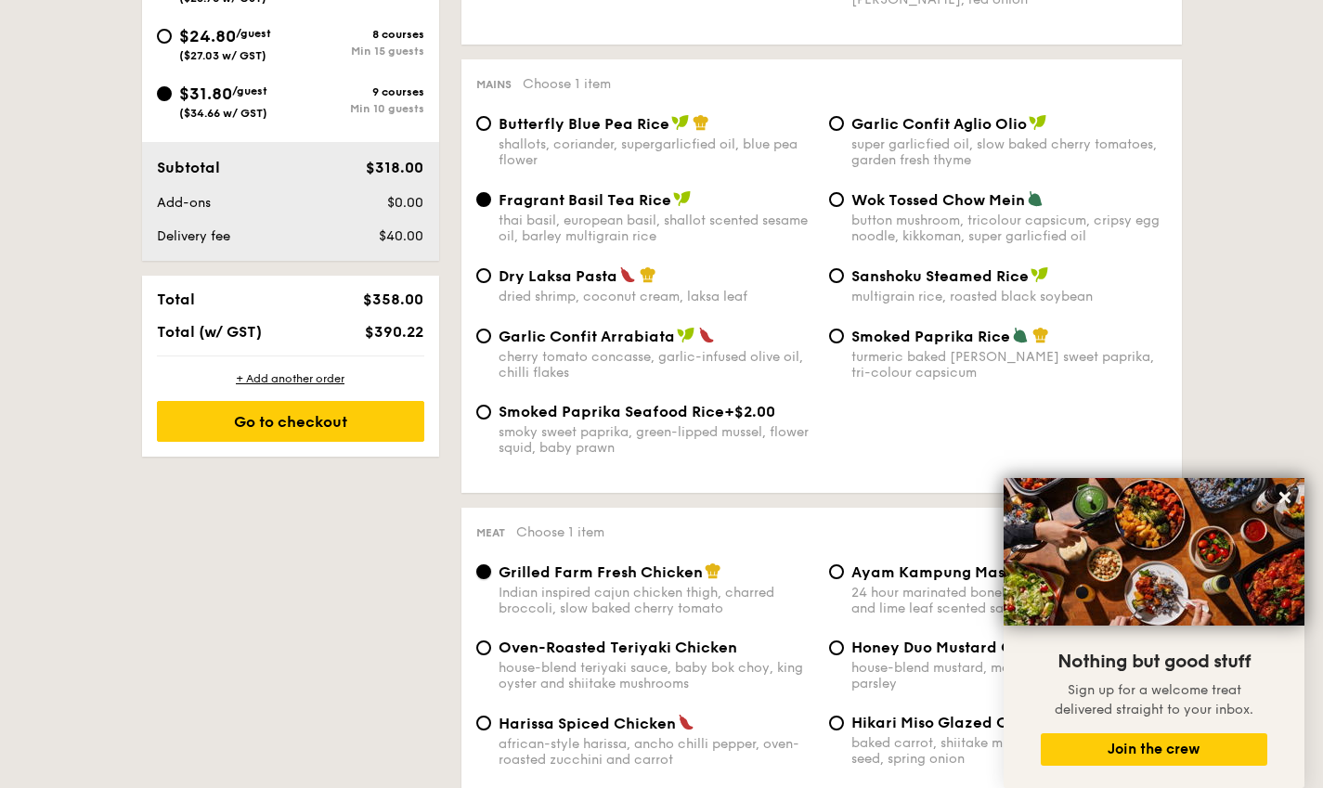
scroll to position [850, 0]
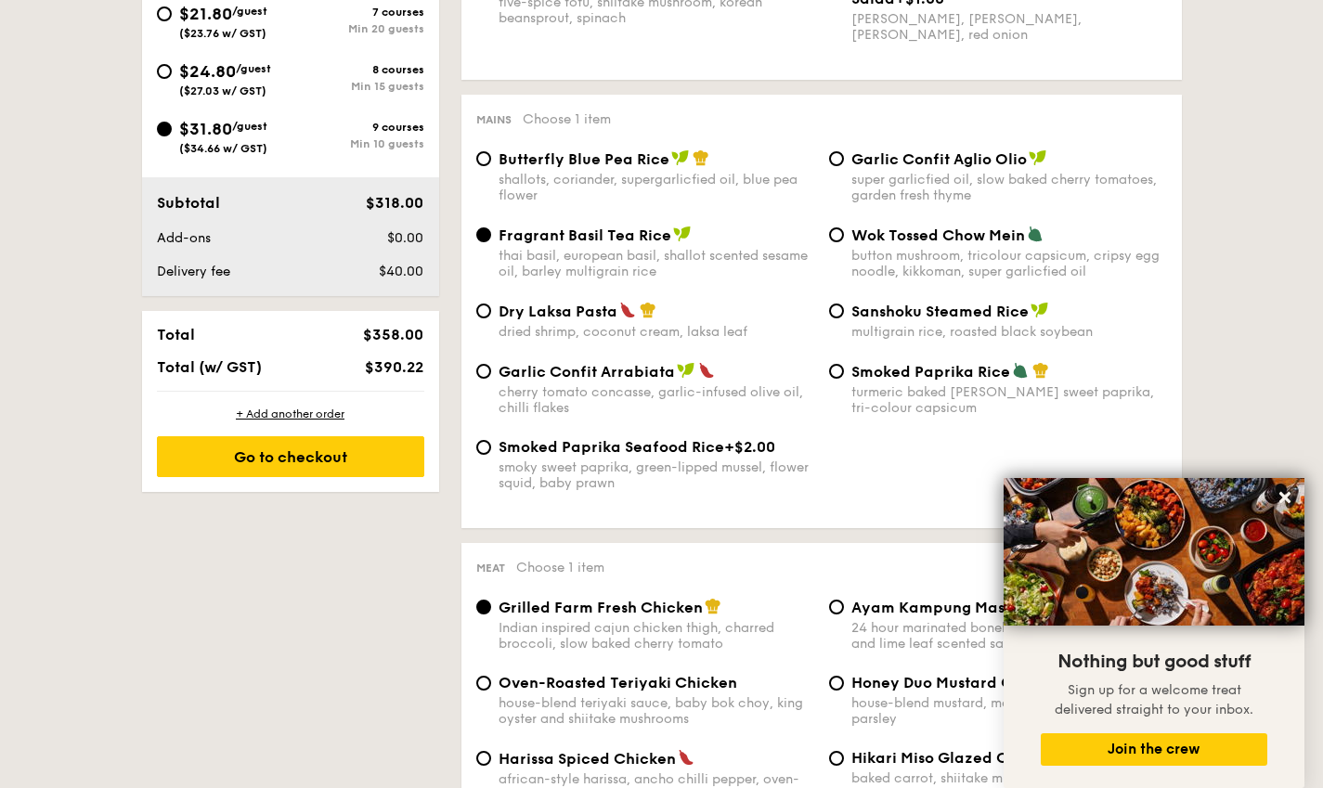
click at [565, 180] on div "shallots, coriander, supergarlicfied oil, blue pea flower" at bounding box center [657, 188] width 316 height 32
click at [491, 166] on input "Butterfly Blue Pea Rice shallots, coriander, supergarlicfied oil, blue pea flow…" at bounding box center [483, 158] width 15 height 15
radio input "true"
click at [614, 241] on span "Fragrant Basil Tea Rice" at bounding box center [585, 236] width 173 height 18
click at [491, 241] on input "Fragrant Basil Tea Rice thai basil, european basil, shallot scented sesame oil,…" at bounding box center [483, 234] width 15 height 15
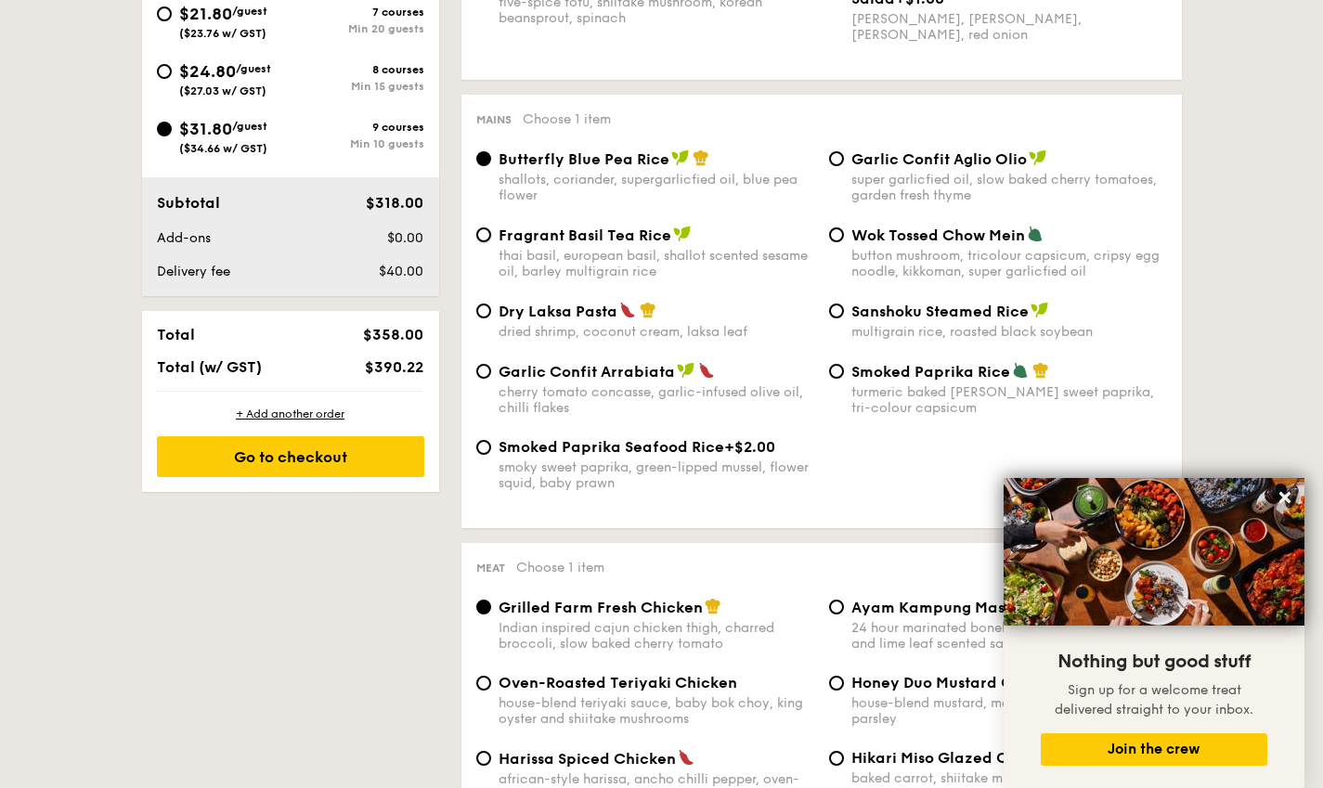
radio input "true"
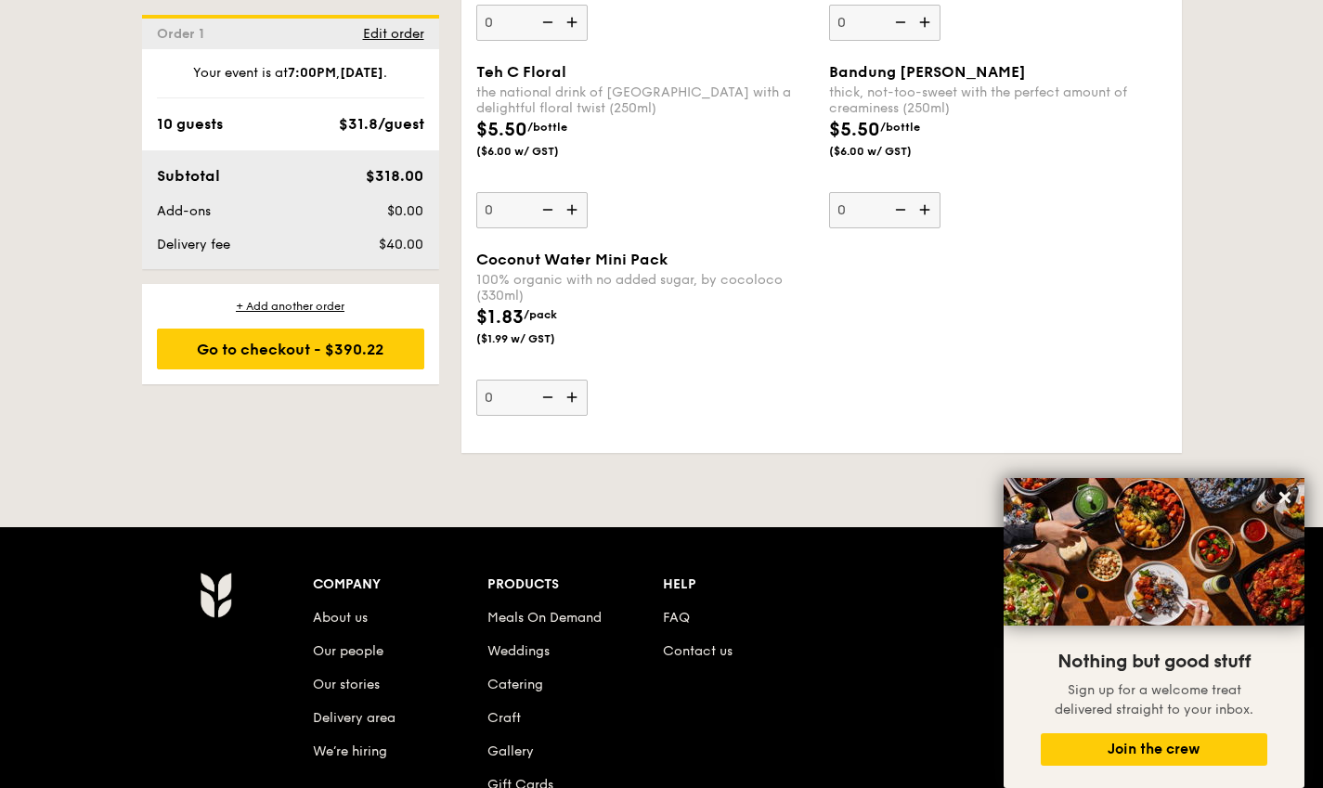
scroll to position [5961, 0]
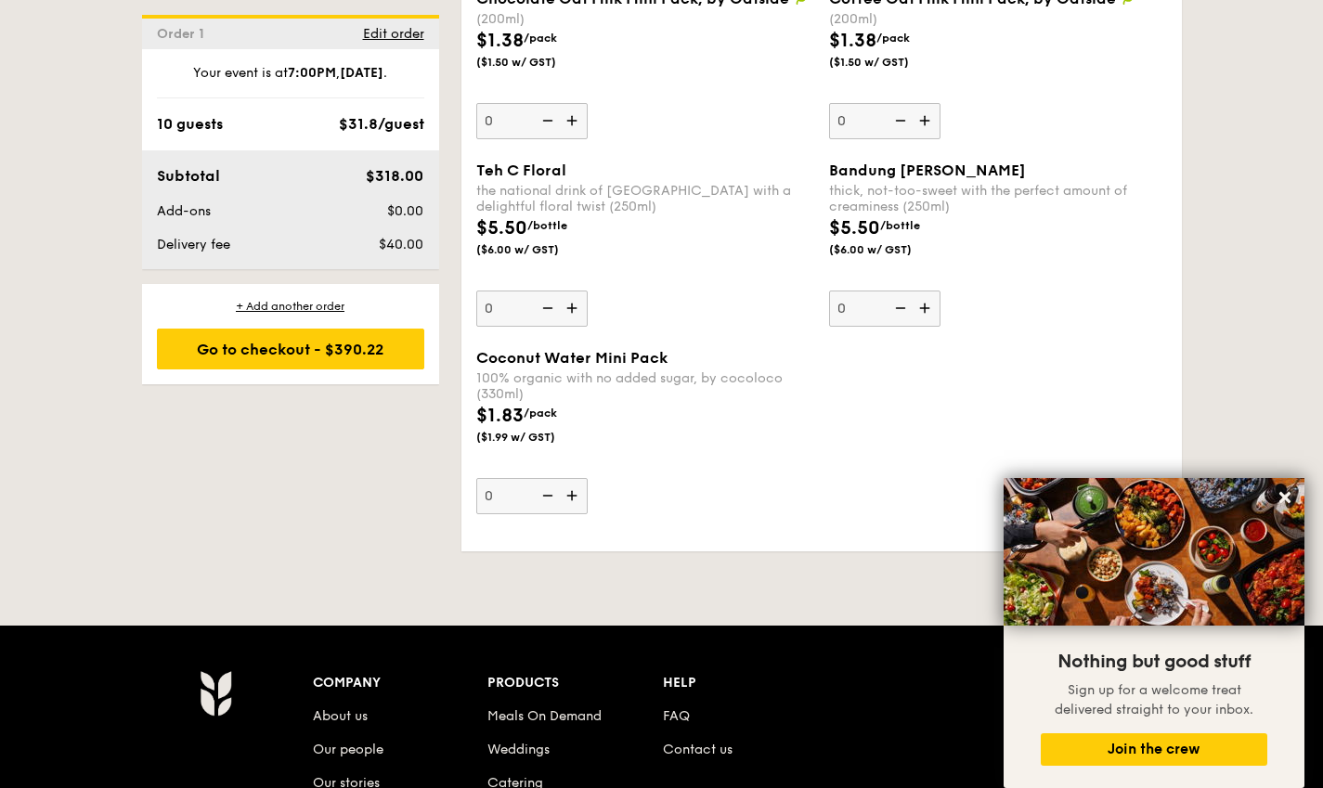
click at [383, 335] on div "Go to checkout - $390.22" at bounding box center [290, 349] width 267 height 41
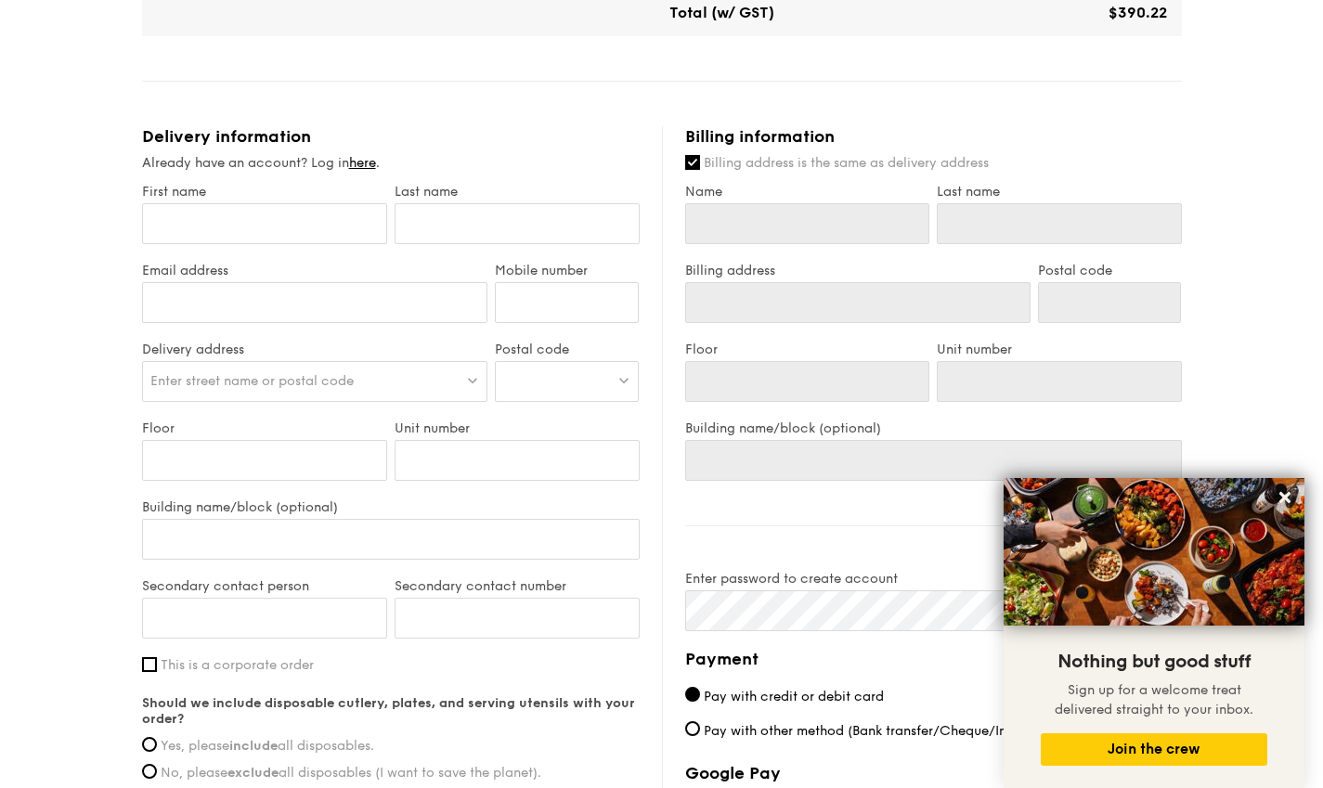
scroll to position [836, 0]
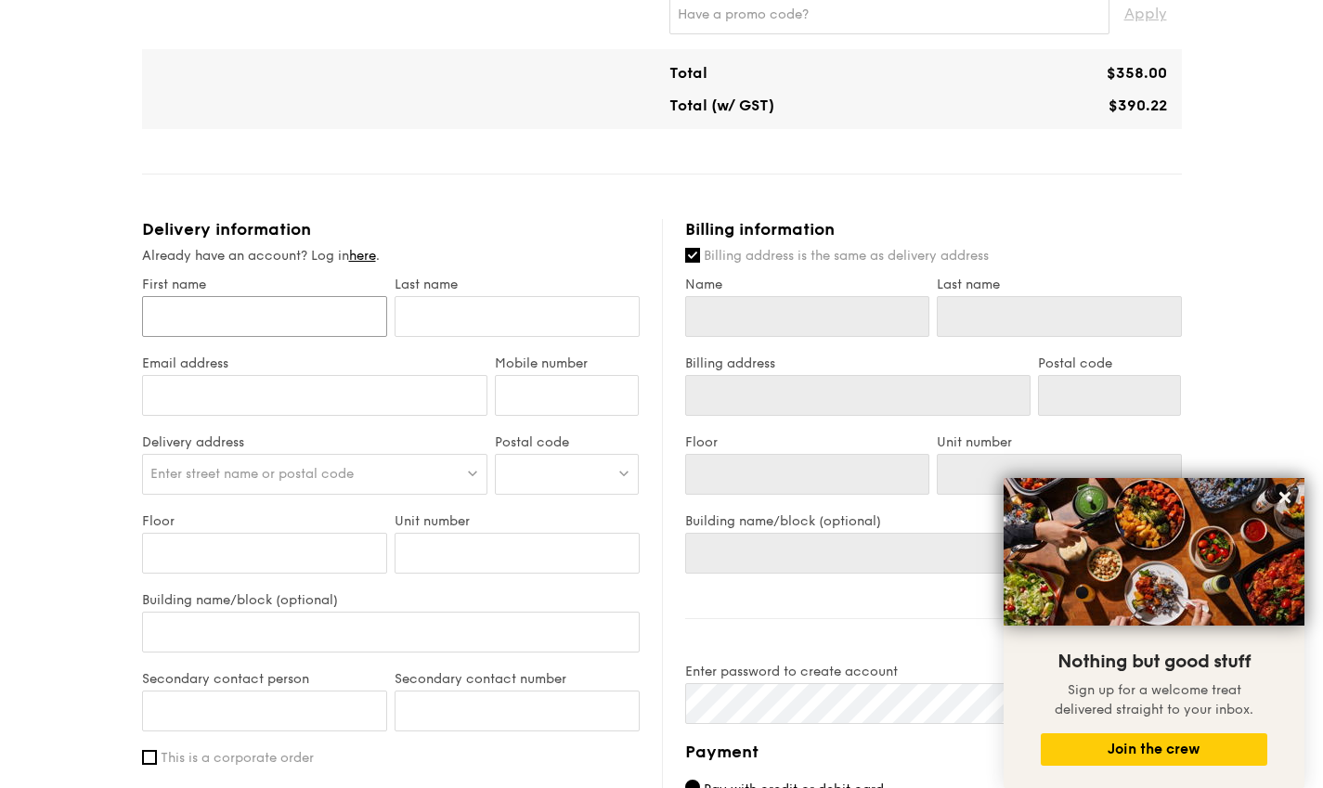
click at [358, 331] on input "First name" at bounding box center [264, 316] width 245 height 41
type input "[PERSON_NAME]"
type input "Jung"
type input "[PERSON_NAME][EMAIL_ADDRESS][PERSON_NAME][DOMAIN_NAME]"
type input "90908367"
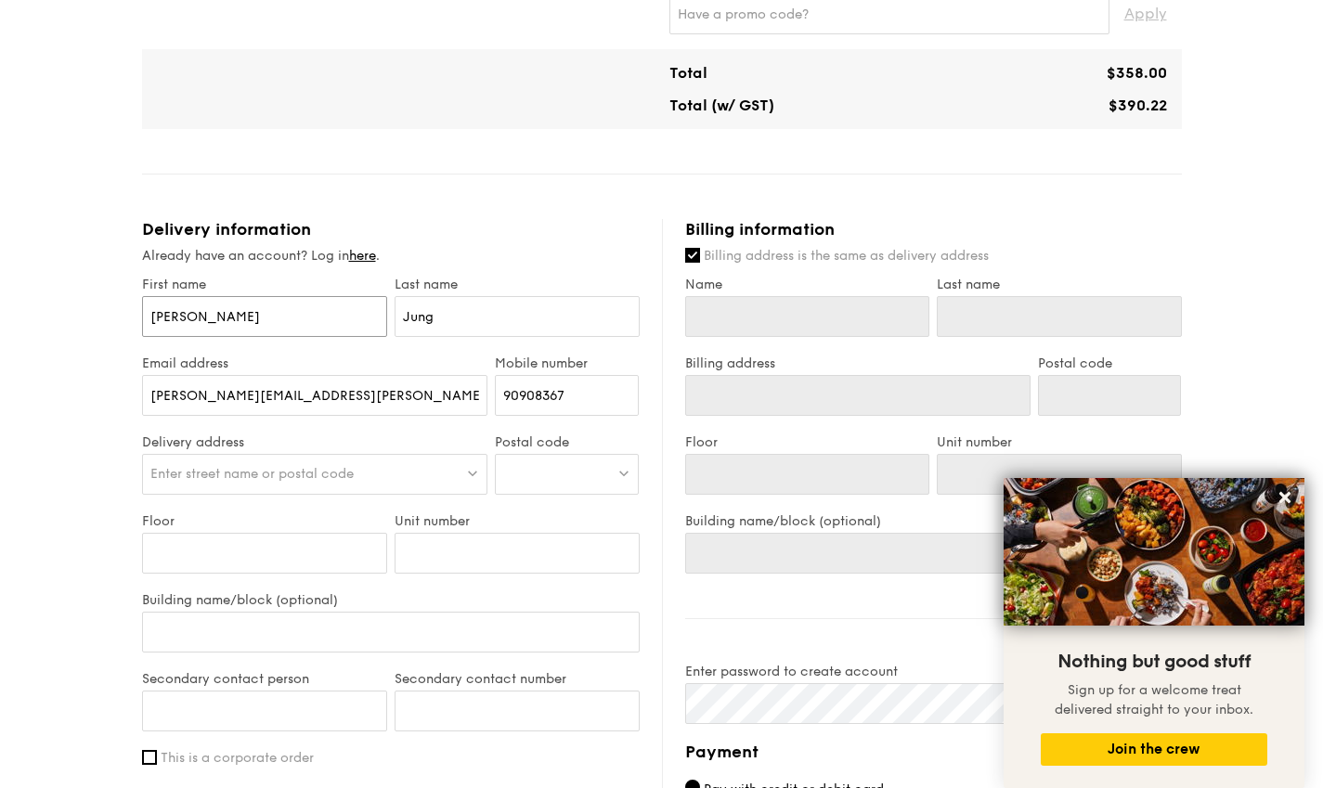
type input "[PERSON_NAME]"
type input "Jung"
click at [215, 327] on input "[PERSON_NAME]" at bounding box center [264, 316] width 245 height 41
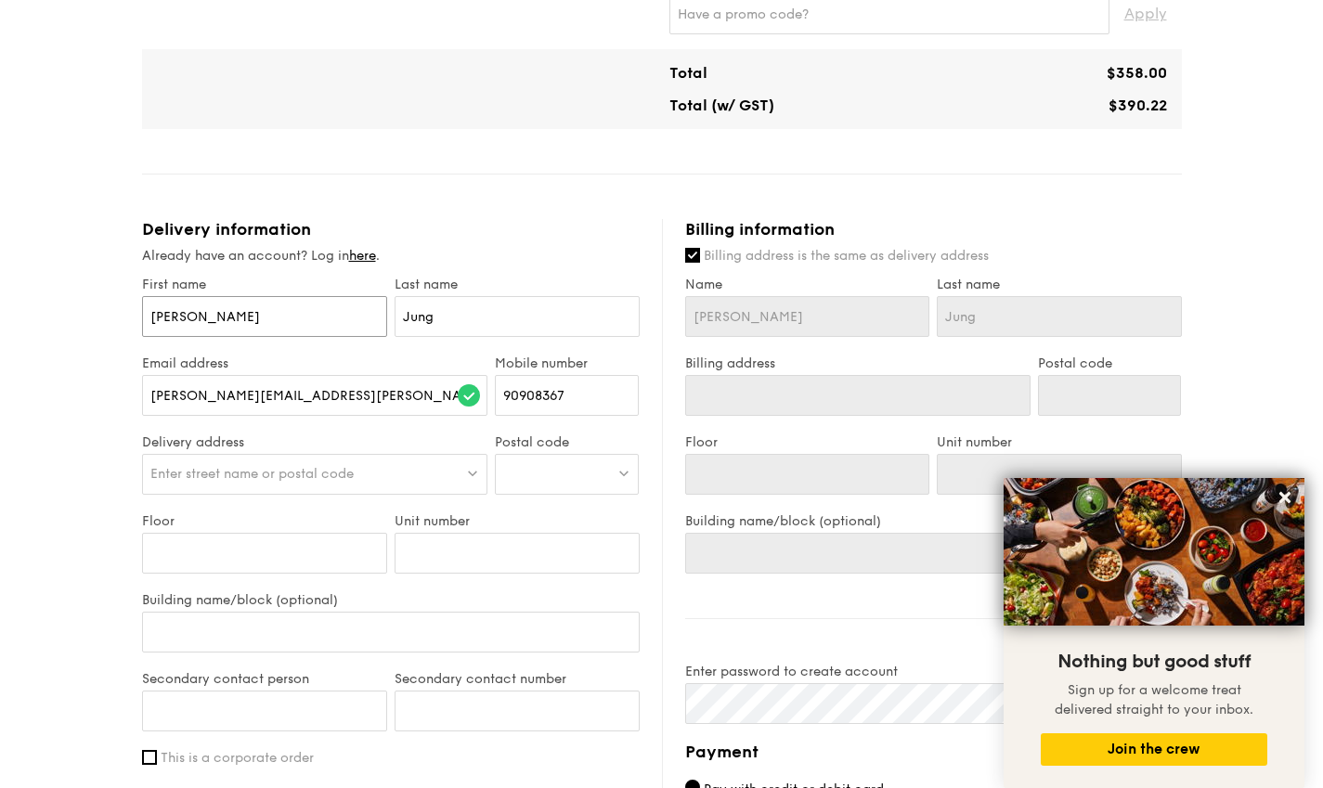
type input "G"
type input "Gi"
type input "Gin"
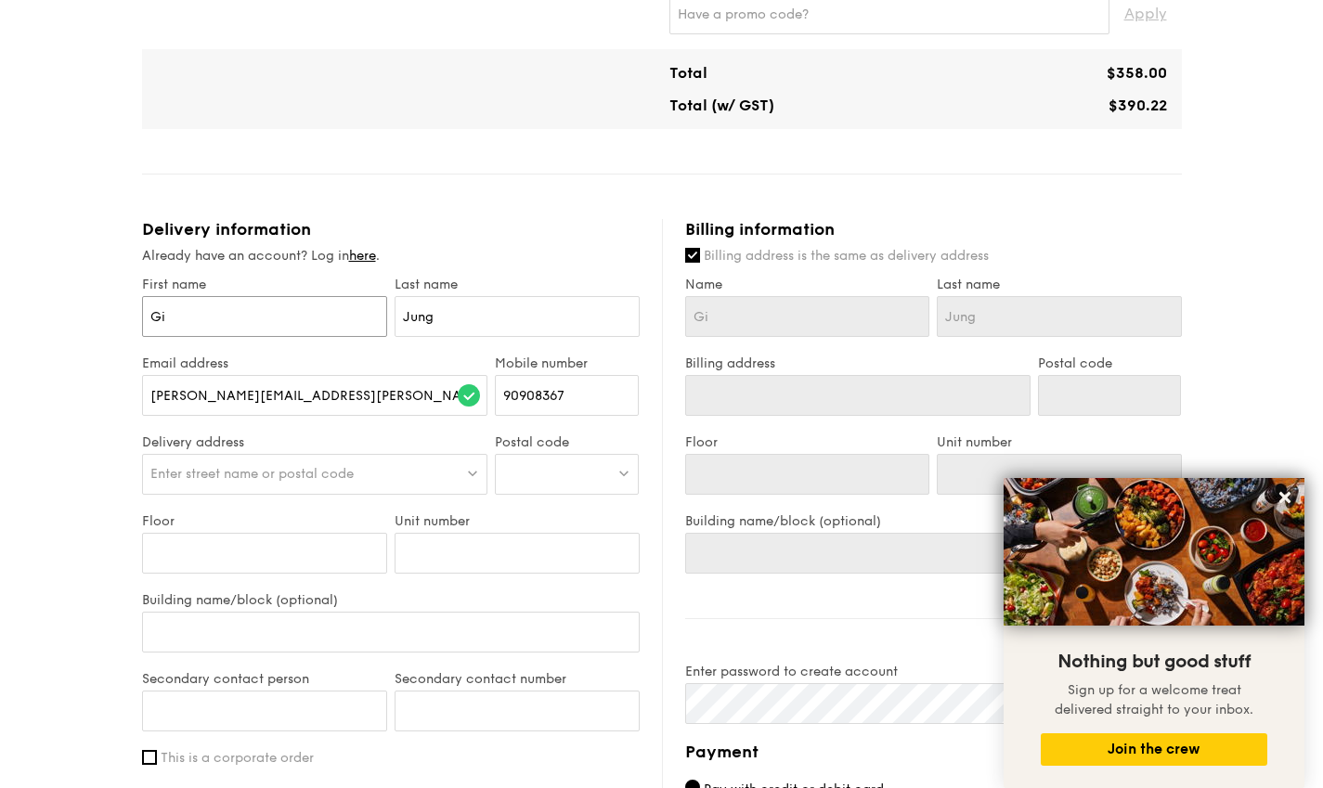
type input "Gin"
type input "[PERSON_NAME]"
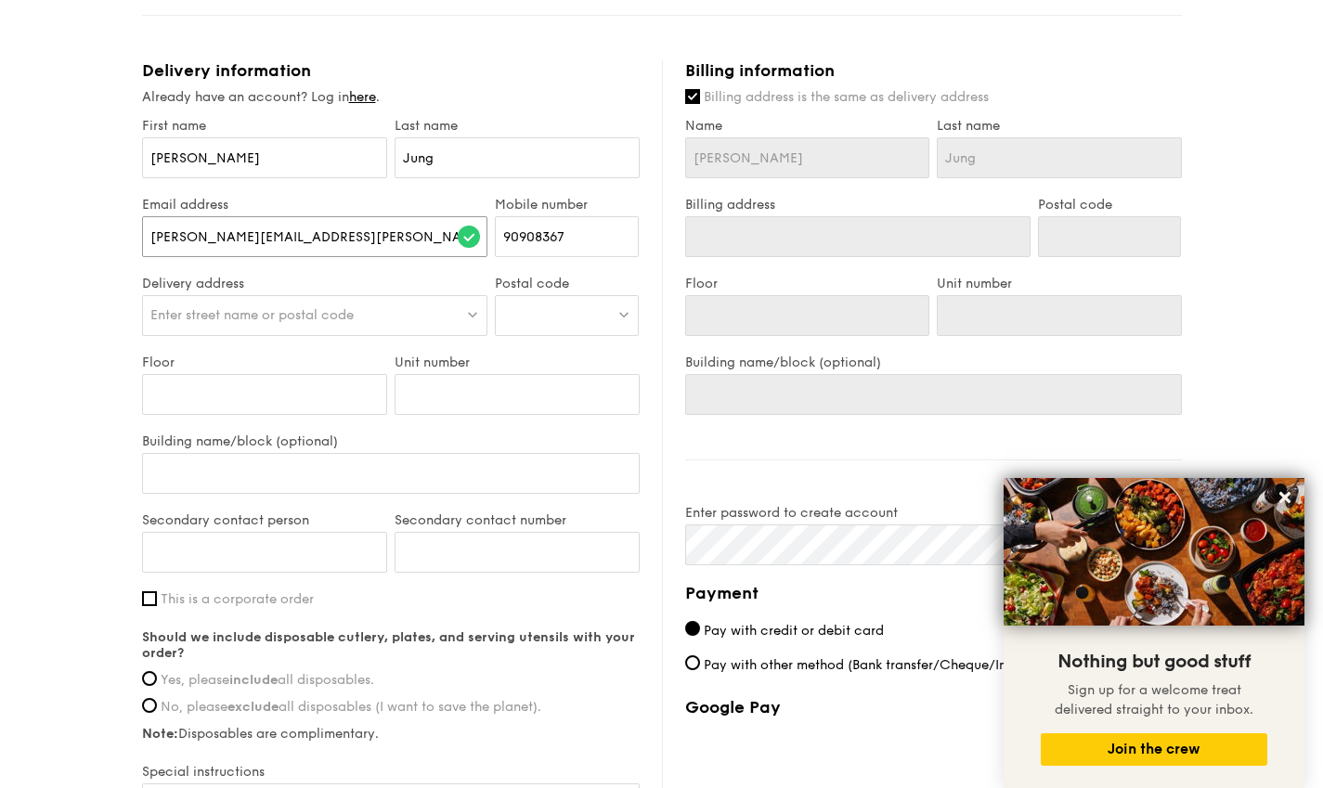
scroll to position [1021, 0]
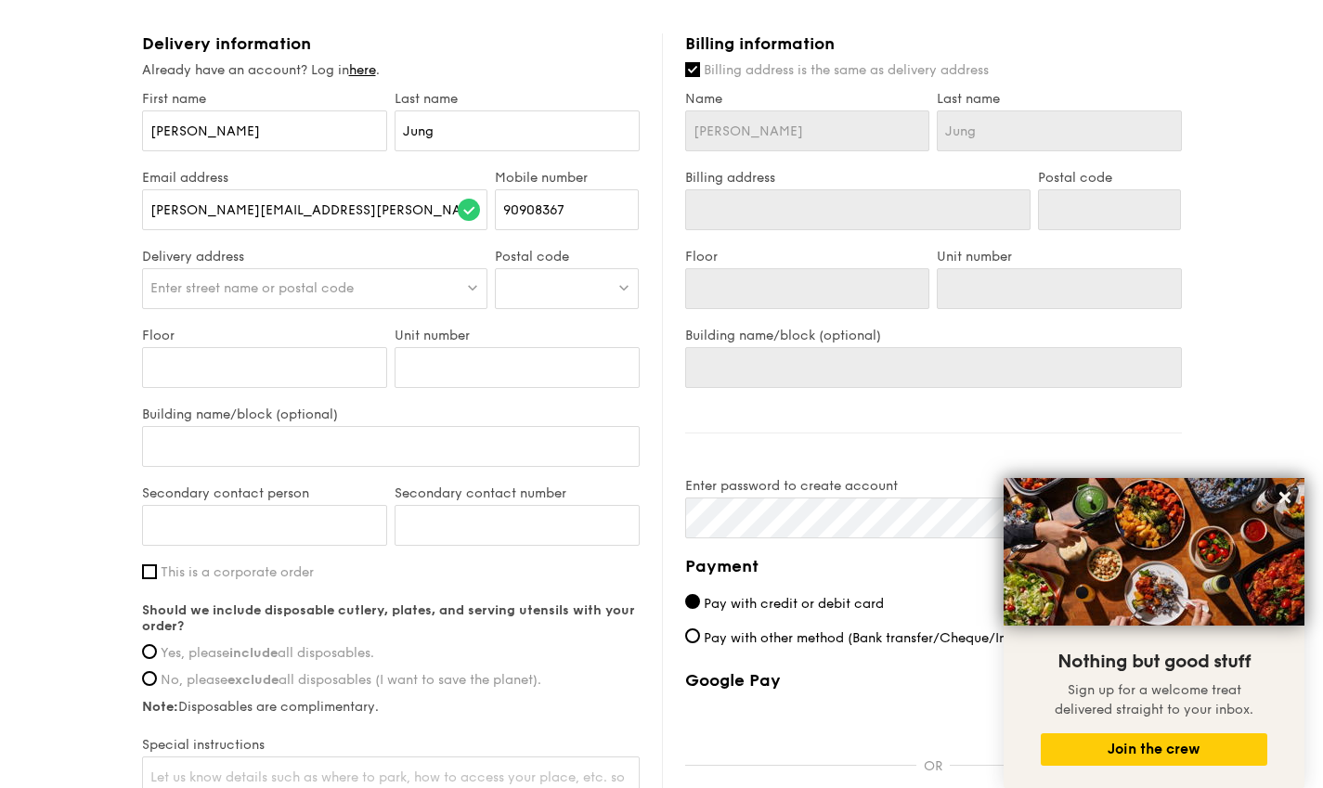
click at [381, 274] on div "Enter street name or postal code" at bounding box center [315, 288] width 346 height 41
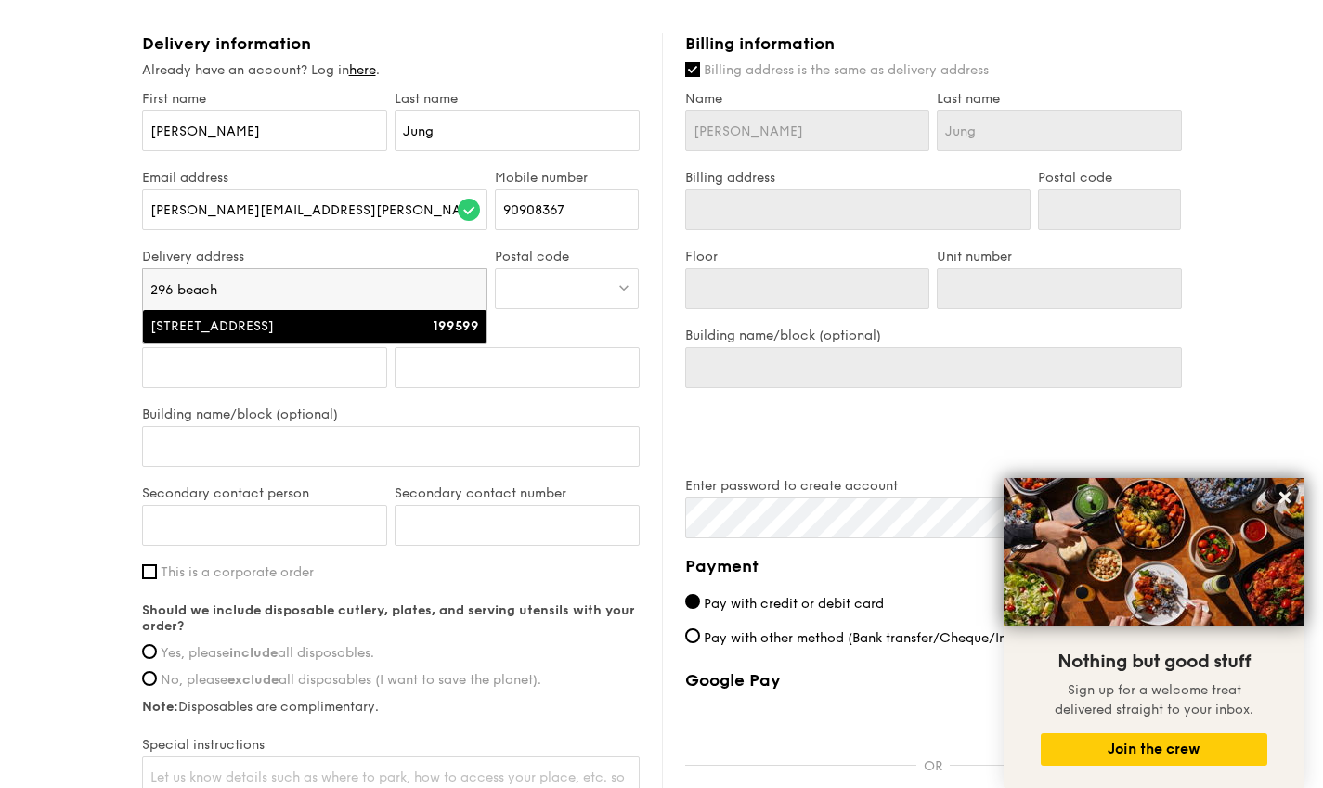
type input "296 beach"
click at [275, 337] on li "[STREET_ADDRESS] 199599" at bounding box center [315, 326] width 344 height 33
type input "[STREET_ADDRESS]"
type input "199599"
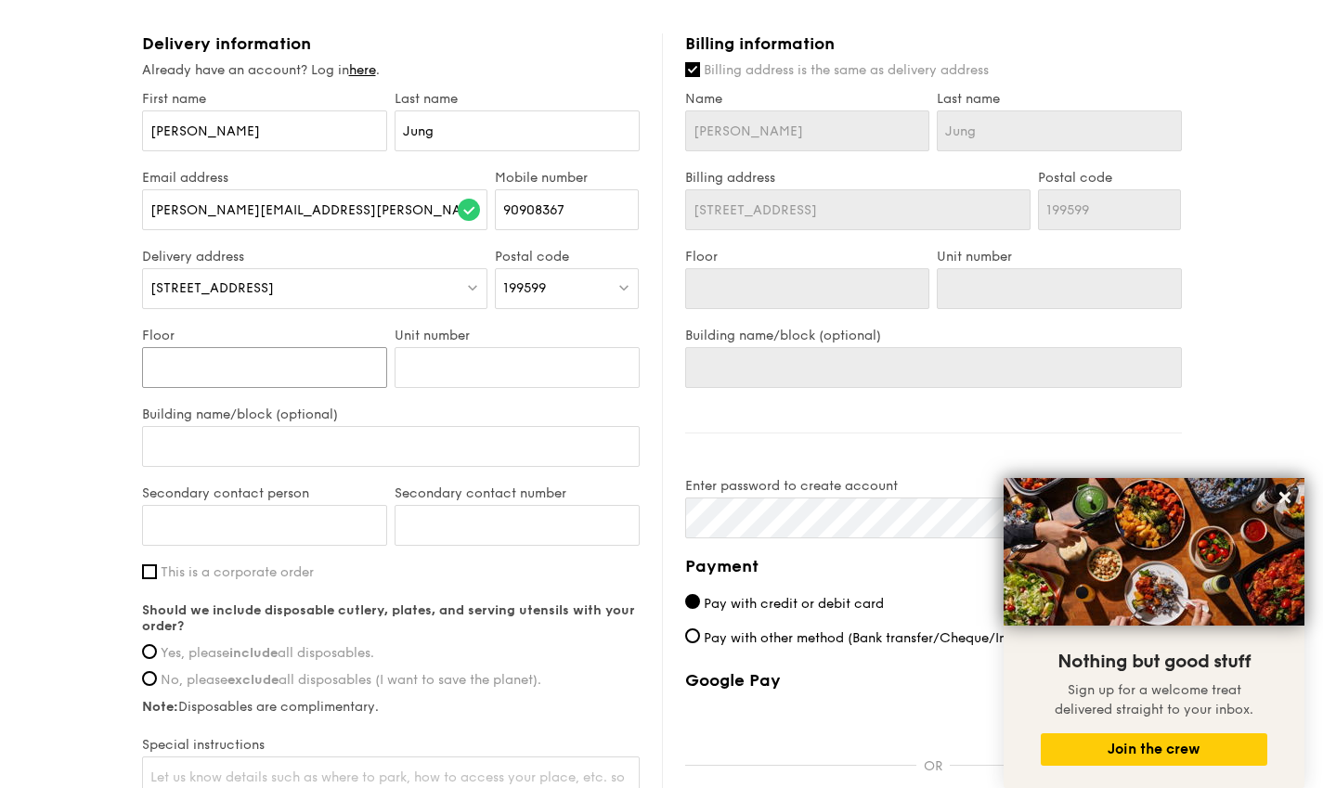
click at [194, 374] on input "Floor" at bounding box center [264, 367] width 245 height 41
type input "1"
type input "13"
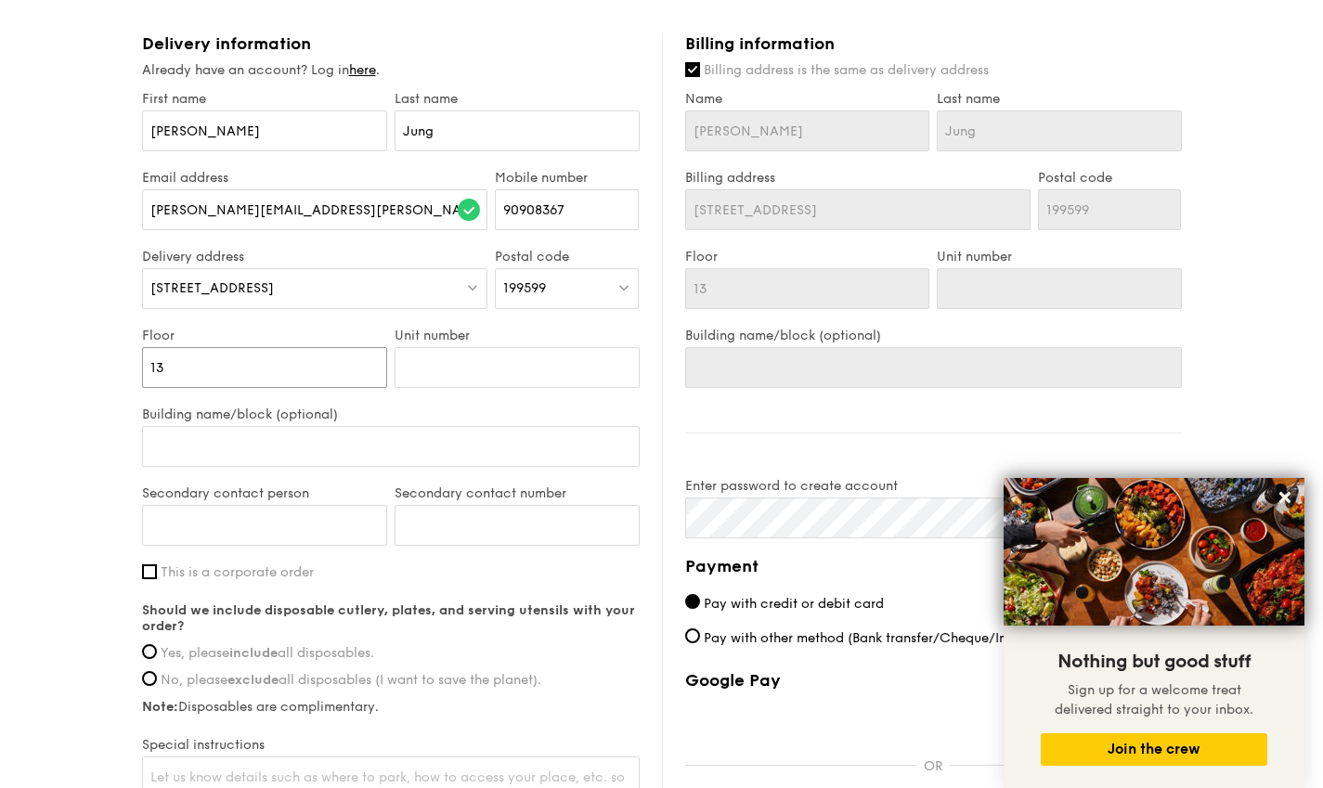
type input "13"
type input "0"
type input "02"
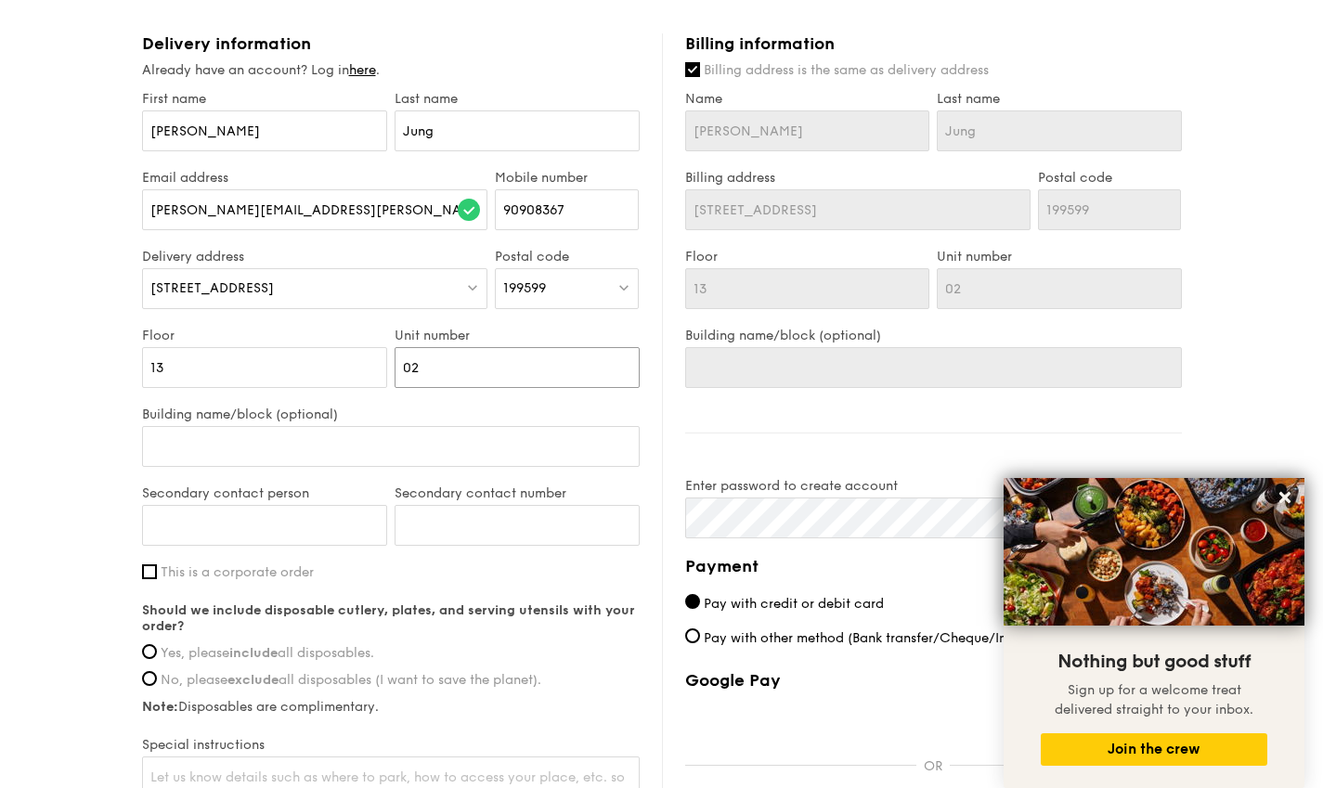
type input "02"
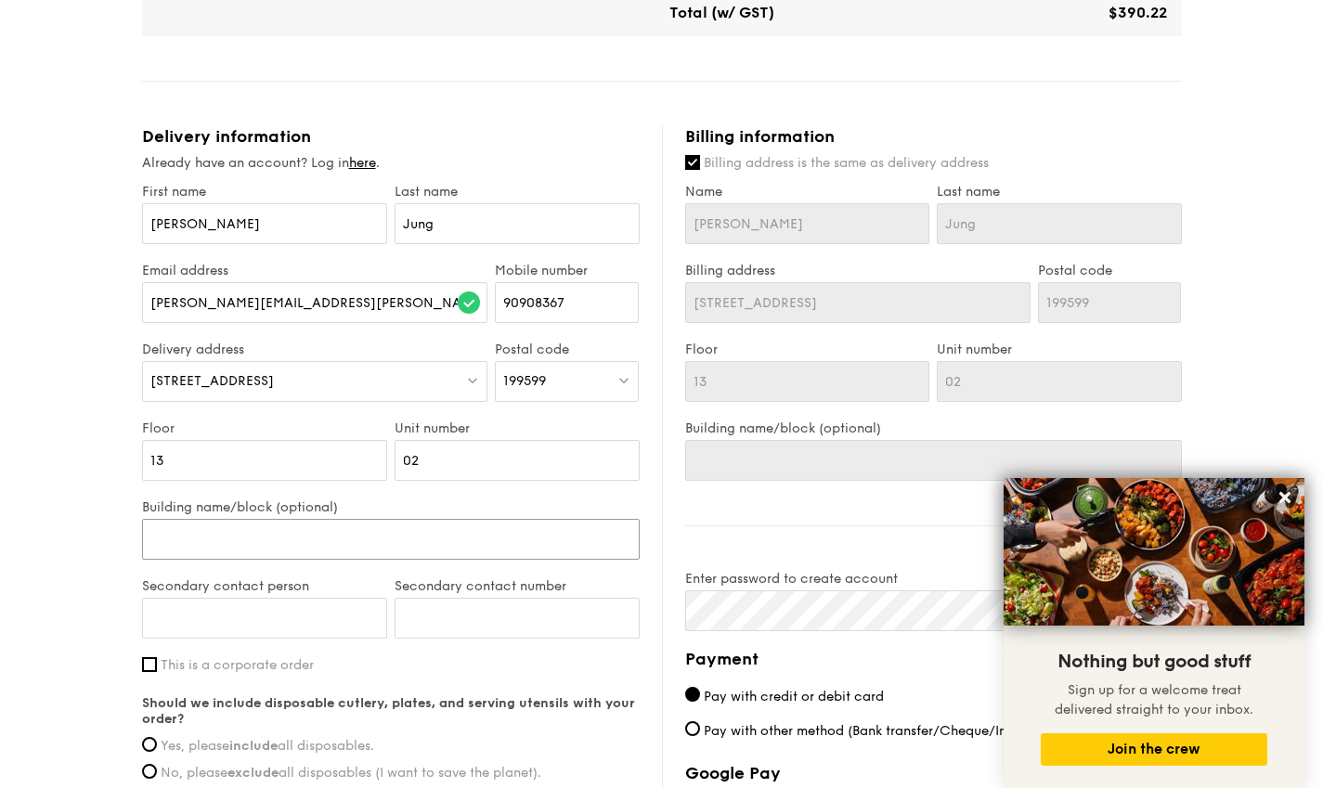
scroll to position [1114, 0]
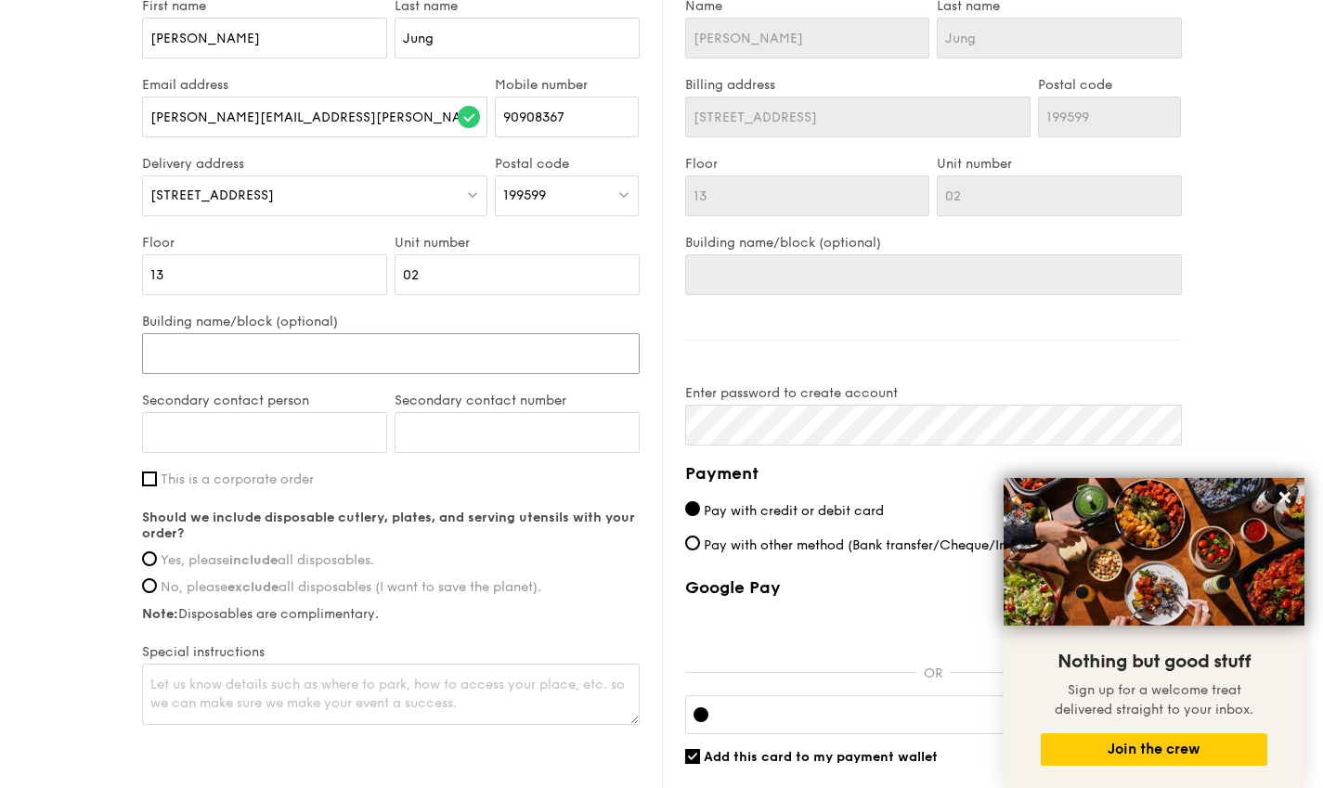
type input "C"
type input "Co"
type input "Con"
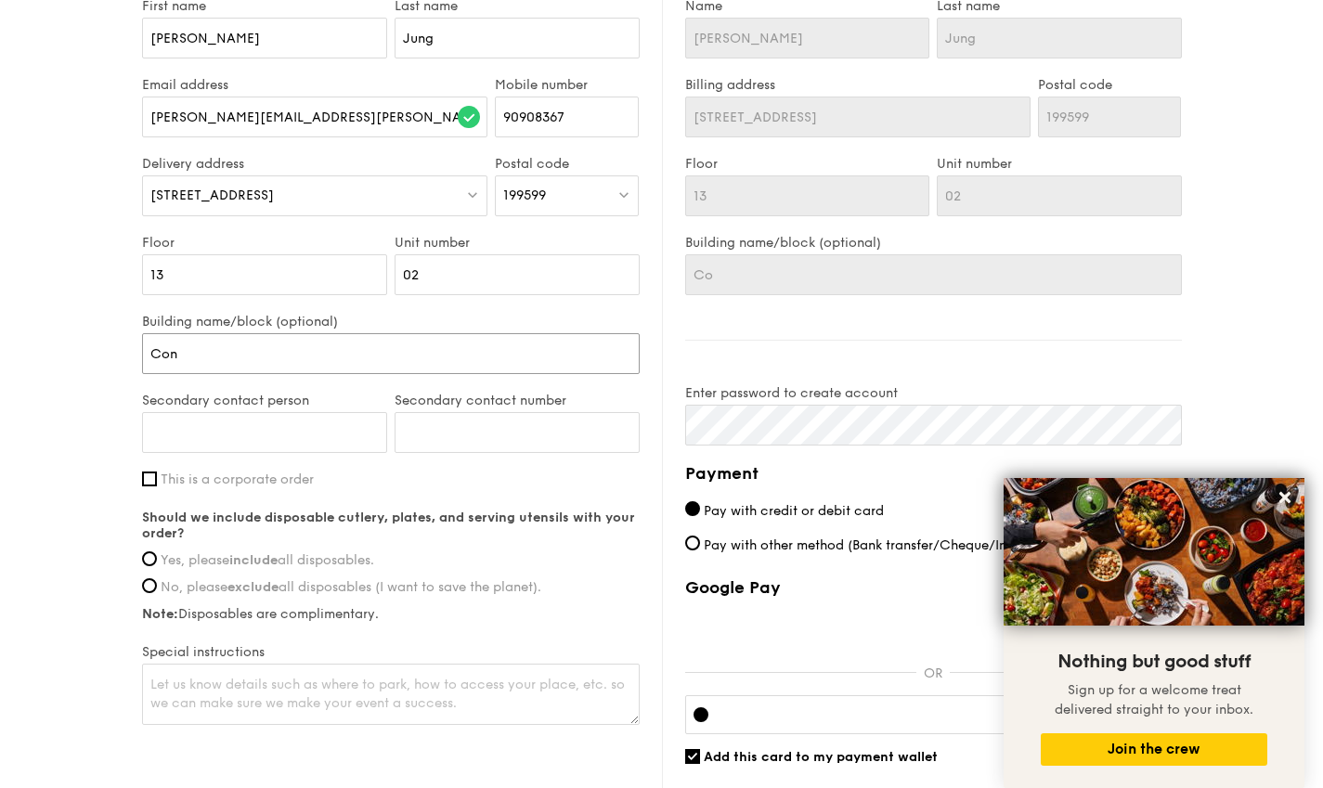
type input "Con"
type input "Conc"
type input "Conco"
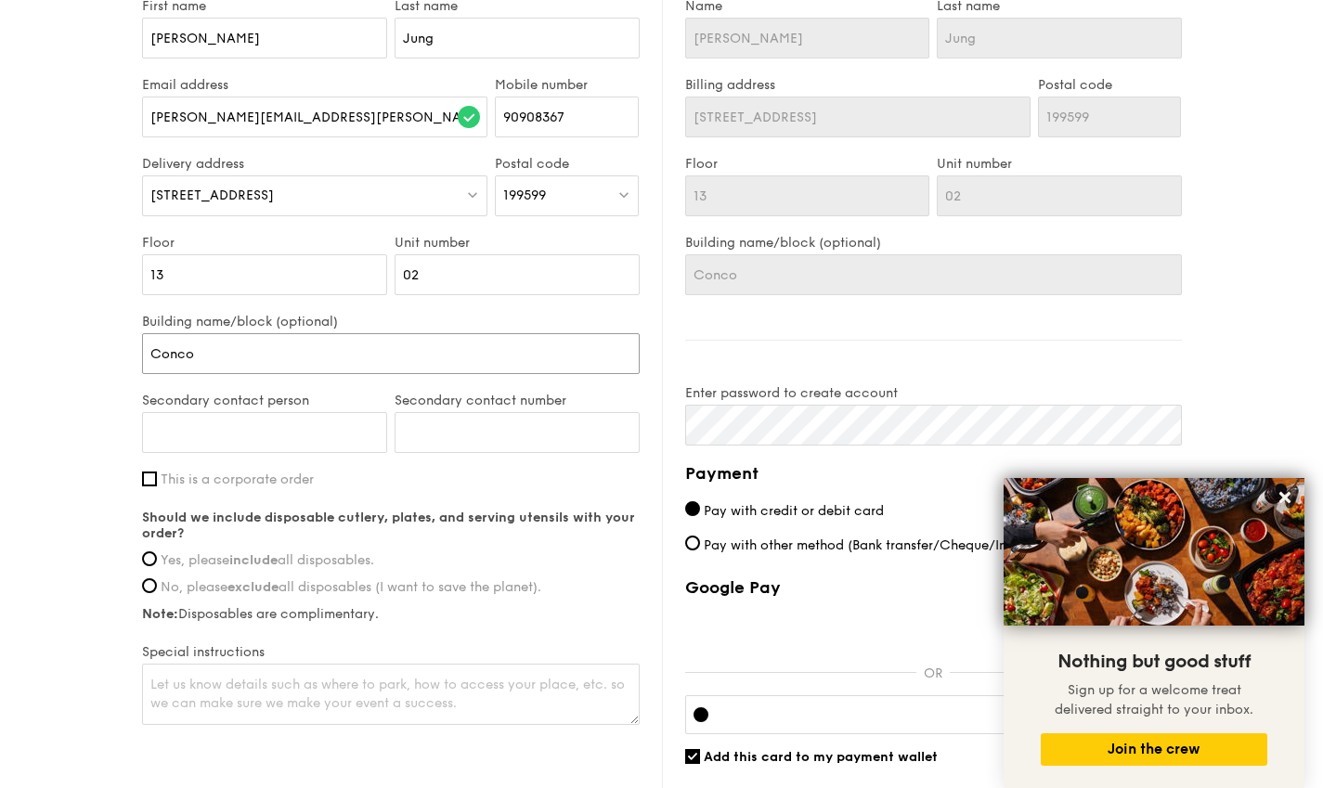
type input "Concou"
type input "Concour"
type input "Concours"
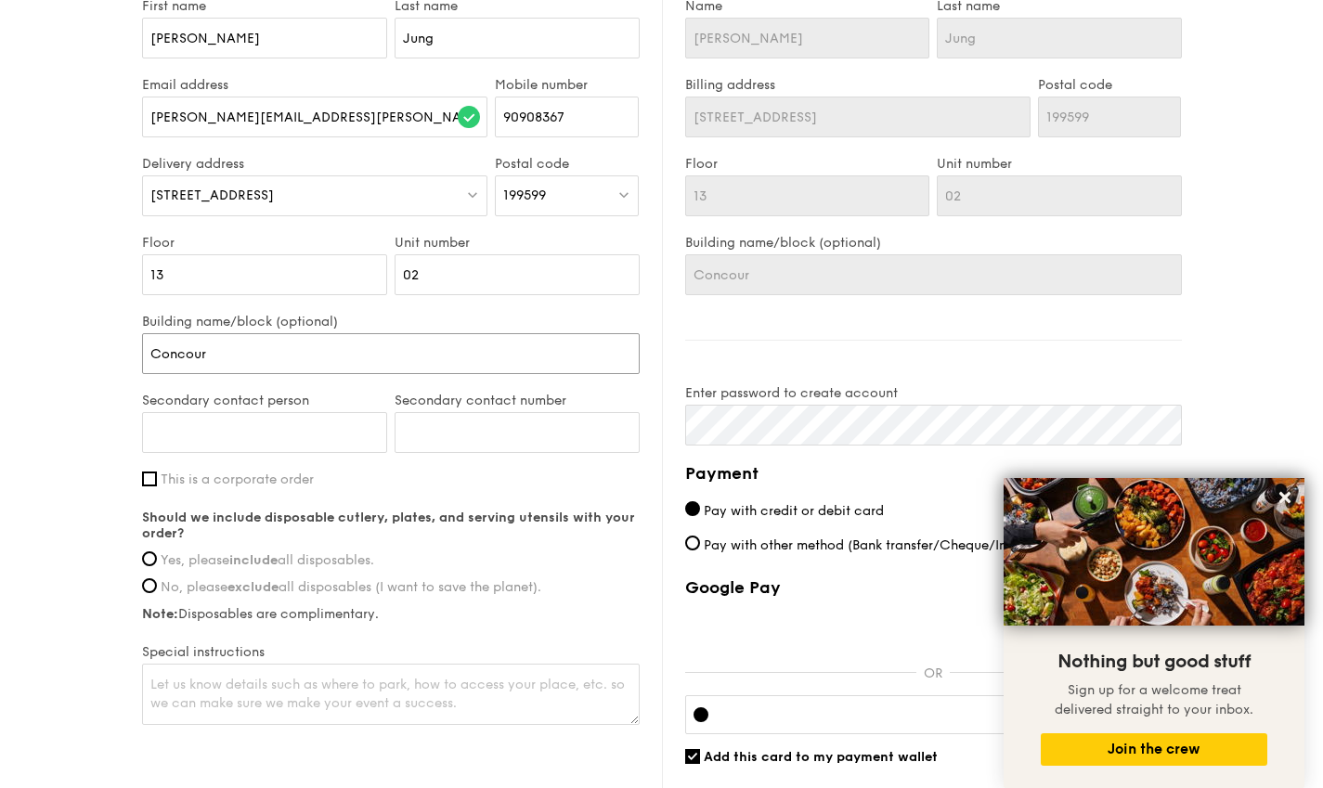
type input "Concours"
type input "Concourse"
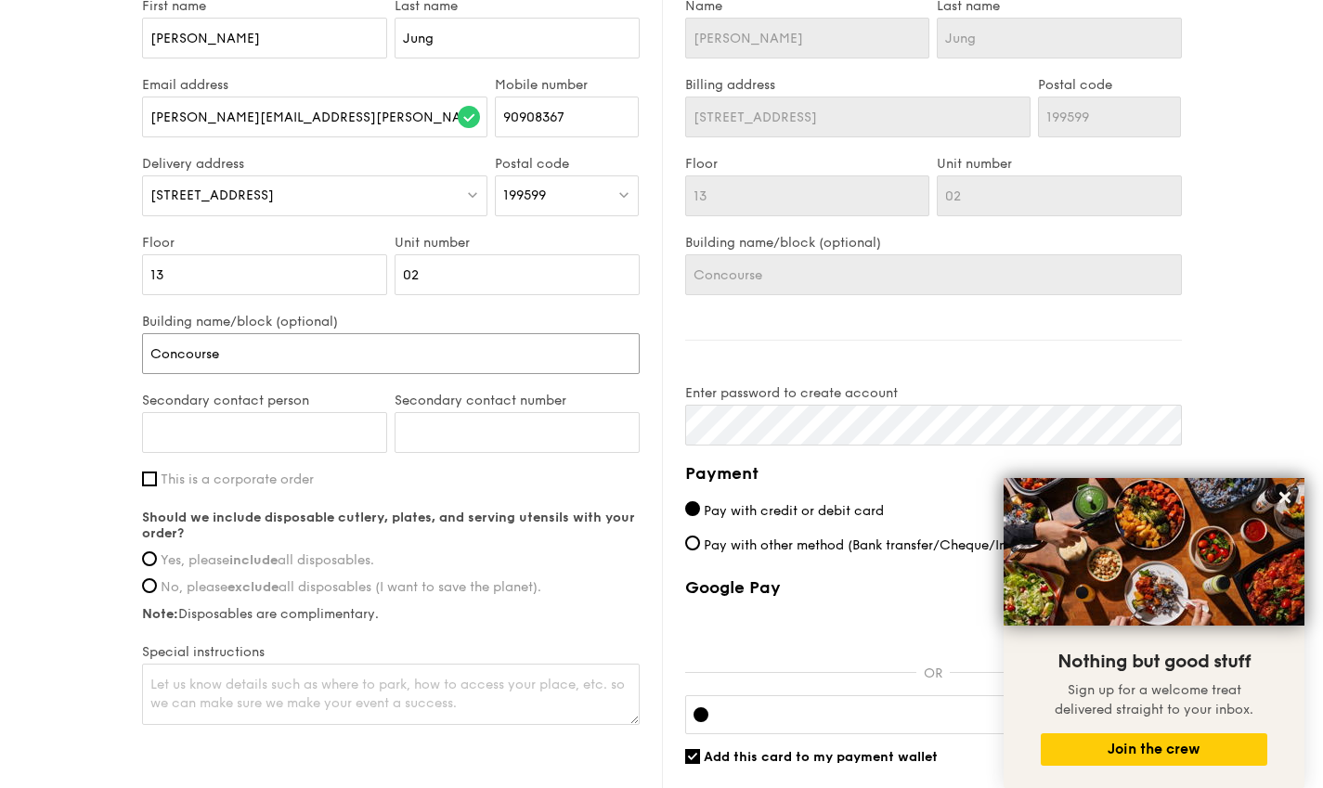
type input "Concourse s"
type input "Concourse"
type input "Concourse S"
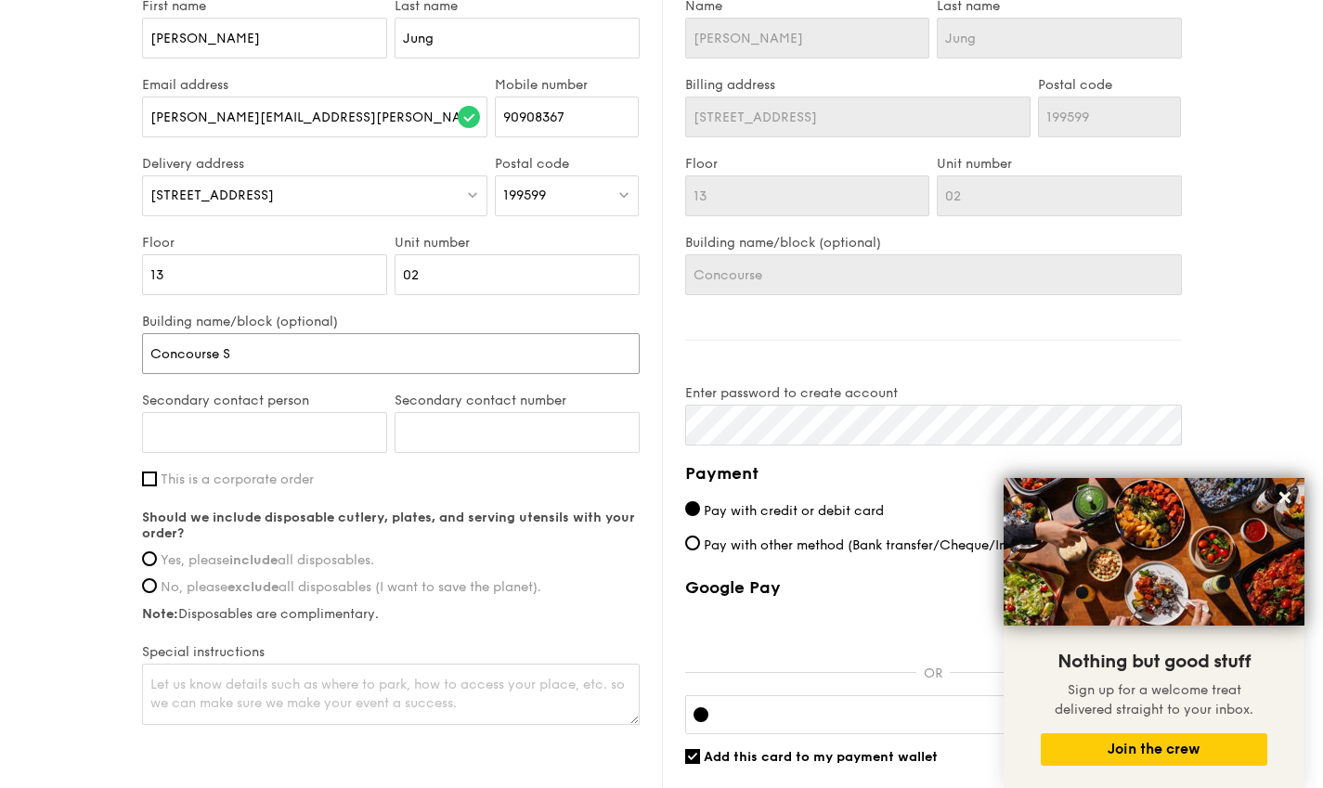
type input "Concourse S"
type input "Concourse Sk"
type input "Concourse Sky"
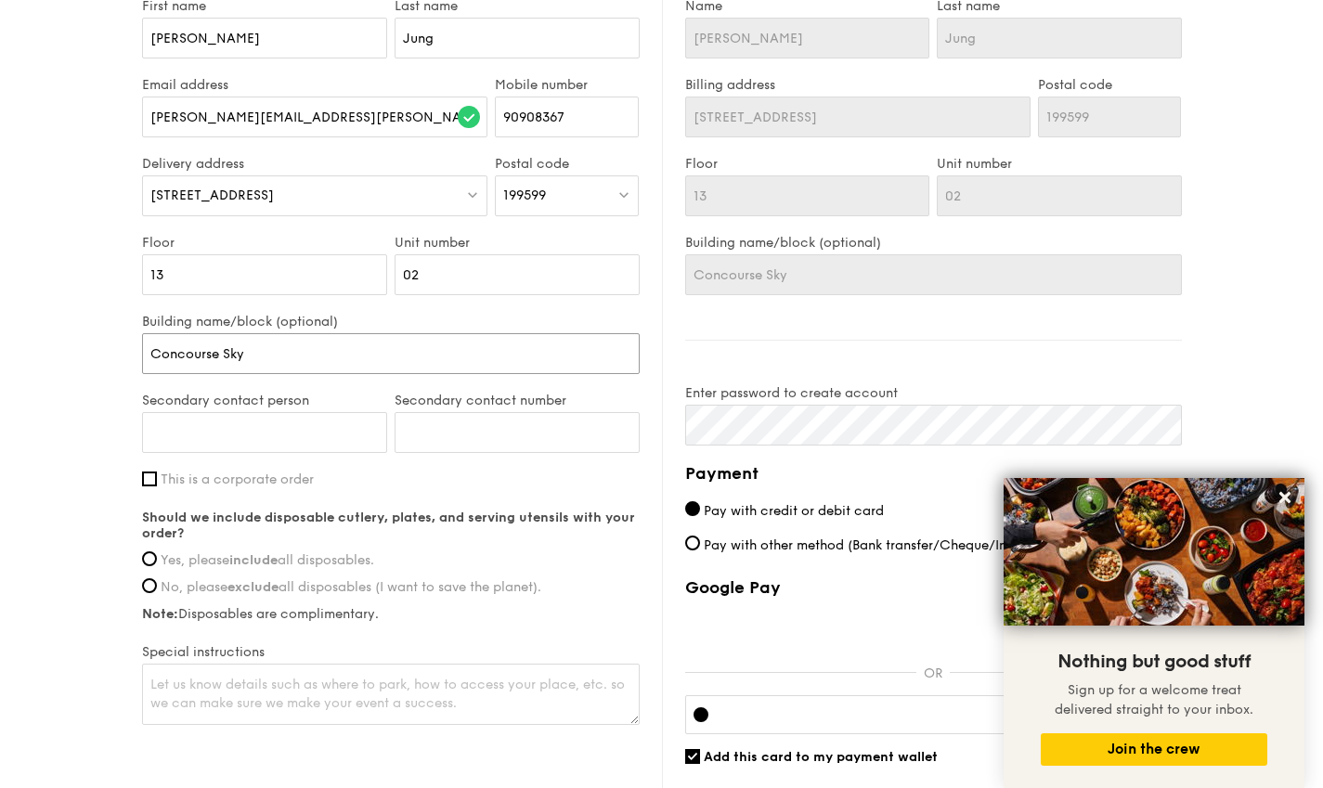
type input "Concourse Skyl"
type input "Concourse Skyli"
type input "Concourse Skylin"
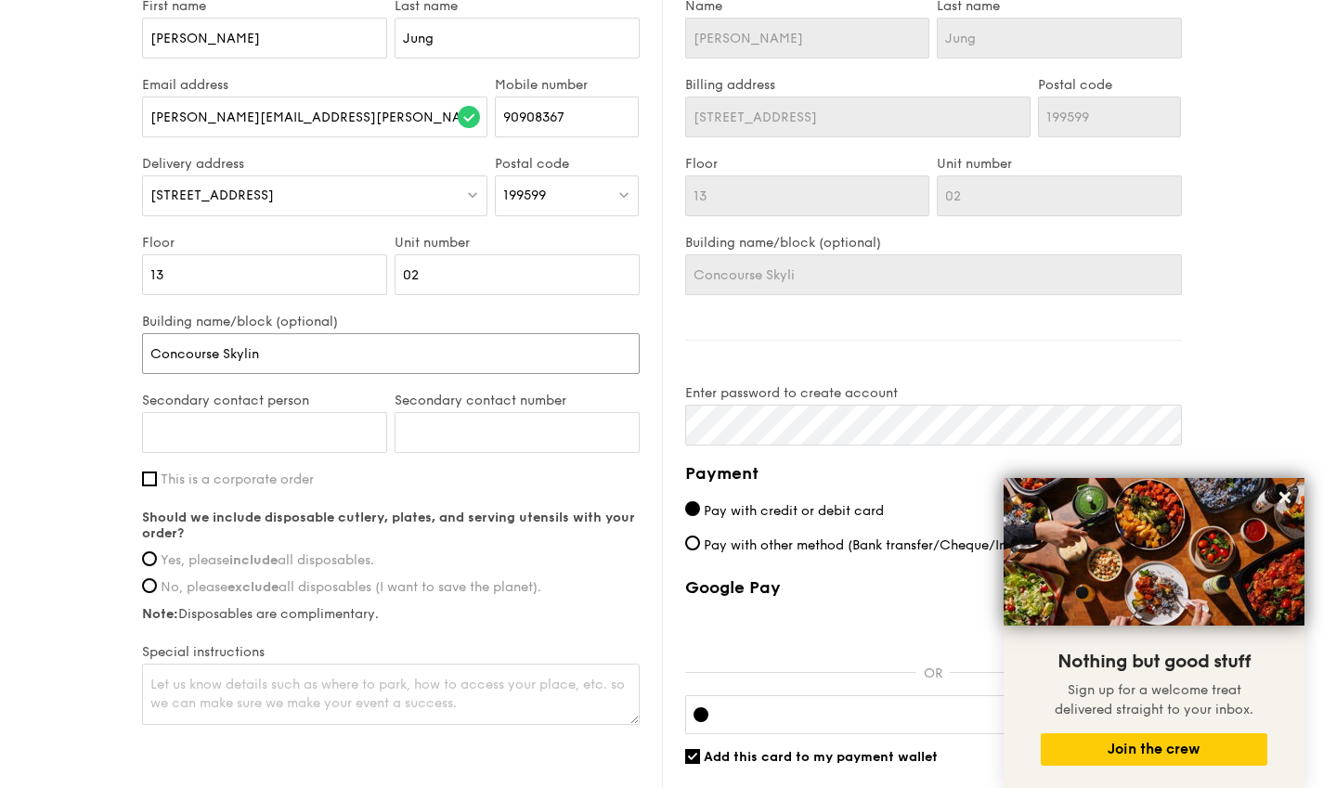
type input "Concourse Skylin"
type input "Concourse Skyline"
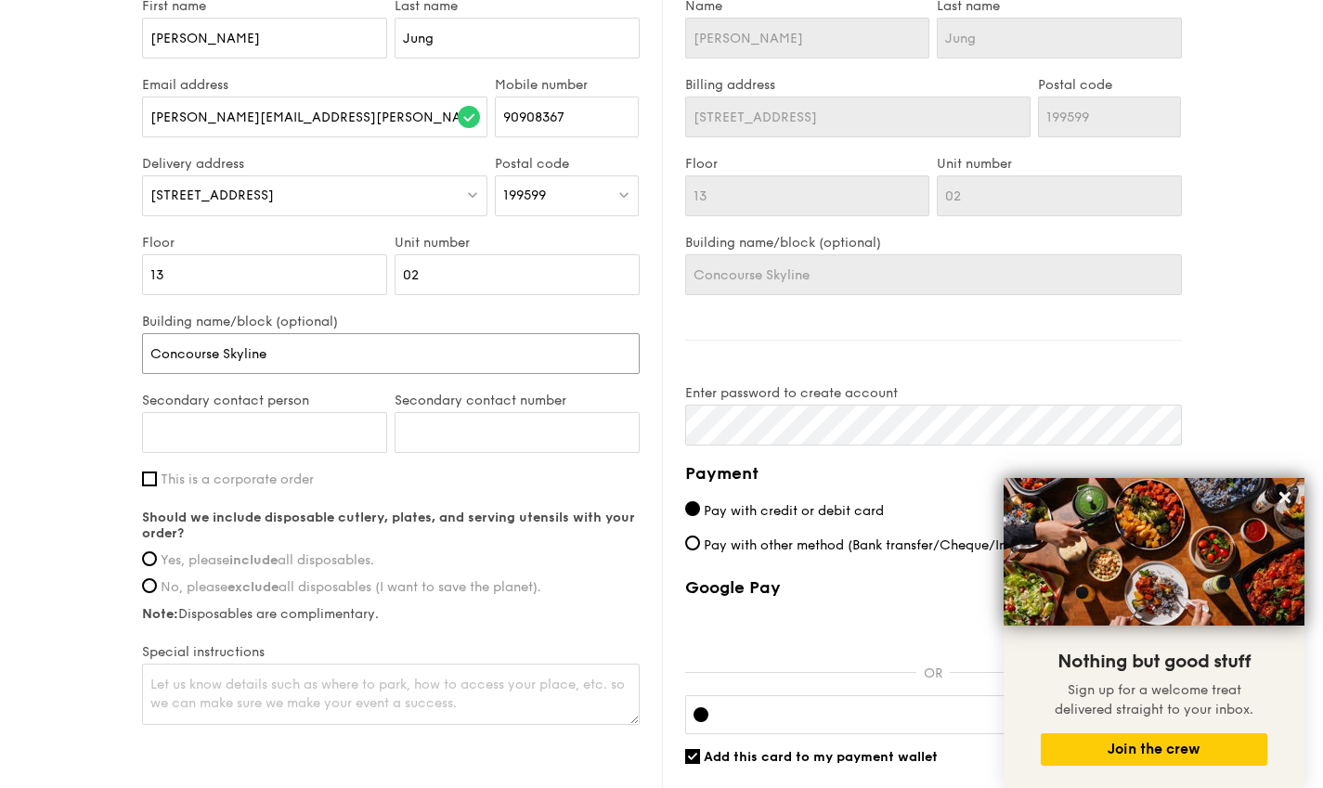
type input "Concourse Skyline C"
type input "Concourse Skyline Con"
type input "Concourse Skyline Cond"
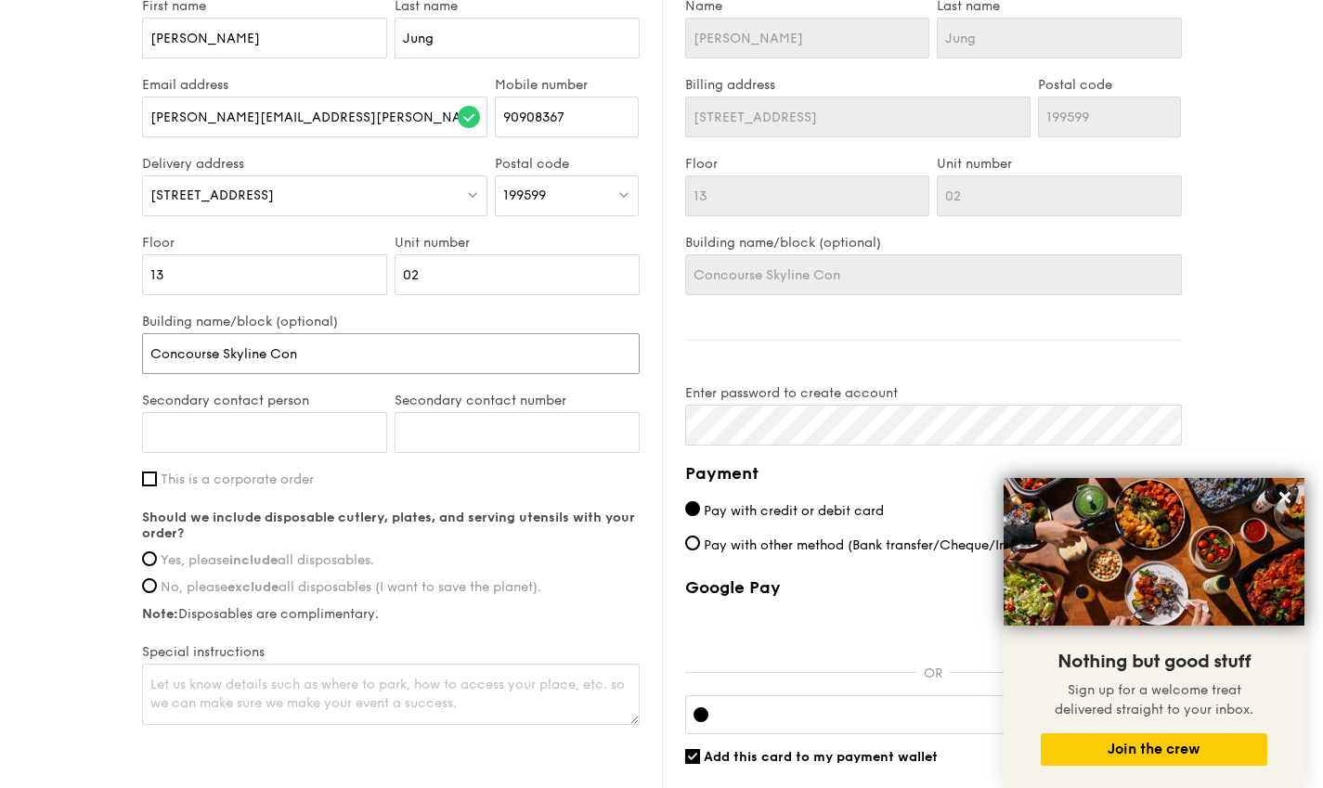
type input "Concourse Skyline Cond"
type input "Concourse Skyline Condo"
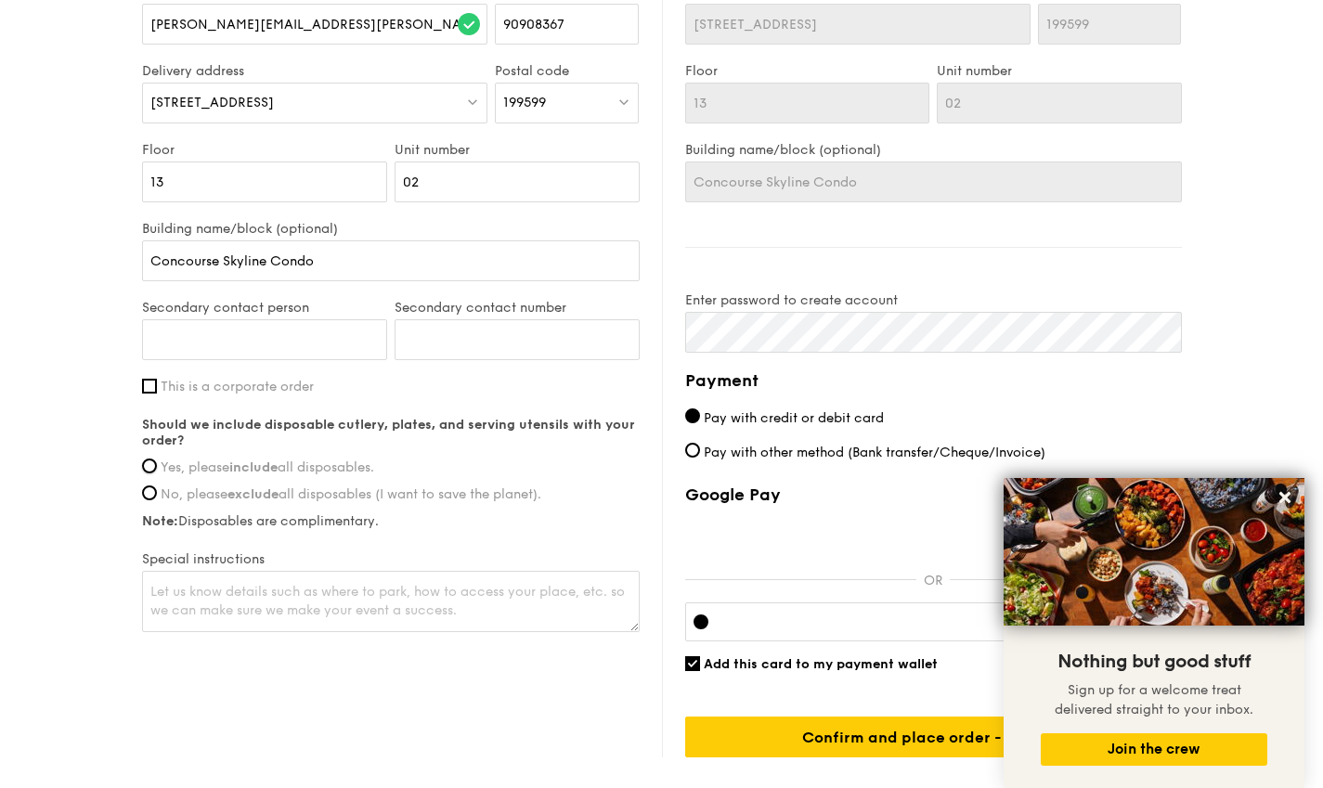
click at [149, 466] on input "Yes, please include all disposables." at bounding box center [149, 466] width 15 height 15
radio input "true"
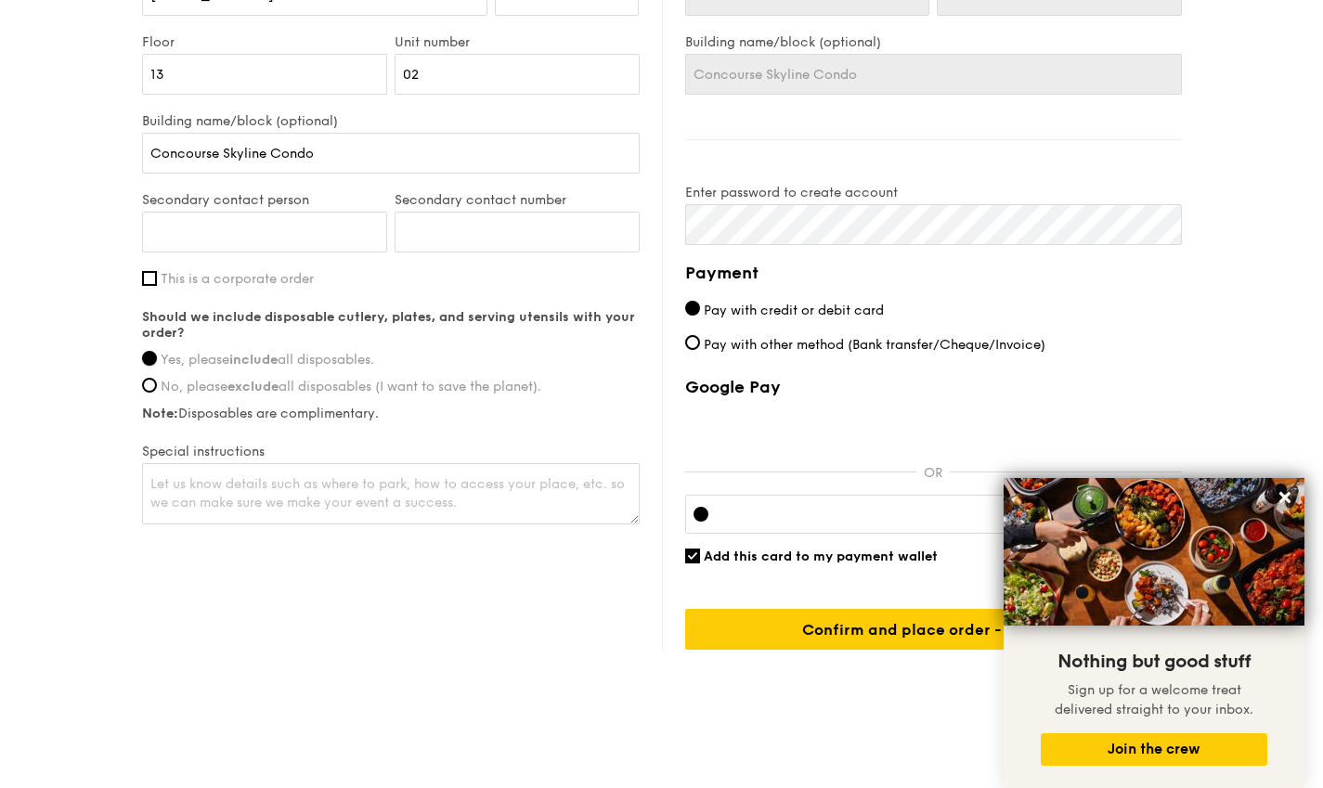
scroll to position [1323, 0]
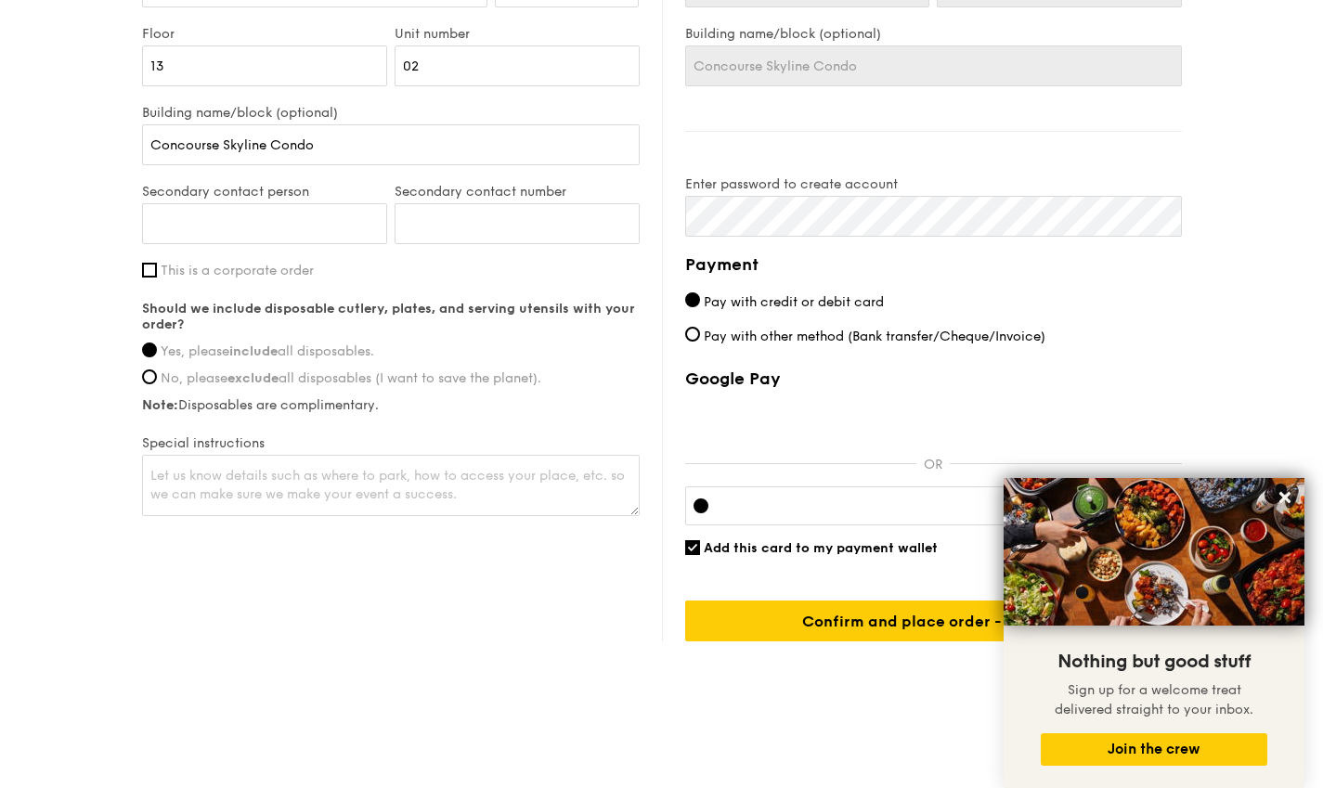
click at [1285, 491] on icon at bounding box center [1285, 497] width 17 height 17
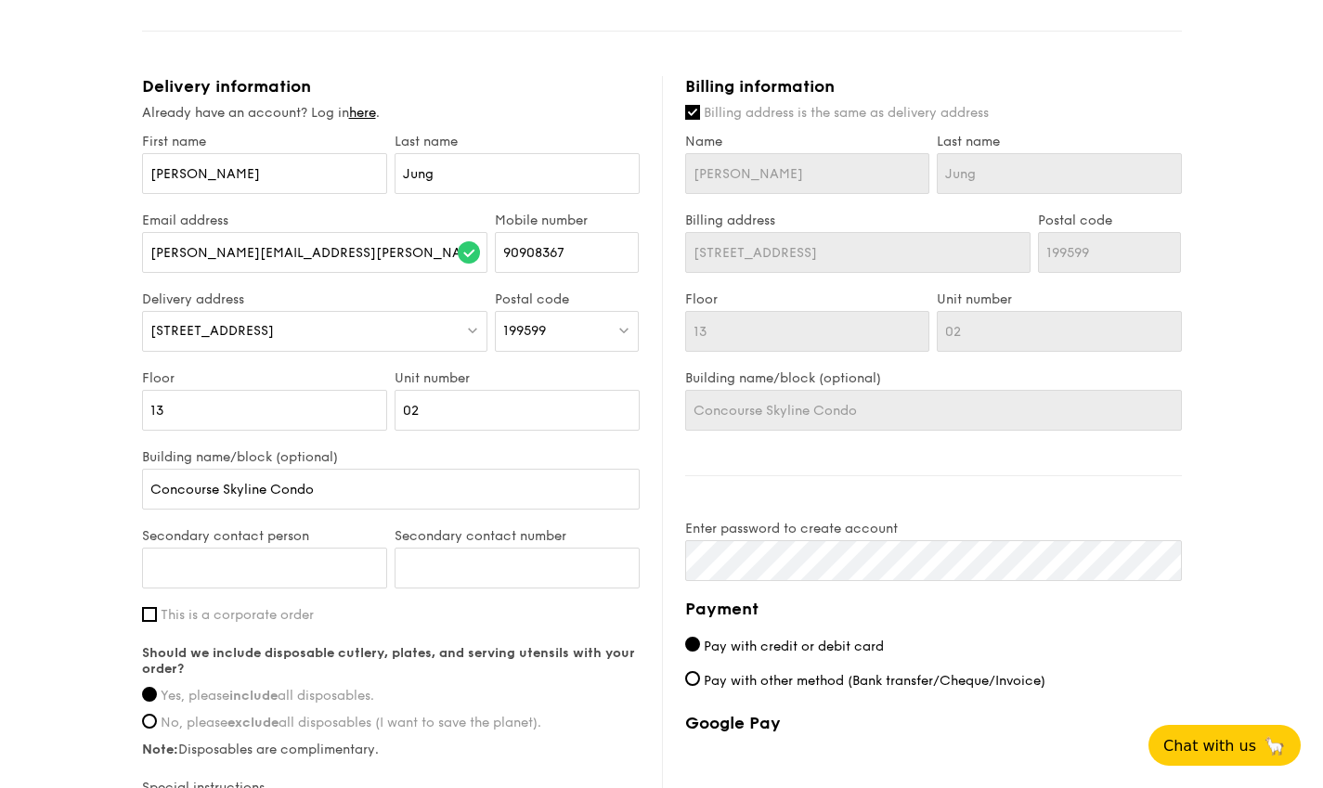
scroll to position [766, 0]
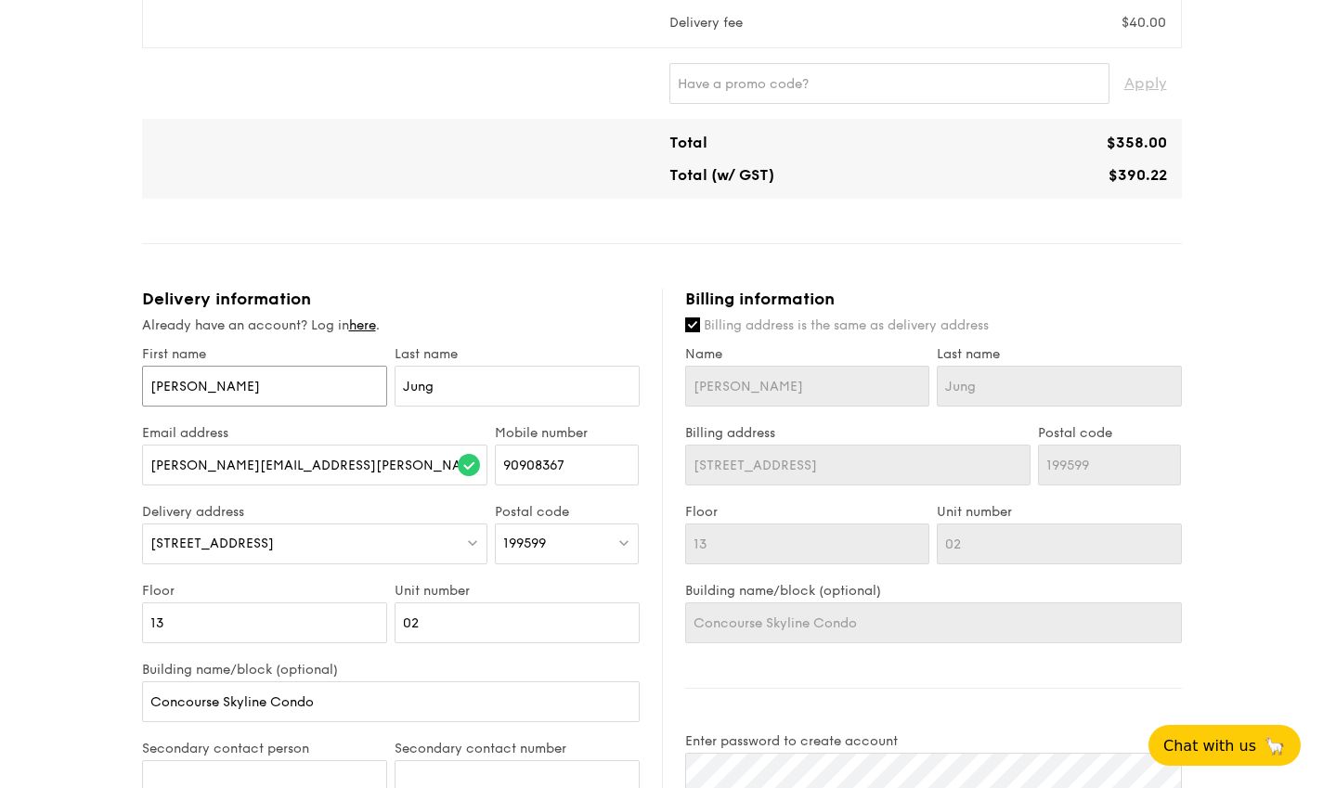
click at [220, 383] on input "[PERSON_NAME]" at bounding box center [264, 386] width 245 height 41
type input "S"
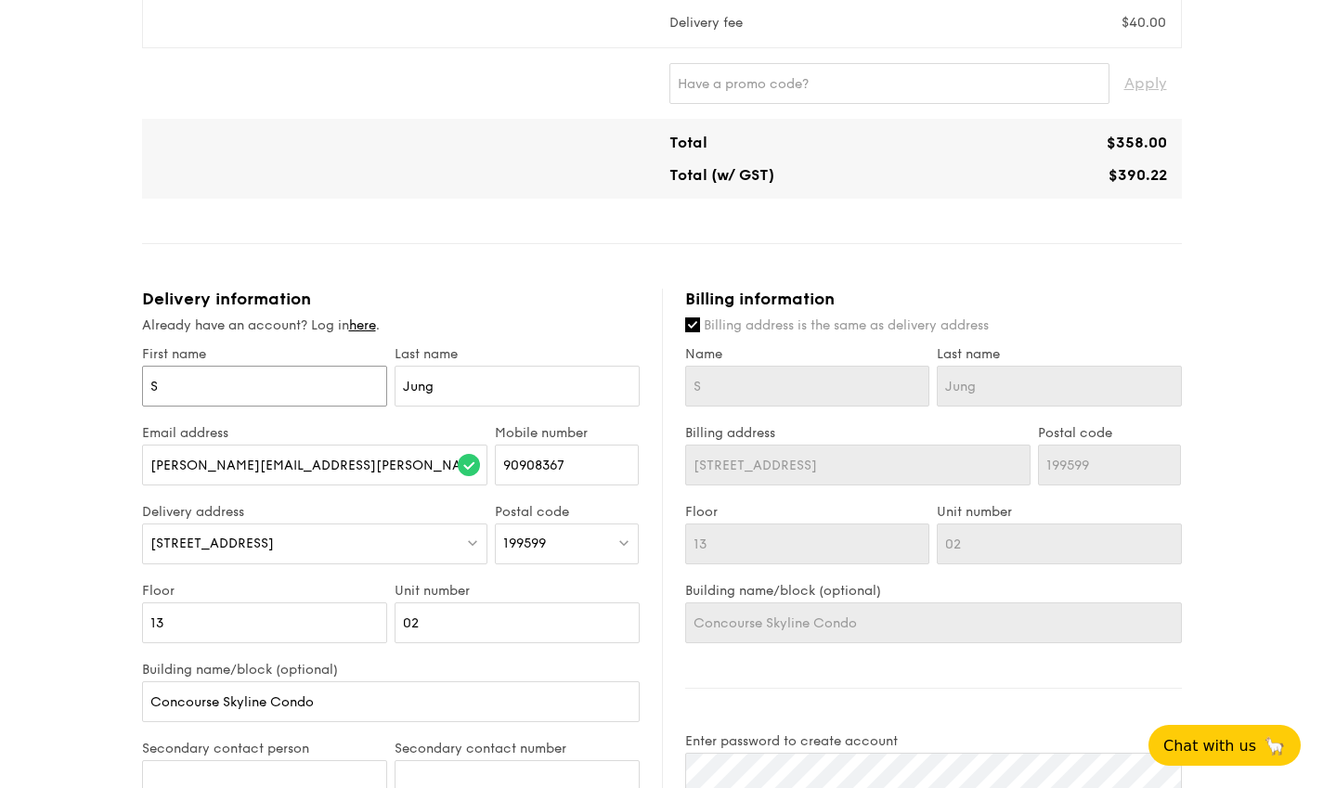
type input "[PERSON_NAME]"
click at [1218, 438] on div "1 - Select menu 2 - Select items 3 - Check out Mini Buffet $31.80 /guest ($34.6…" at bounding box center [661, 253] width 1323 height 2039
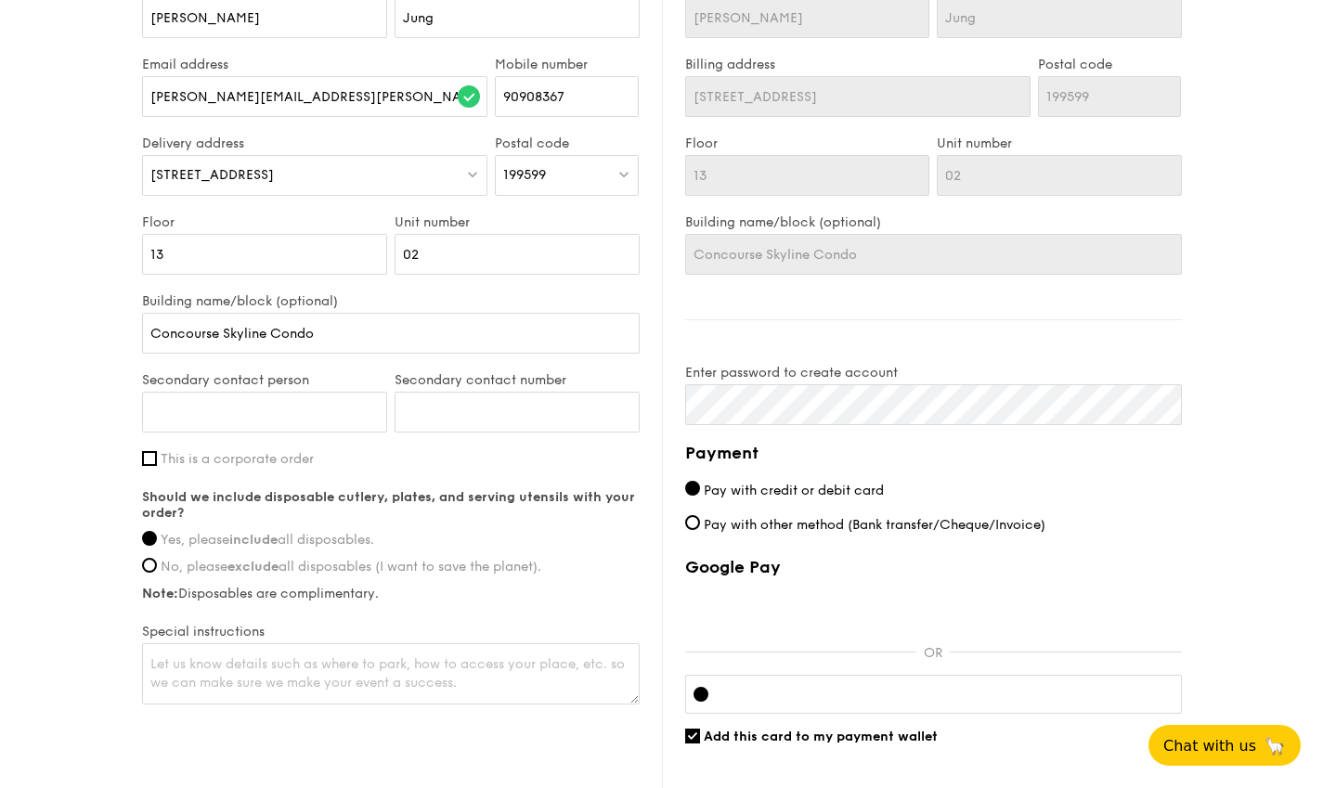
scroll to position [1137, 0]
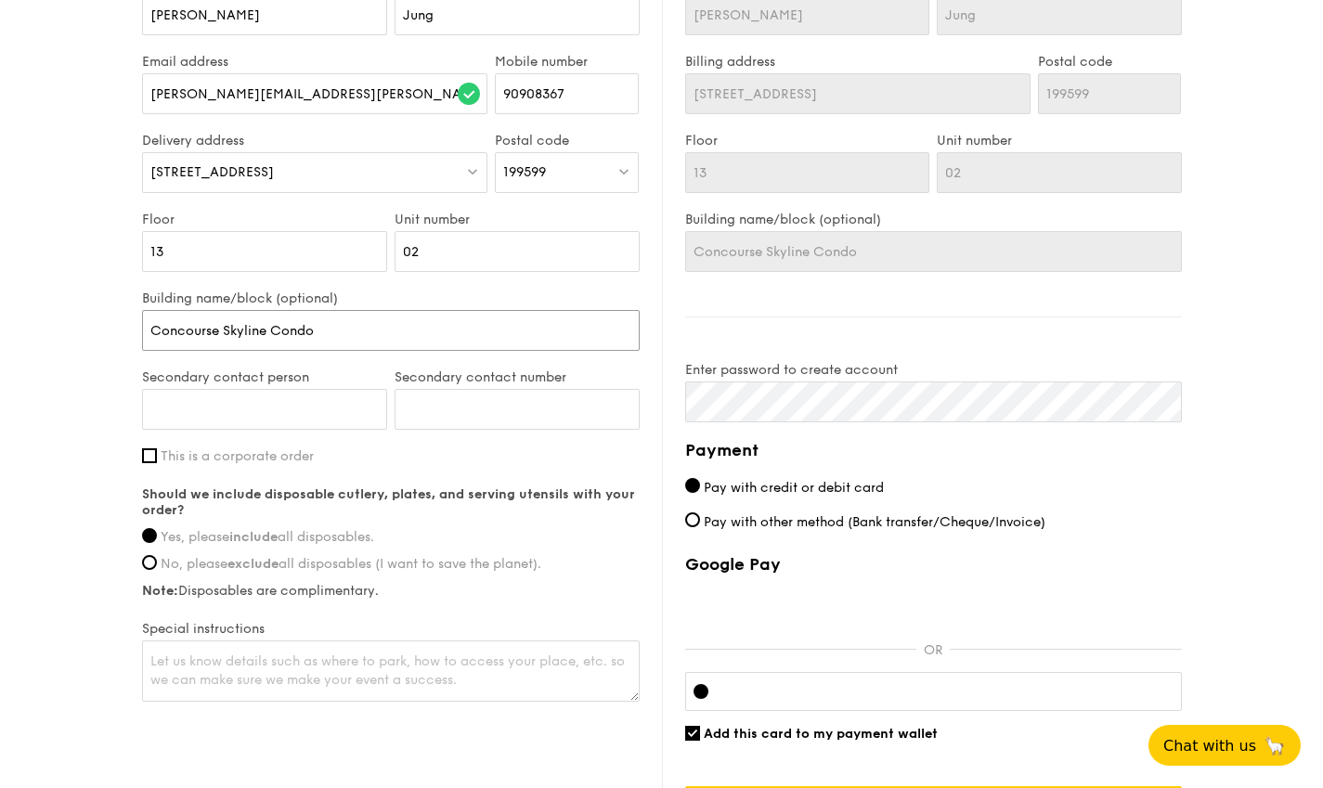
drag, startPoint x: 270, startPoint y: 326, endPoint x: 394, endPoint y: 333, distance: 123.7
click at [394, 333] on input "Concourse Skyline Condo" at bounding box center [391, 330] width 498 height 41
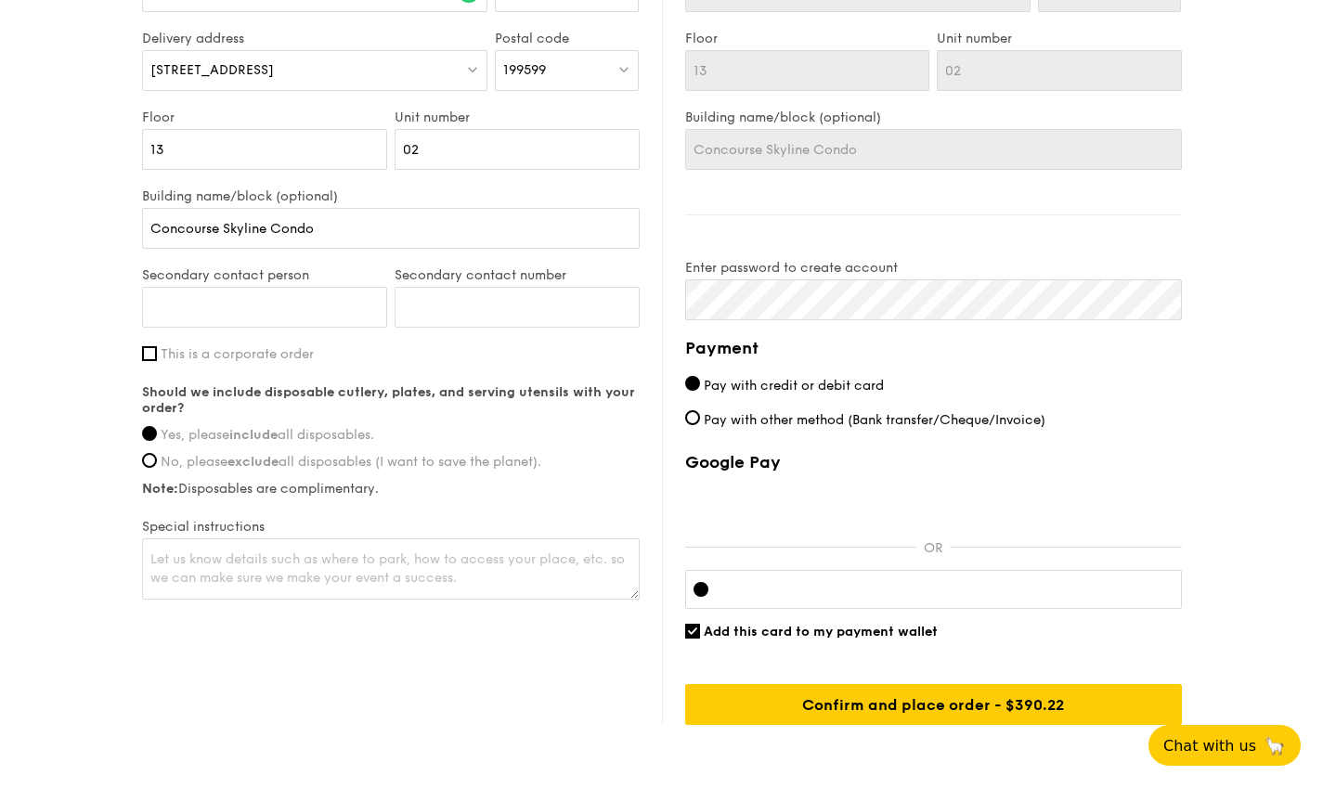
scroll to position [1323, 0]
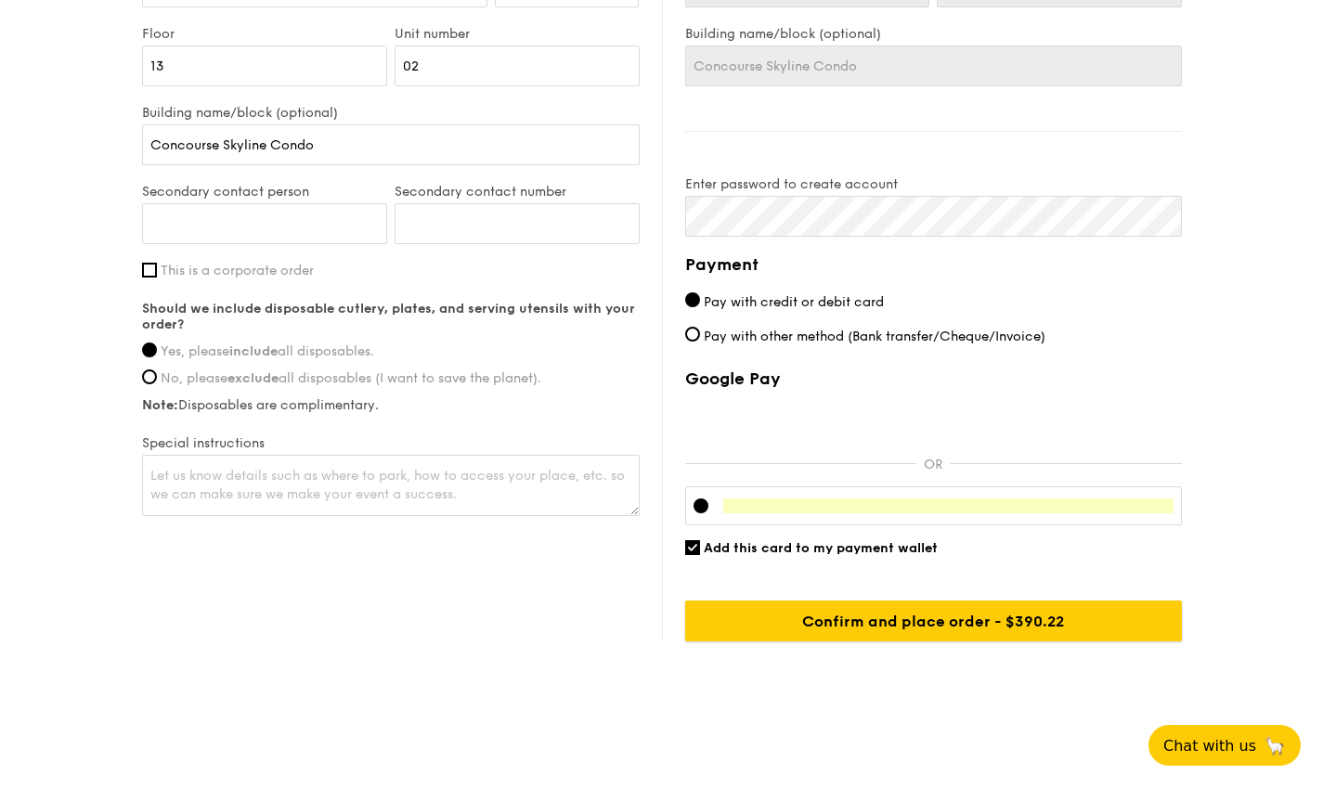
click at [985, 628] on input "Confirm and place order - $390.22" at bounding box center [933, 621] width 497 height 41
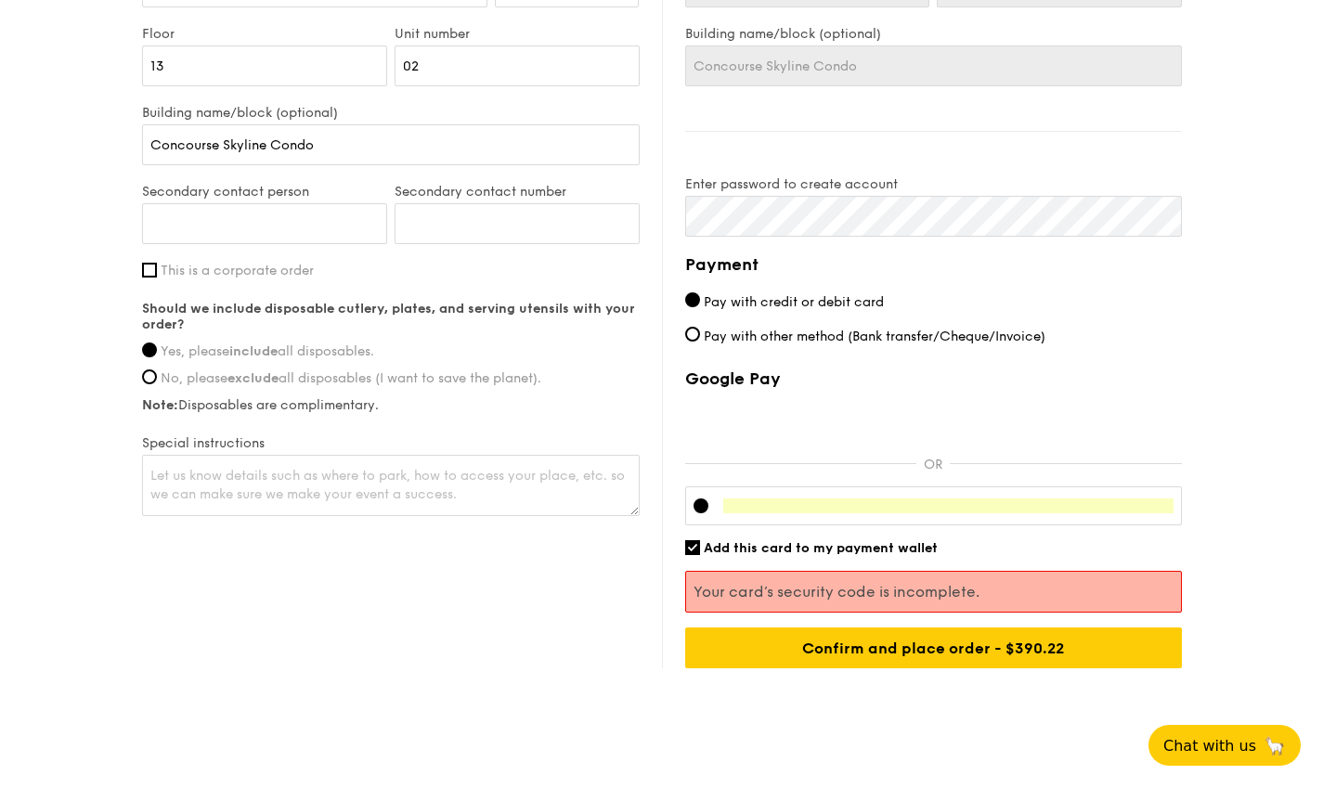
click at [983, 593] on p "Your card’s security code is incomplete." at bounding box center [934, 592] width 480 height 18
click at [911, 647] on input "Confirm and place order - $390.22" at bounding box center [933, 648] width 497 height 41
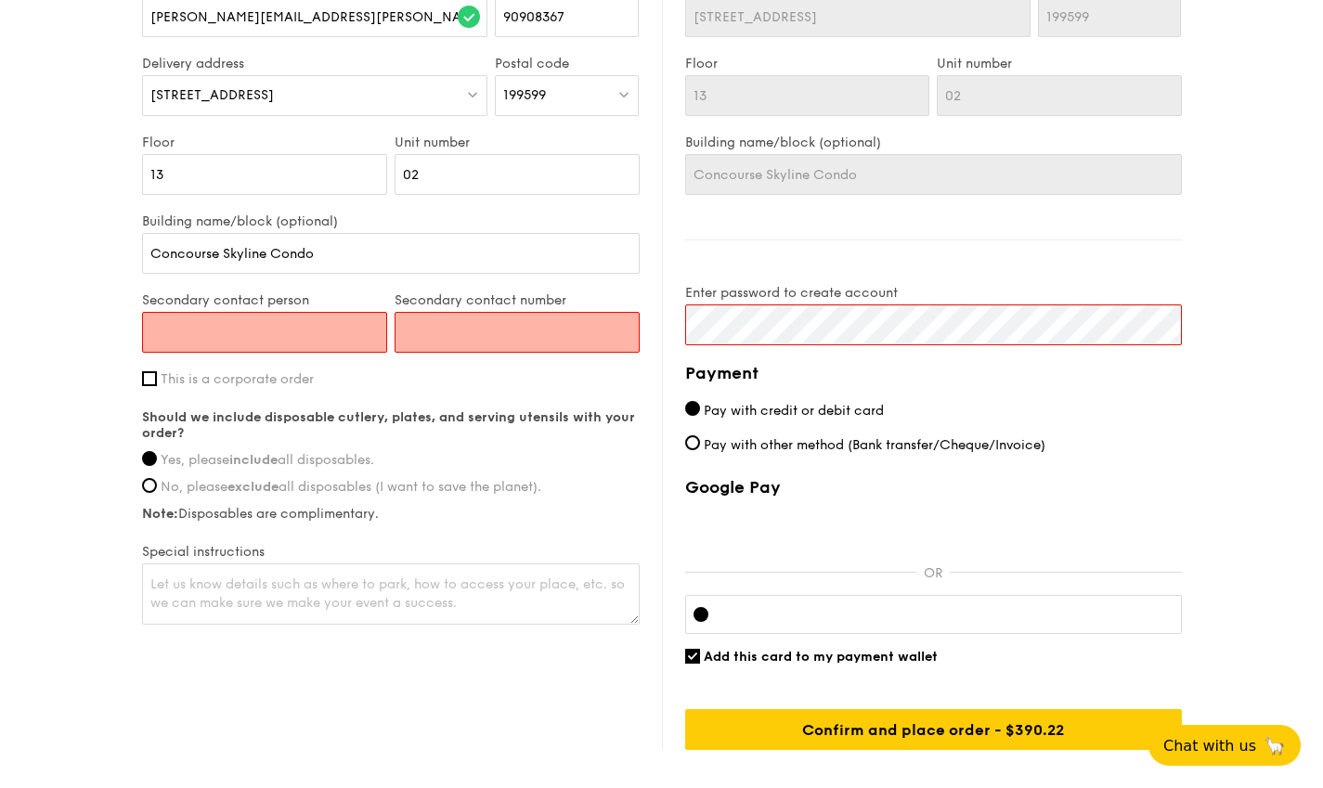
scroll to position [1230, 0]
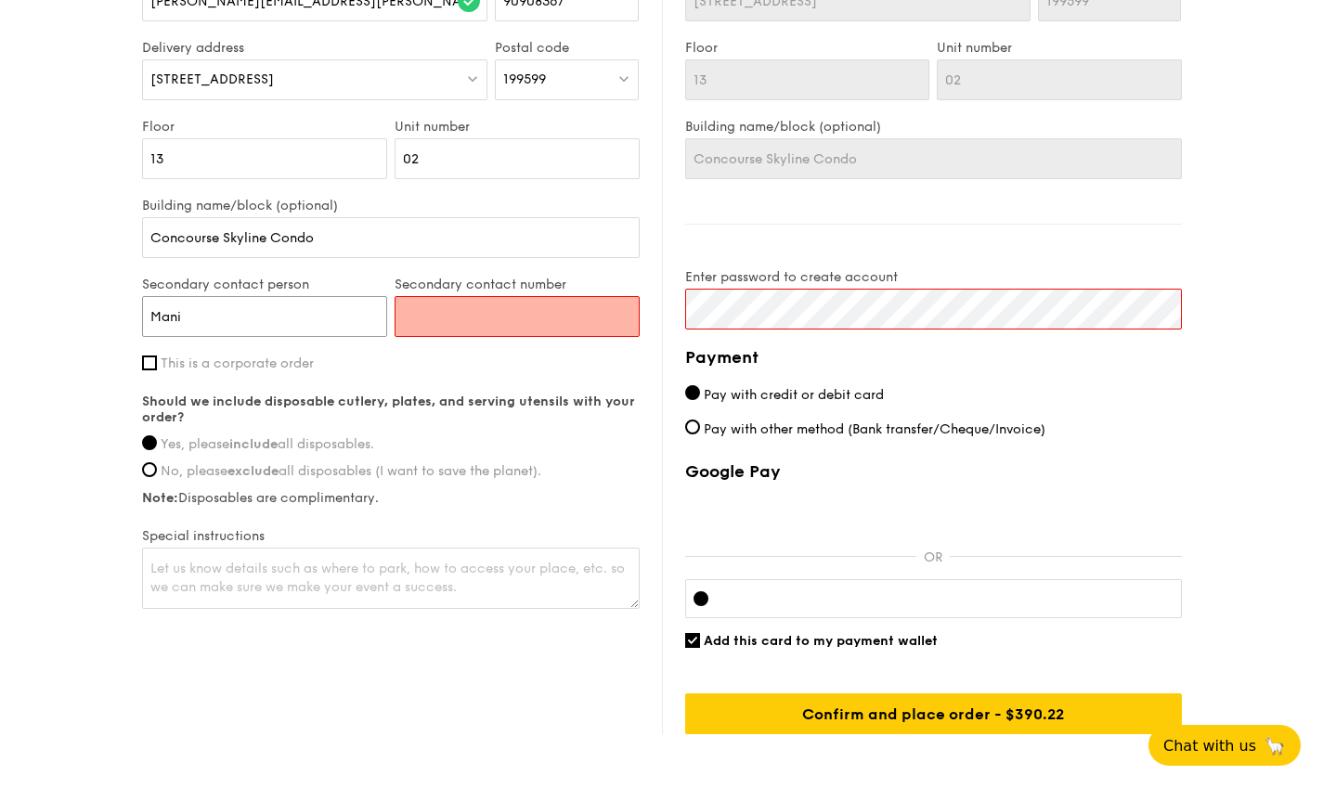
type input "Mani"
click at [530, 325] on input "Secondary contact number" at bounding box center [517, 316] width 245 height 41
type input "96459972"
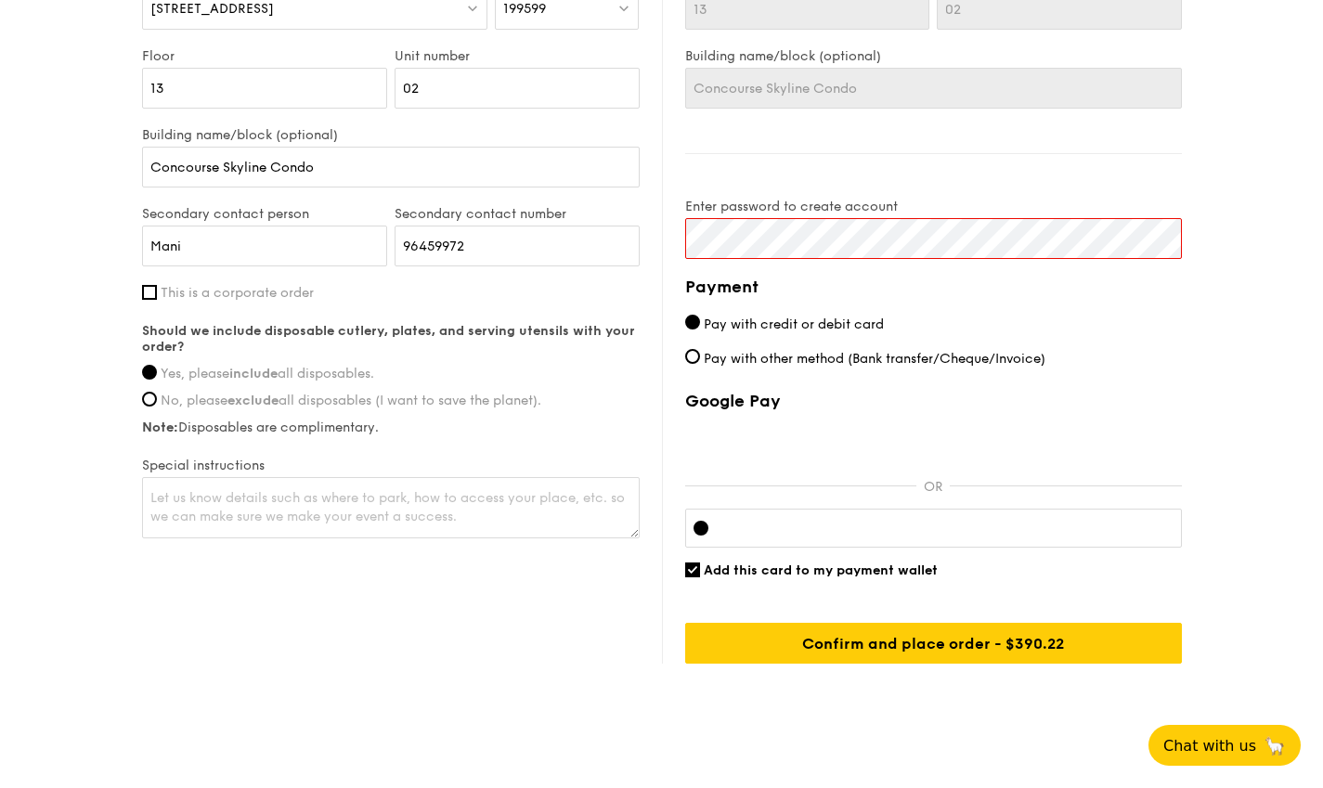
scroll to position [1323, 0]
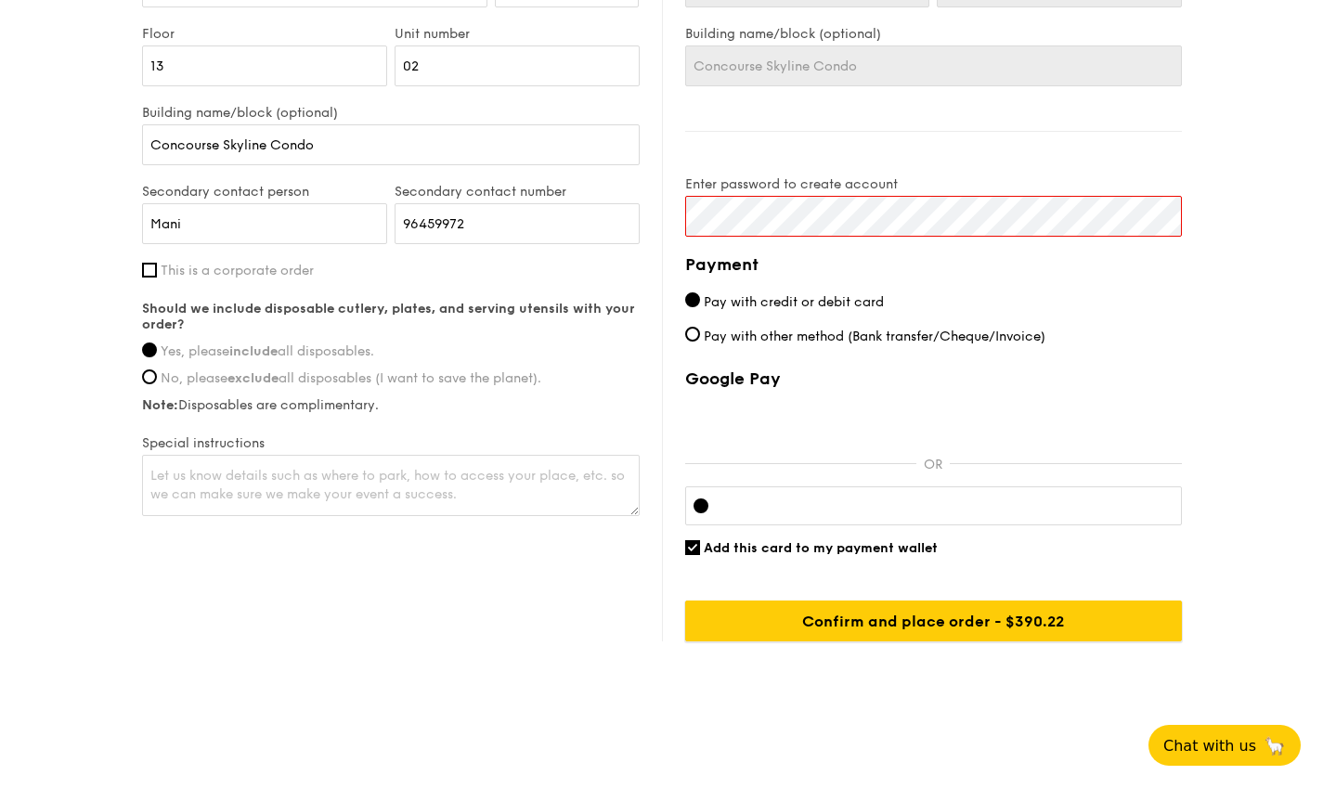
click at [987, 616] on input "Confirm and place order - $390.22" at bounding box center [933, 621] width 497 height 41
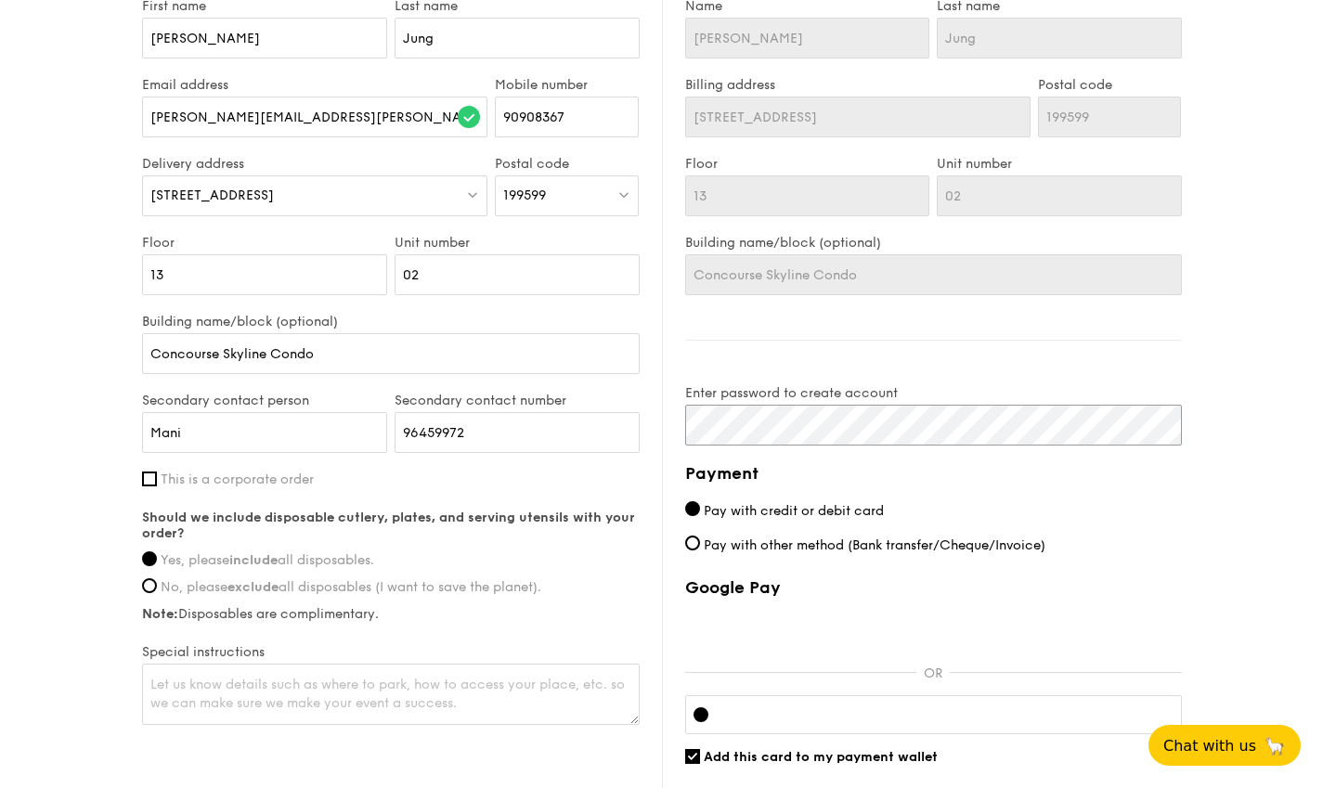
scroll to position [1300, 0]
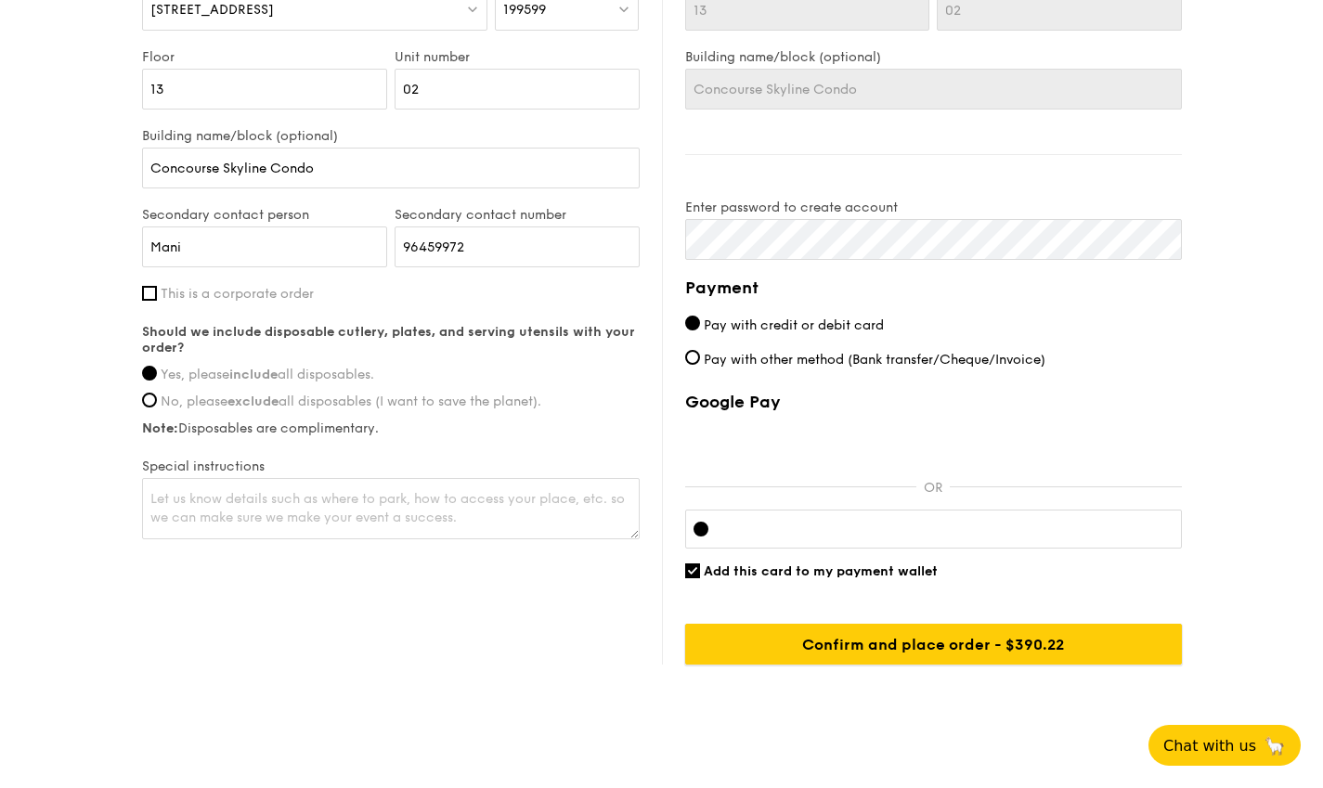
click at [979, 654] on input "Confirm and place order - $390.22" at bounding box center [933, 644] width 497 height 41
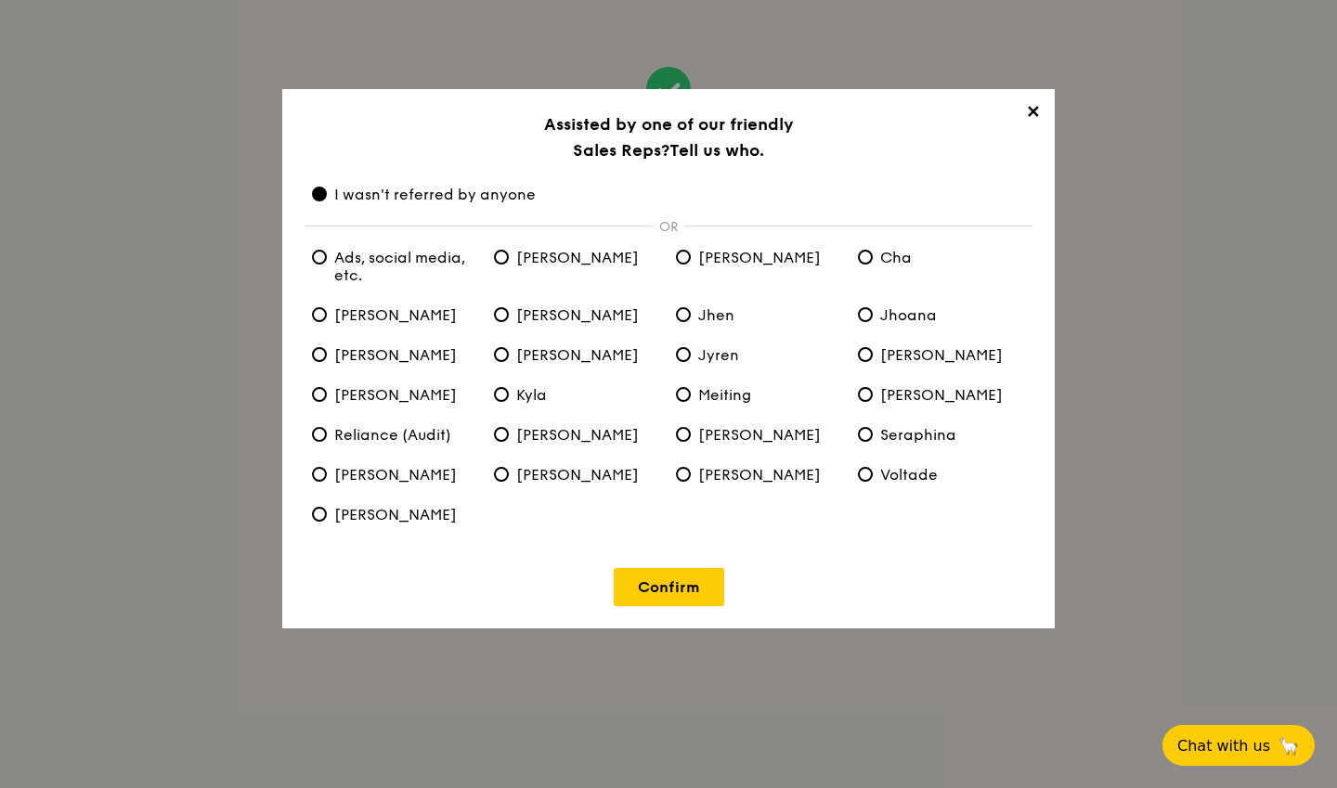
click at [670, 578] on link "Confirm" at bounding box center [669, 587] width 110 height 38
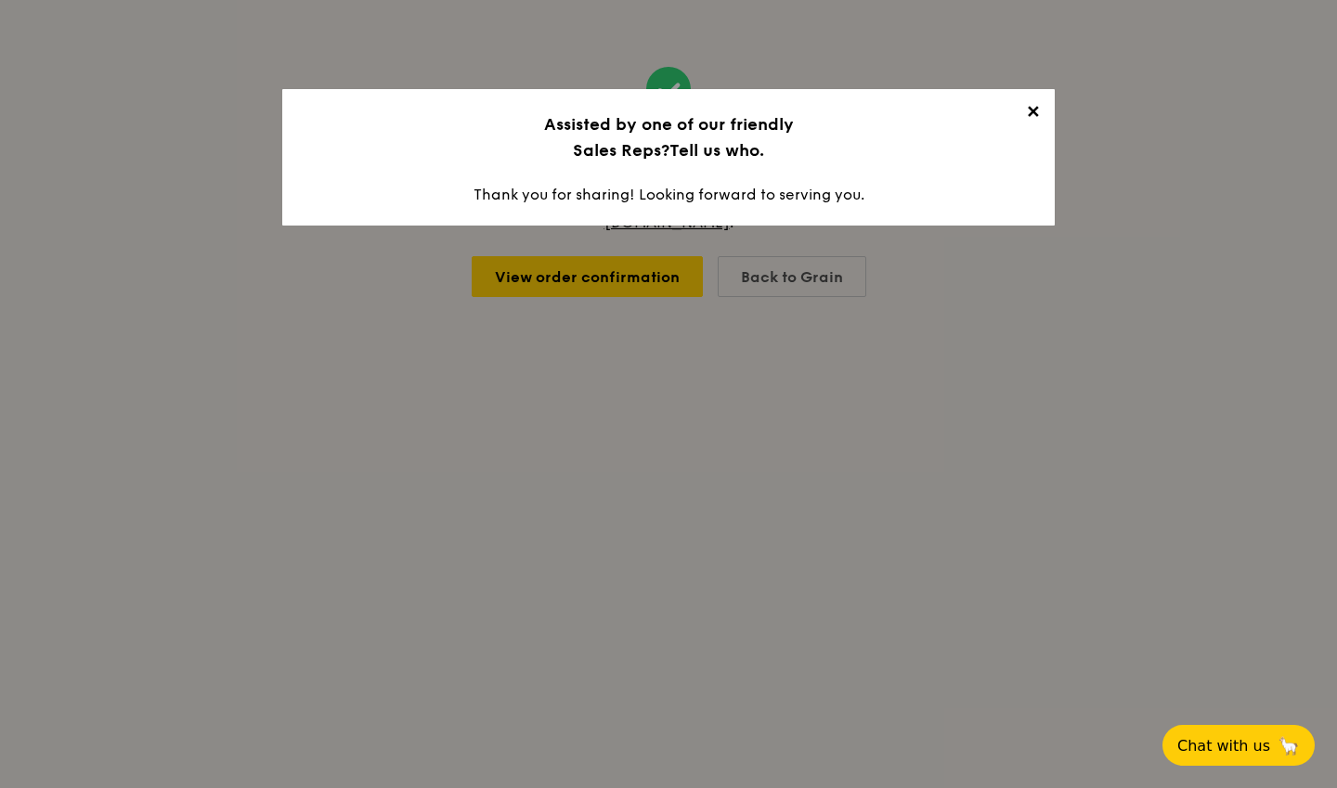
click at [1034, 112] on span "✕" at bounding box center [1032, 115] width 26 height 26
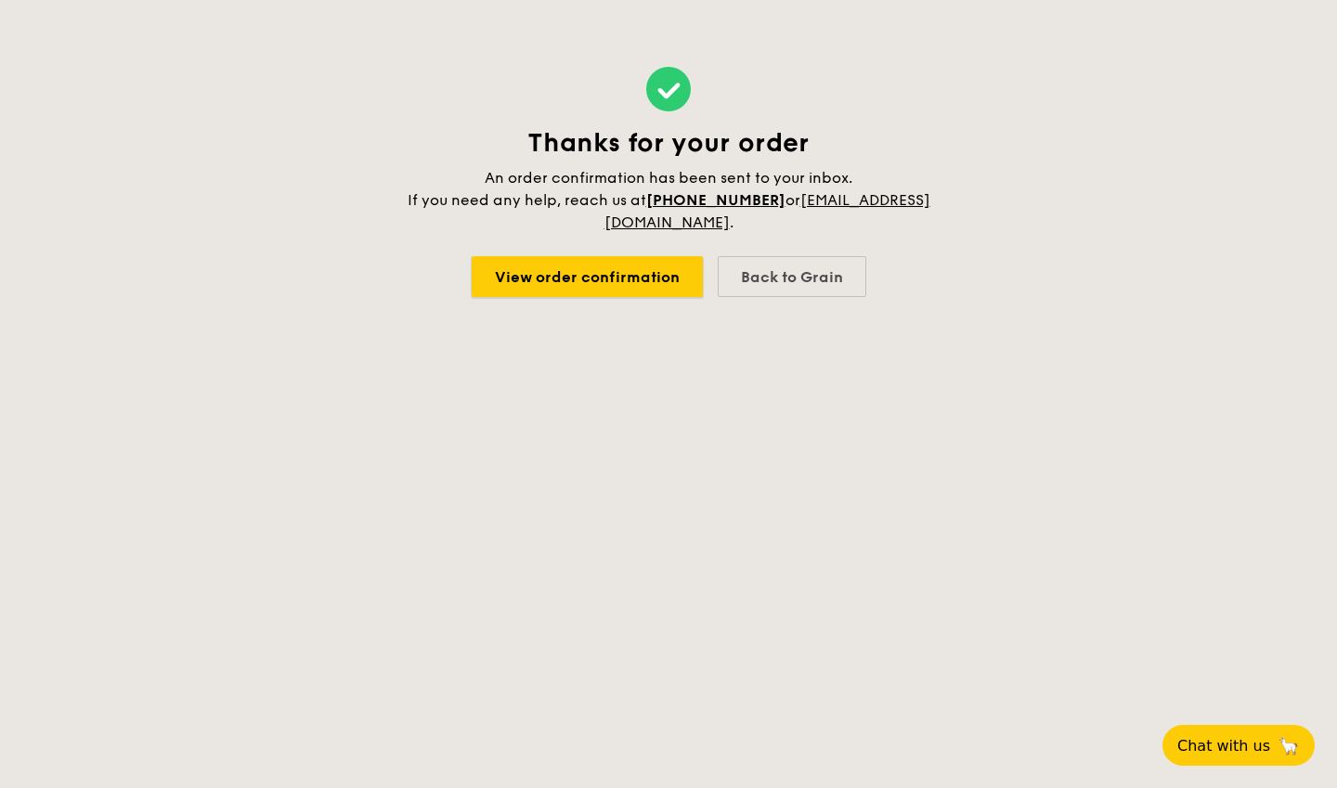
click at [684, 281] on link "View order confirmation" at bounding box center [587, 276] width 231 height 41
